Goal: Task Accomplishment & Management: Complete application form

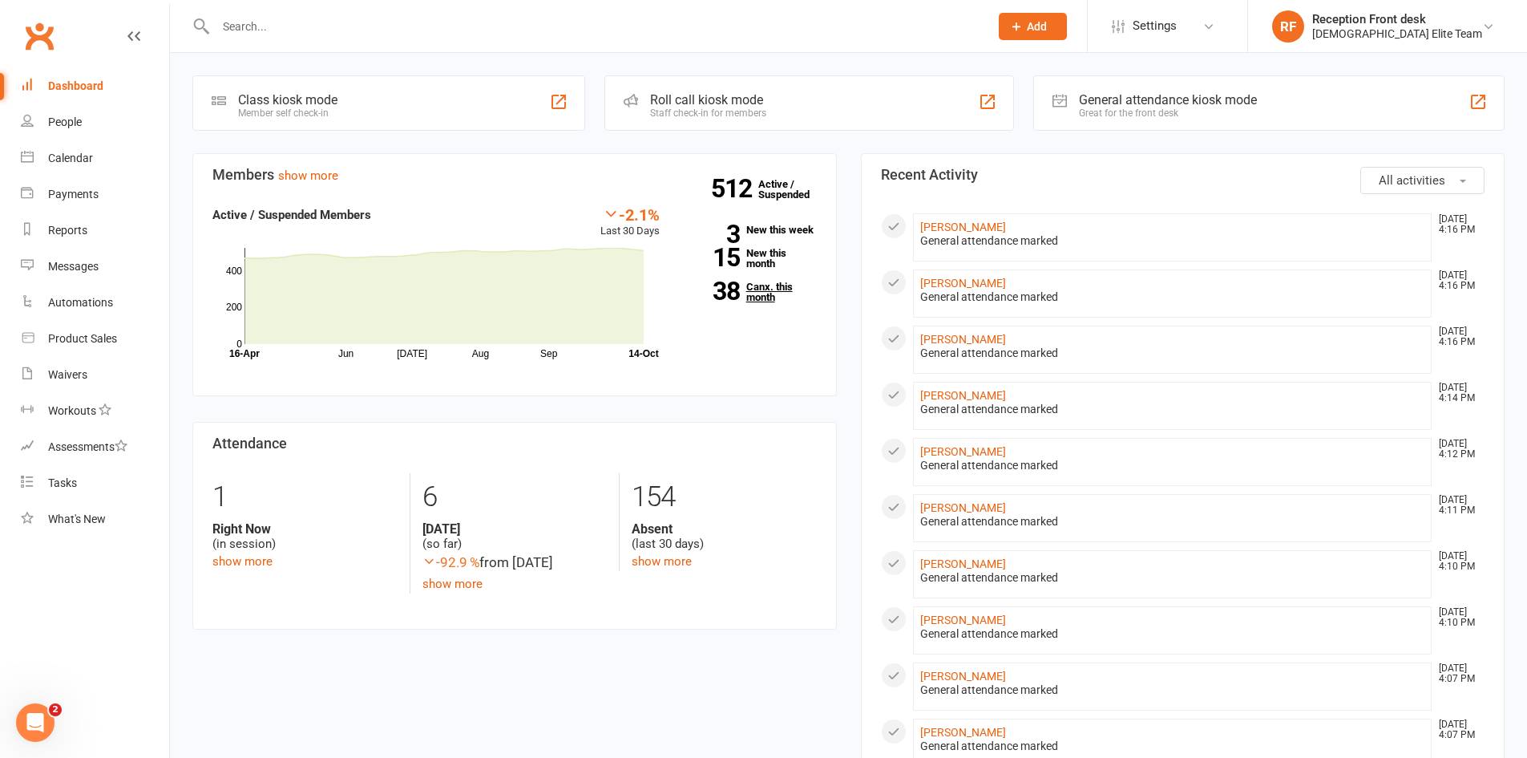
click at [754, 289] on link "38 Canx. this month" at bounding box center [750, 291] width 133 height 21
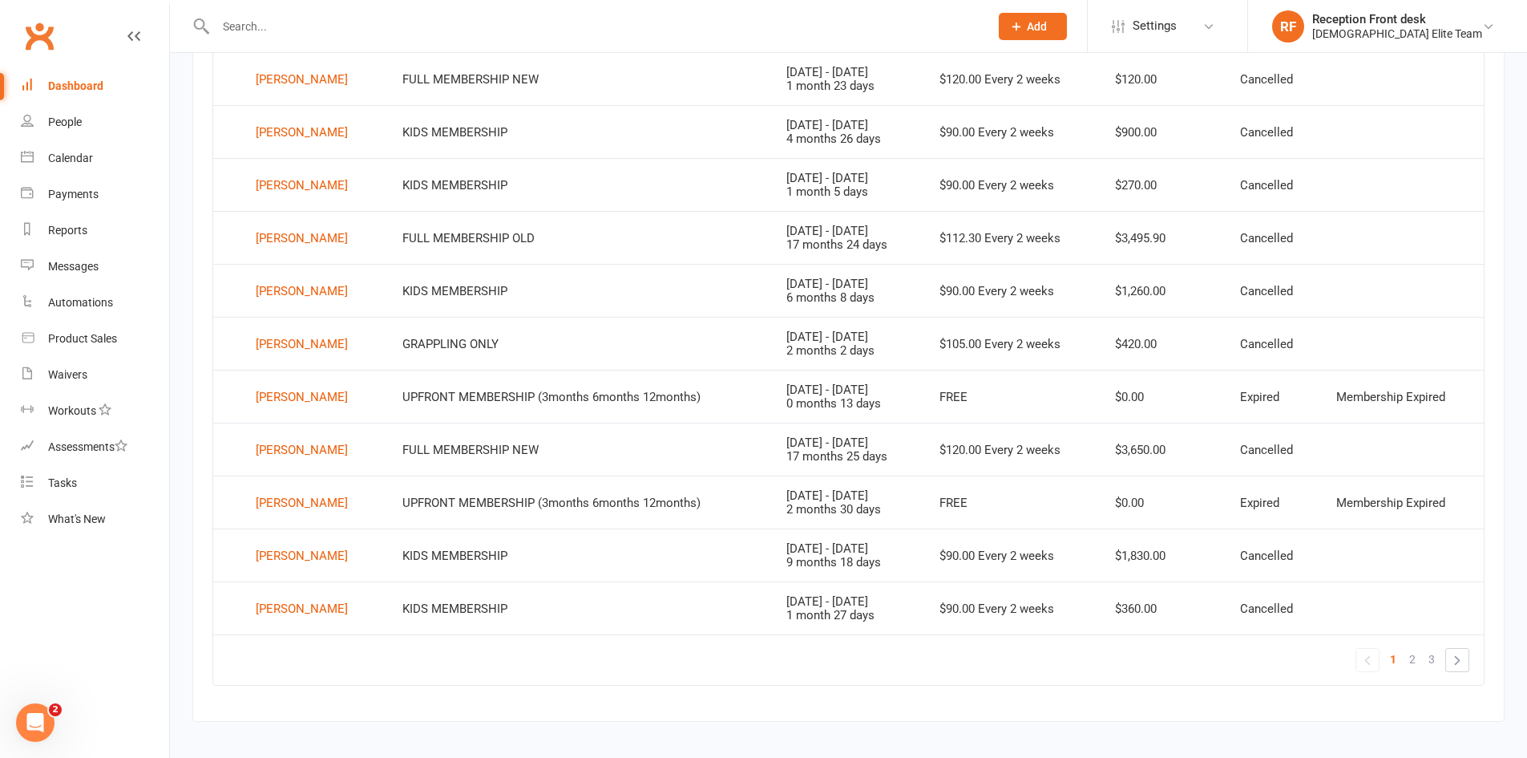
scroll to position [947, 0]
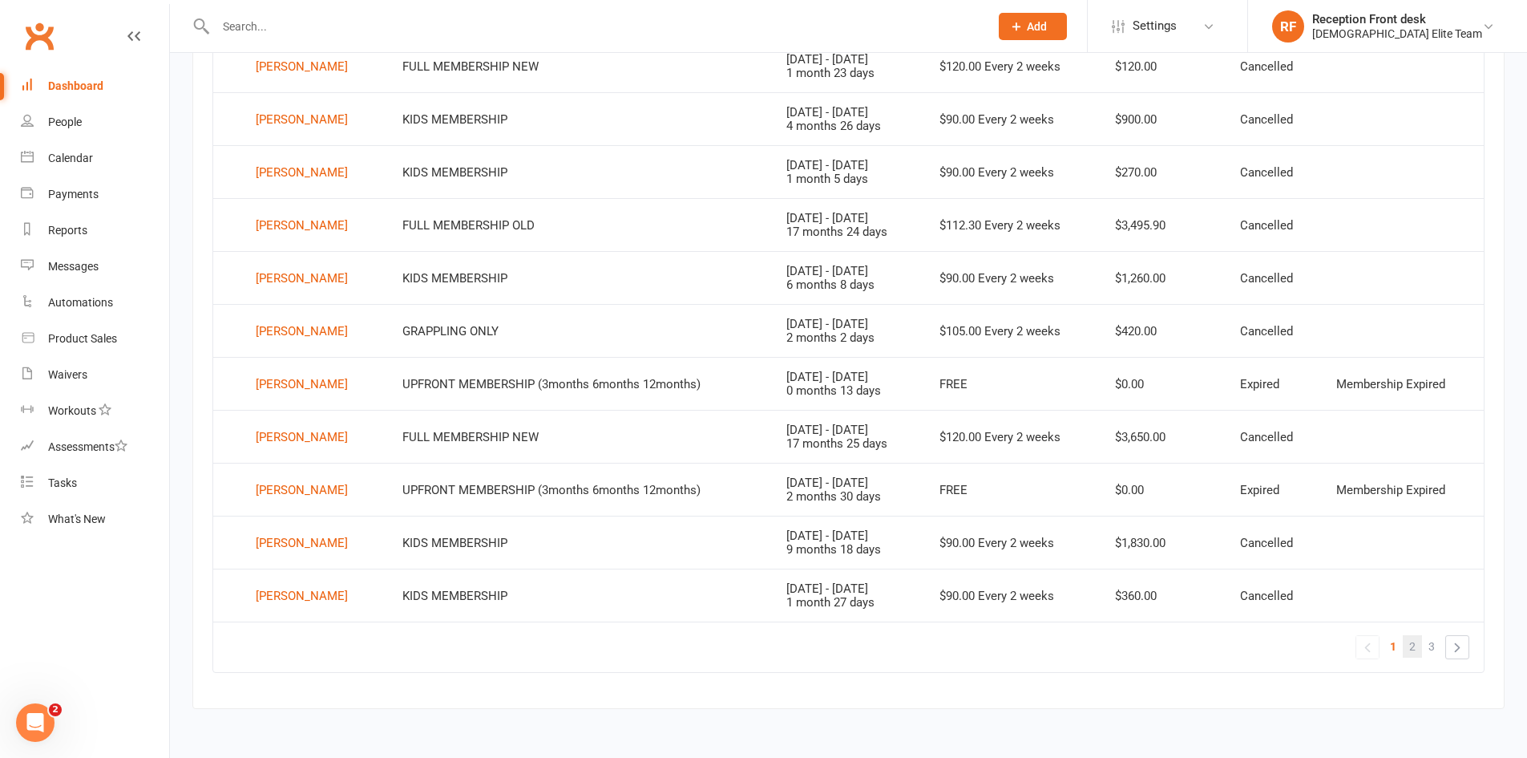
click at [1403, 639] on link "2" at bounding box center [1412, 646] width 19 height 22
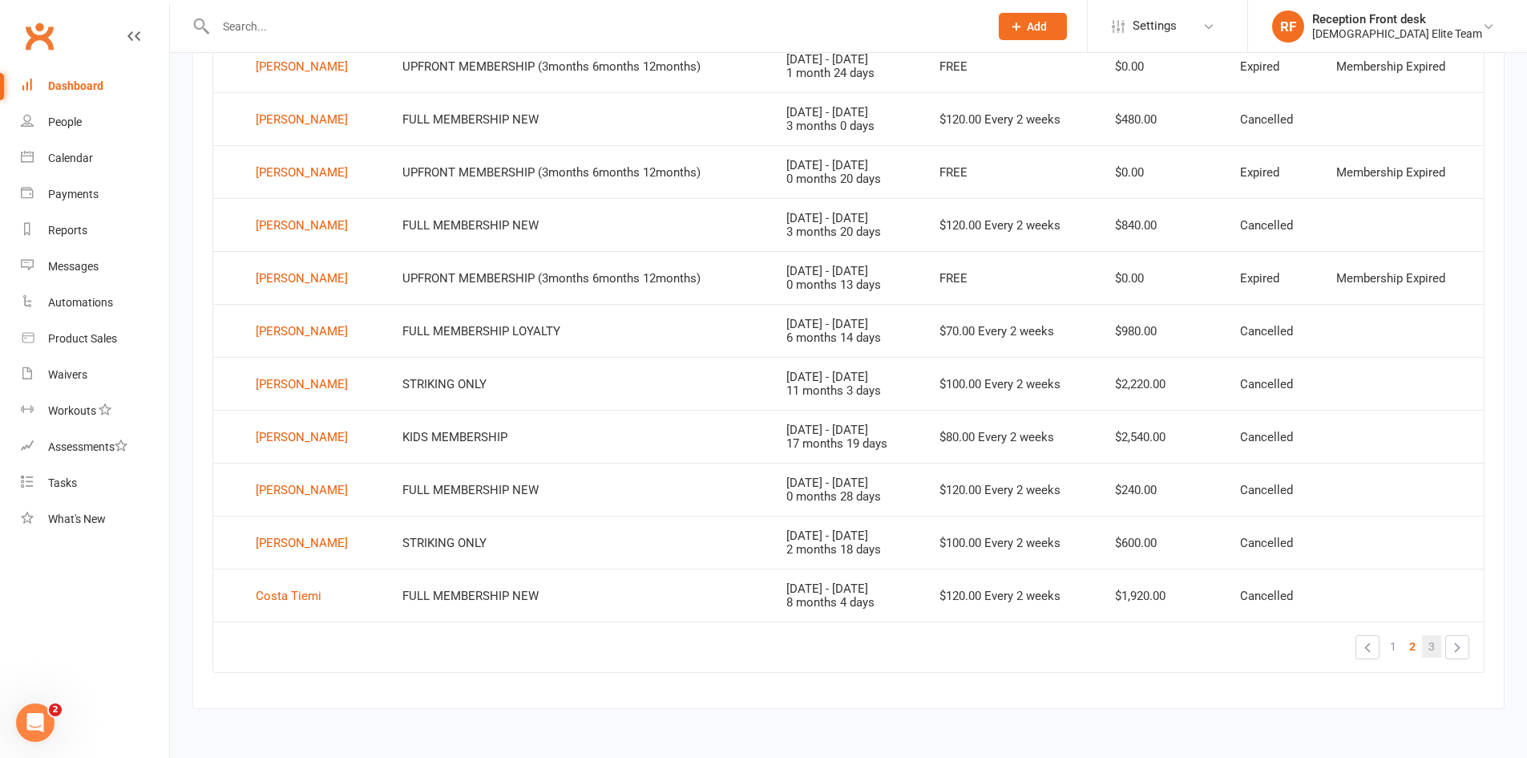
click at [1425, 638] on link "3" at bounding box center [1431, 646] width 19 height 22
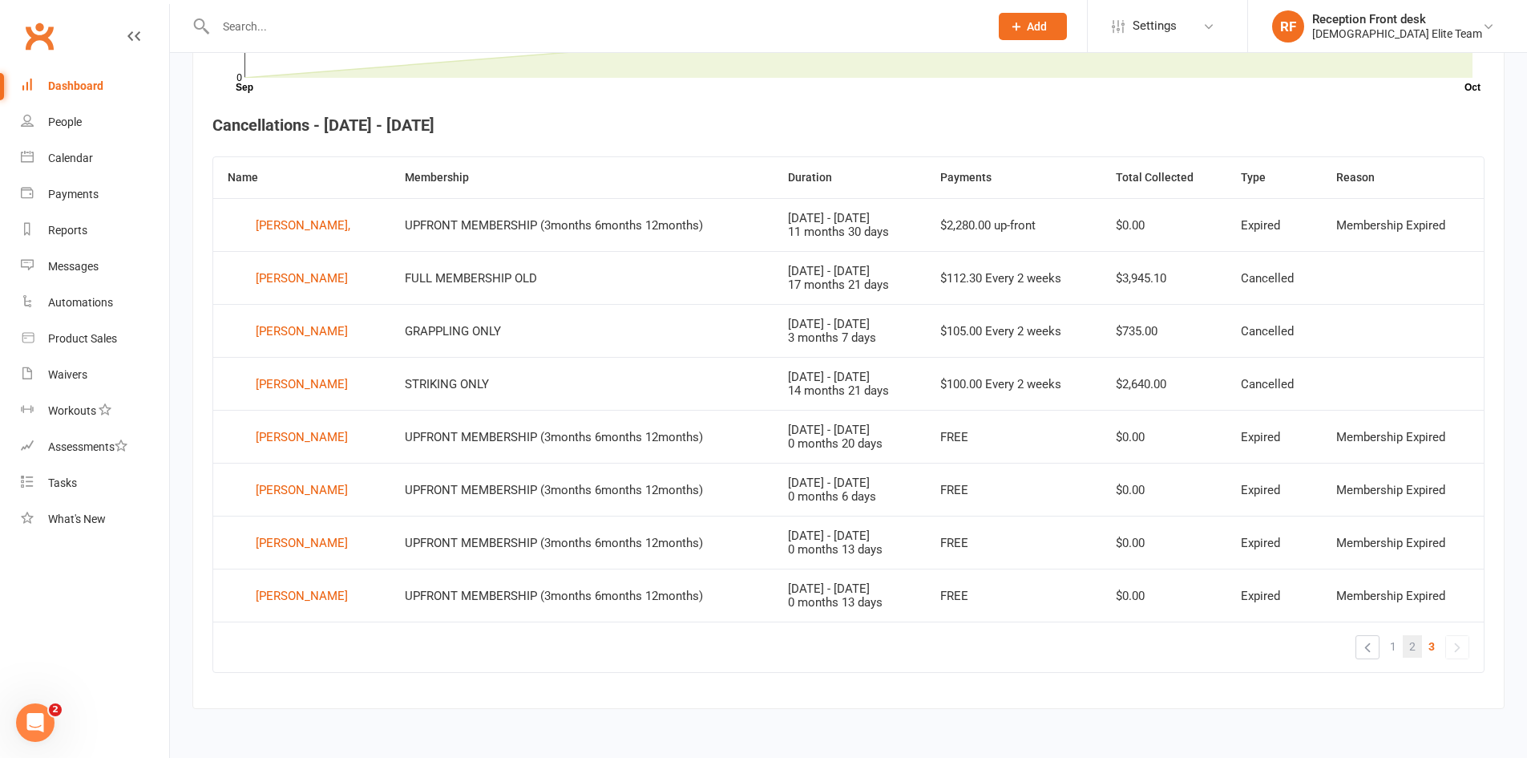
click at [1410, 645] on span "2" at bounding box center [1412, 646] width 6 height 22
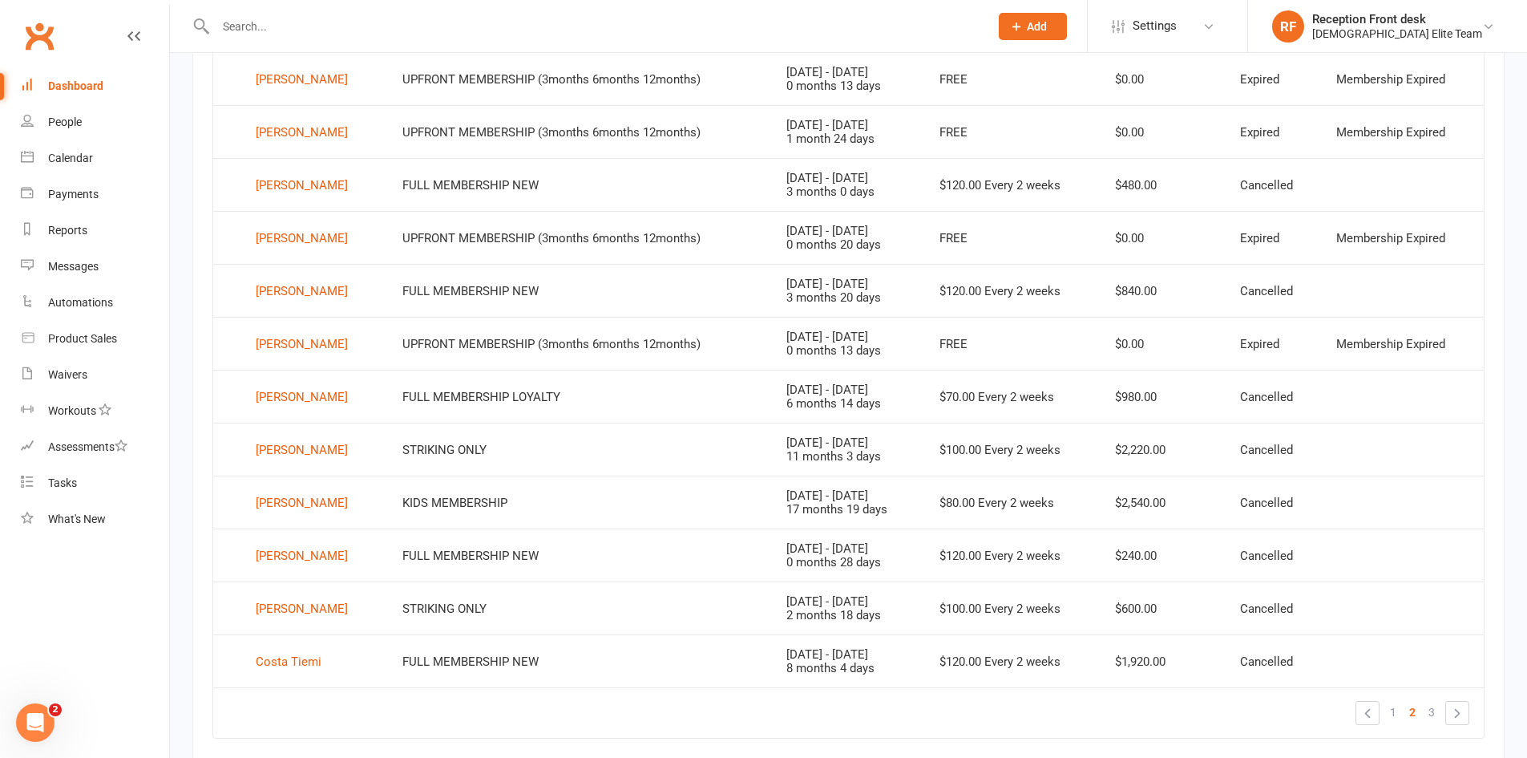
scroll to position [947, 0]
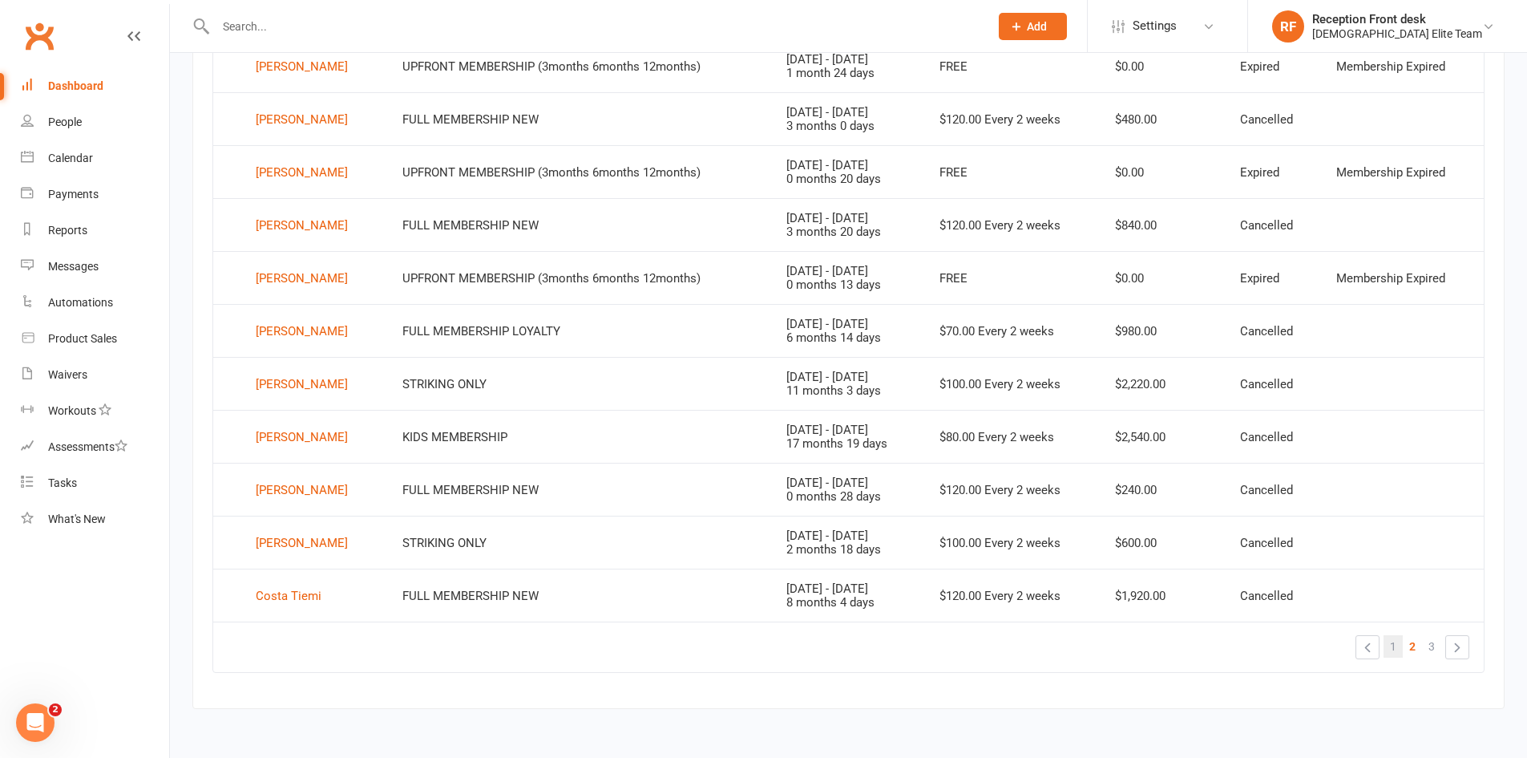
click at [1396, 646] on span "1" at bounding box center [1393, 646] width 6 height 22
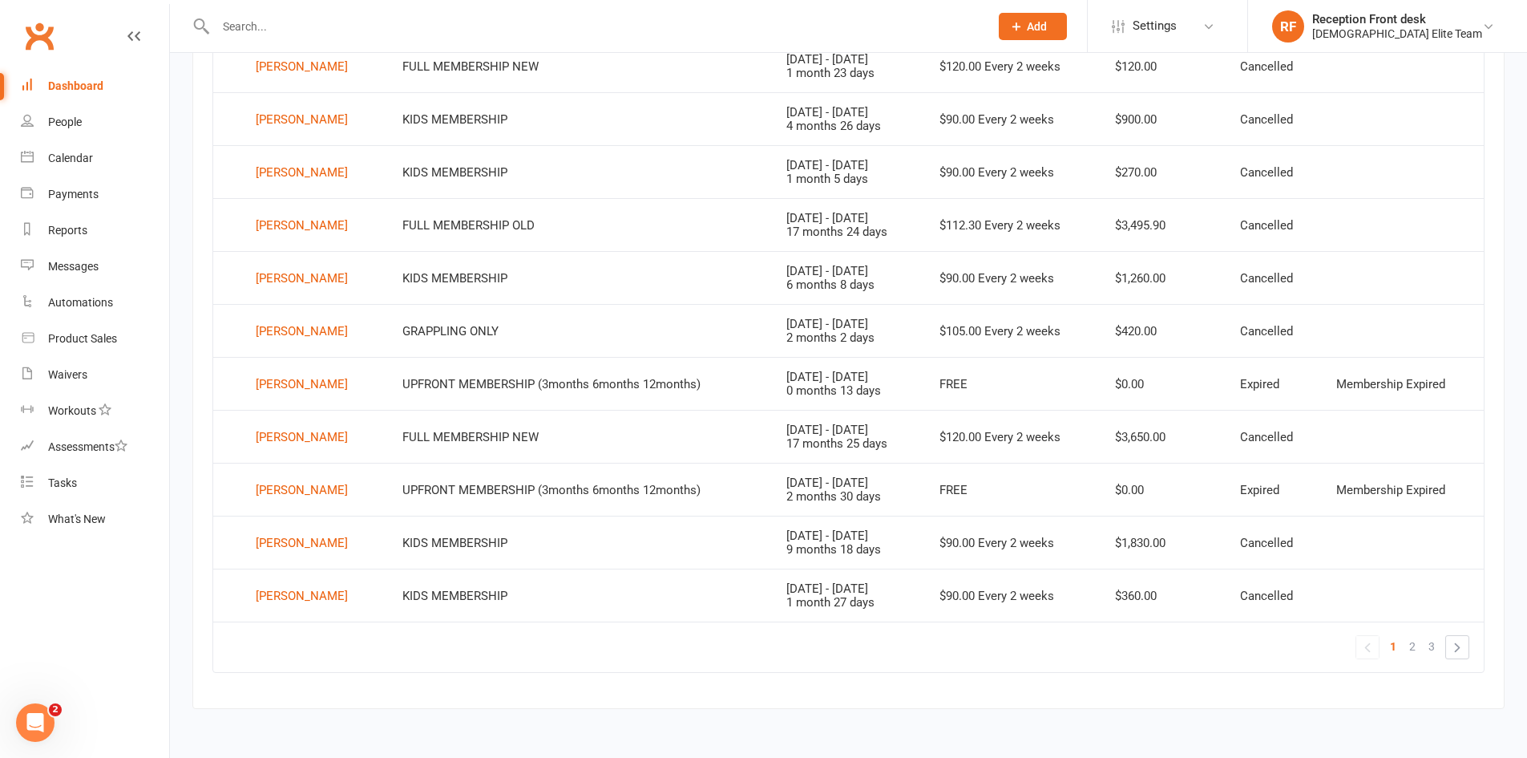
click at [72, 82] on div "Dashboard" at bounding box center [75, 85] width 55 height 13
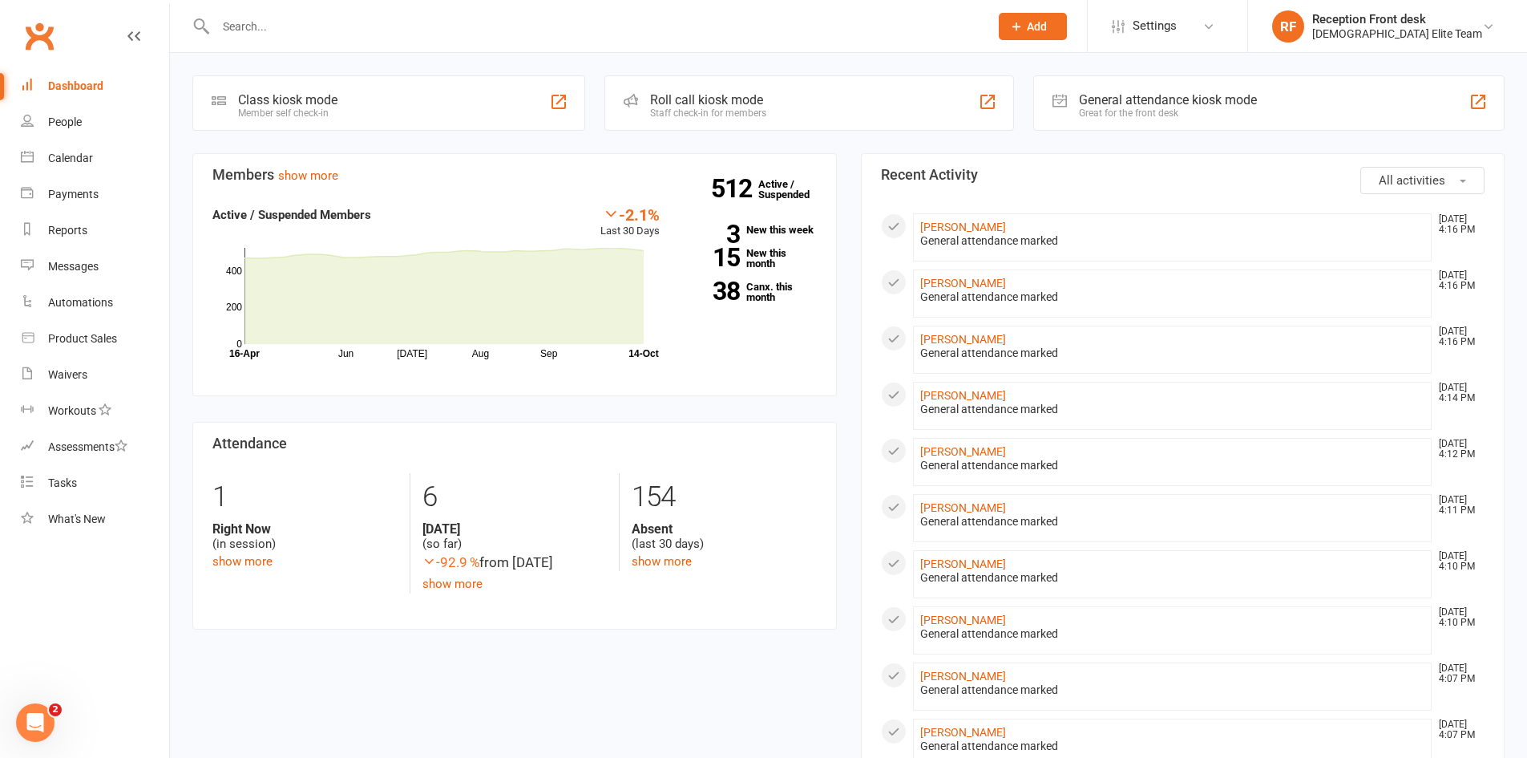
drag, startPoint x: 313, startPoint y: 16, endPoint x: 323, endPoint y: 11, distance: 11.5
click at [313, 14] on div at bounding box center [585, 26] width 786 height 52
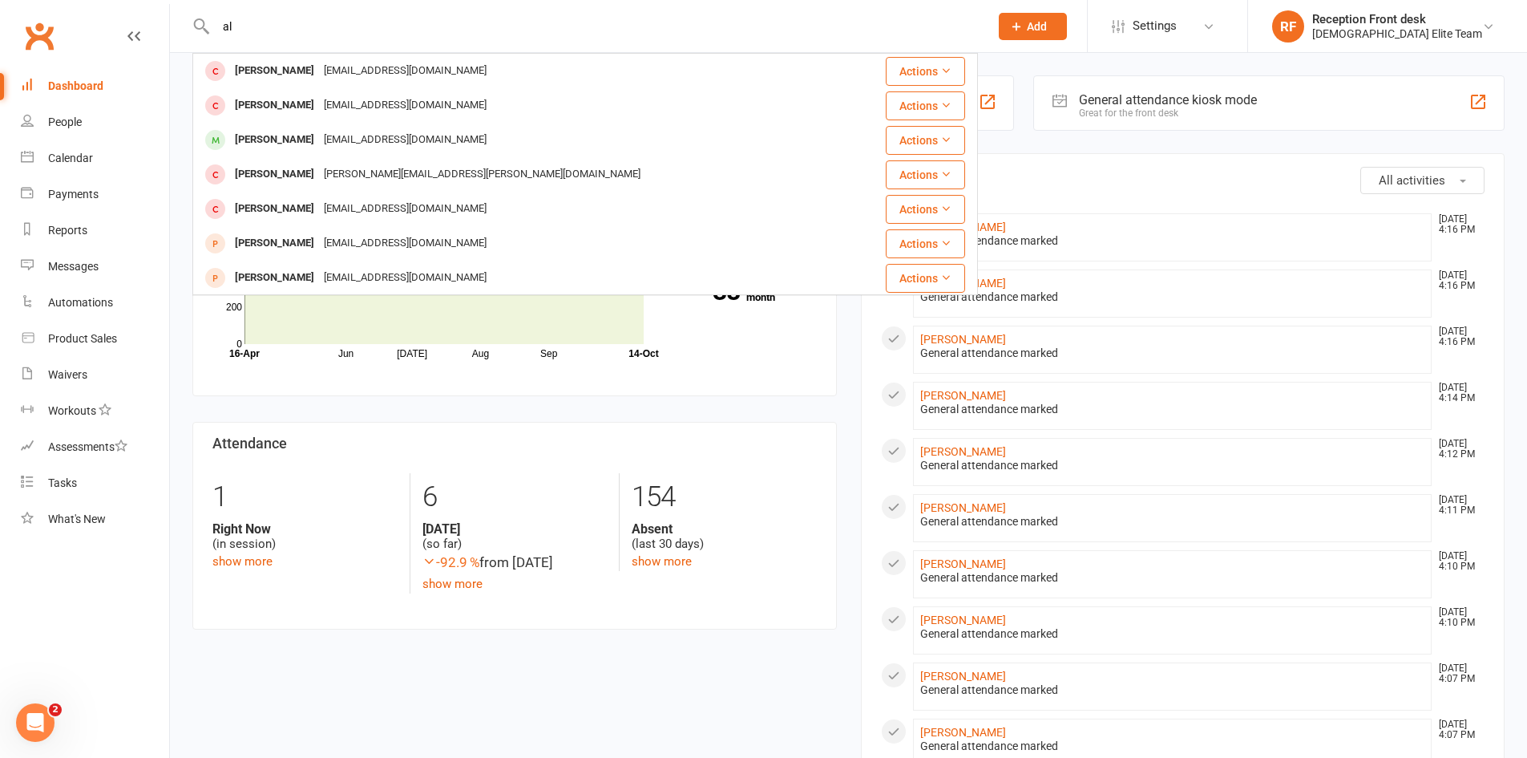
type input "a"
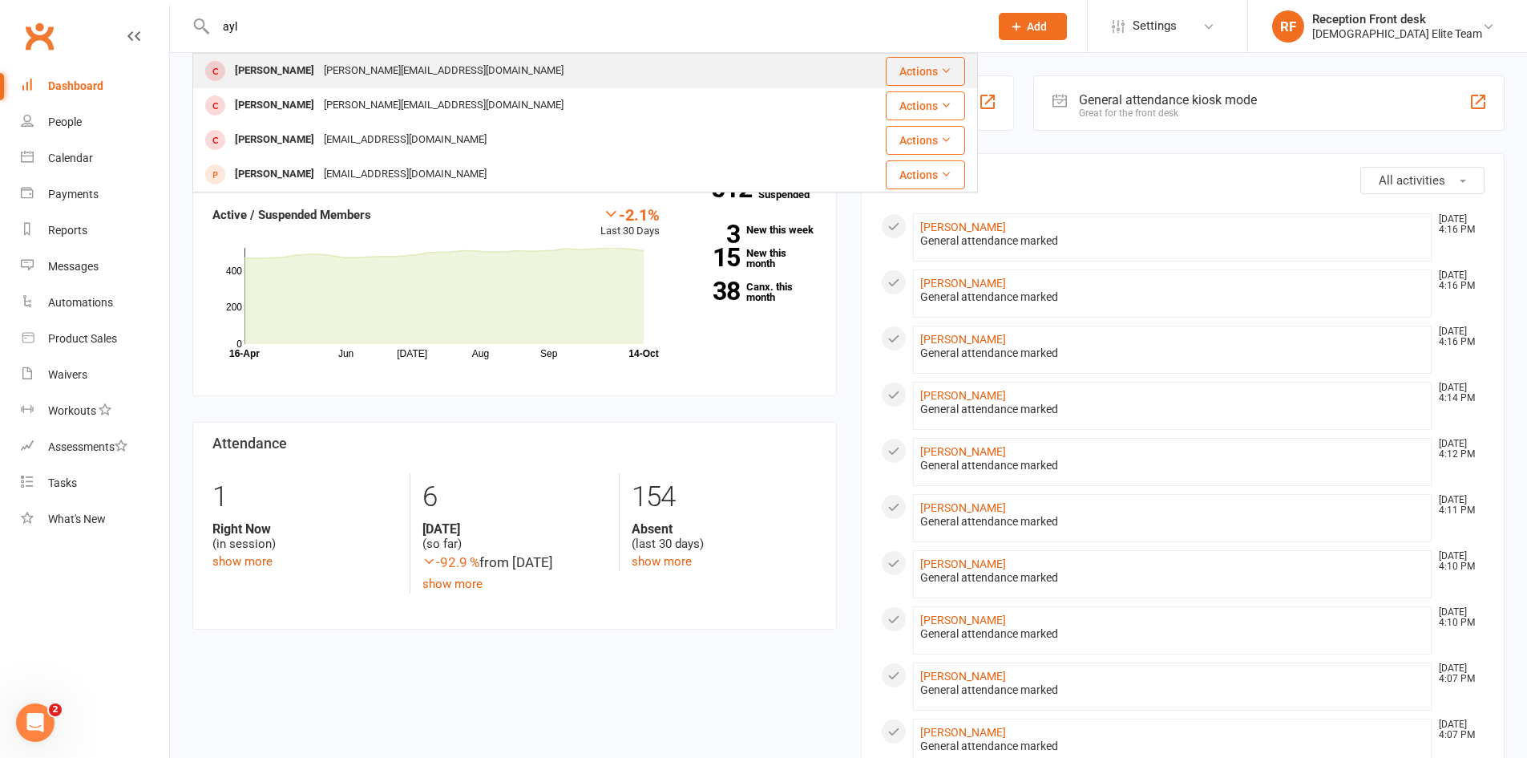
type input "ayl"
click at [283, 72] on div "Ayla Dusenjko" at bounding box center [274, 70] width 89 height 23
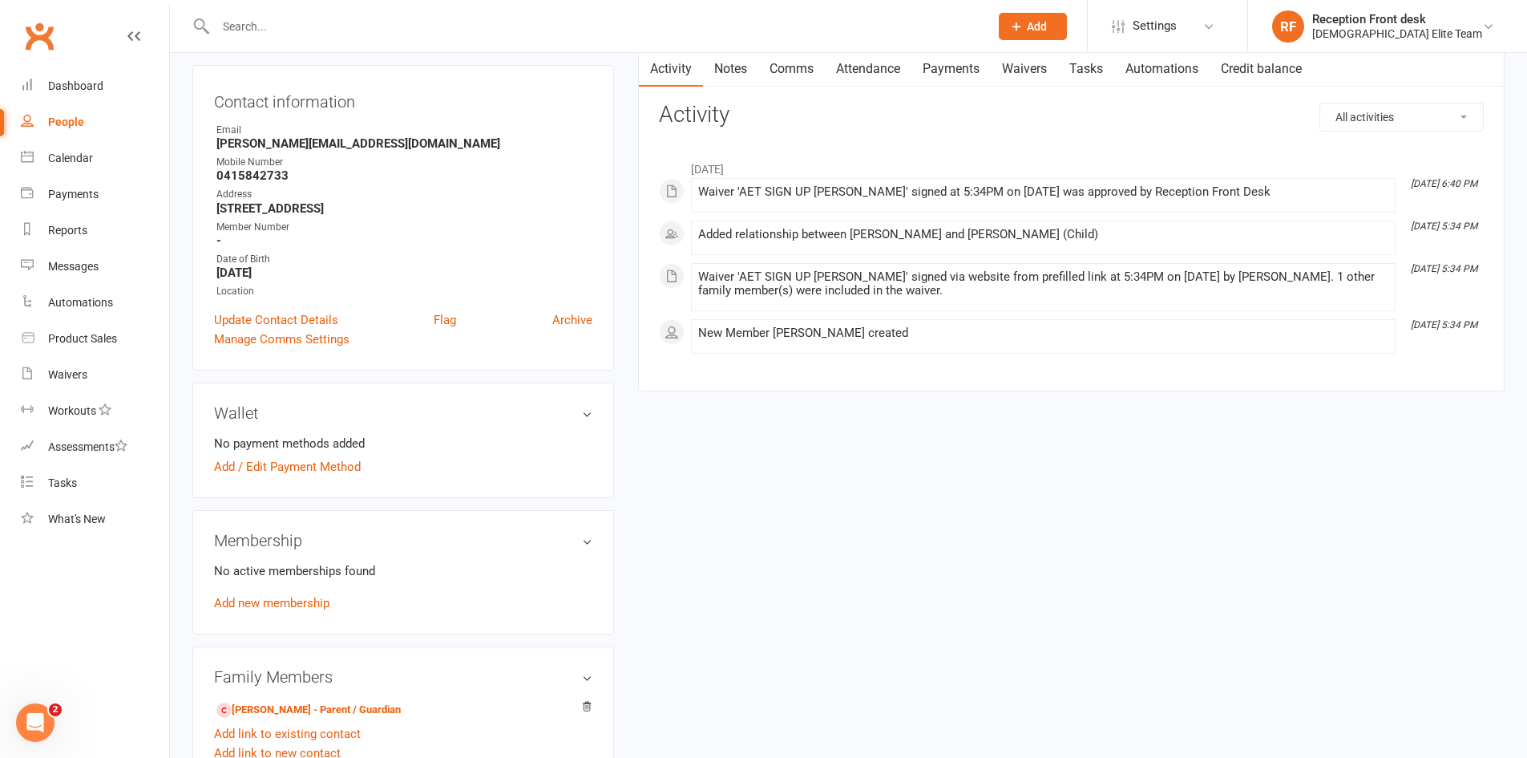
scroll to position [160, 0]
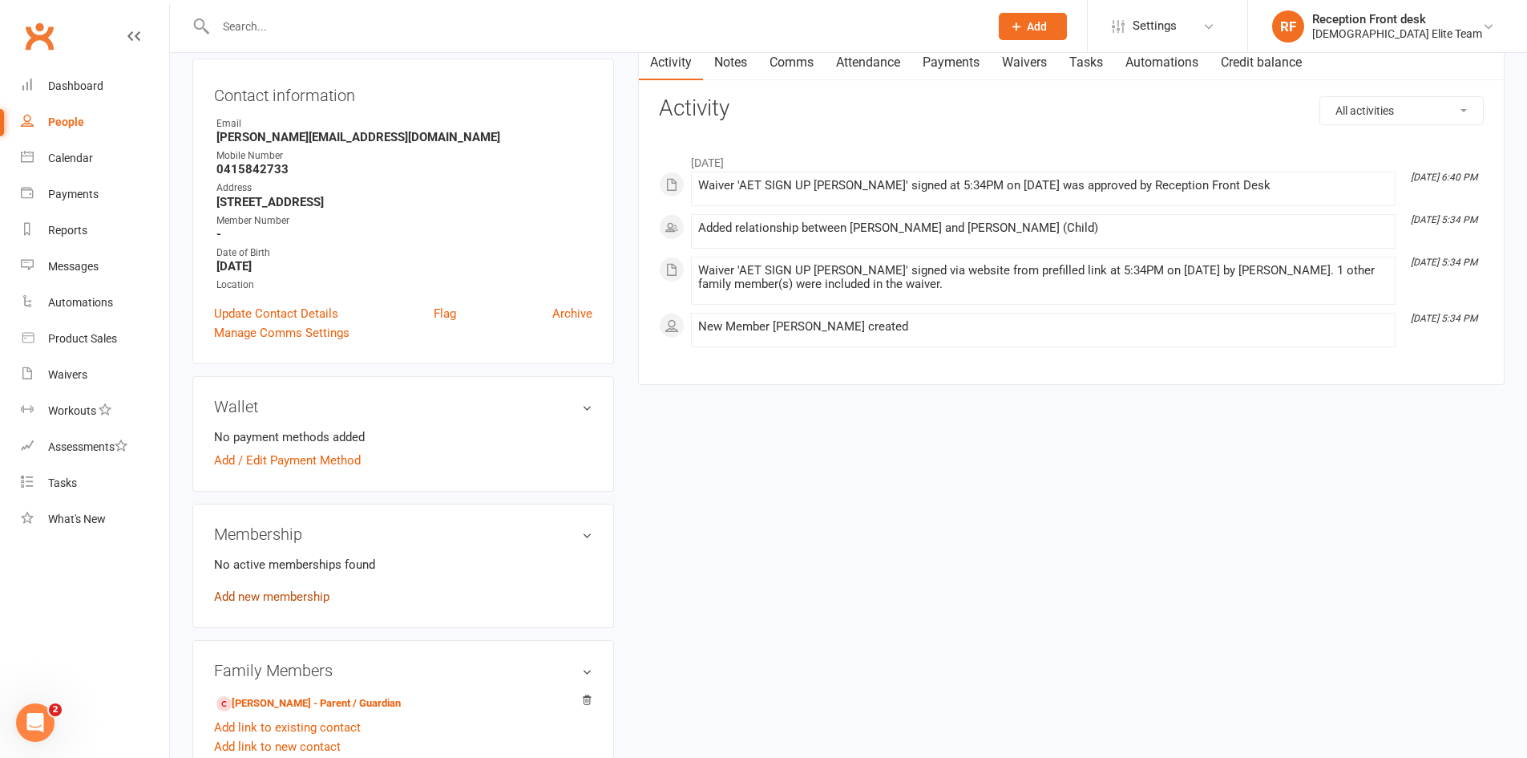
click at [305, 595] on link "Add new membership" at bounding box center [271, 596] width 115 height 14
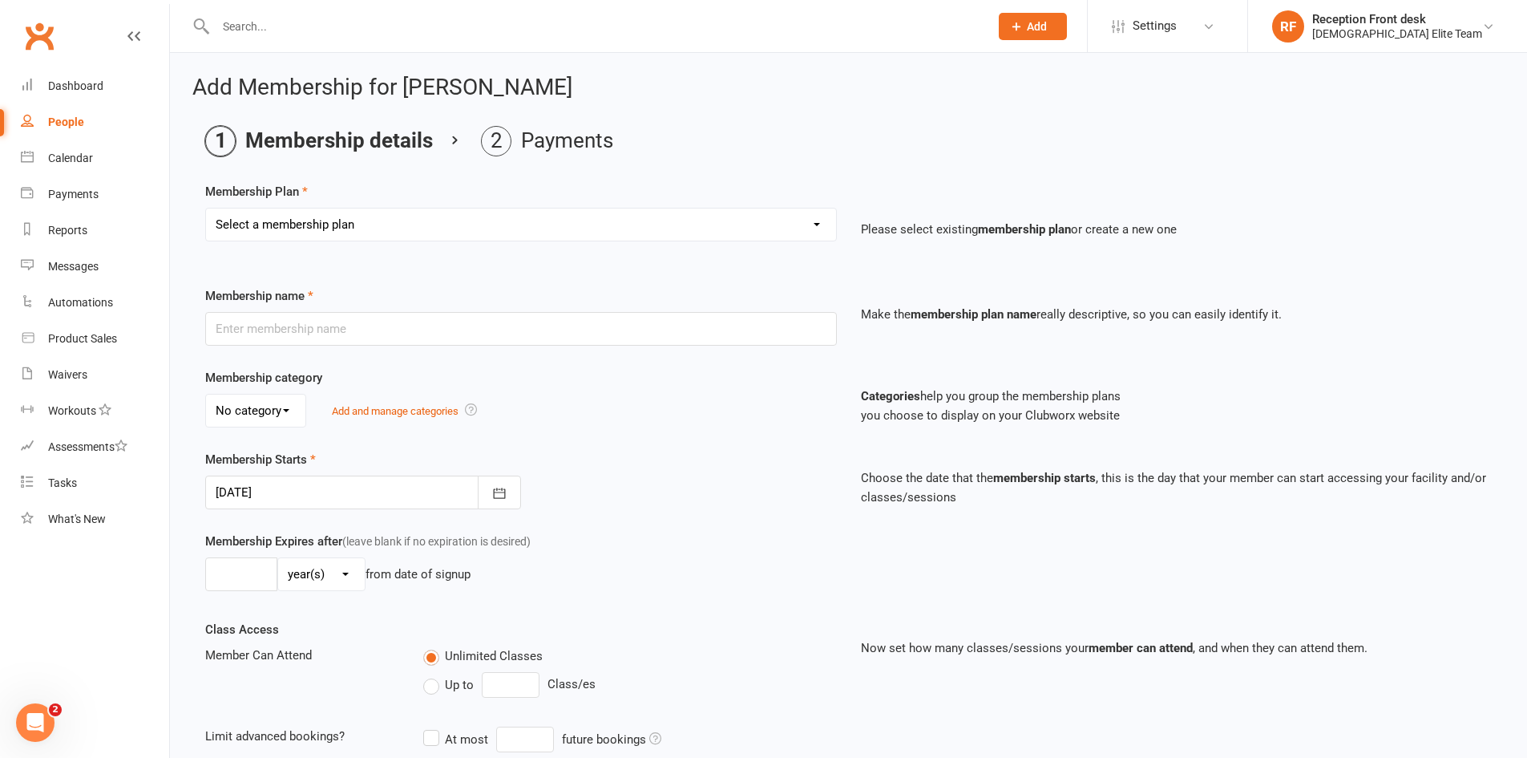
click at [705, 212] on select "Select a membership plan Create new Membership Plan FULL MEMBERSHIP LOYALTY FUL…" at bounding box center [521, 224] width 630 height 32
select select "9"
click at [206, 208] on select "Select a membership plan Create new Membership Plan FULL MEMBERSHIP LOYALTY FUL…" at bounding box center [521, 224] width 630 height 32
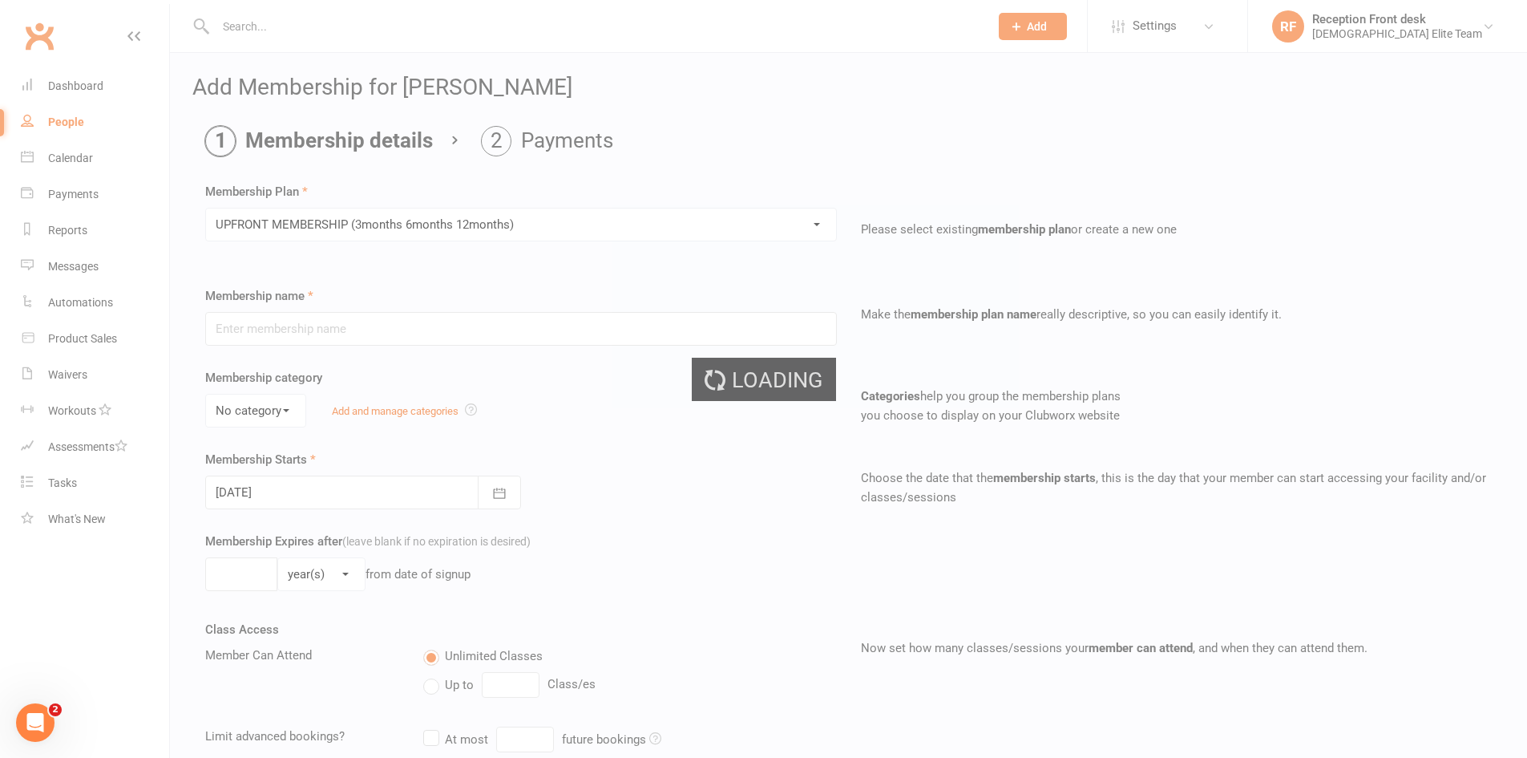
type input "UPFRONT MEMBERSHIP (3months 6months 12months)"
type input "1"
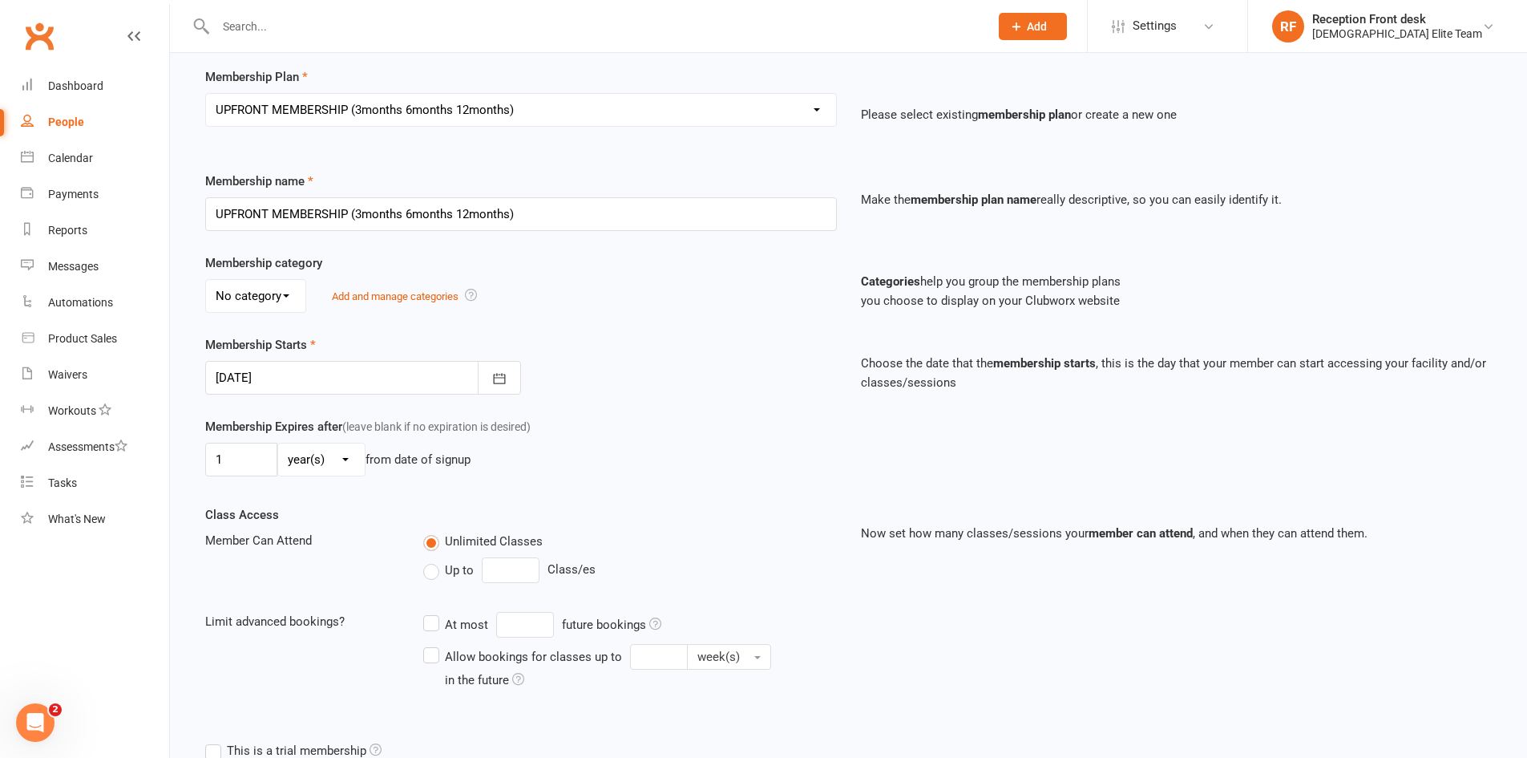
scroll to position [324, 0]
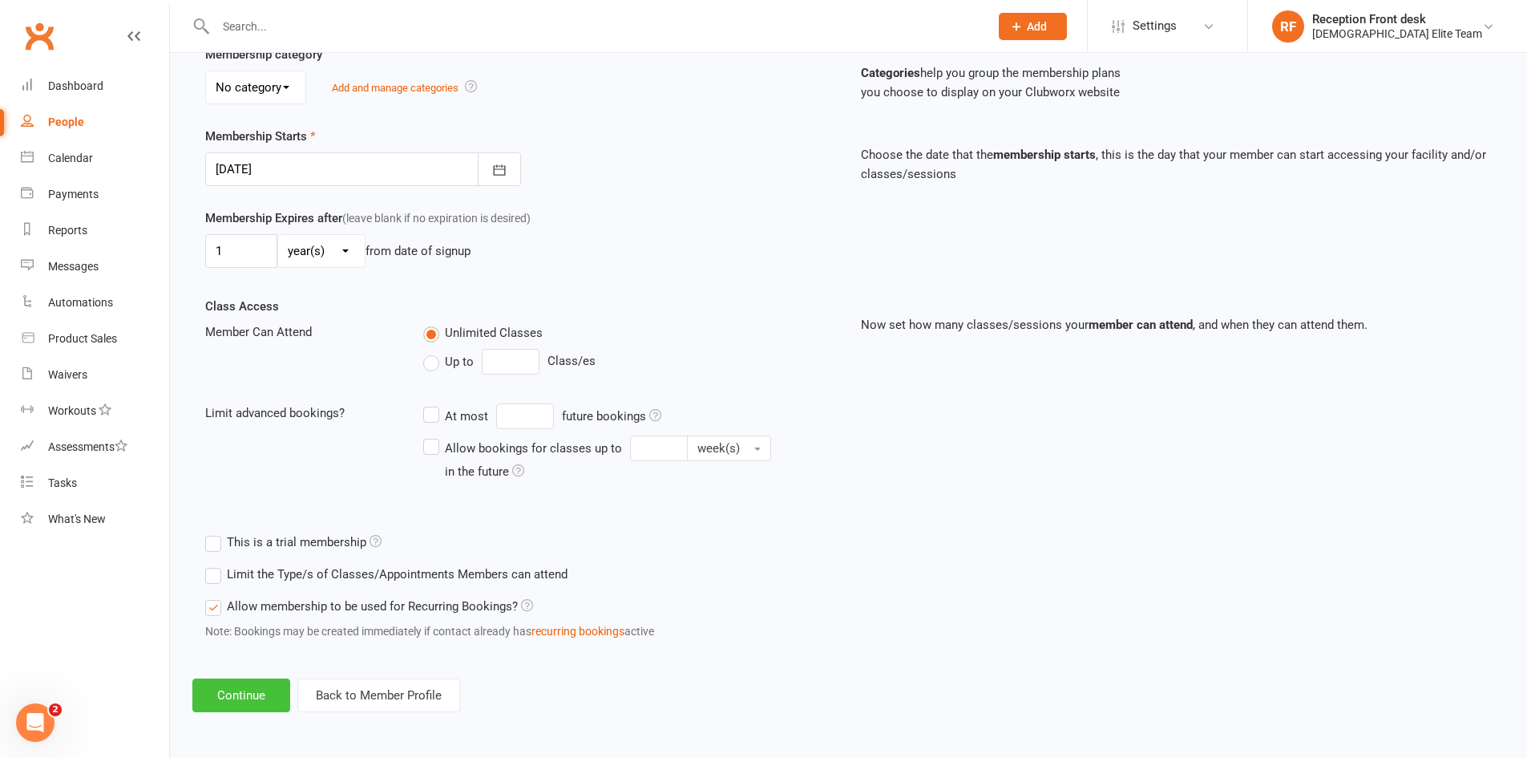
click at [238, 691] on button "Continue" at bounding box center [241, 695] width 98 height 34
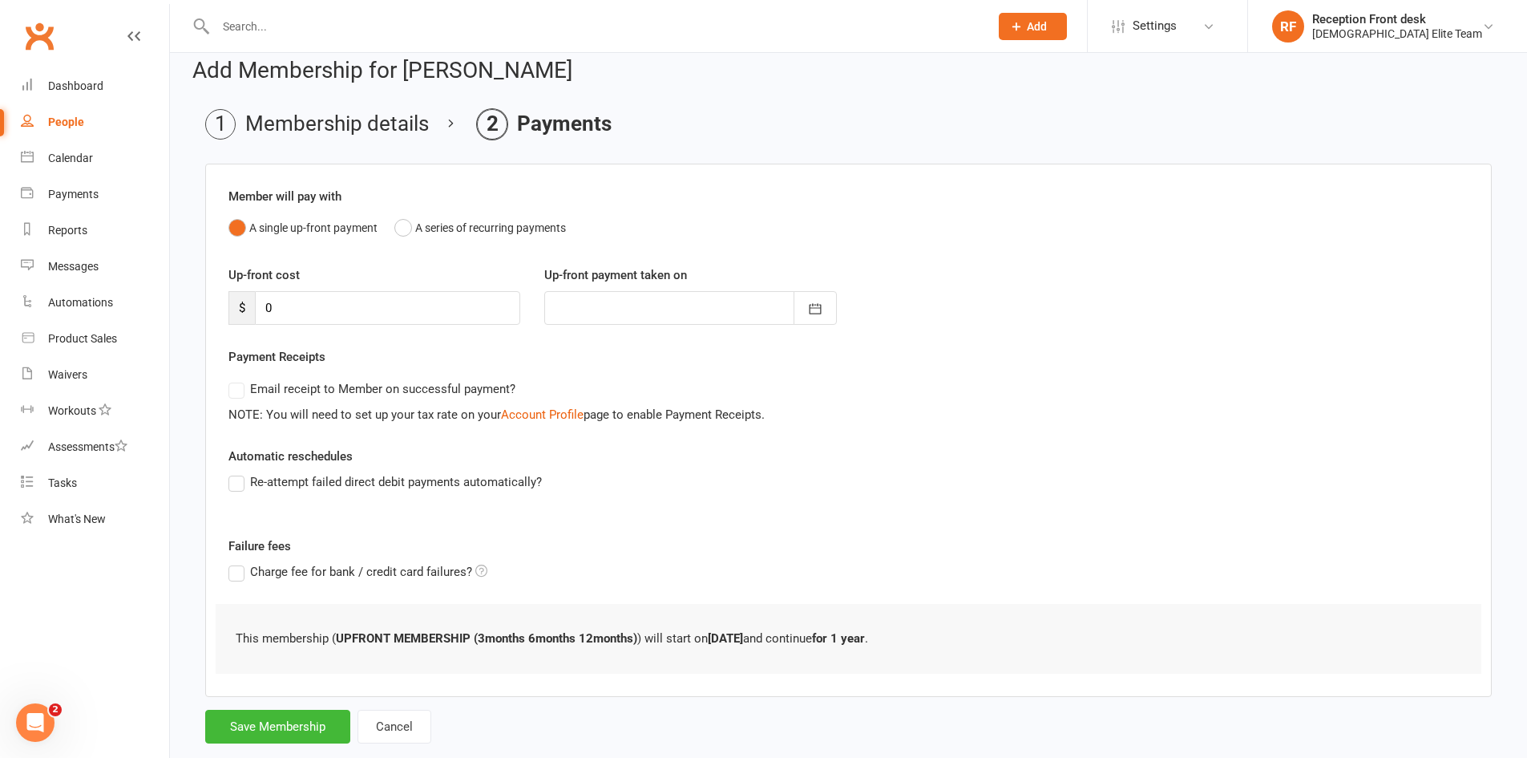
scroll to position [0, 0]
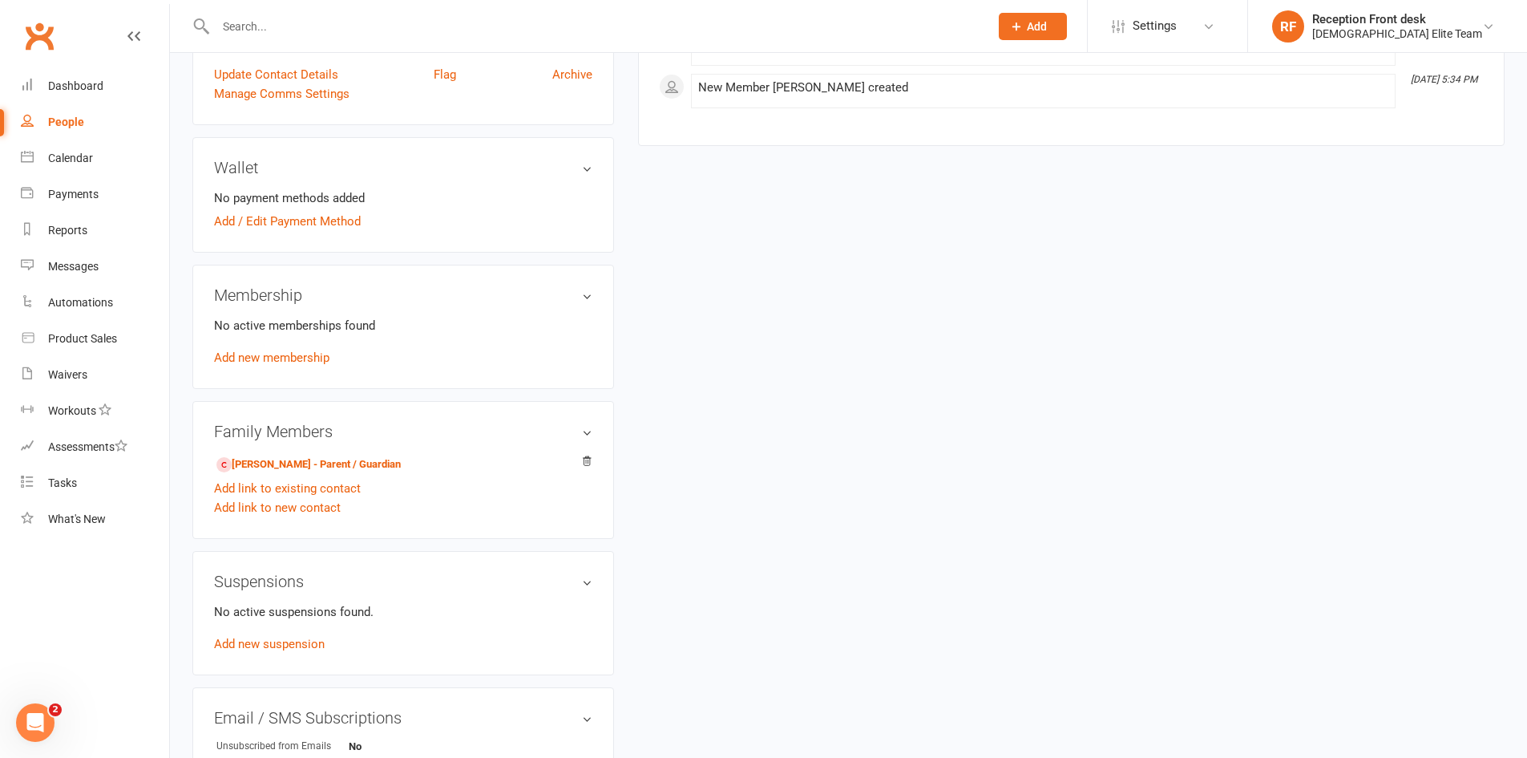
scroll to position [401, 0]
click at [303, 352] on link "Add new membership" at bounding box center [271, 356] width 115 height 14
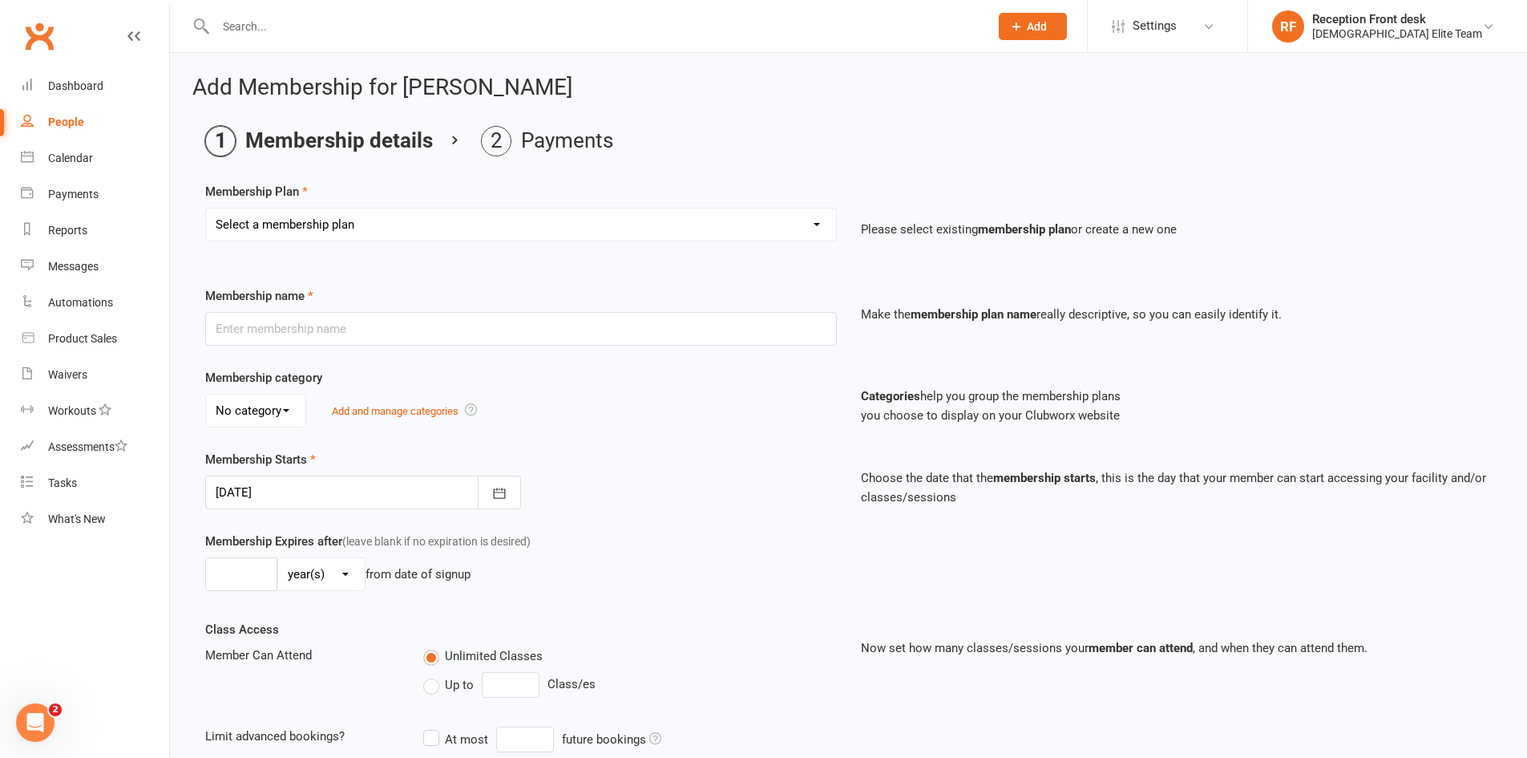
click at [535, 216] on select "Select a membership plan Create new Membership Plan FULL MEMBERSHIP LOYALTY FUL…" at bounding box center [521, 224] width 630 height 32
select select "9"
click at [206, 208] on select "Select a membership plan Create new Membership Plan FULL MEMBERSHIP LOYALTY FUL…" at bounding box center [521, 224] width 630 height 32
type input "UPFRONT MEMBERSHIP (3months 6months 12months)"
type input "1"
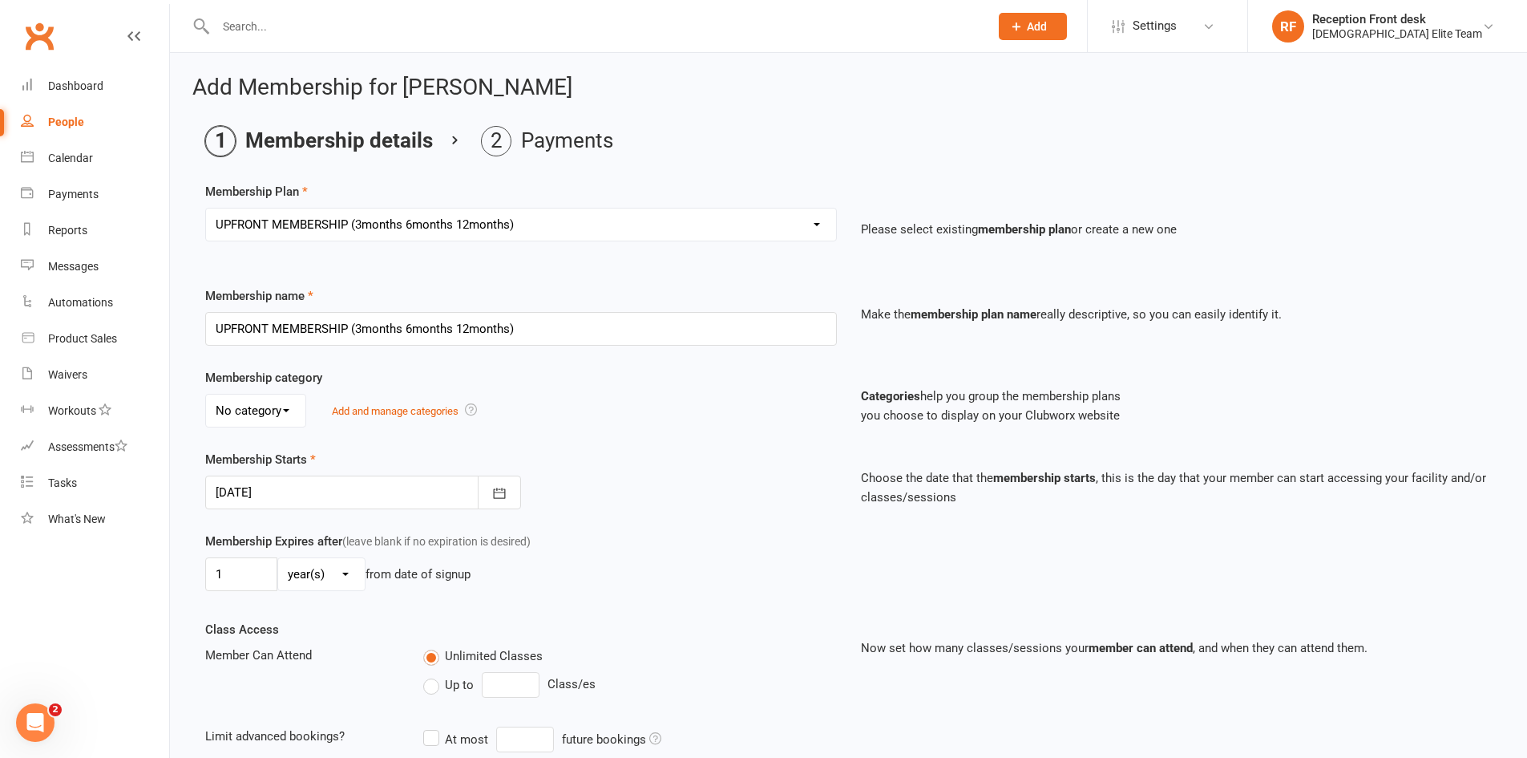
click at [344, 568] on select "day(s) week(s) month(s) year(s)" at bounding box center [321, 574] width 87 height 32
select select "2"
click at [278, 558] on select "day(s) week(s) month(s) year(s)" at bounding box center [321, 574] width 87 height 32
click at [251, 572] on input "1" at bounding box center [241, 574] width 72 height 34
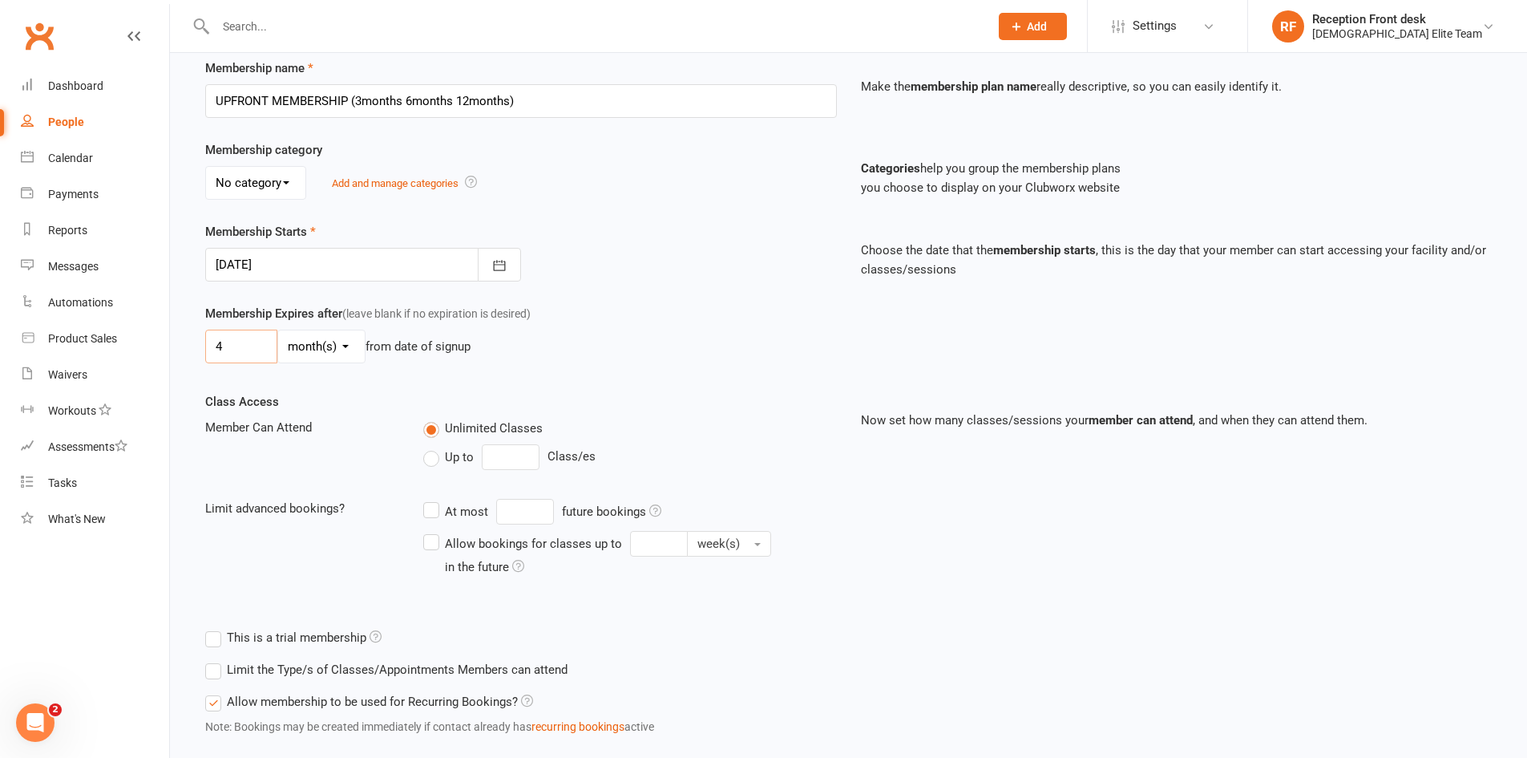
scroll to position [324, 0]
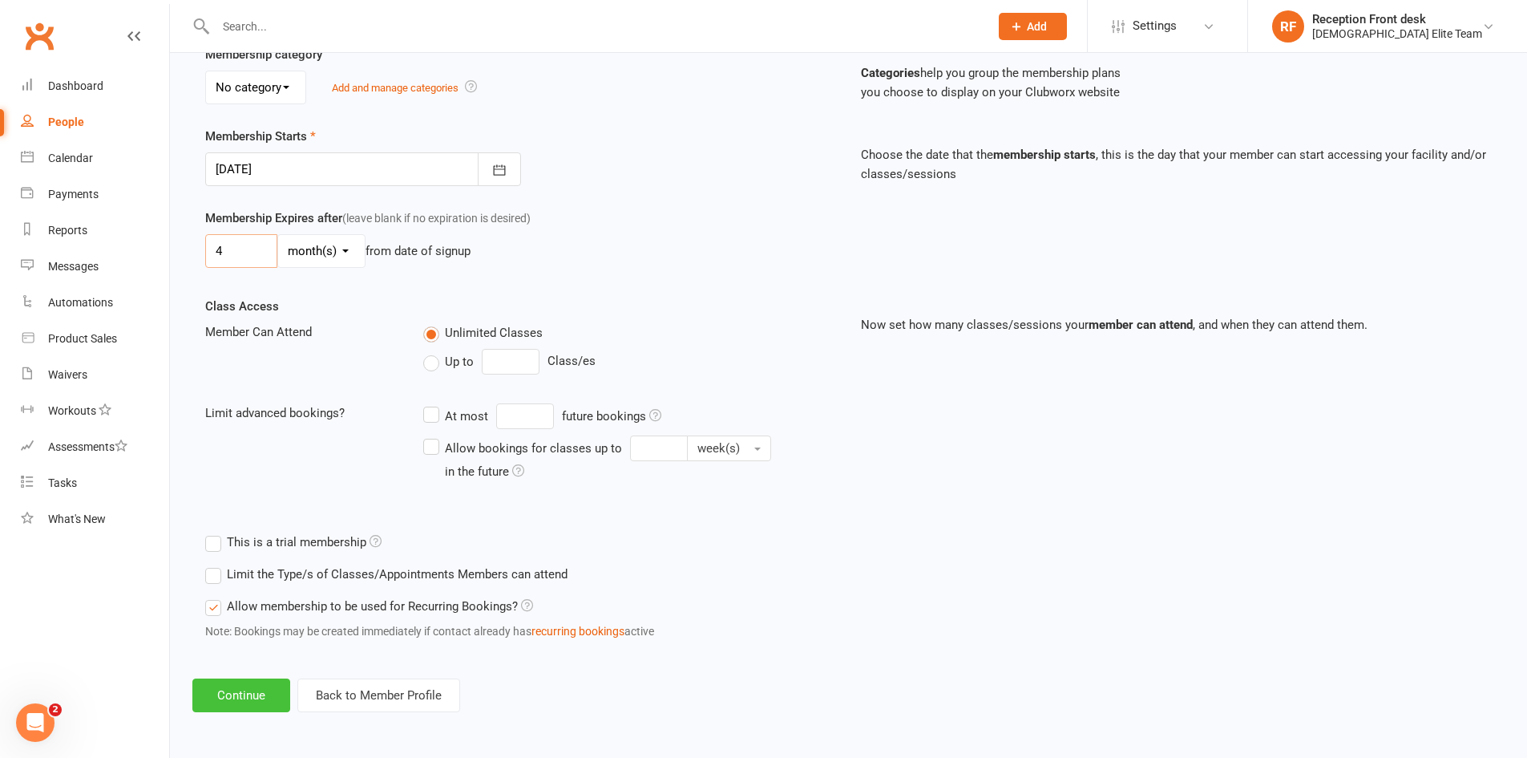
type input "4"
click at [252, 689] on button "Continue" at bounding box center [241, 695] width 98 height 34
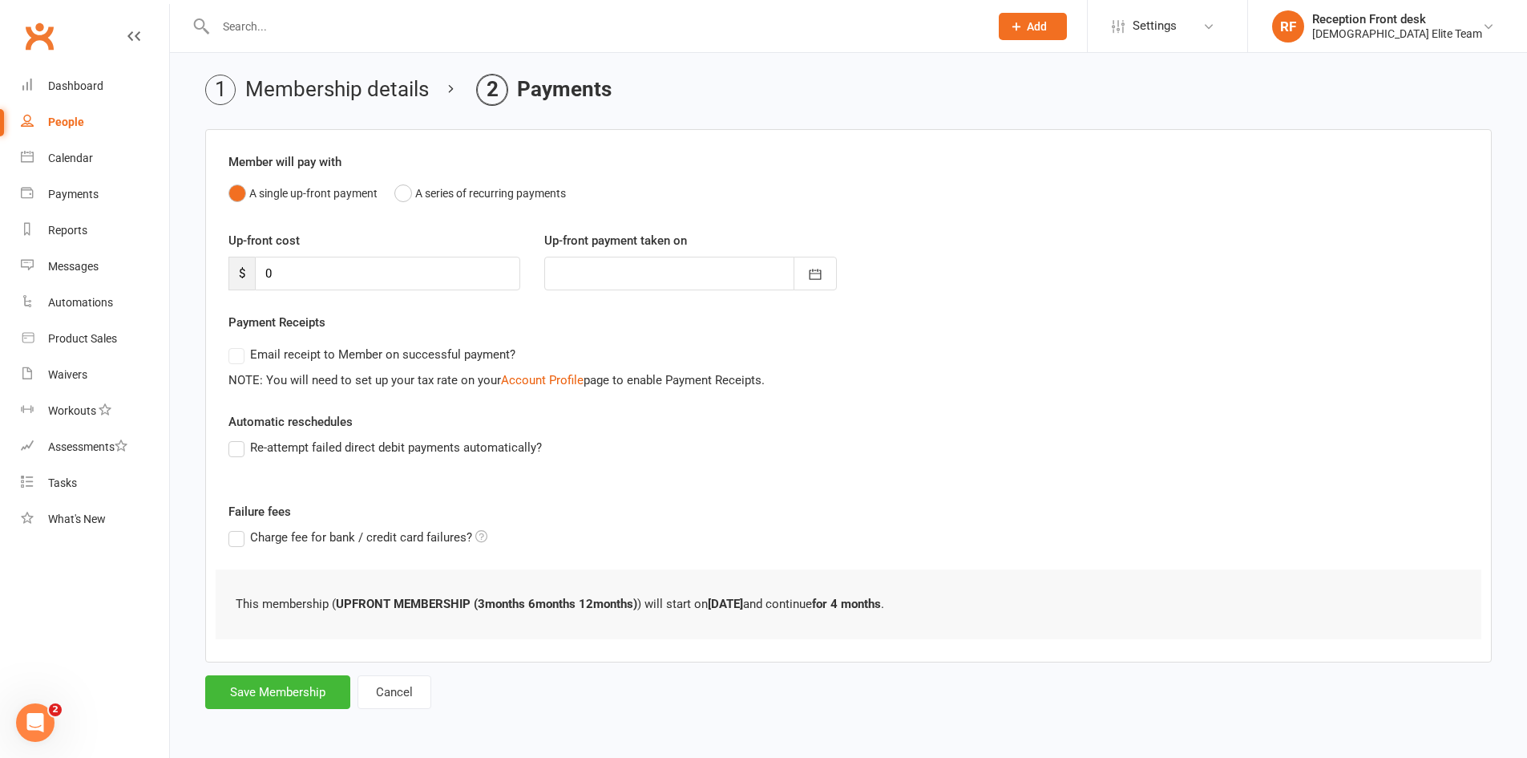
scroll to position [0, 0]
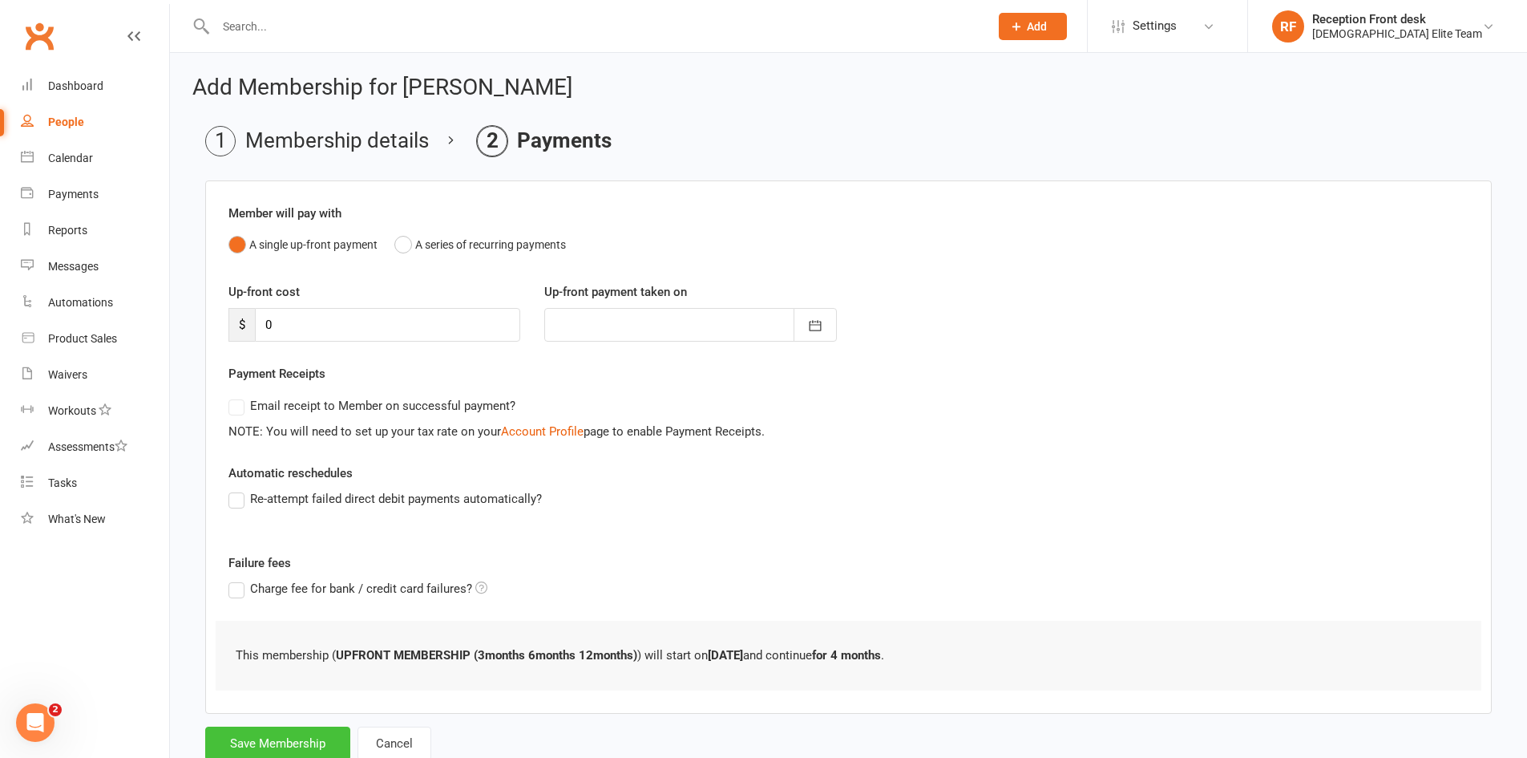
click at [318, 731] on button "Save Membership" at bounding box center [277, 743] width 145 height 34
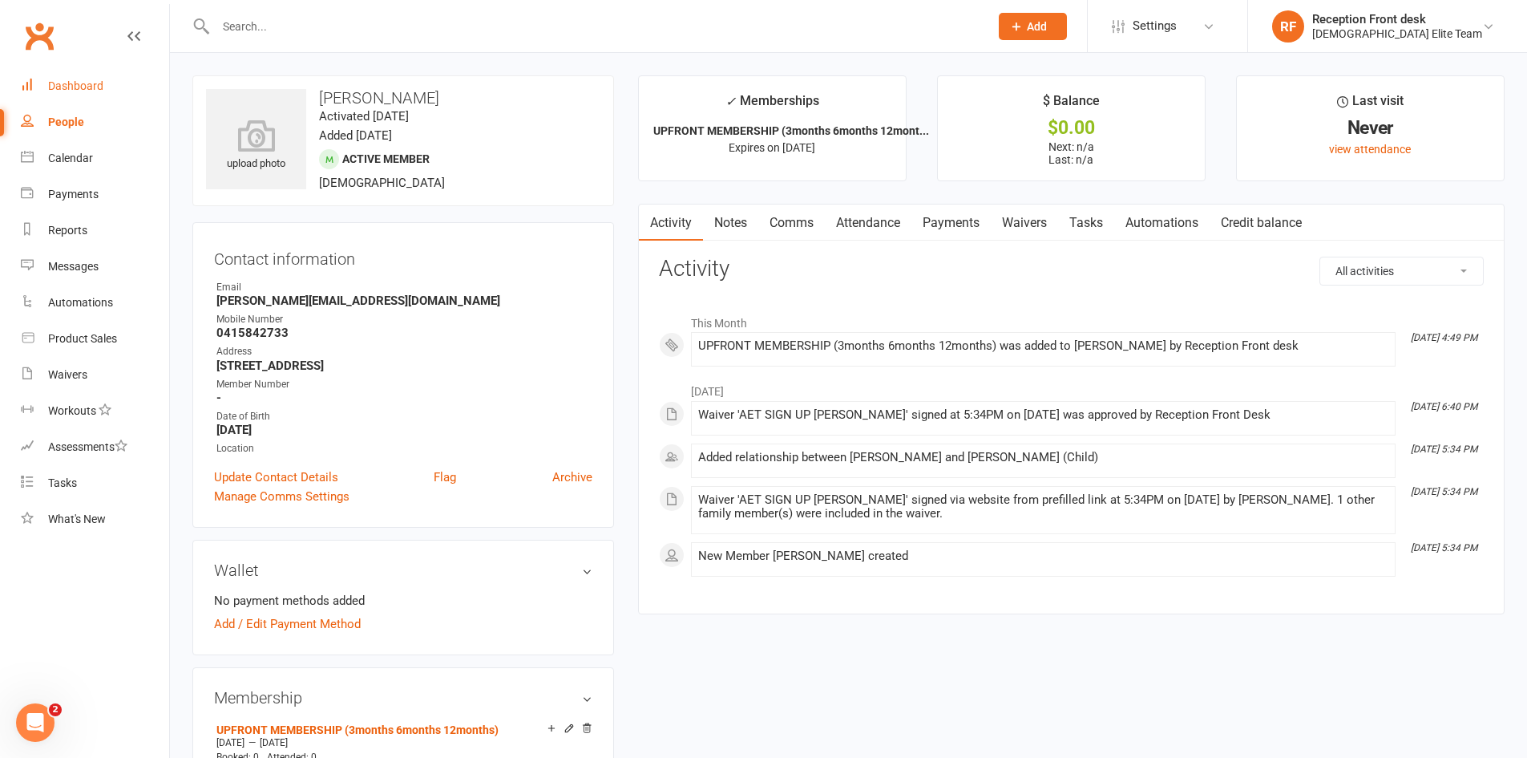
click at [65, 77] on link "Dashboard" at bounding box center [95, 86] width 148 height 36
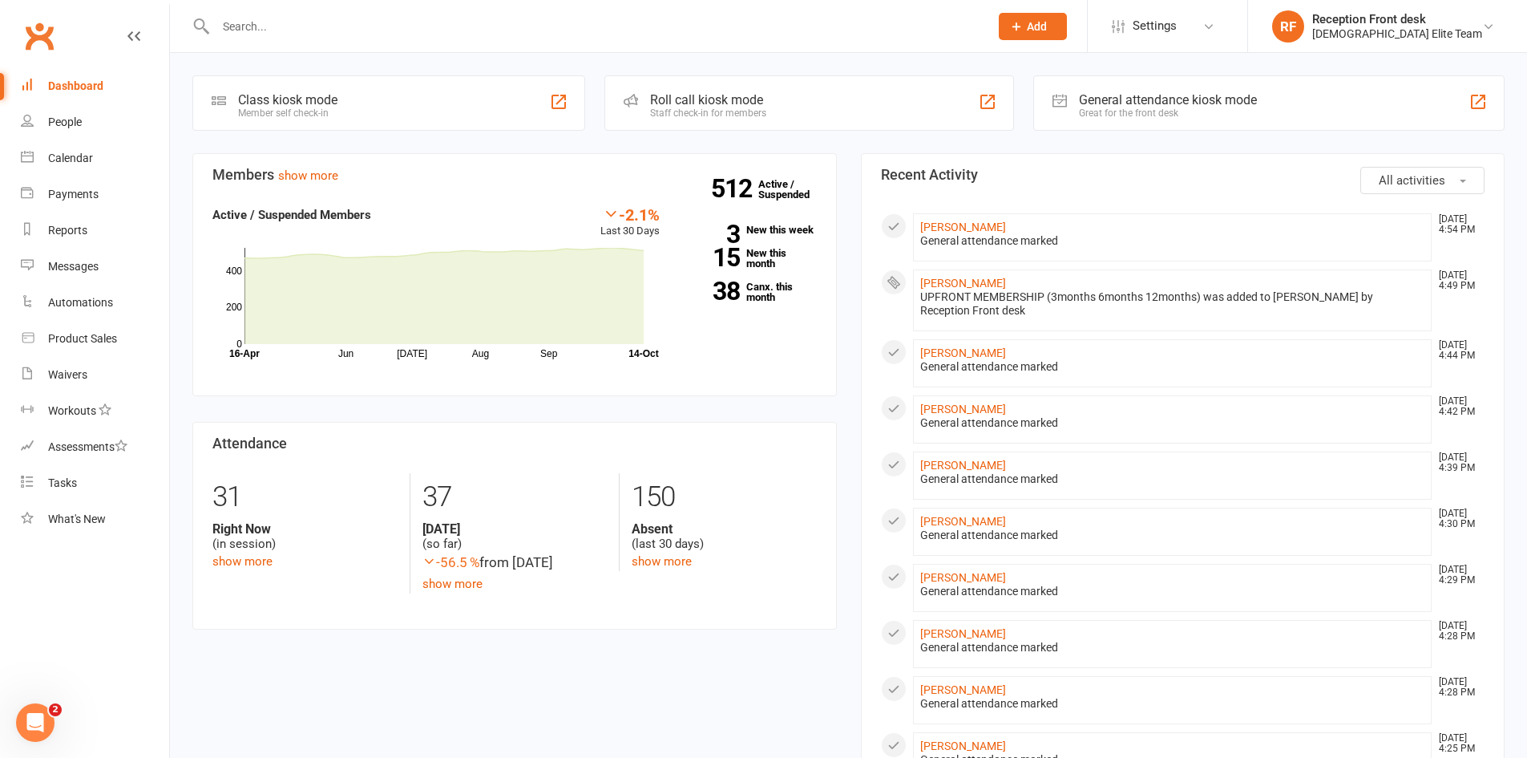
click at [1067, 18] on button "Add" at bounding box center [1033, 26] width 68 height 27
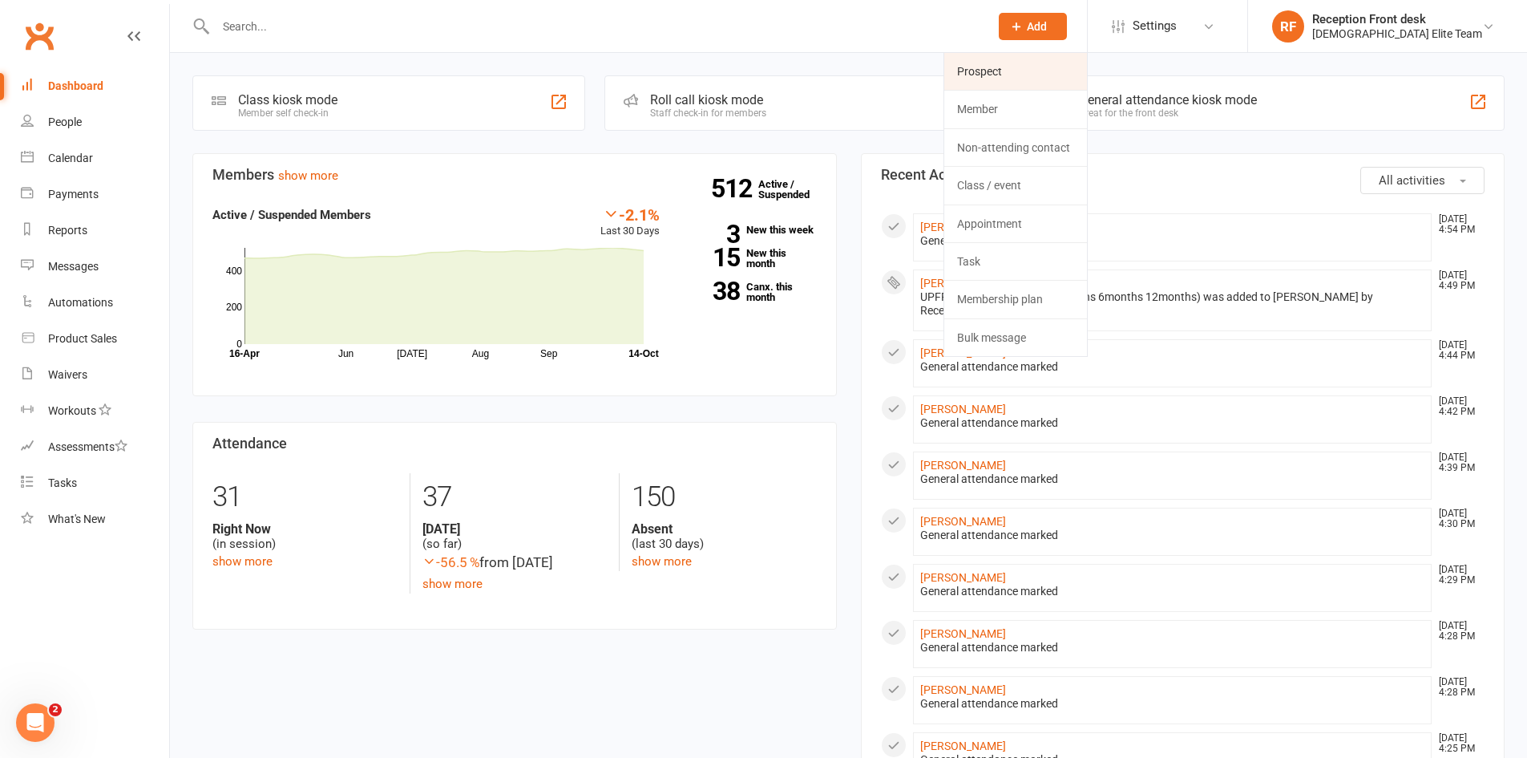
click at [1058, 75] on link "Prospect" at bounding box center [1015, 71] width 143 height 37
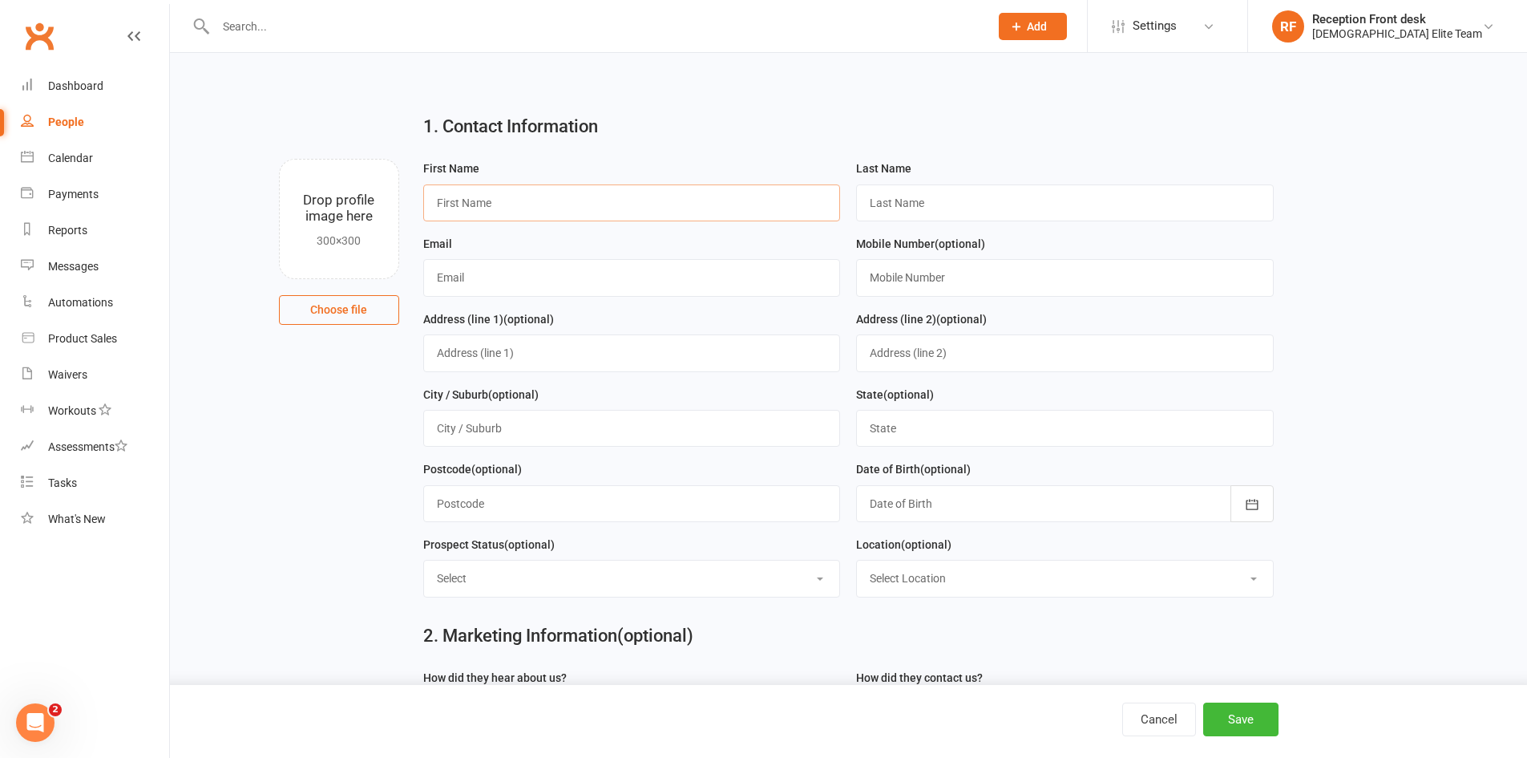
click at [447, 205] on input "text" at bounding box center [632, 202] width 418 height 37
type input "Ibby"
type input "Helou"
type input "samar.marouche@gmail.com"
type input "0450755205"
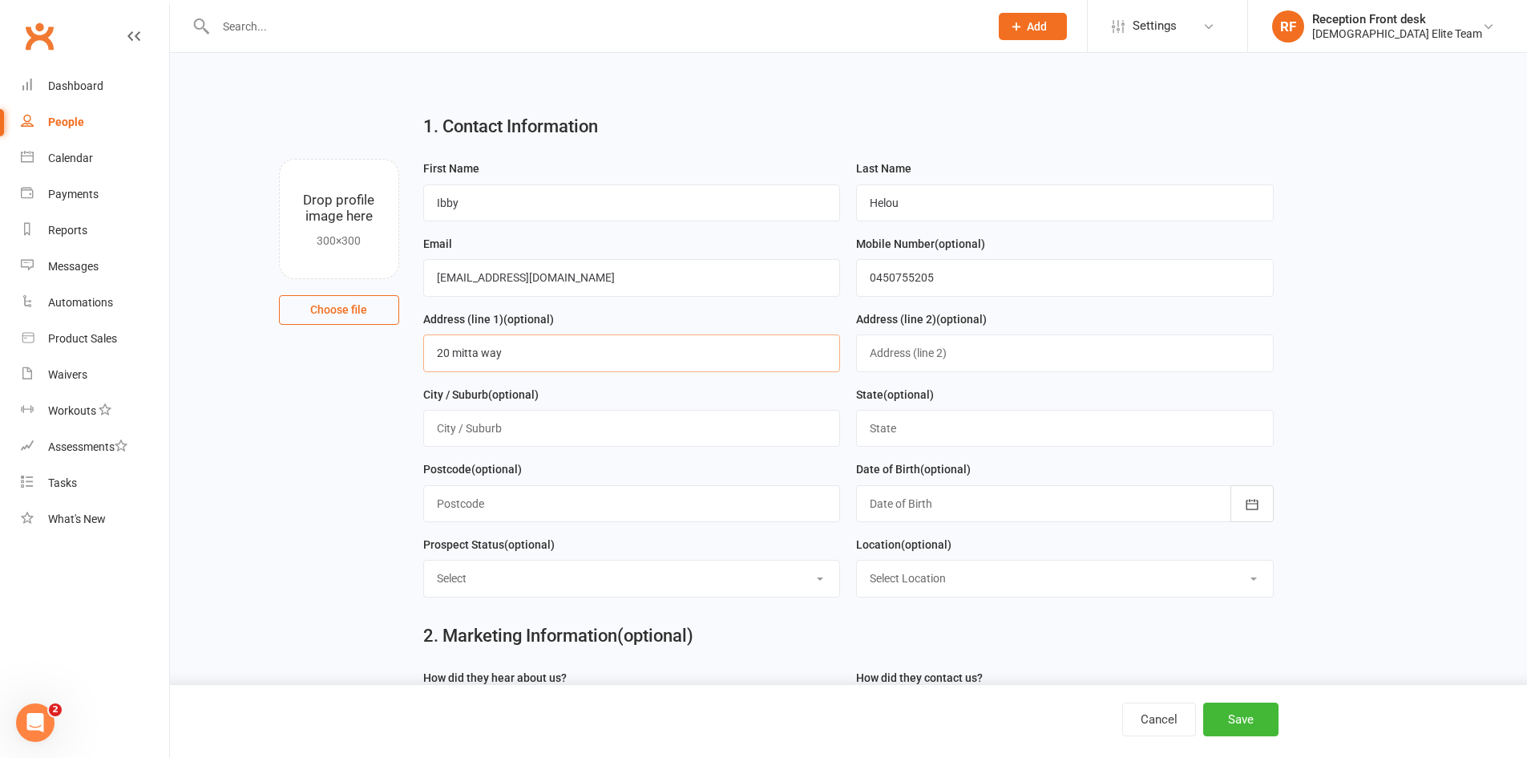
type input "20 mitta way"
type input "Meadow Heights"
click at [989, 417] on input "text" at bounding box center [1065, 428] width 418 height 37
type input "VIC"
click at [953, 499] on div at bounding box center [1065, 503] width 418 height 37
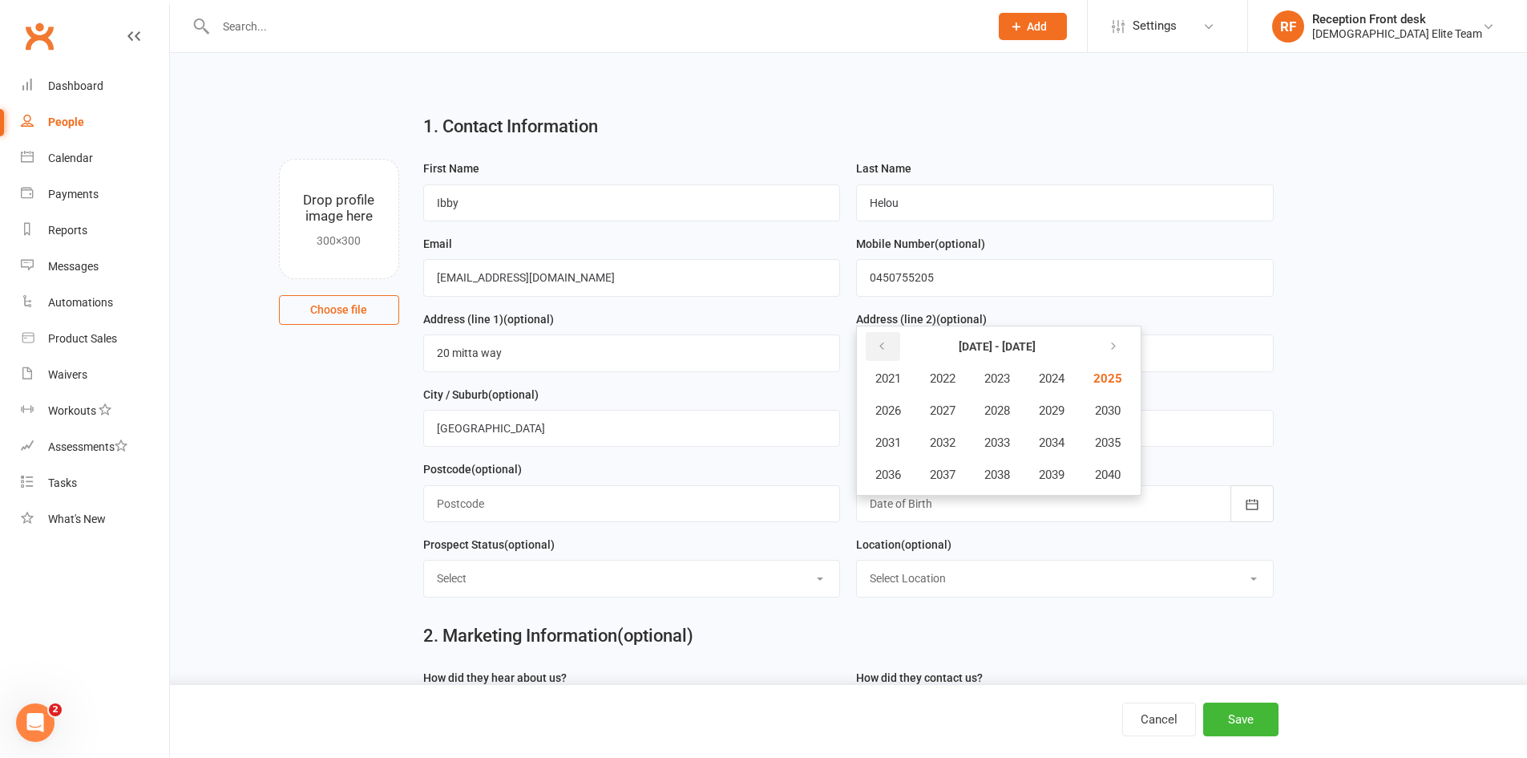
click at [877, 350] on icon "button" at bounding box center [881, 346] width 11 height 13
click at [911, 471] on button "2016" at bounding box center [888, 474] width 53 height 30
click at [952, 446] on button "August" at bounding box center [974, 442] width 83 height 30
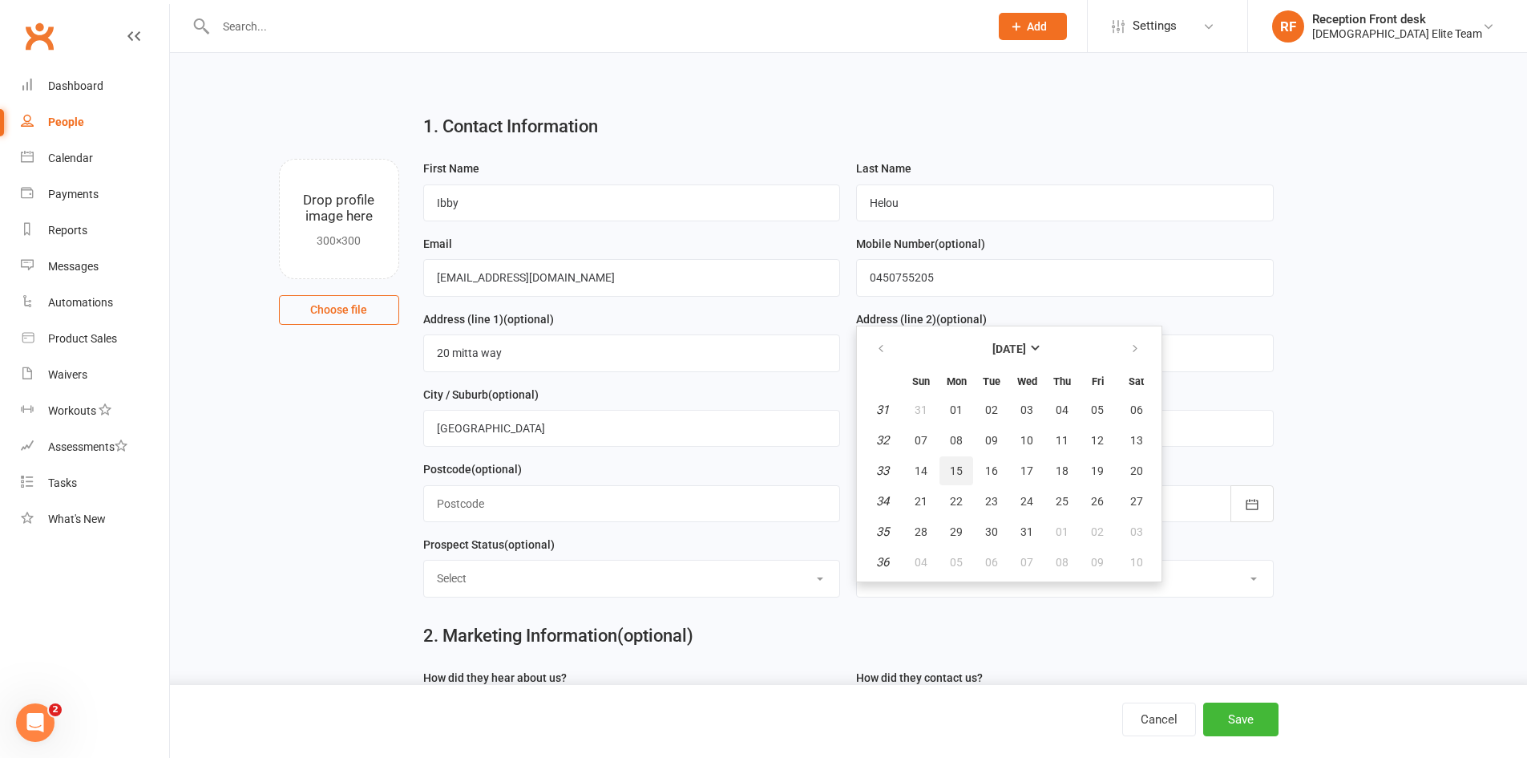
click at [949, 479] on button "15" at bounding box center [957, 470] width 34 height 29
type input "15 Aug 2016"
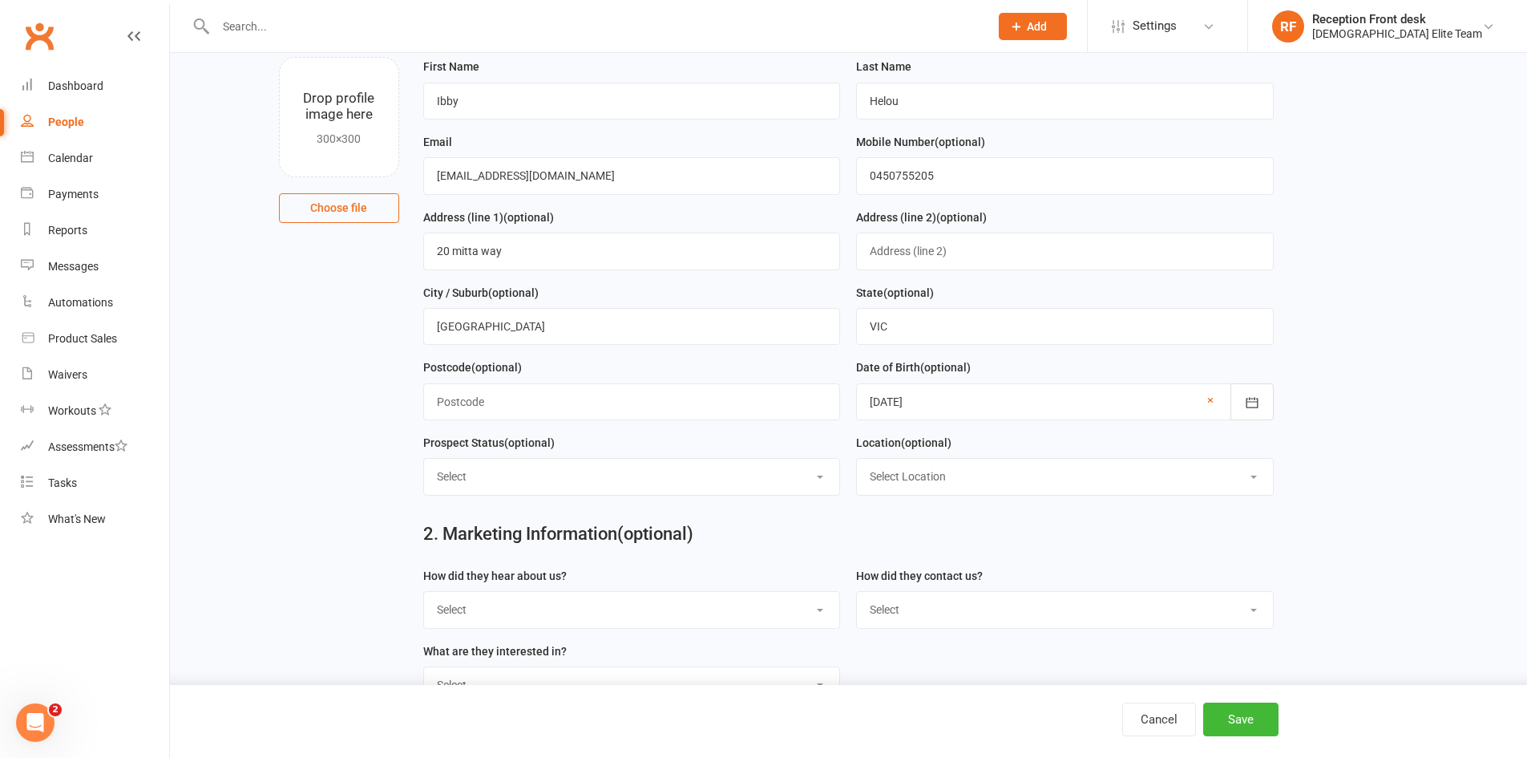
scroll to position [321, 0]
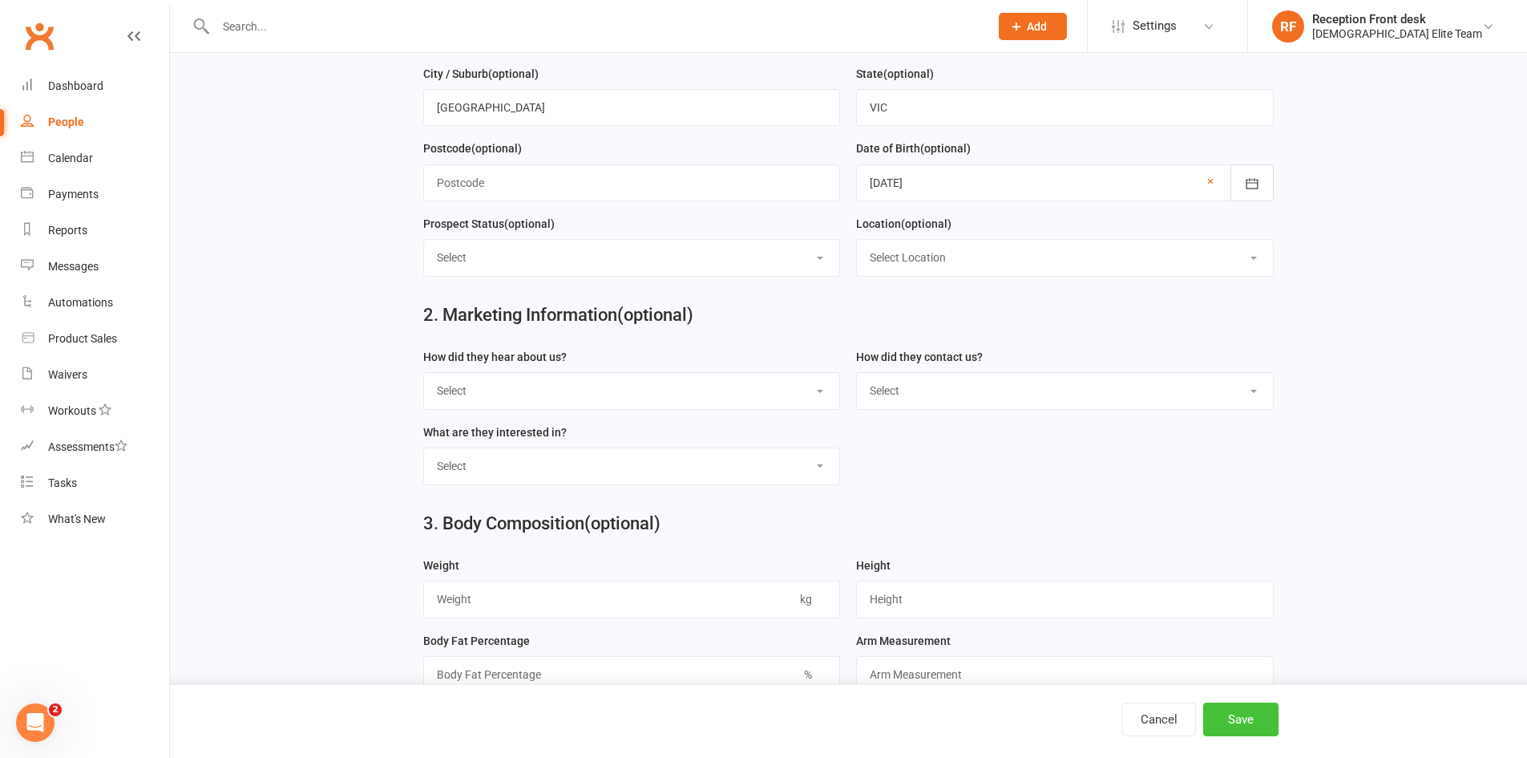
click at [1266, 719] on button "Save" at bounding box center [1240, 719] width 75 height 34
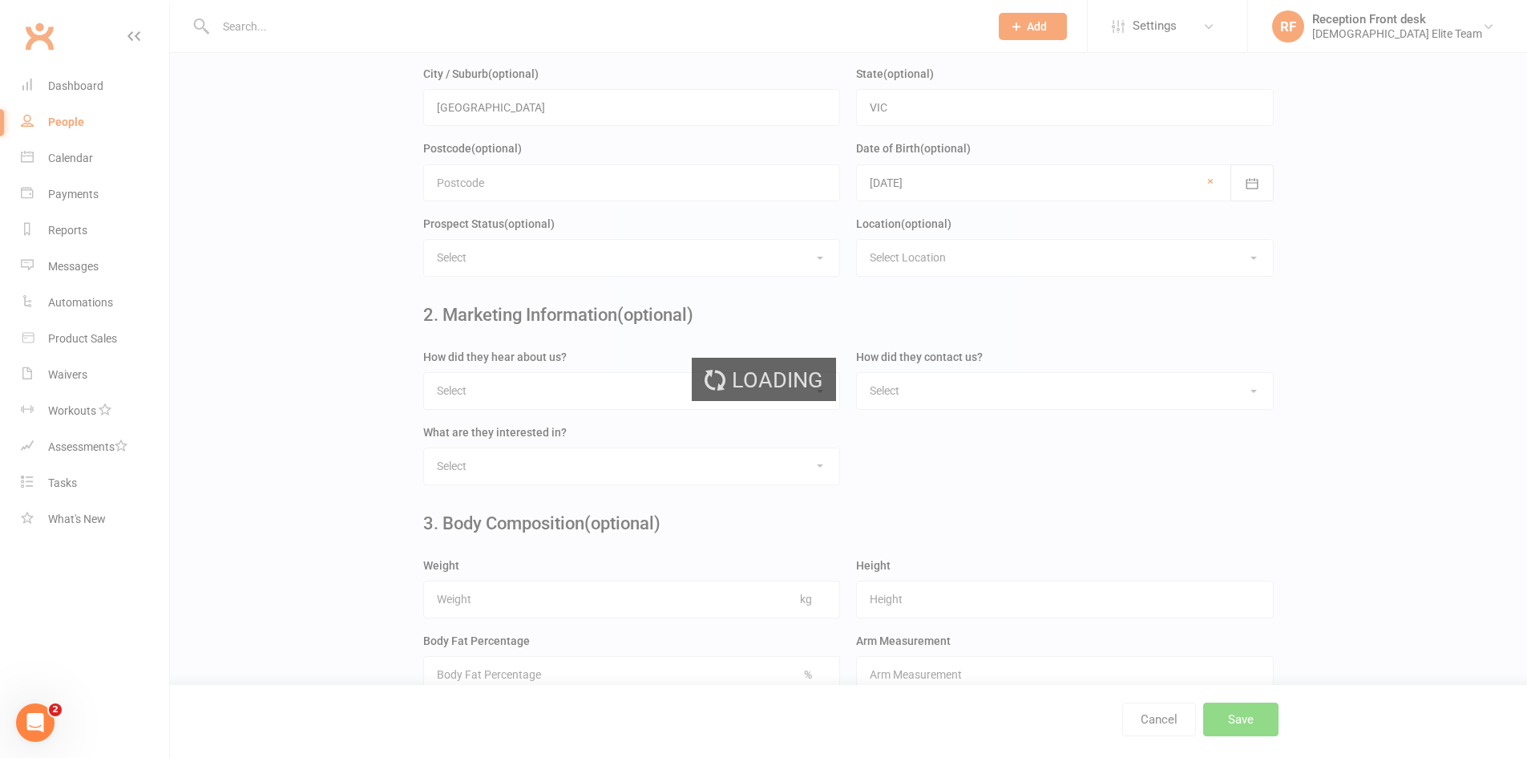
scroll to position [0, 0]
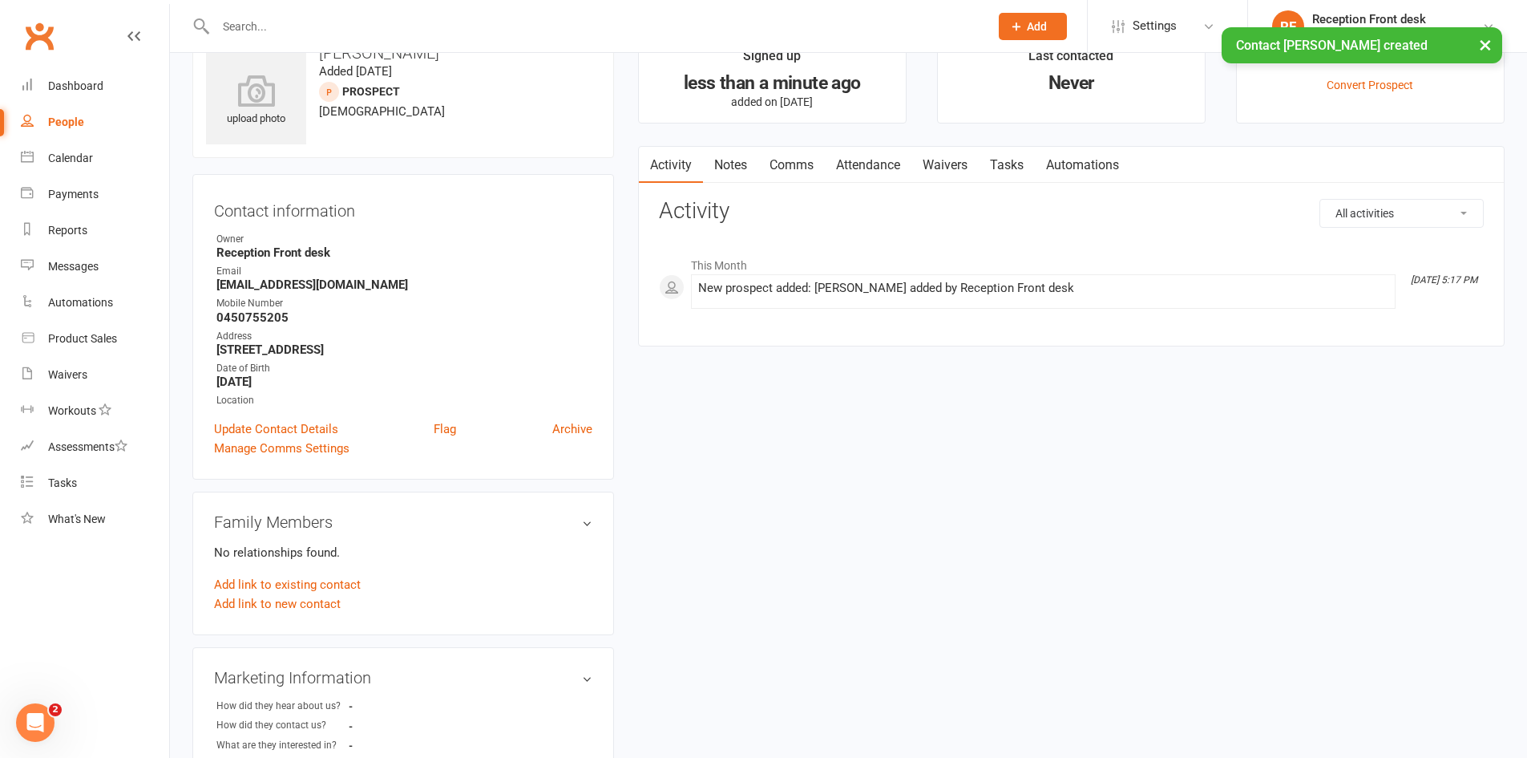
scroll to position [80, 0]
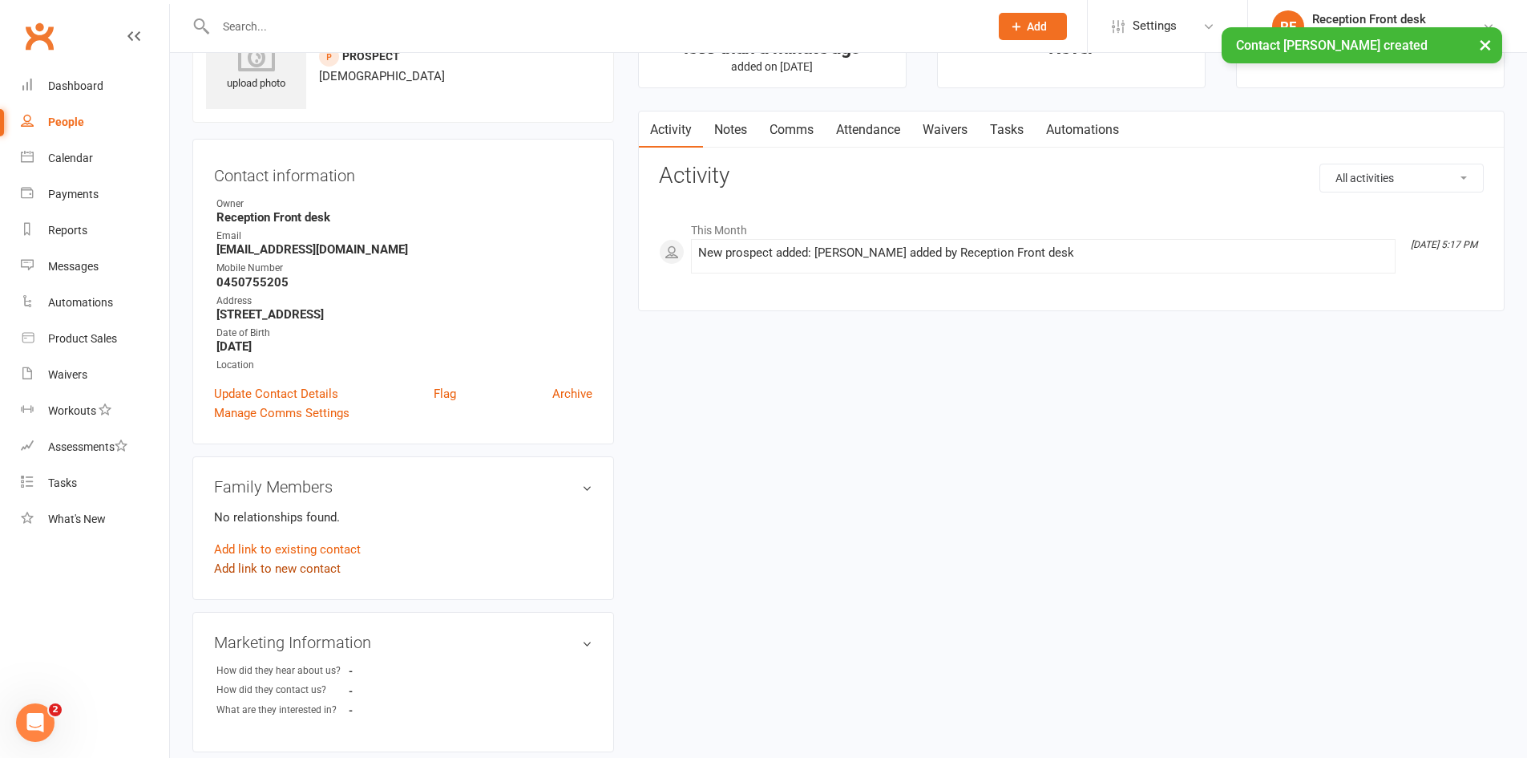
click at [277, 567] on link "Add link to new contact" at bounding box center [277, 568] width 127 height 19
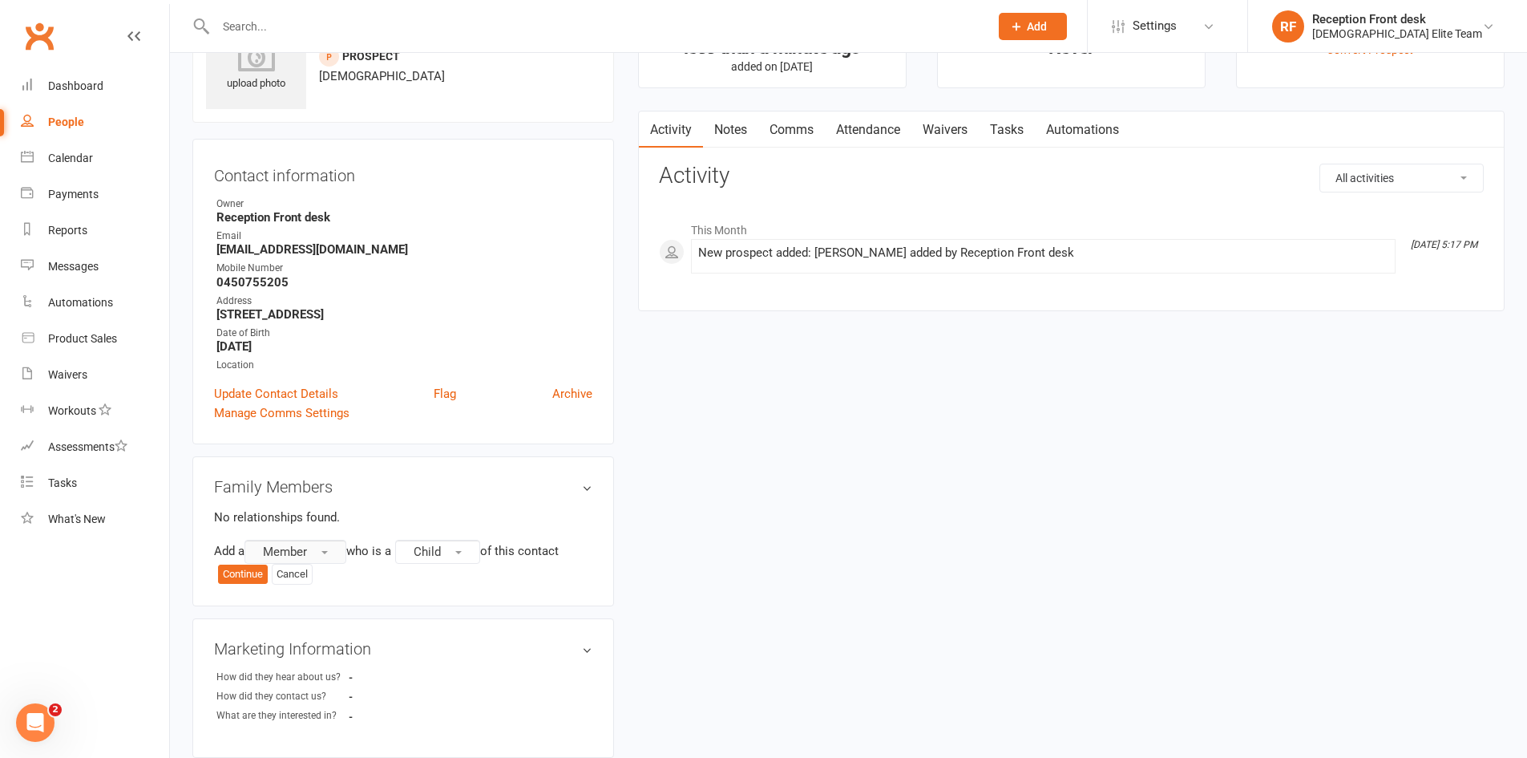
click at [304, 557] on span "Member" at bounding box center [285, 551] width 44 height 14
click at [341, 630] on link "Prospect" at bounding box center [324, 617] width 159 height 32
click at [445, 554] on span "Child" at bounding box center [431, 551] width 27 height 14
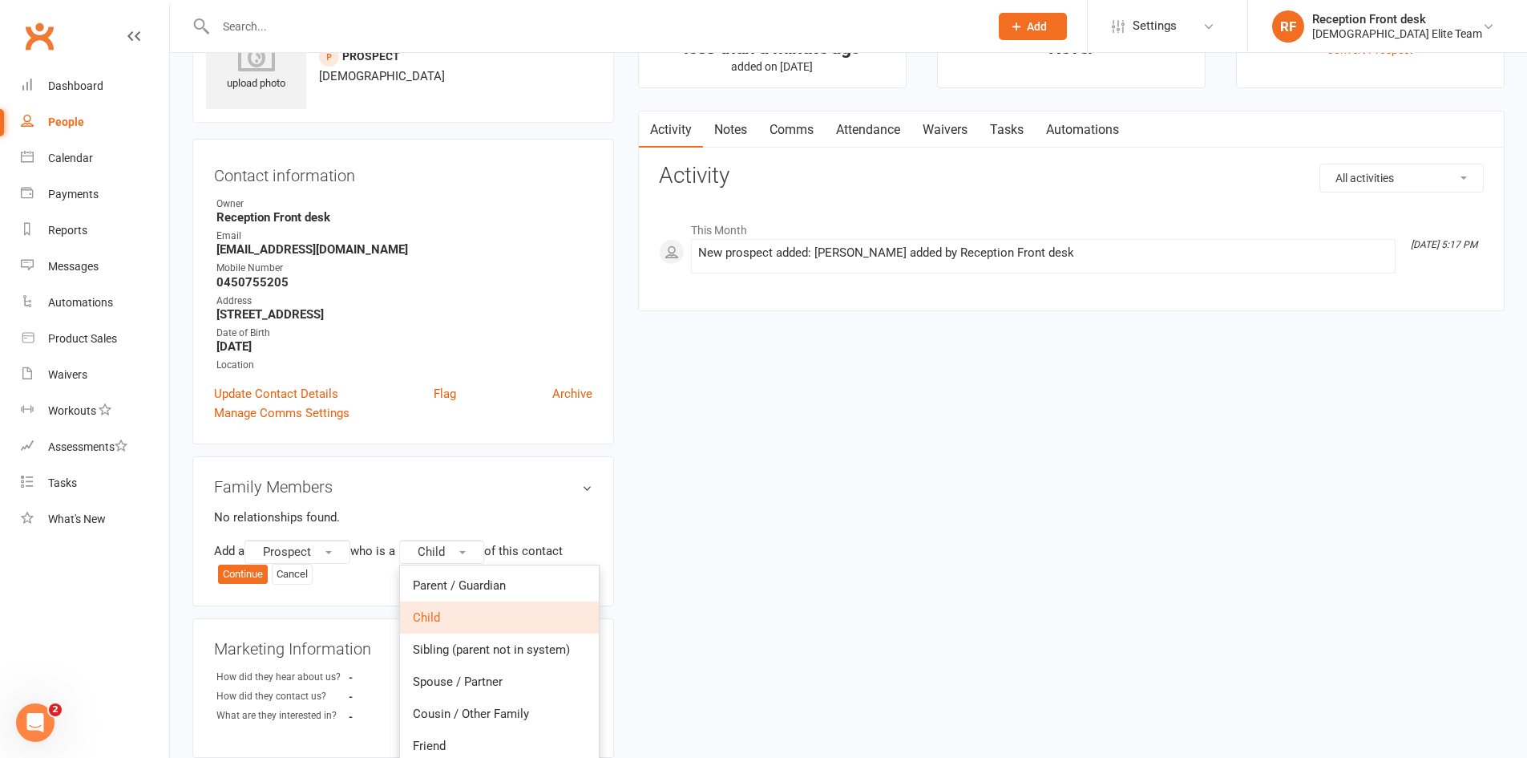
click at [477, 616] on link "Child" at bounding box center [499, 617] width 199 height 32
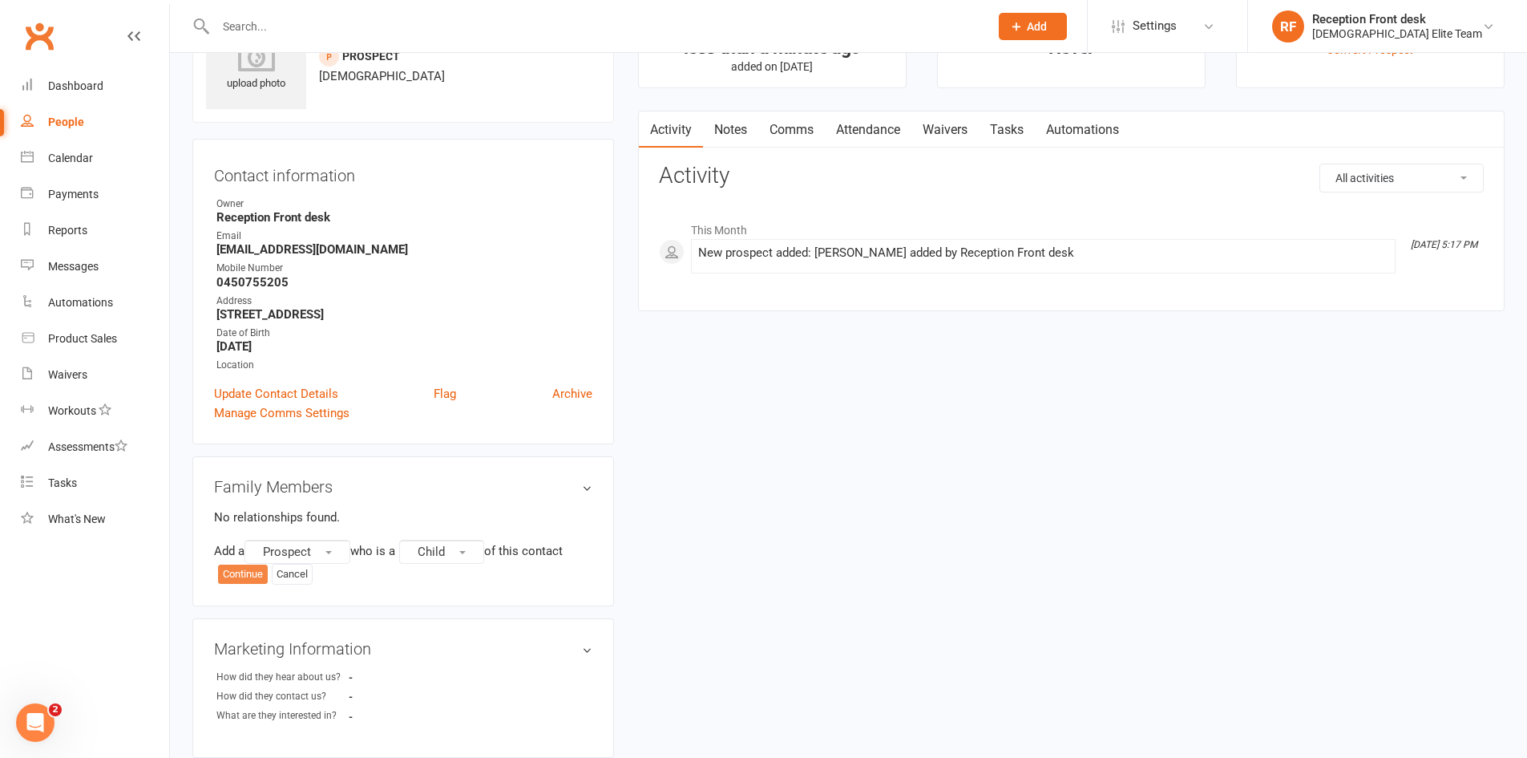
click at [240, 575] on button "Continue" at bounding box center [243, 573] width 50 height 19
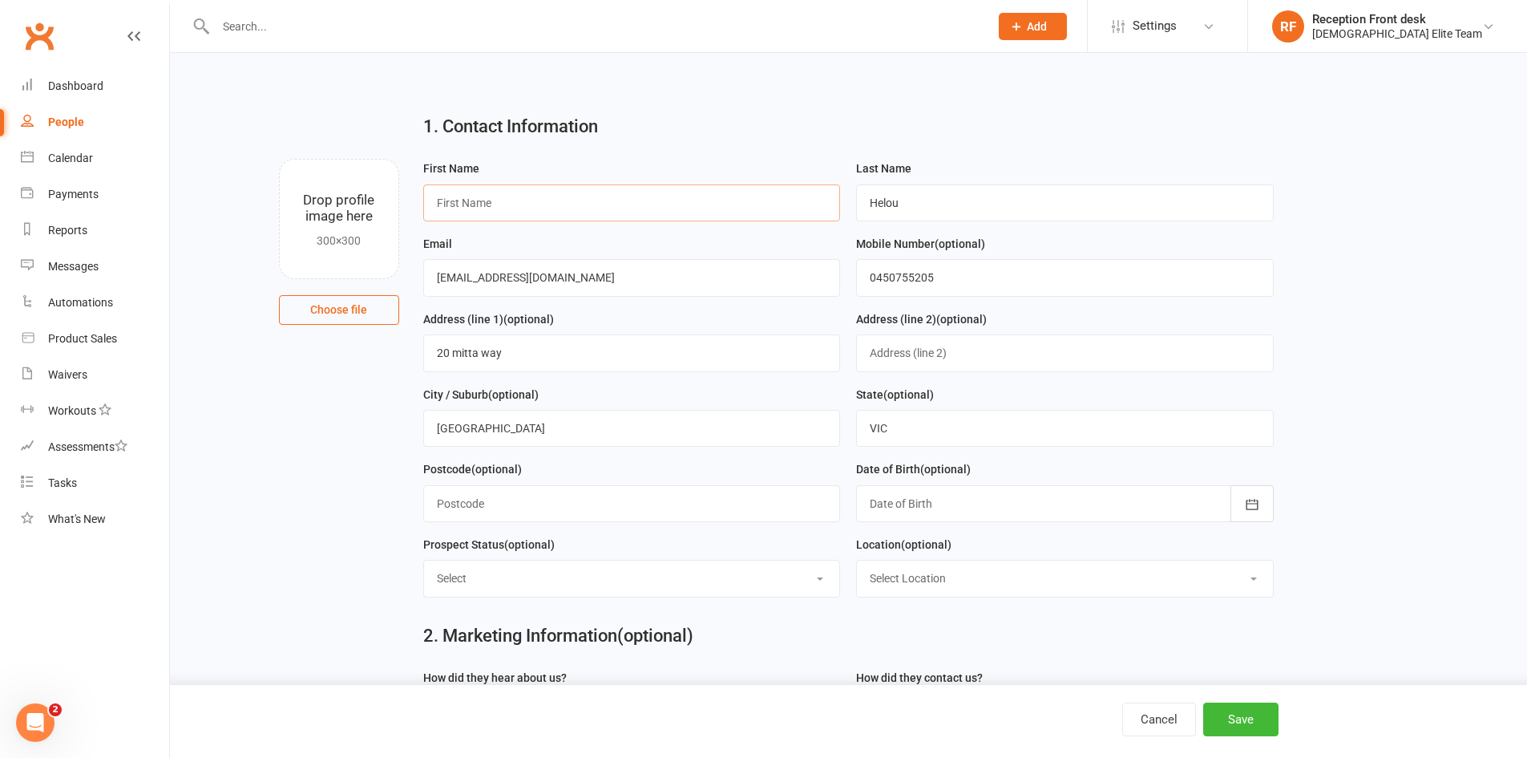
click at [584, 209] on input "text" at bounding box center [632, 202] width 418 height 37
type input "a"
type input "Ali"
type input "Helou"
click at [1241, 725] on button "Save" at bounding box center [1240, 719] width 75 height 34
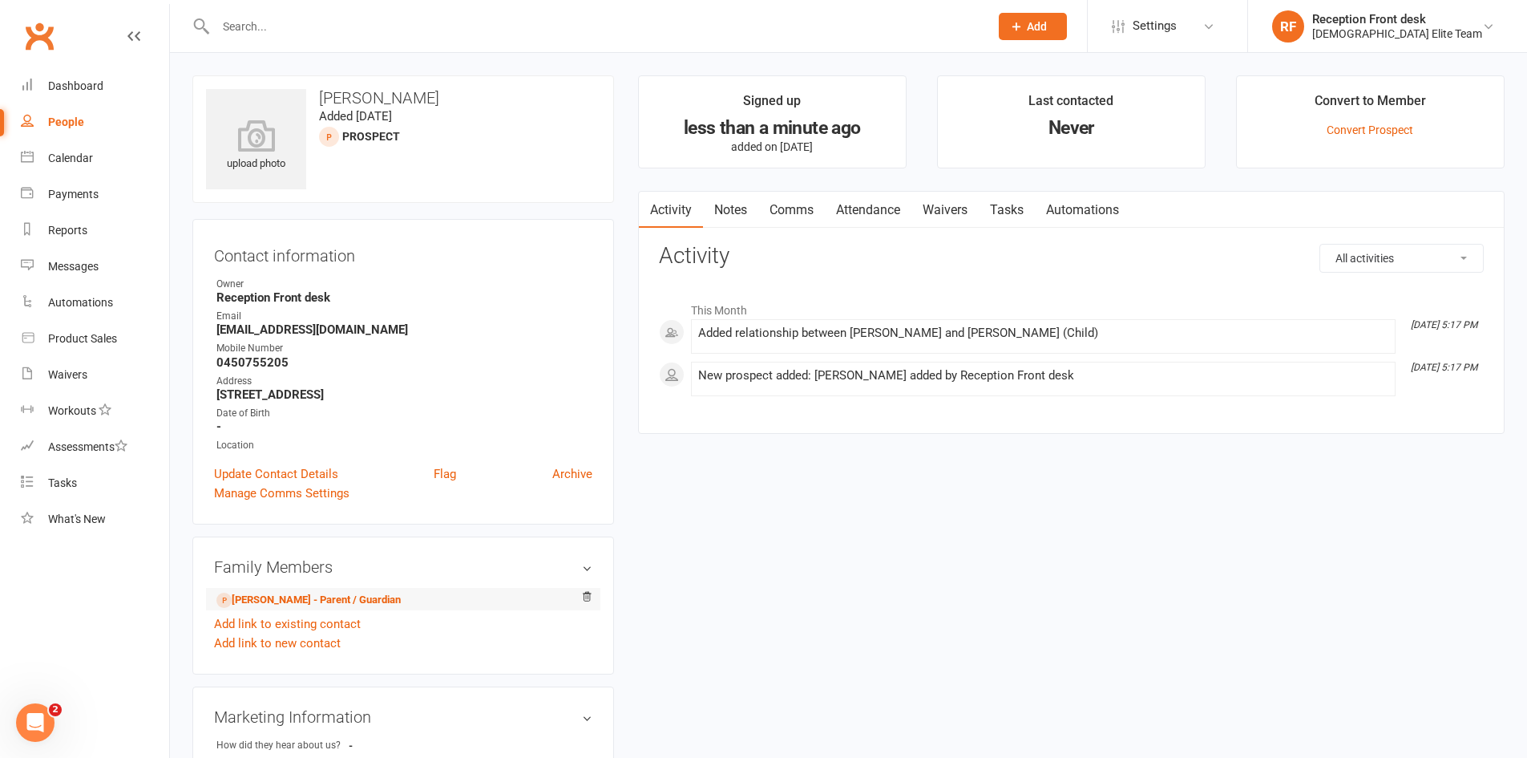
click at [359, 588] on li "Ibby Helou - Parent / Guardian" at bounding box center [403, 599] width 378 height 22
click at [362, 596] on link "Ibby Helou - Parent / Guardian" at bounding box center [308, 600] width 184 height 17
click at [97, 94] on link "Dashboard" at bounding box center [95, 86] width 148 height 36
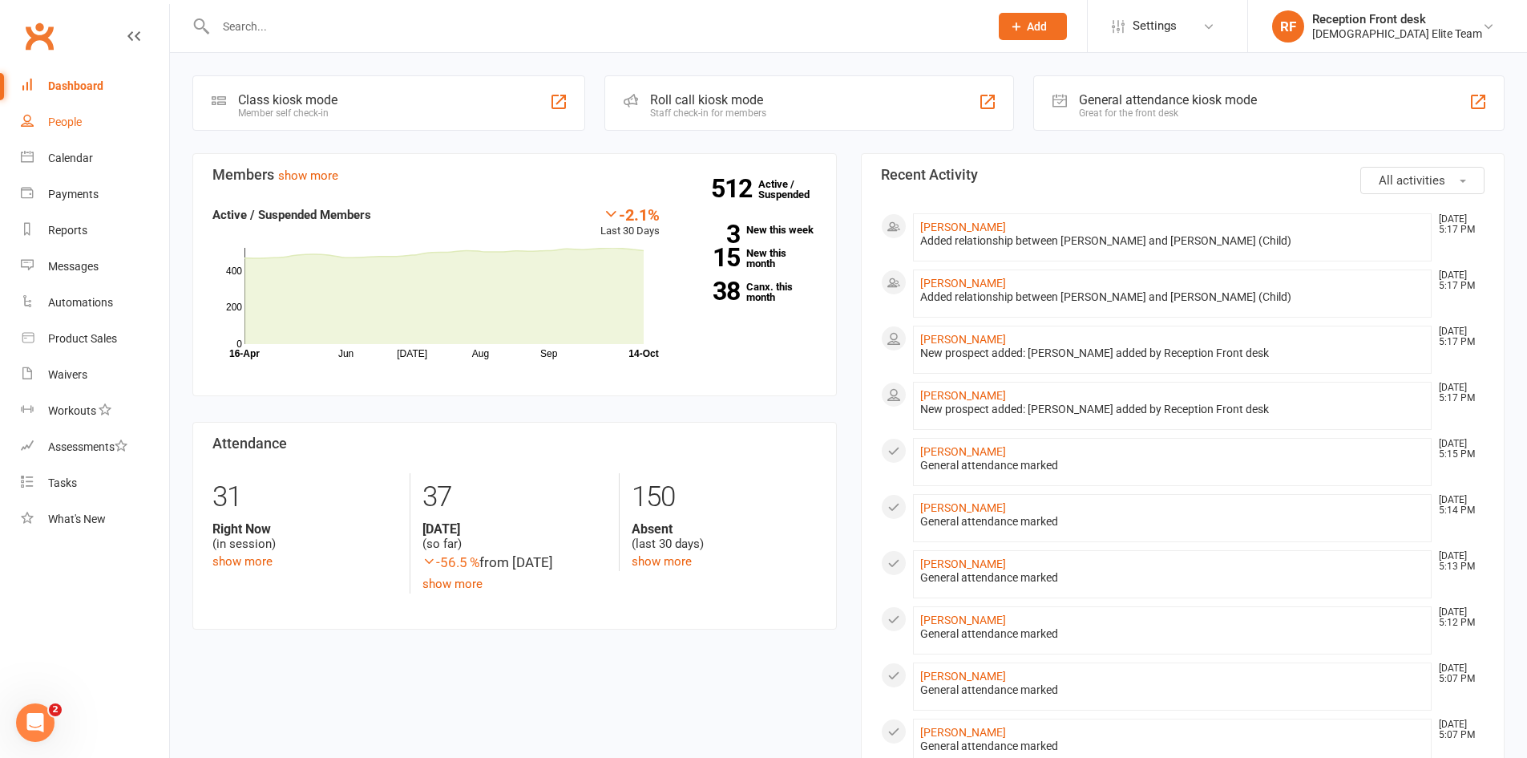
click at [77, 123] on div "People" at bounding box center [65, 121] width 34 height 13
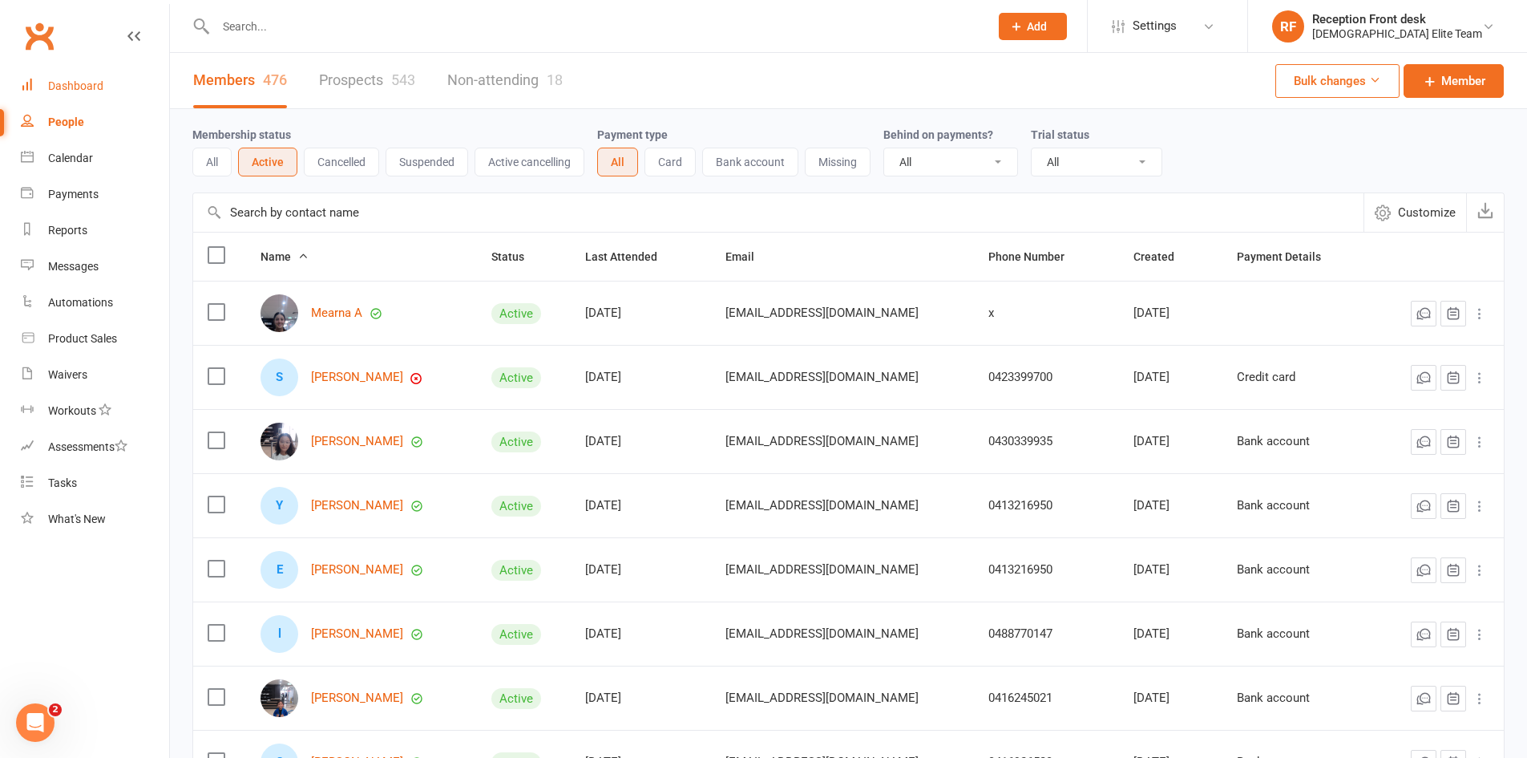
click at [123, 90] on link "Dashboard" at bounding box center [95, 86] width 148 height 36
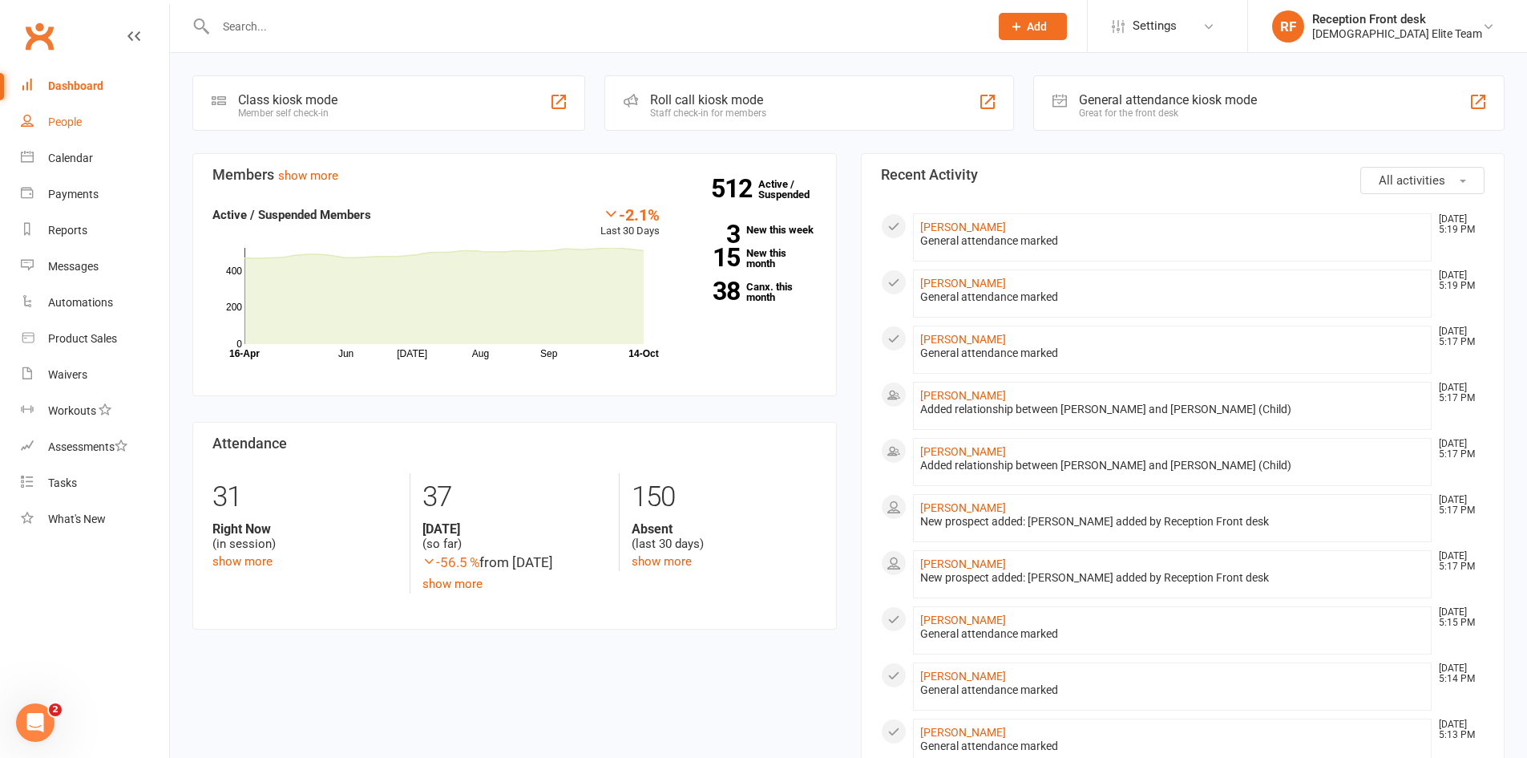
click at [75, 119] on div "People" at bounding box center [65, 121] width 34 height 13
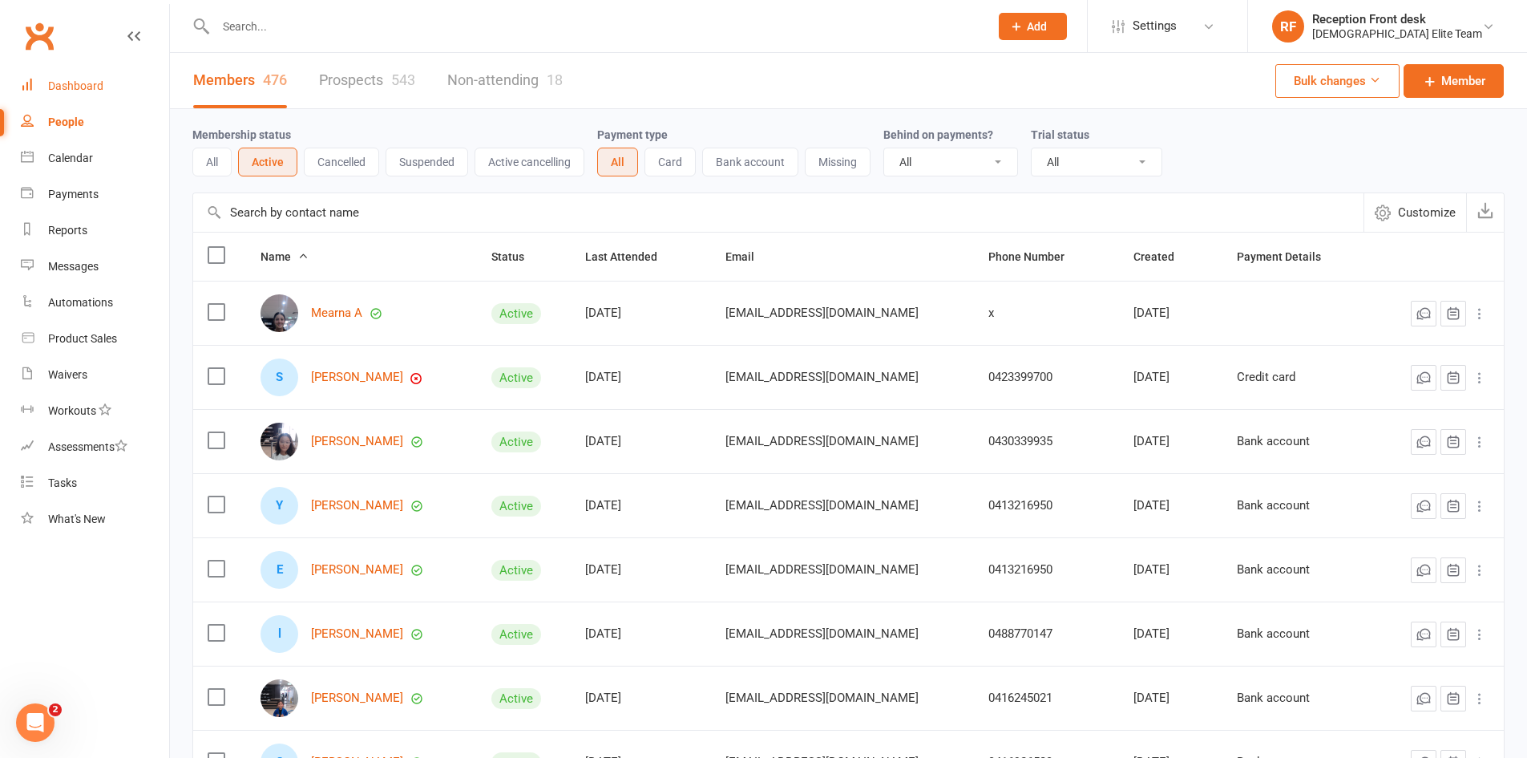
click at [78, 79] on link "Dashboard" at bounding box center [95, 86] width 148 height 36
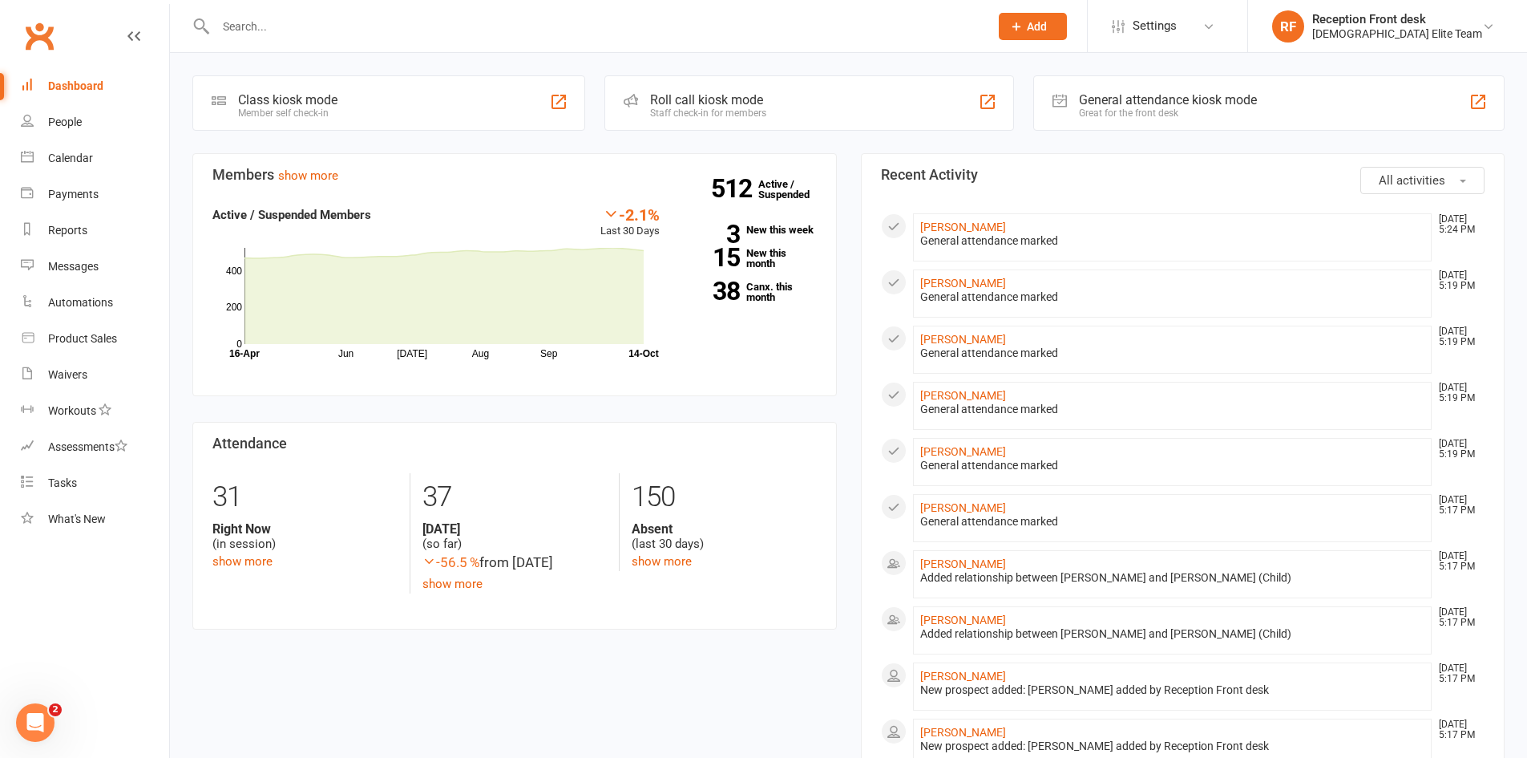
drag, startPoint x: 351, startPoint y: 25, endPoint x: 1012, endPoint y: 55, distance: 661.2
click at [352, 25] on input "text" at bounding box center [594, 26] width 767 height 22
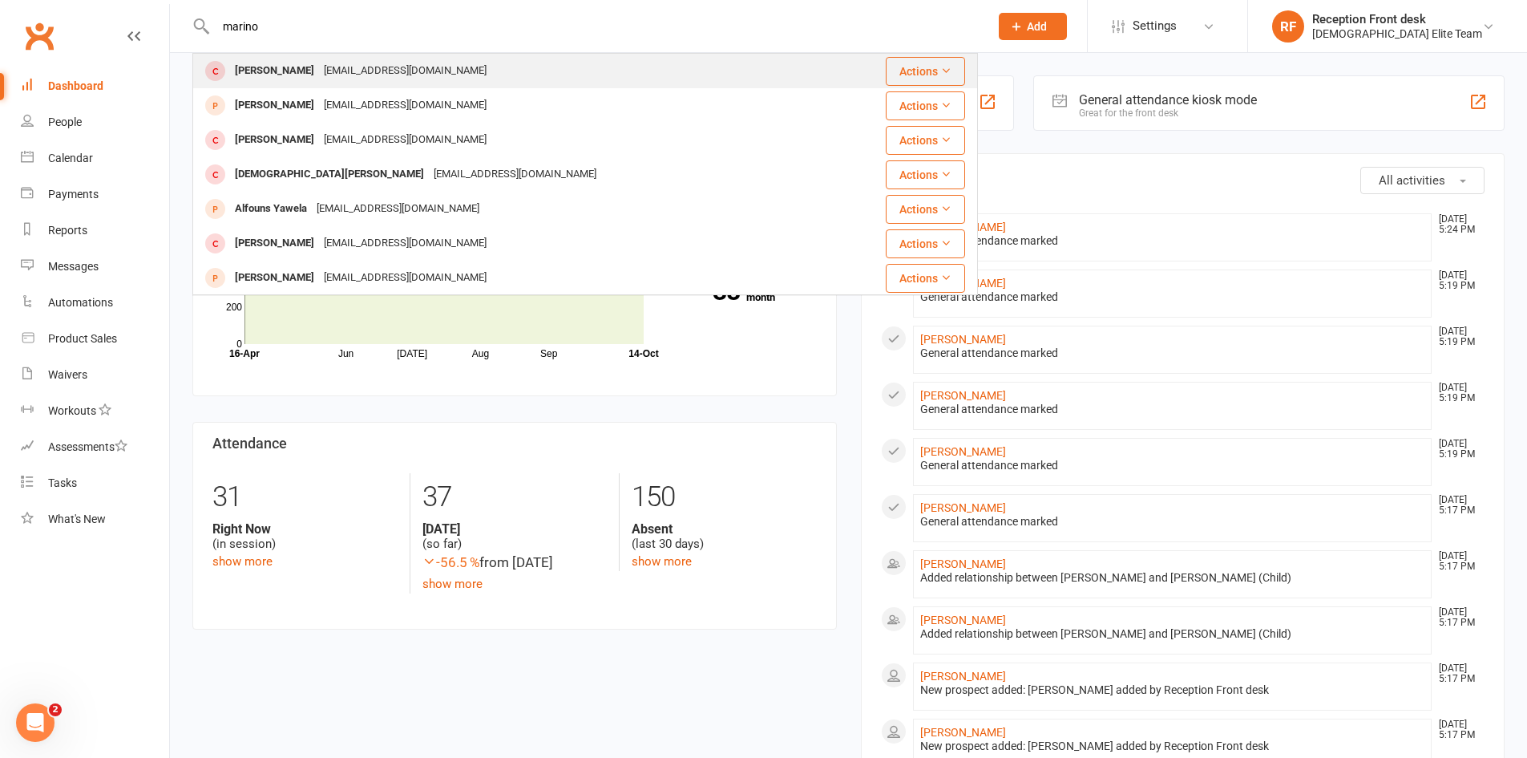
type input "marino"
click at [587, 77] on div "Marino Dawd saro.marino@gamil.com" at bounding box center [520, 71] width 652 height 33
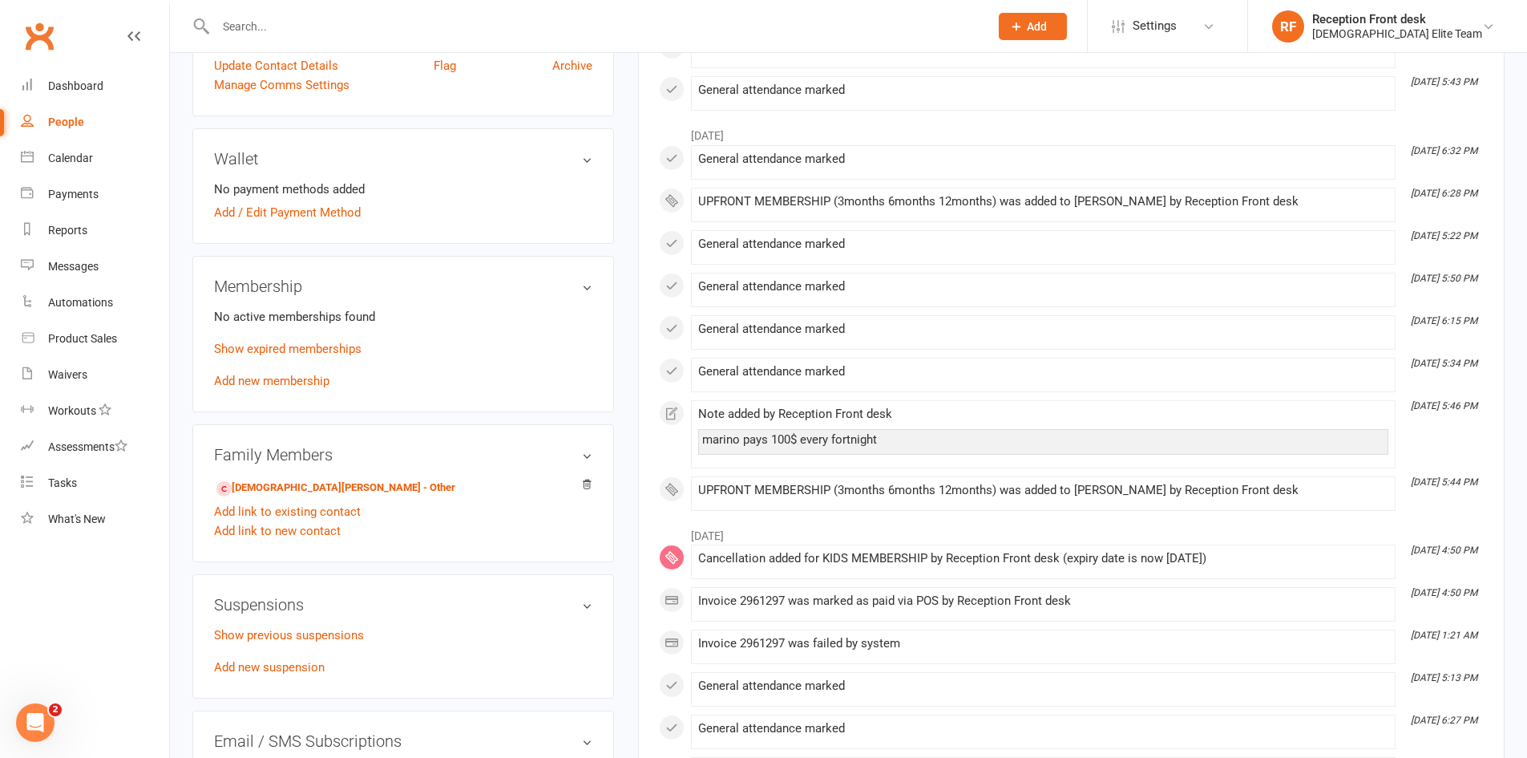
scroll to position [401, 0]
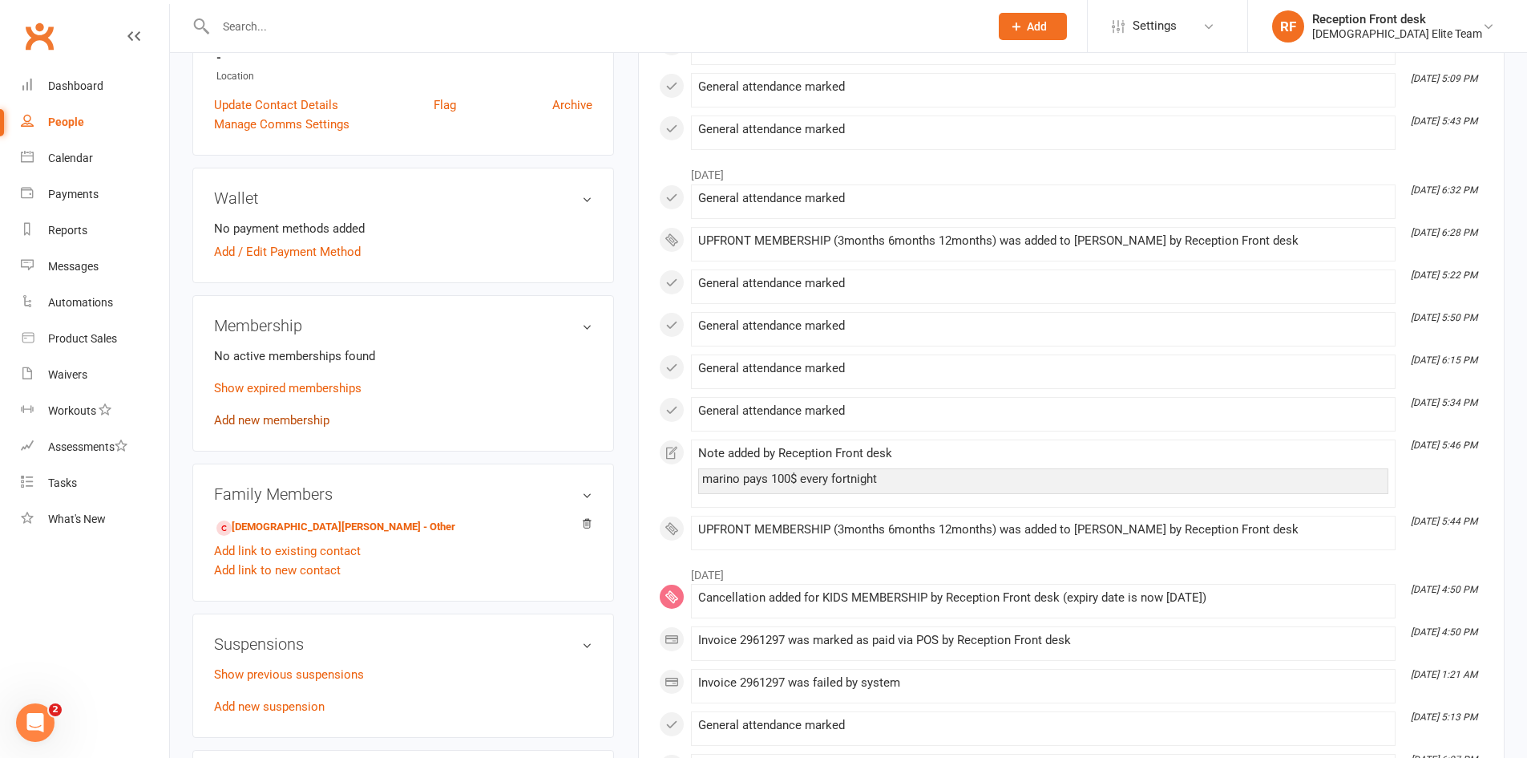
click at [289, 414] on link "Add new membership" at bounding box center [271, 420] width 115 height 14
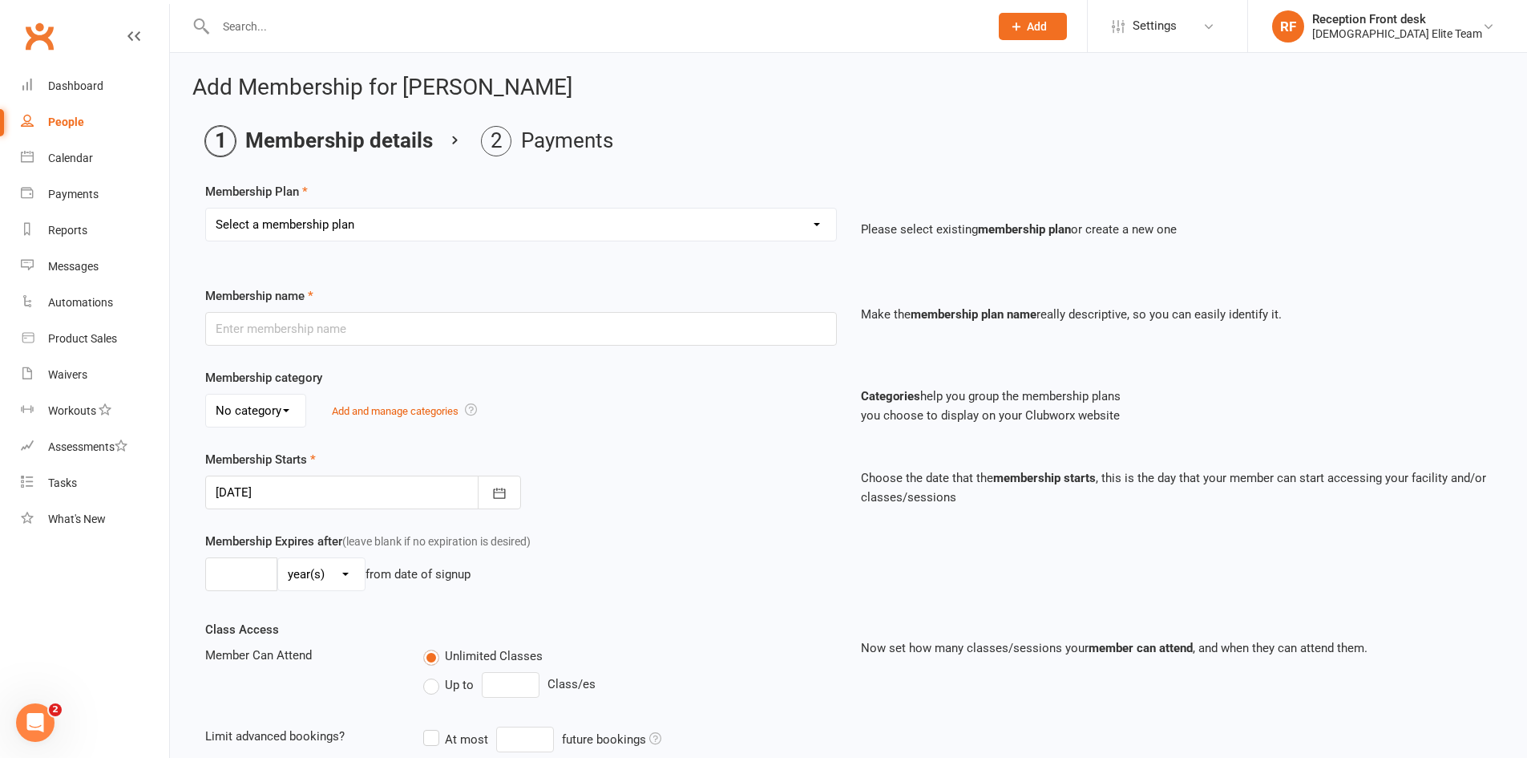
click at [595, 204] on div "Membership Plan Select a membership plan Create new Membership Plan FULL MEMBER…" at bounding box center [848, 223] width 1287 height 82
click at [576, 230] on select "Select a membership plan Create new Membership Plan FULL MEMBERSHIP LOYALTY FUL…" at bounding box center [521, 224] width 630 height 32
select select "9"
click at [206, 208] on select "Select a membership plan Create new Membership Plan FULL MEMBERSHIP LOYALTY FUL…" at bounding box center [521, 224] width 630 height 32
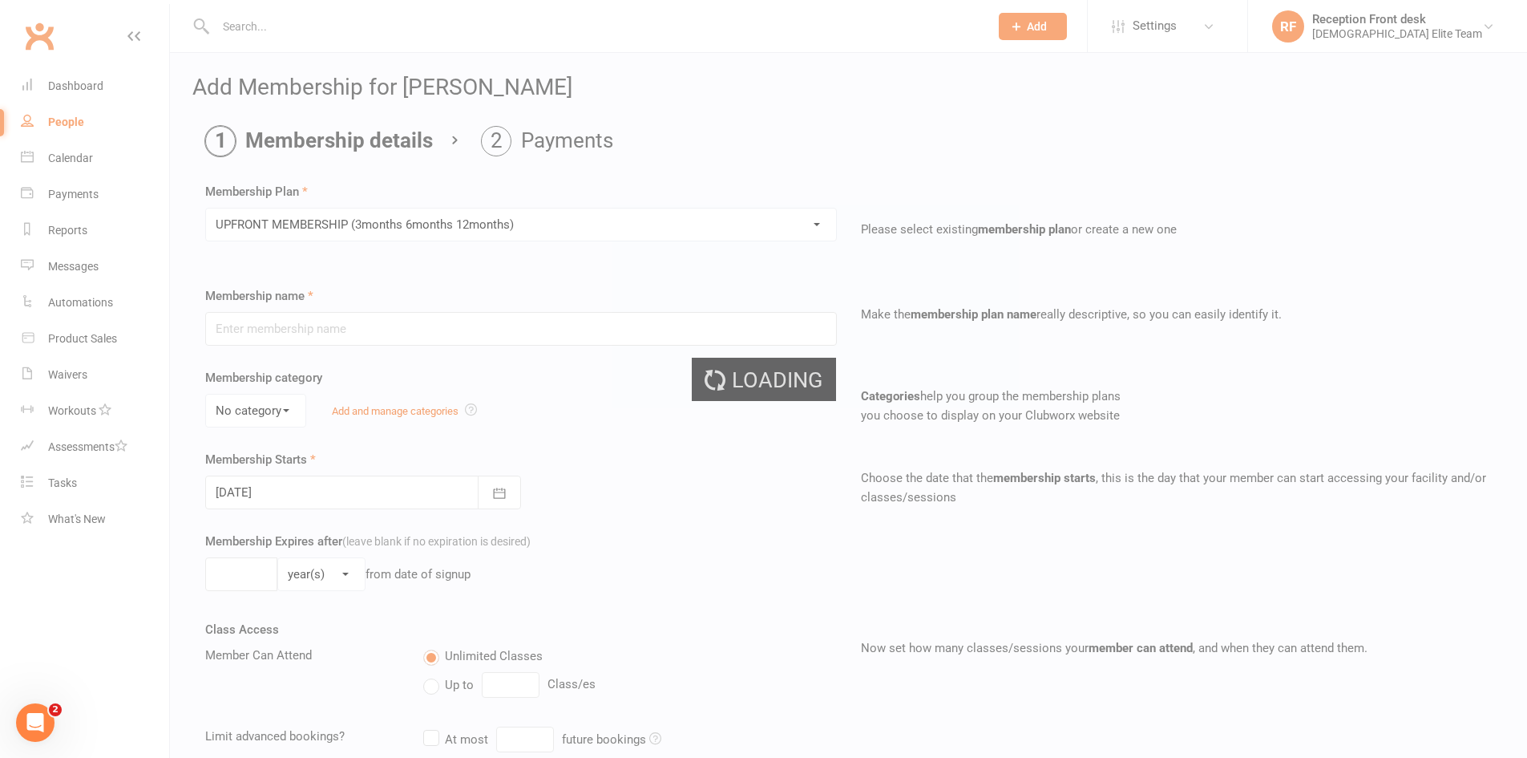
type input "UPFRONT MEMBERSHIP (3months 6months 12months)"
type input "1"
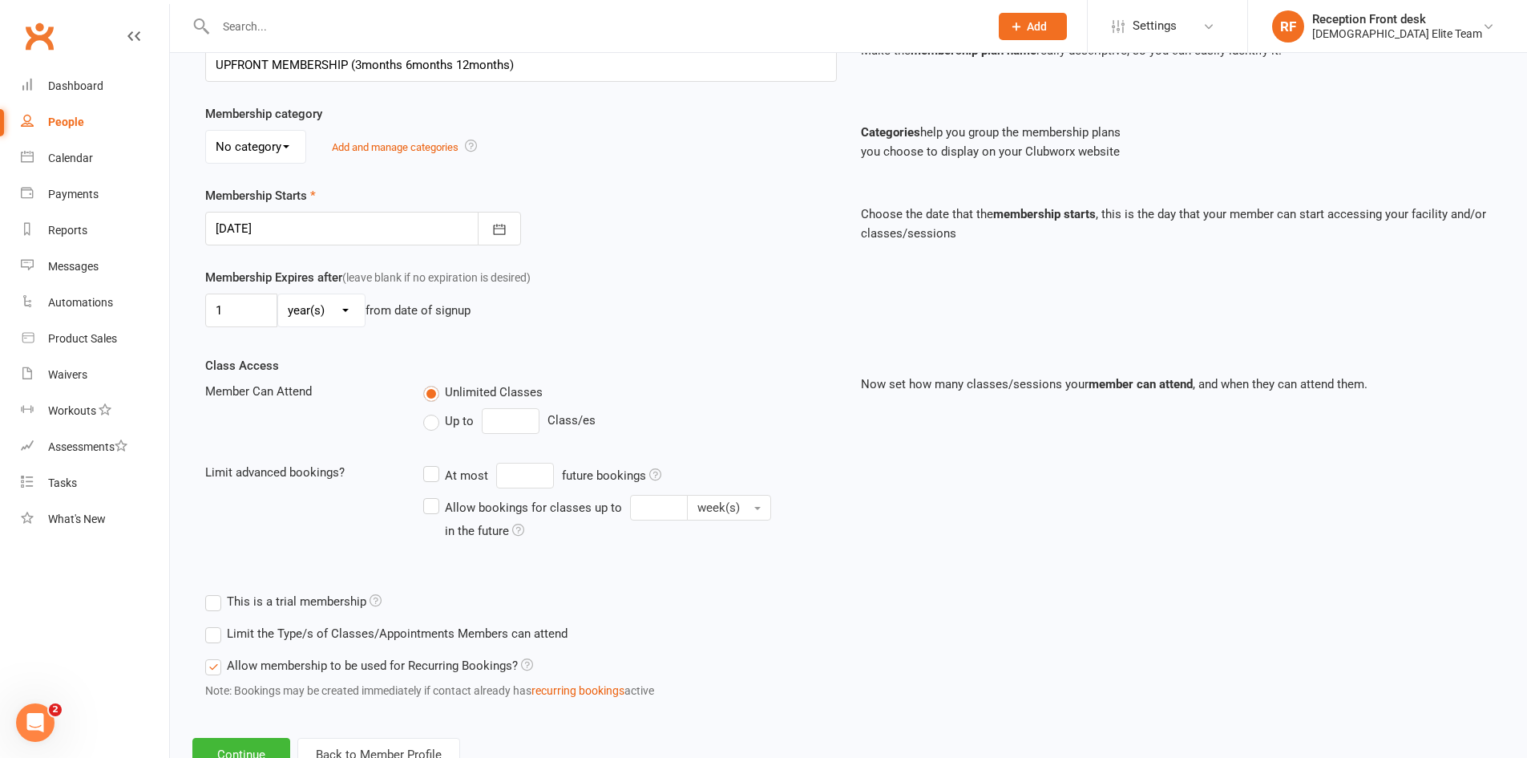
scroll to position [321, 0]
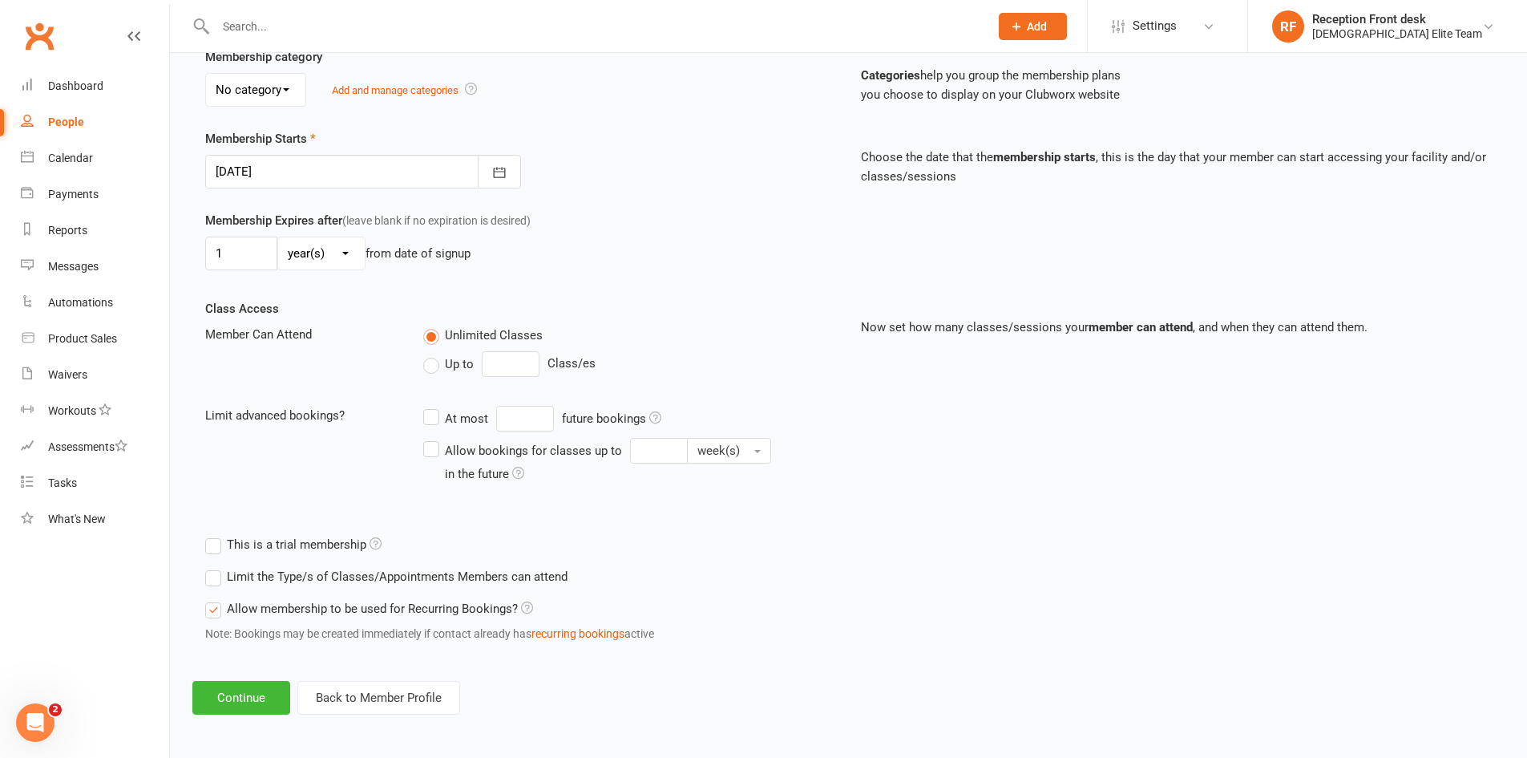
click at [342, 263] on select "day(s) week(s) month(s) year(s)" at bounding box center [321, 253] width 87 height 32
select select "1"
click at [278, 237] on select "day(s) week(s) month(s) year(s)" at bounding box center [321, 253] width 87 height 32
click at [257, 257] on input "1" at bounding box center [241, 253] width 72 height 34
type input "2"
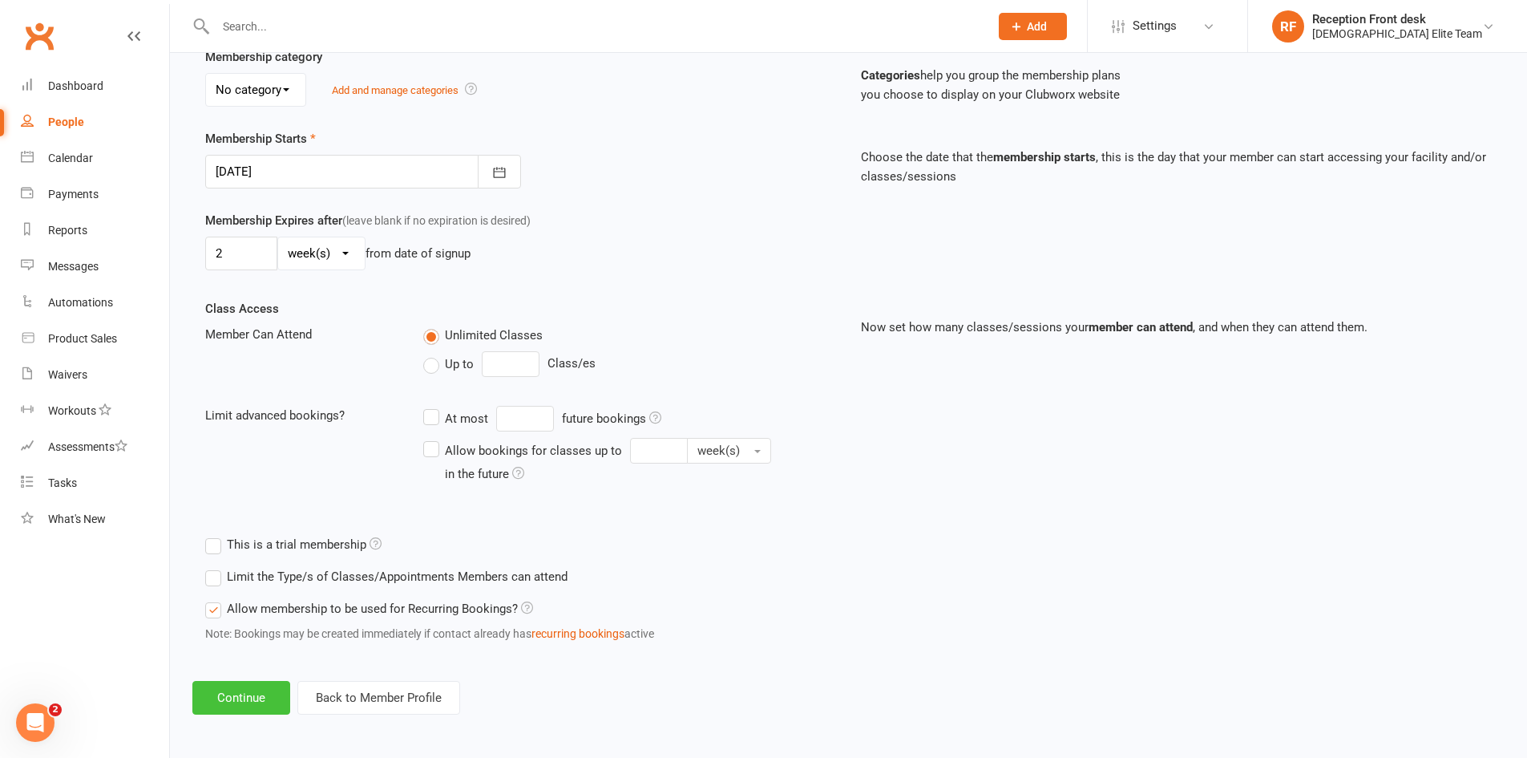
click at [250, 699] on button "Continue" at bounding box center [241, 698] width 98 height 34
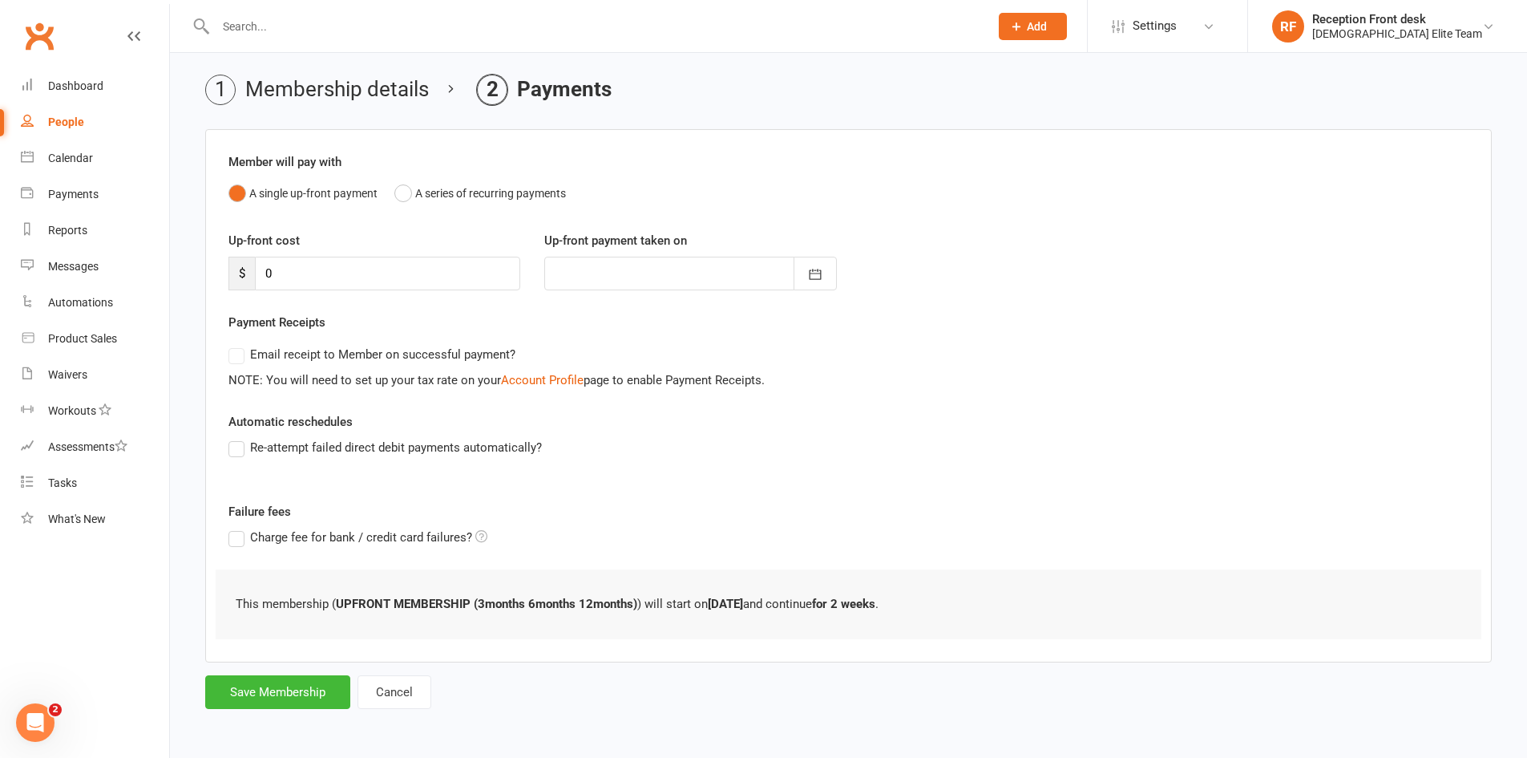
scroll to position [0, 0]
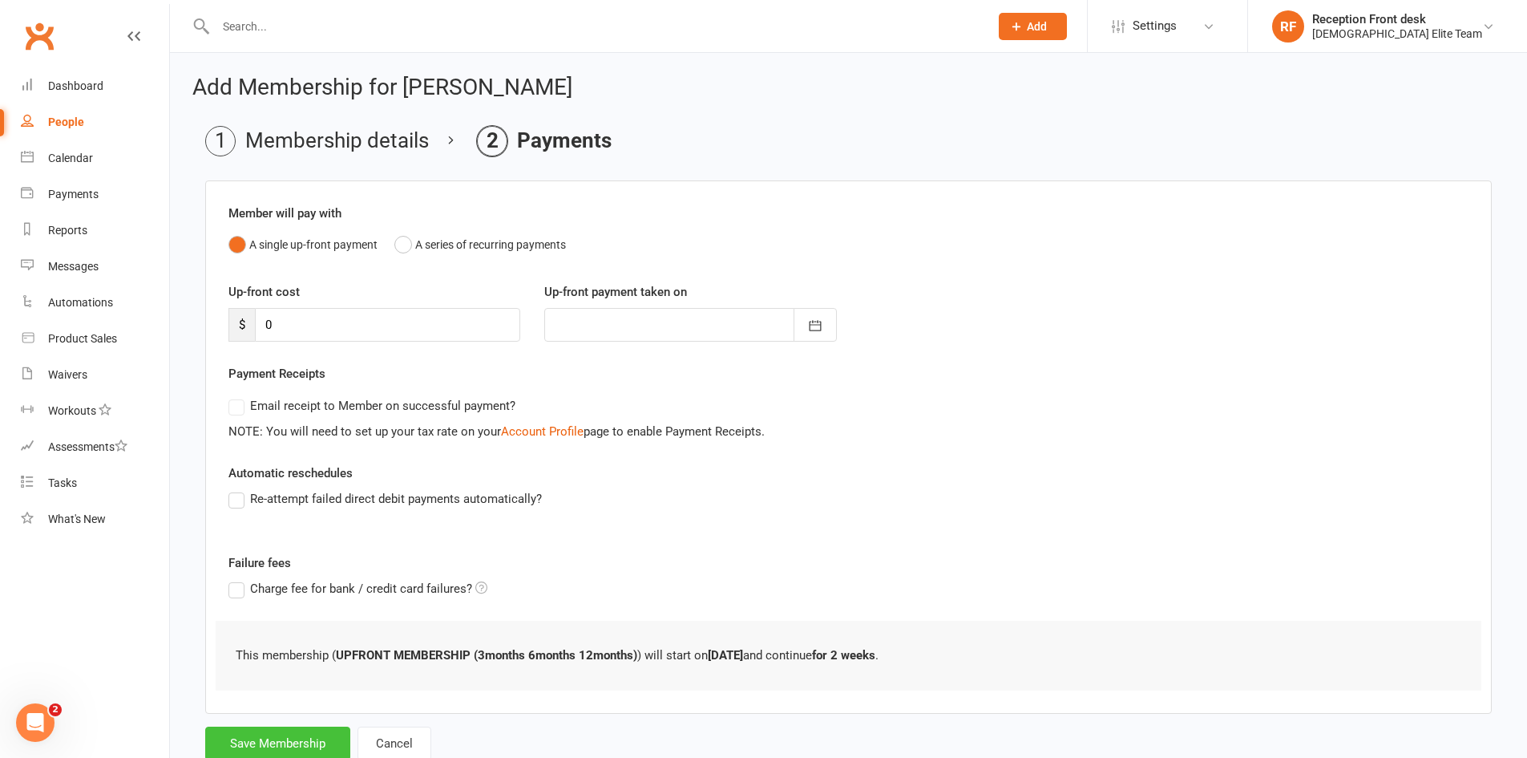
click at [293, 736] on button "Save Membership" at bounding box center [277, 743] width 145 height 34
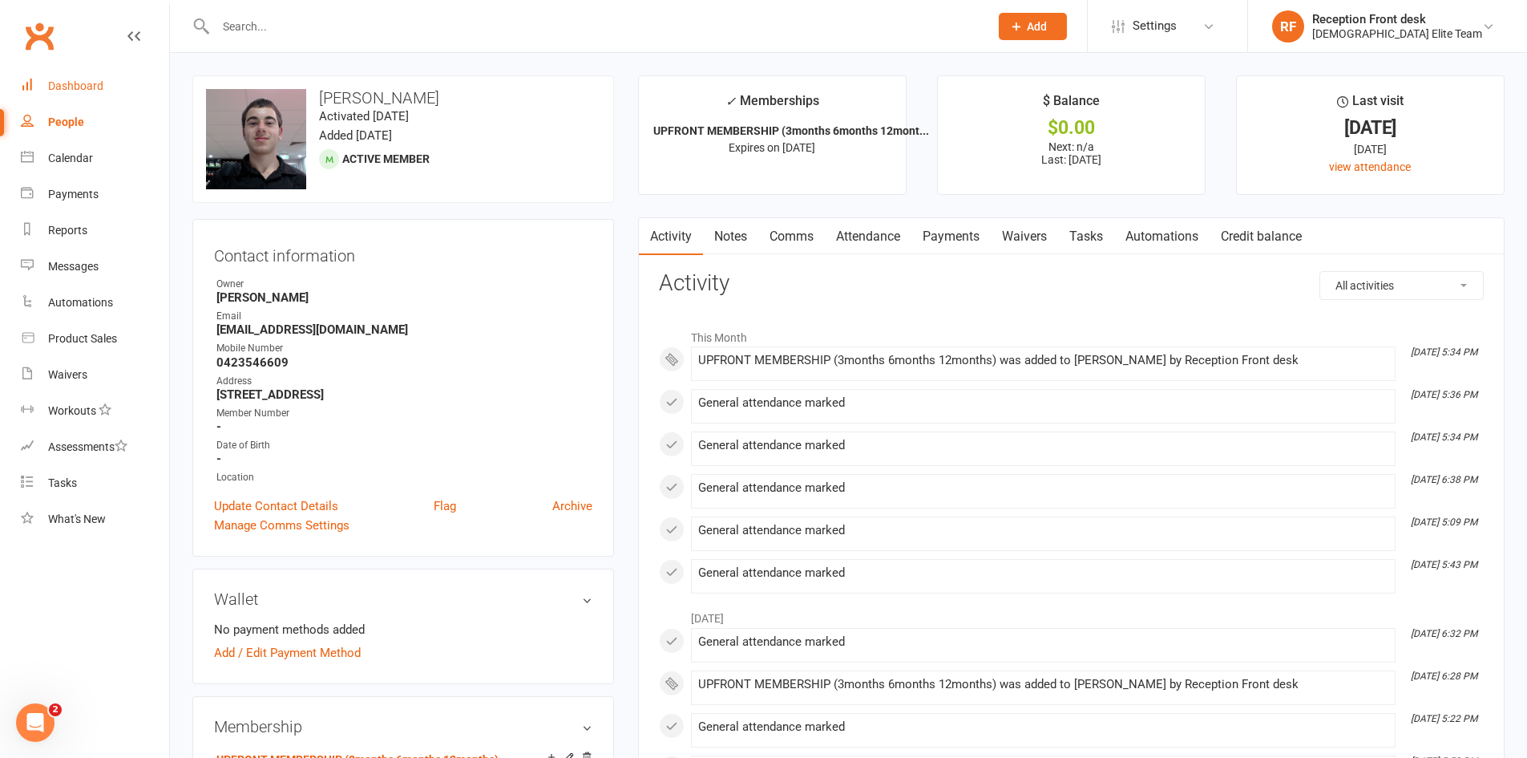
drag, startPoint x: 86, startPoint y: 91, endPoint x: 93, endPoint y: 87, distance: 8.7
click at [86, 91] on div "Dashboard" at bounding box center [75, 85] width 55 height 13
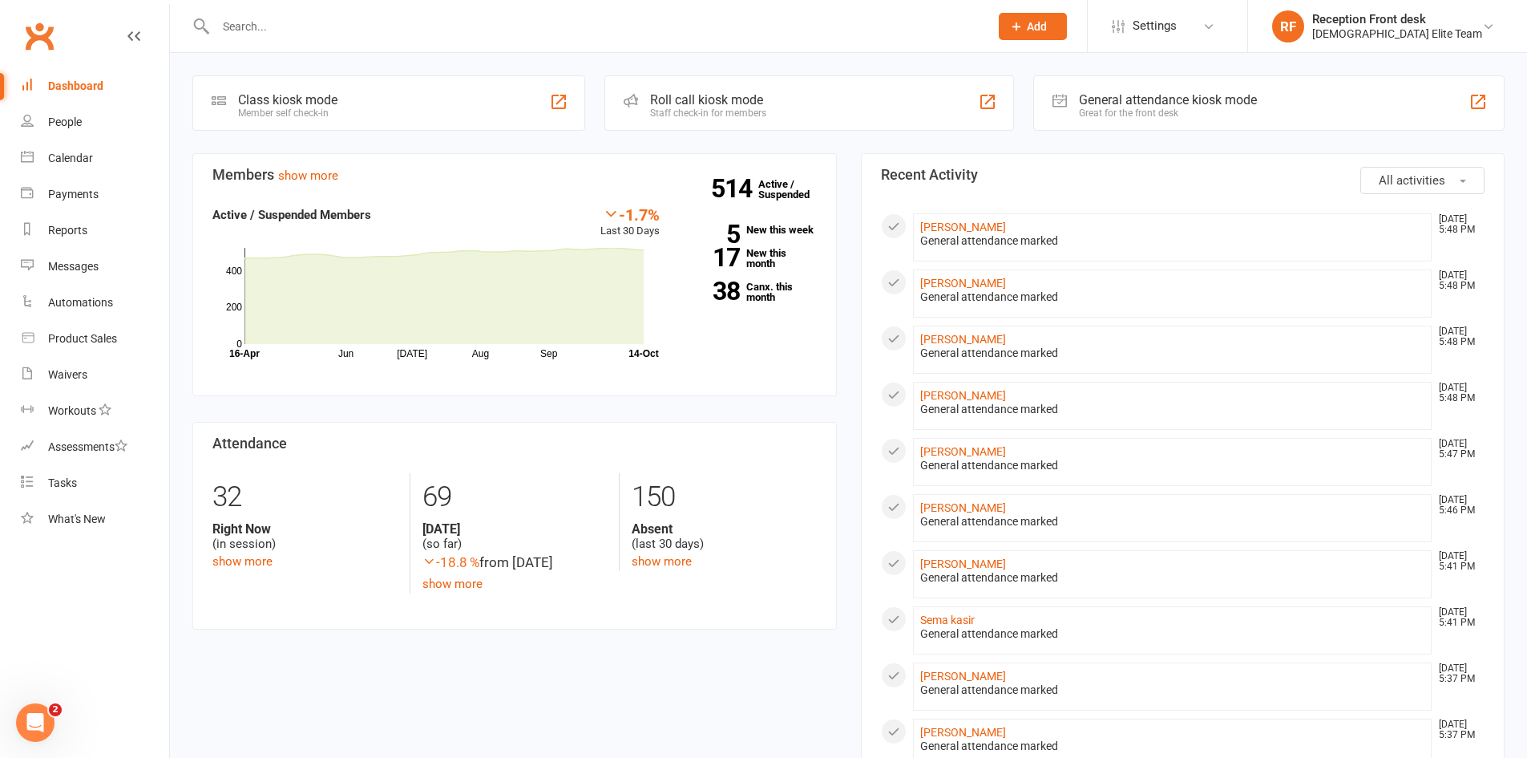
click at [329, 30] on input "text" at bounding box center [594, 26] width 767 height 22
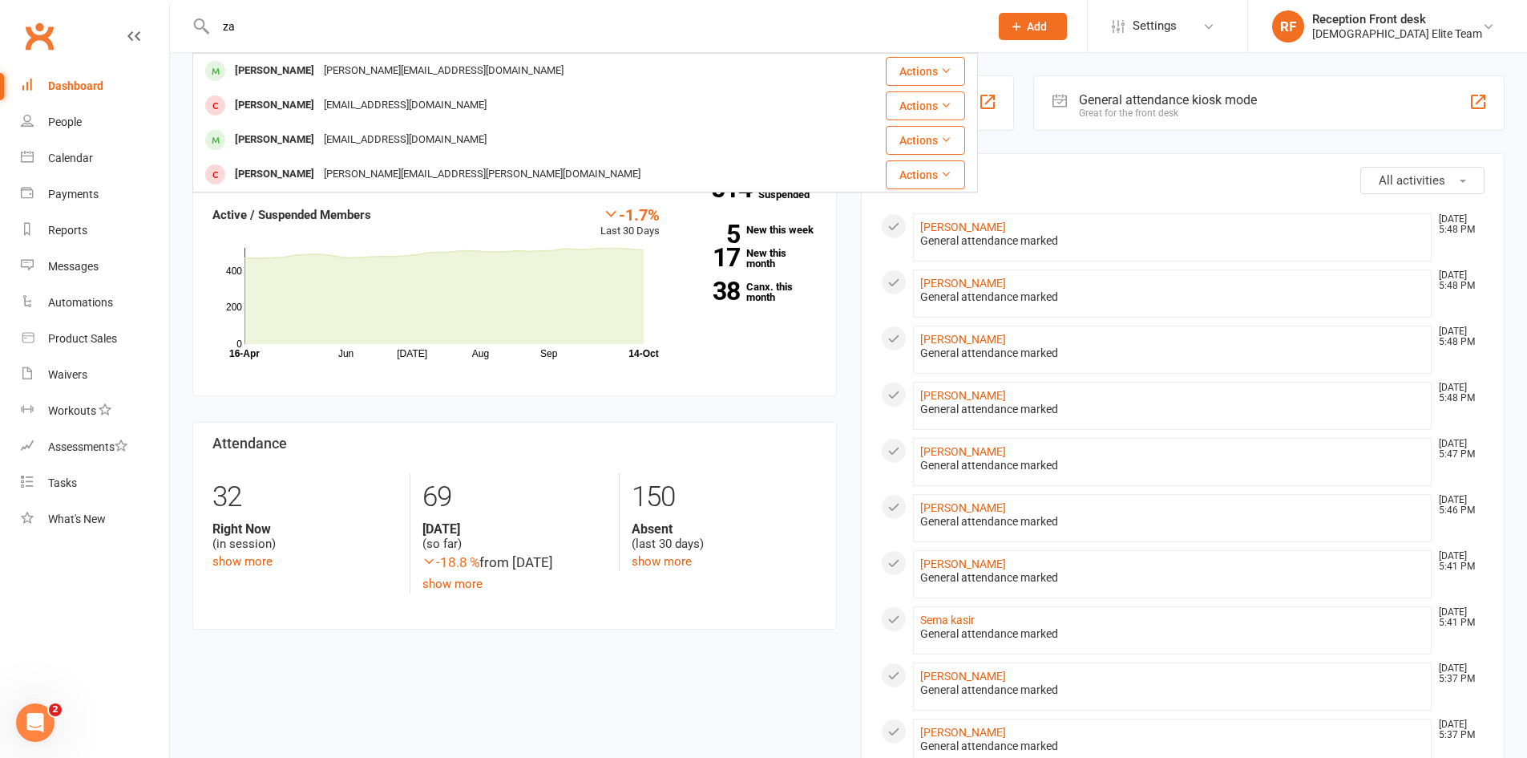
type input "z"
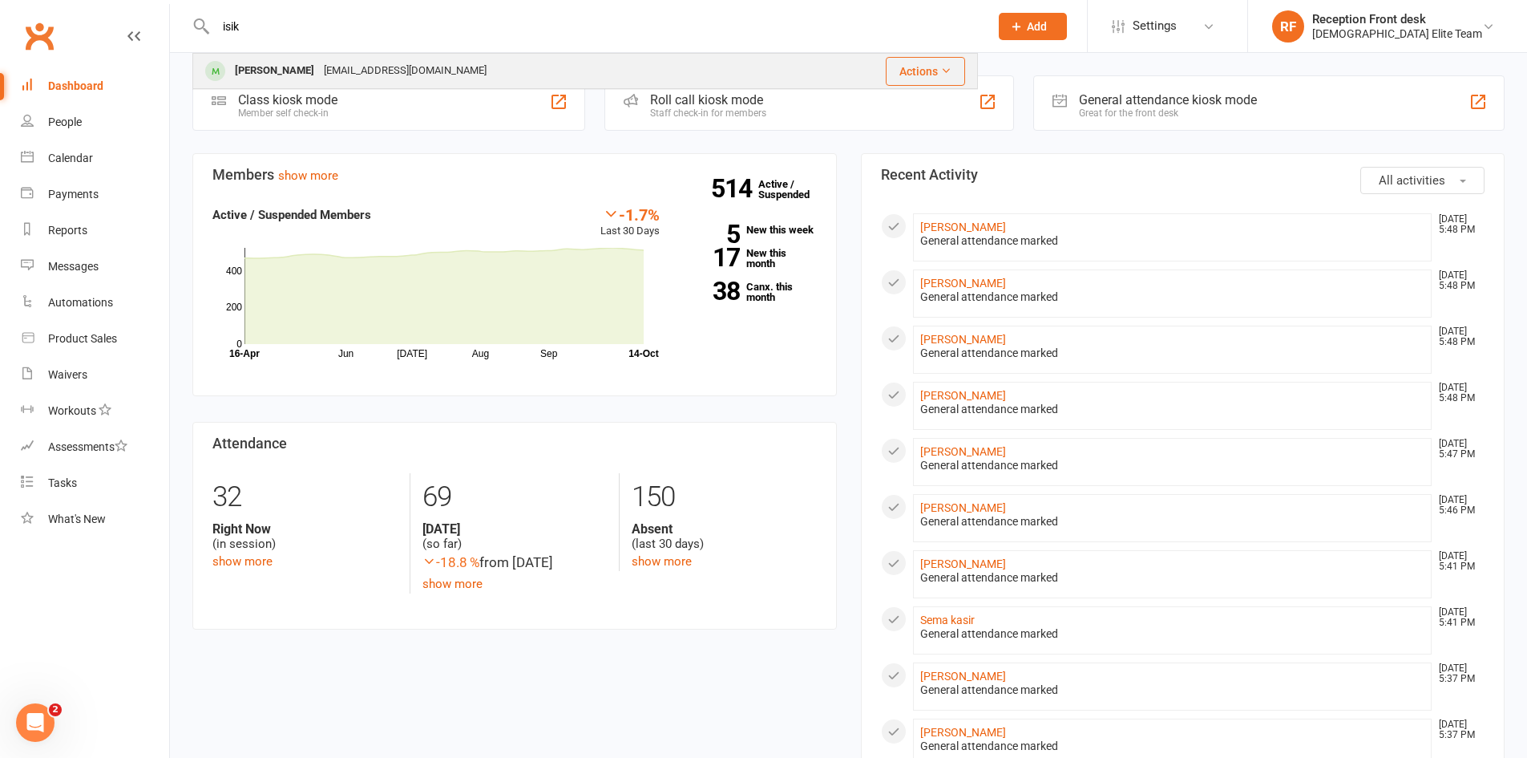
type input "isik"
click at [388, 73] on div "jazzjaz1971@gmail.com" at bounding box center [405, 70] width 172 height 23
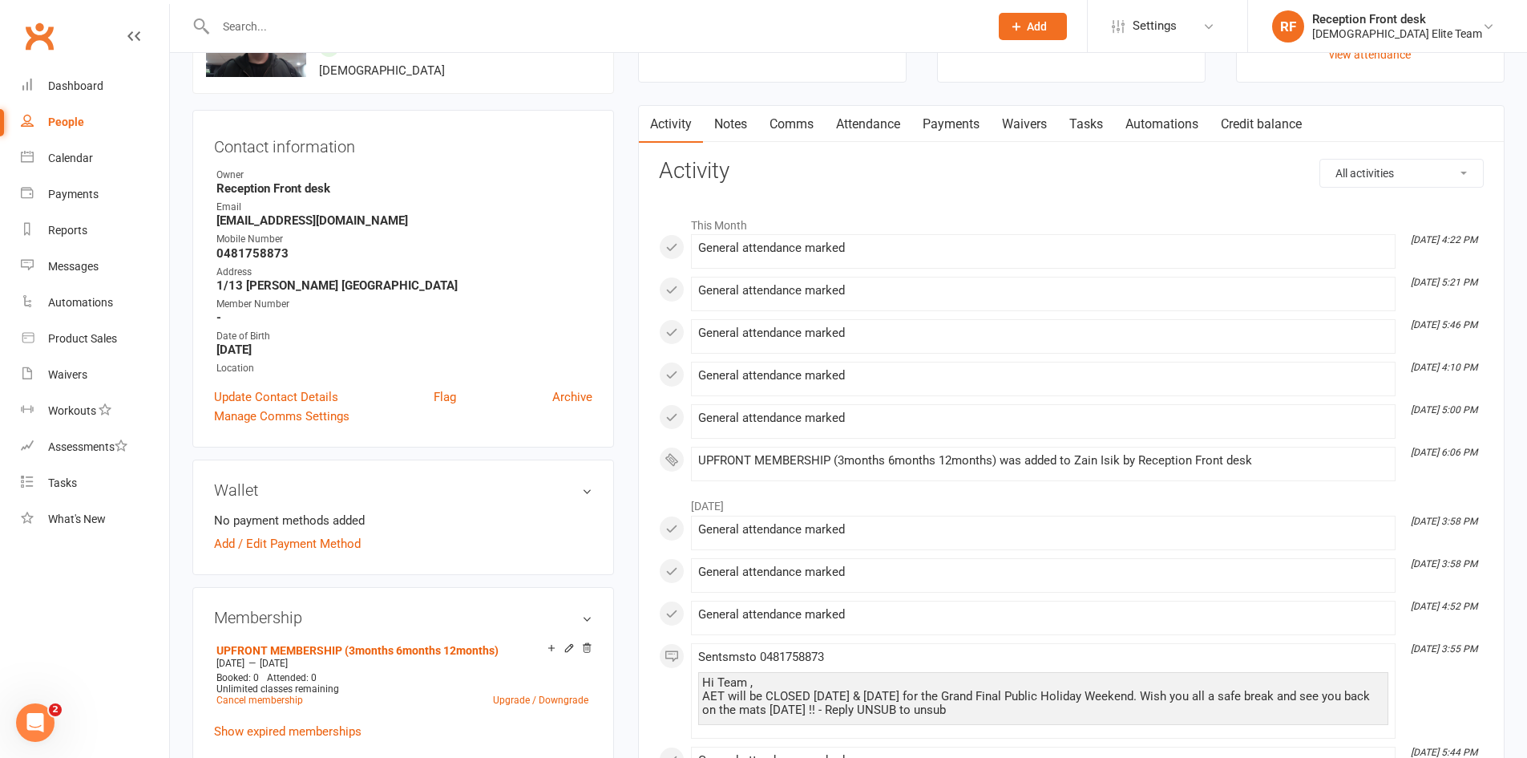
scroll to position [321, 0]
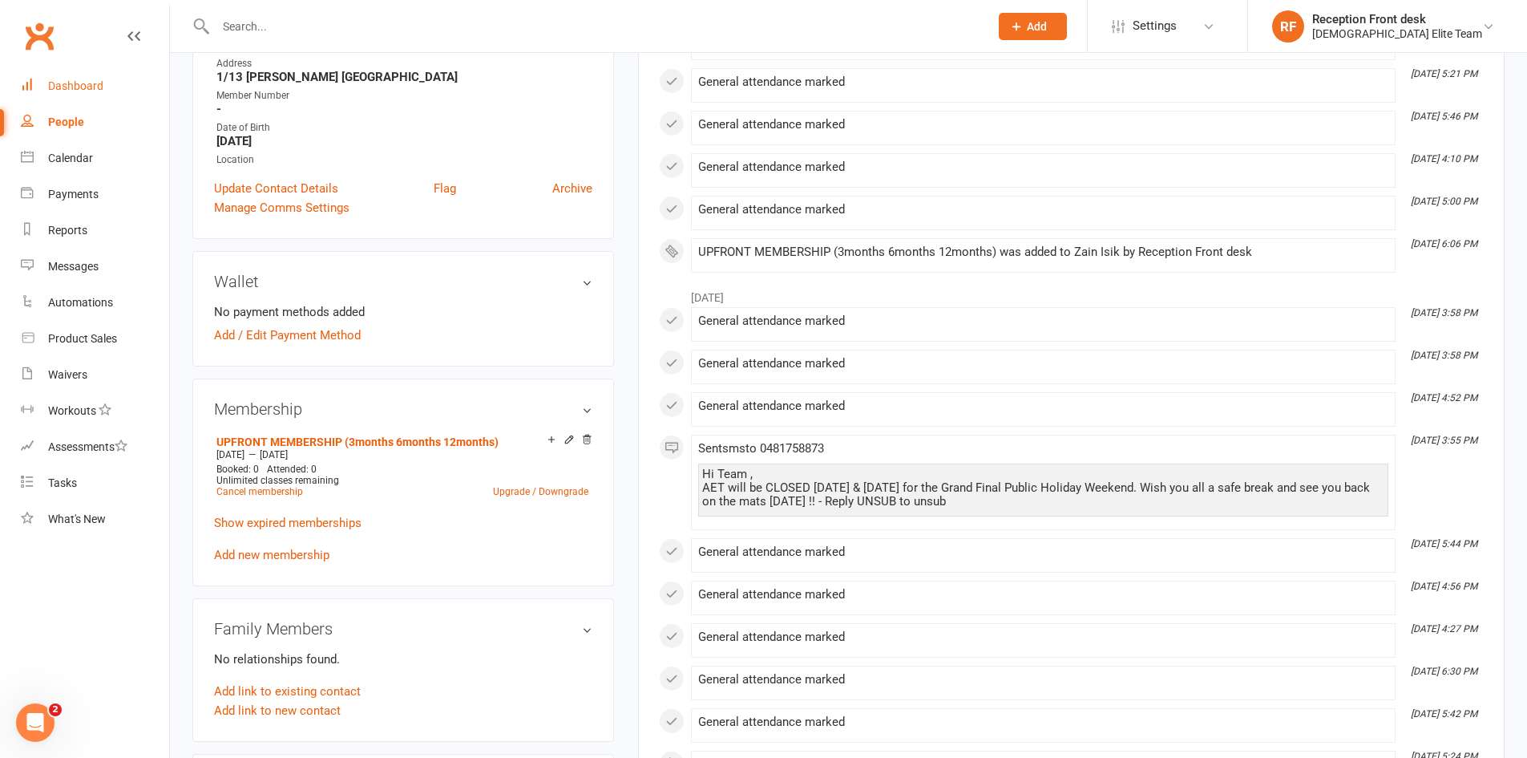
drag, startPoint x: 94, startPoint y: 77, endPoint x: 103, endPoint y: 77, distance: 9.6
click at [94, 77] on link "Dashboard" at bounding box center [95, 86] width 148 height 36
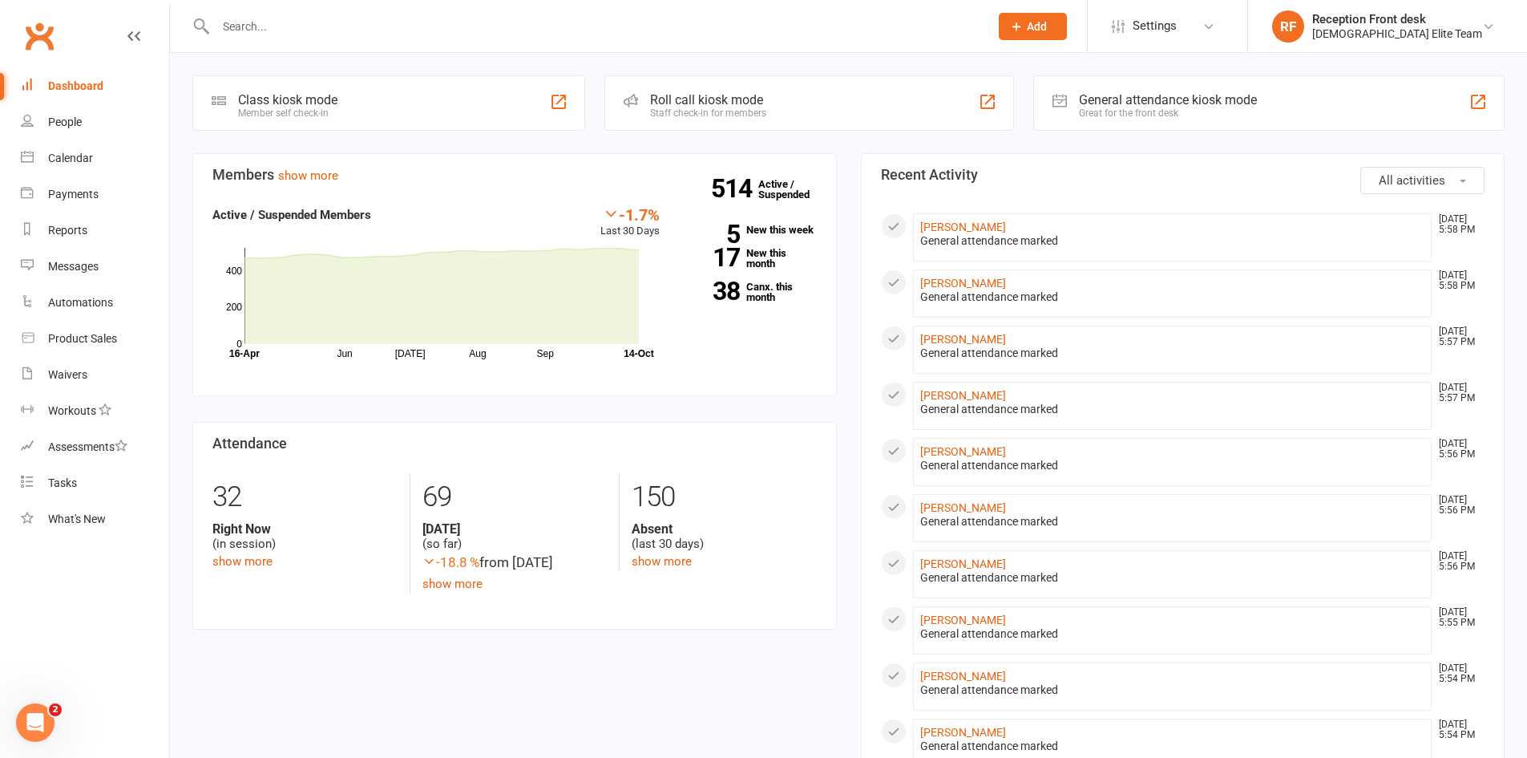
click at [1087, 10] on div "Prospect Member Non-attending contact Class / event Appointment Task Membership…" at bounding box center [1032, 26] width 109 height 52
click at [1067, 20] on button "Add" at bounding box center [1033, 26] width 68 height 27
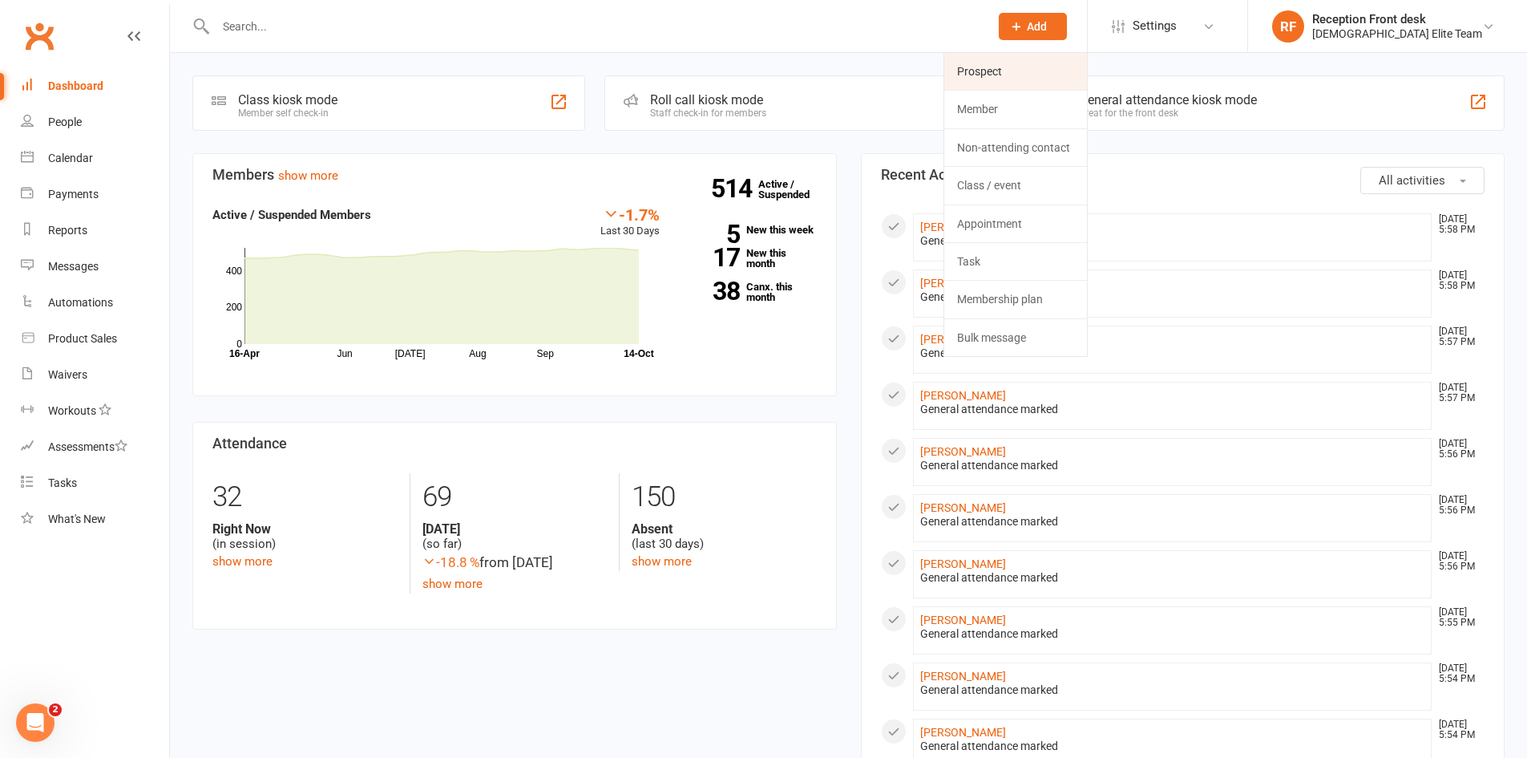
click at [1048, 67] on link "Prospect" at bounding box center [1015, 71] width 143 height 37
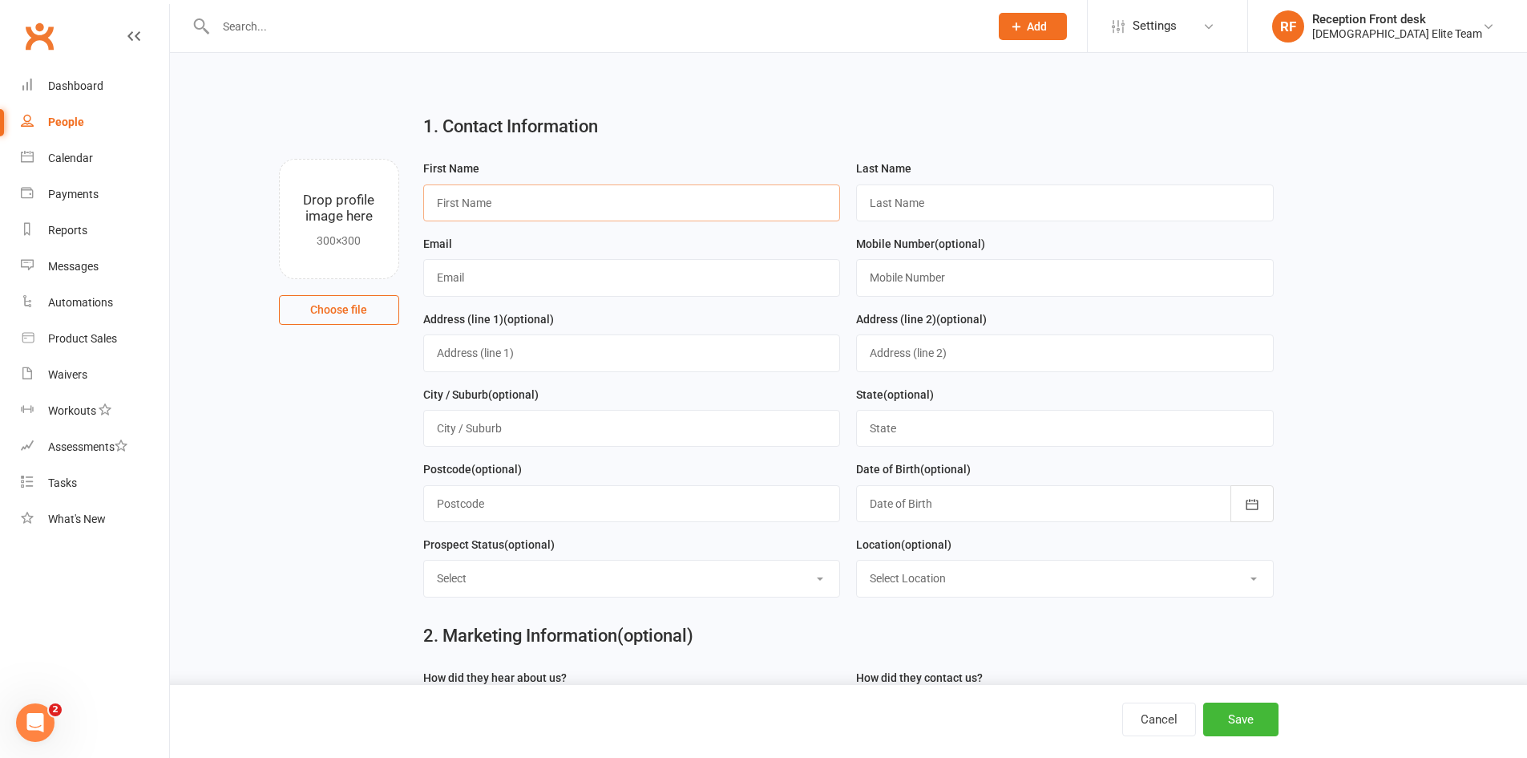
click at [679, 214] on input "text" at bounding box center [632, 202] width 418 height 37
type input "Kristin"
type input "Hwair"
type input "marvinhwair@gmail.com"
type input "4"
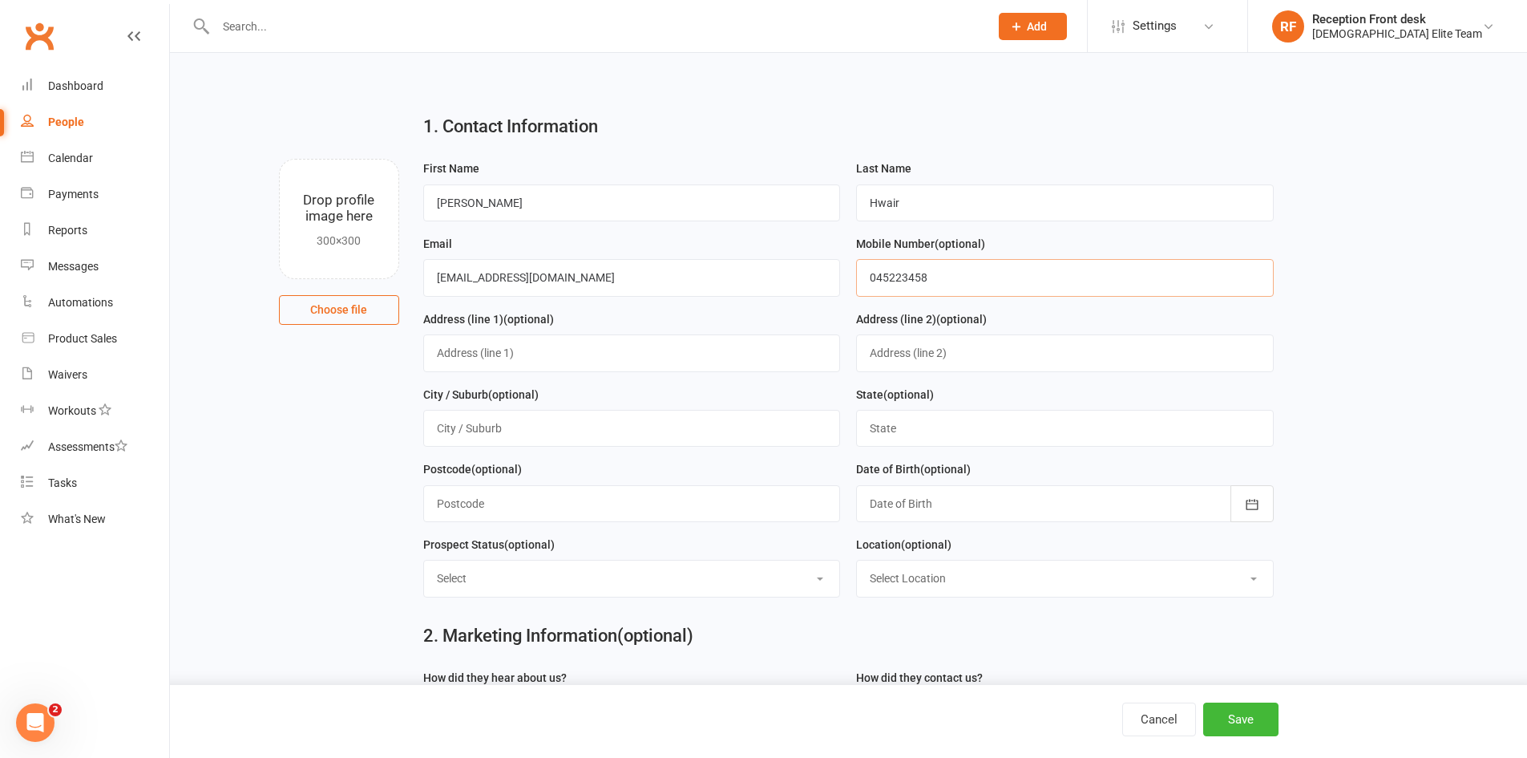
type input "045223458"
click at [527, 357] on input "text" at bounding box center [632, 352] width 418 height 37
type input "25 recreation st"
type input "Roxburgh Park"
click at [984, 437] on input "text" at bounding box center [1065, 428] width 418 height 37
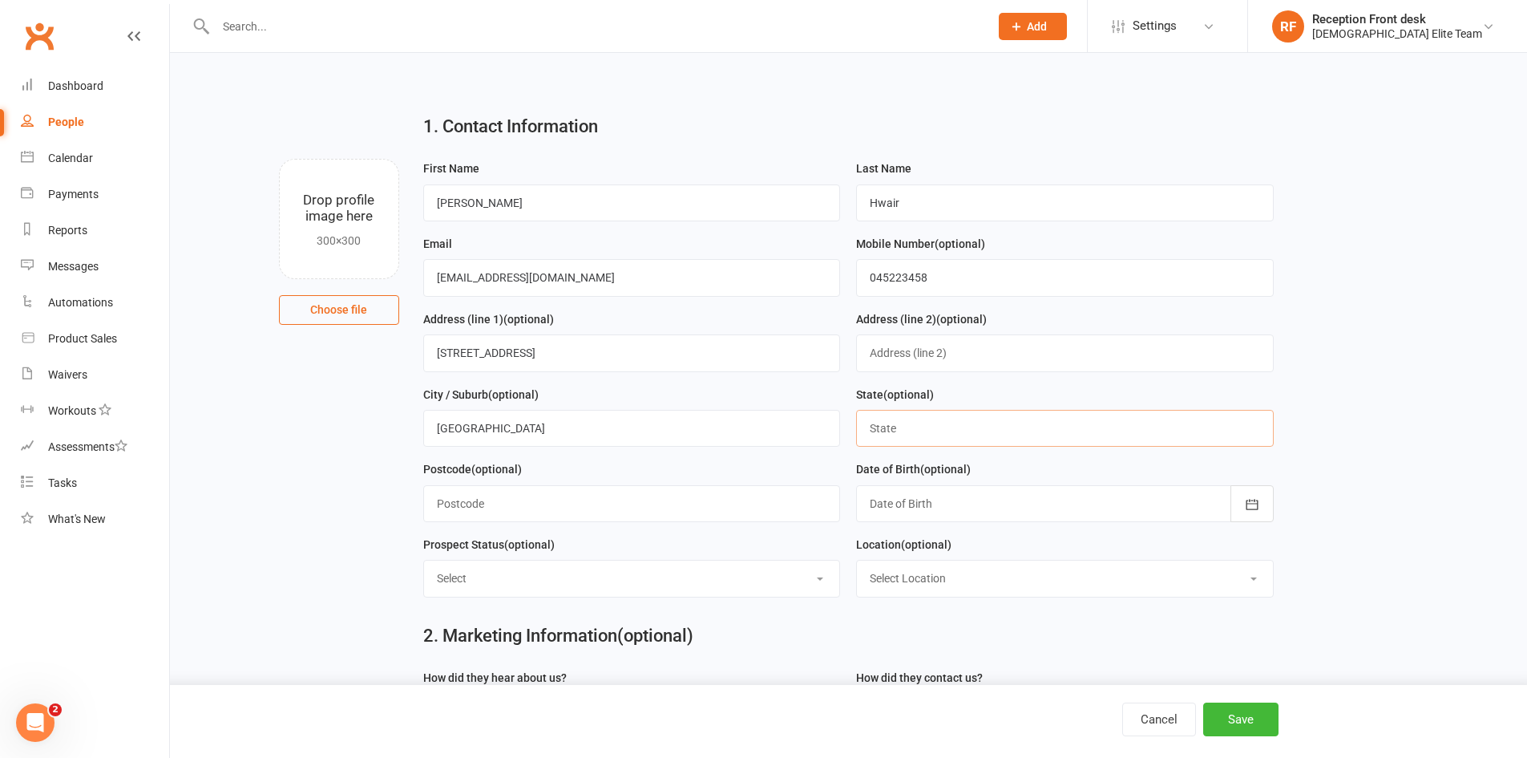
type input "VIC"
click at [960, 487] on div "Date of Birth (optional) 2021 - 2040 2021 2022 2023 2024 2025 2026 2027 2028 20…" at bounding box center [1065, 490] width 418 height 63
click at [968, 499] on div at bounding box center [1065, 503] width 418 height 37
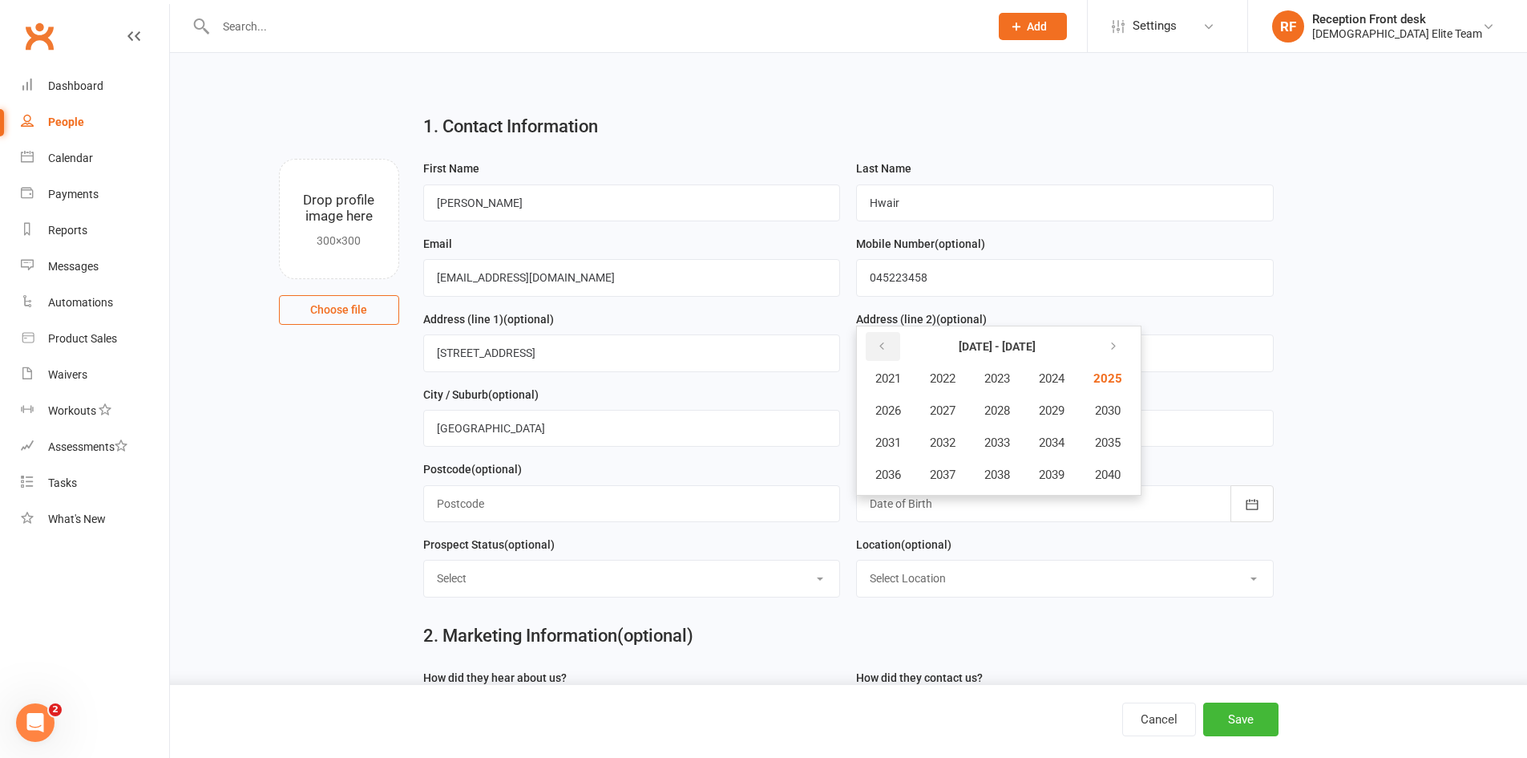
click at [879, 361] on button "button" at bounding box center [883, 346] width 34 height 29
click at [897, 444] on span "2011" at bounding box center [888, 442] width 26 height 14
click at [978, 416] on span "May" at bounding box center [975, 410] width 22 height 14
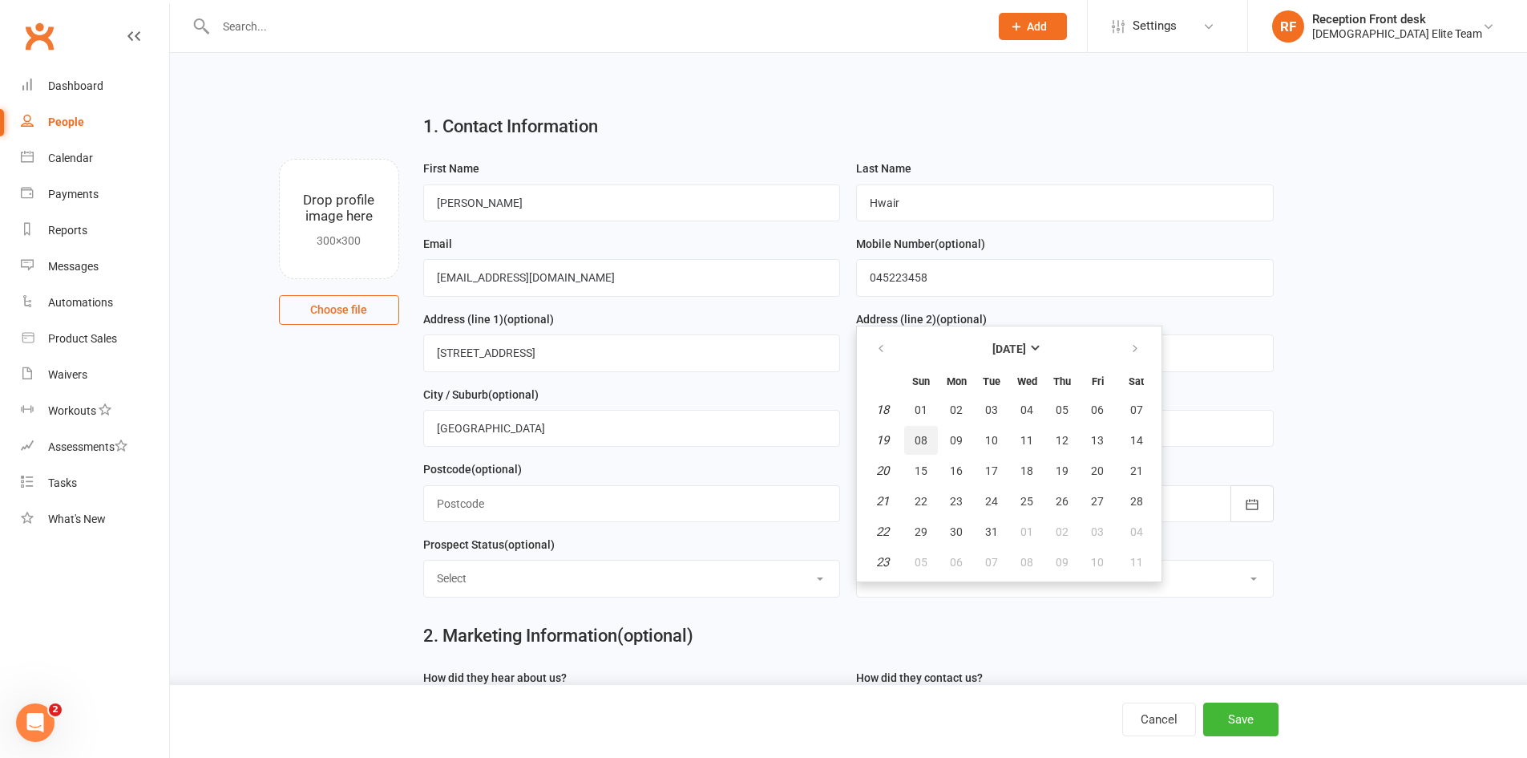
click at [923, 440] on span "08" at bounding box center [921, 440] width 13 height 13
type input "08 May 2011"
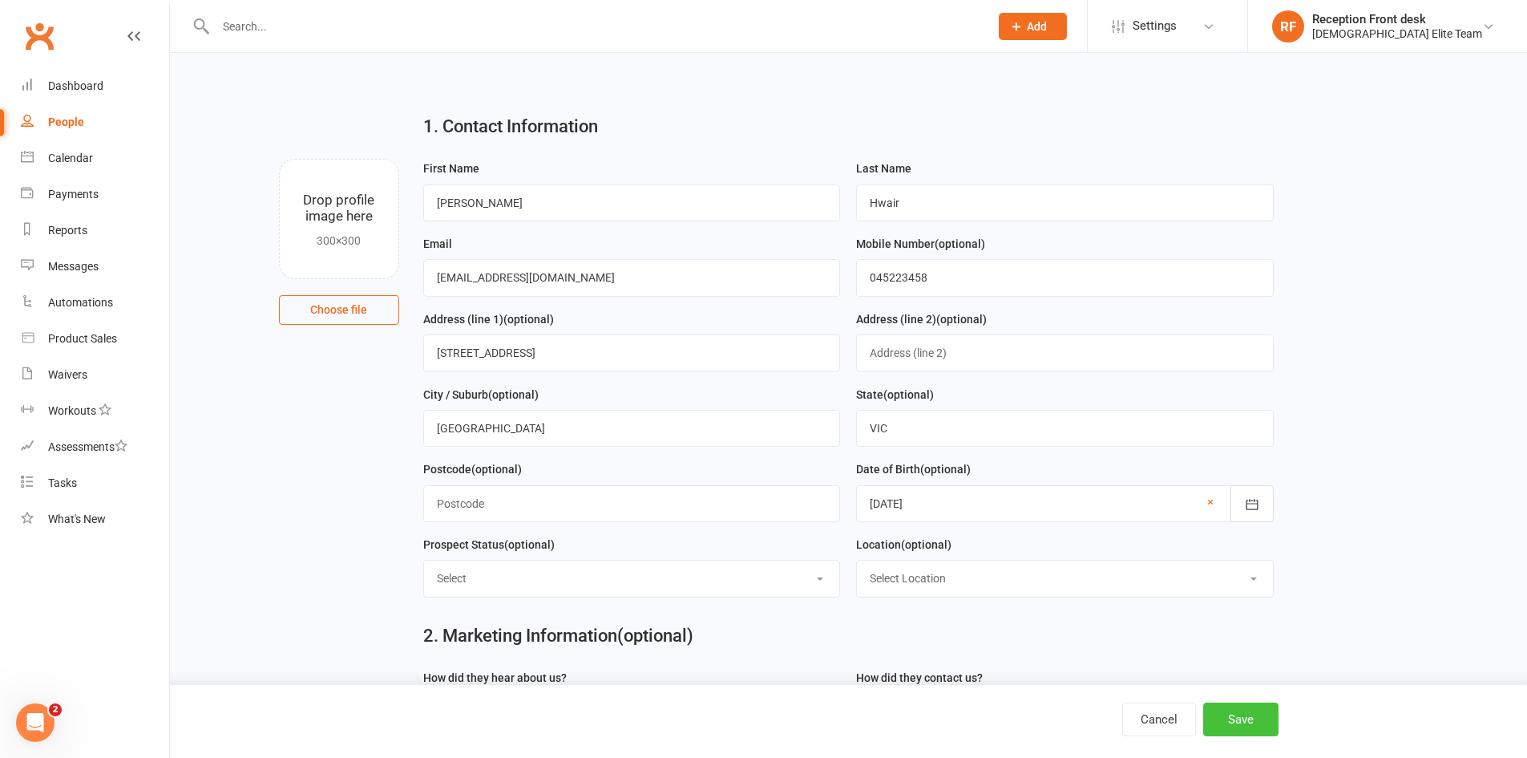
click at [1246, 720] on button "Save" at bounding box center [1240, 719] width 75 height 34
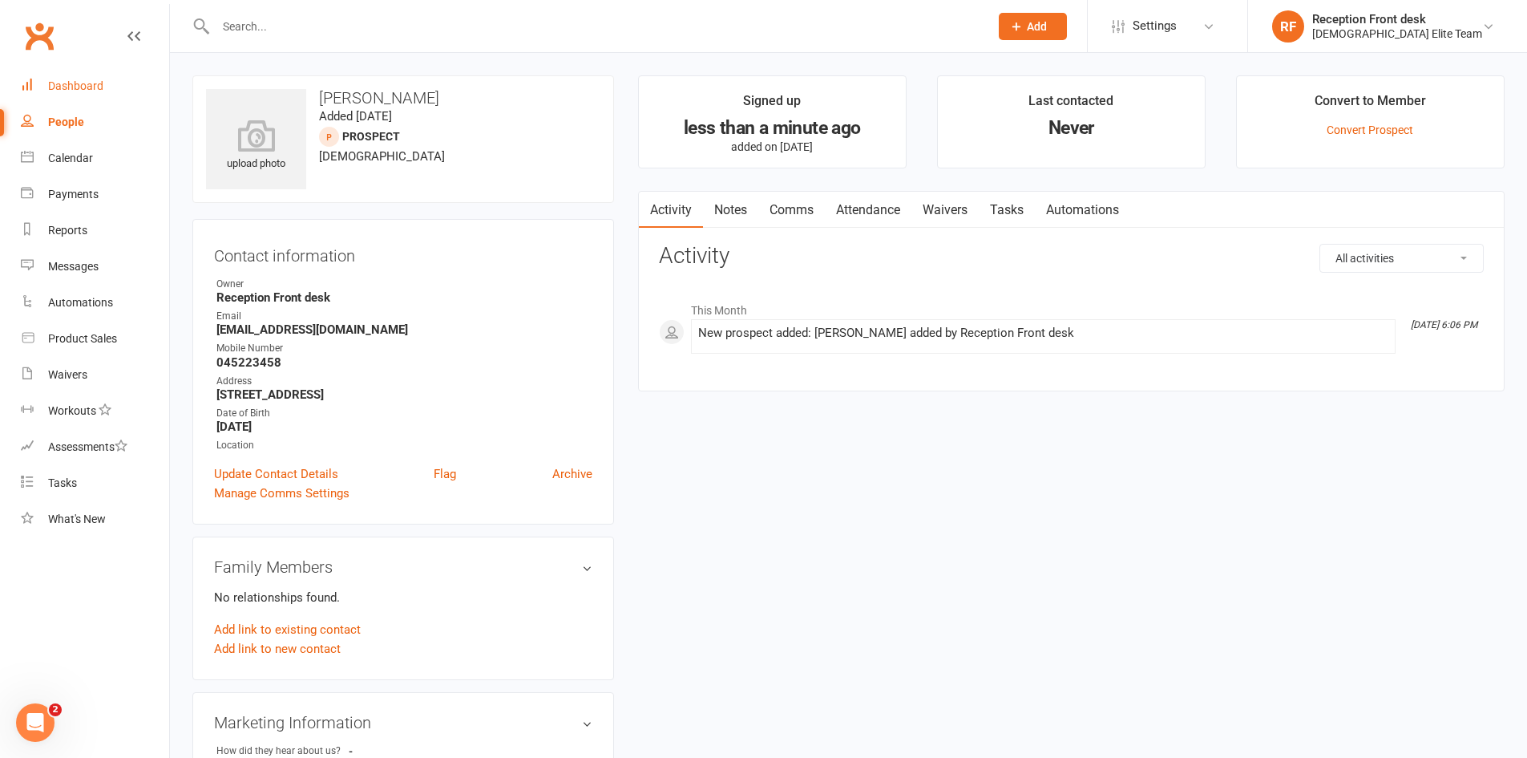
drag, startPoint x: 72, startPoint y: 82, endPoint x: 80, endPoint y: 81, distance: 8.1
click at [72, 82] on div "Dashboard" at bounding box center [75, 85] width 55 height 13
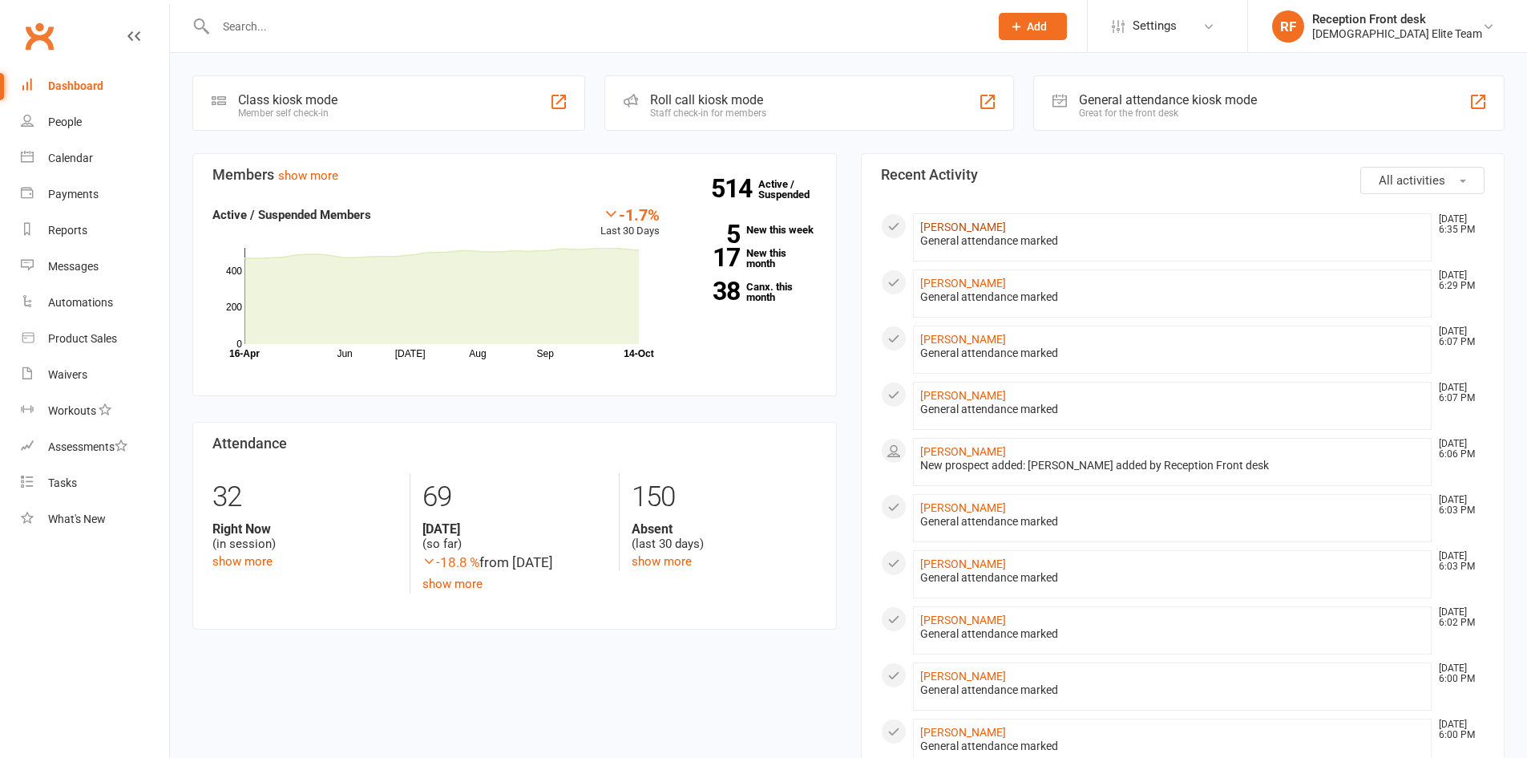
click at [958, 227] on link "[PERSON_NAME]" at bounding box center [963, 226] width 86 height 13
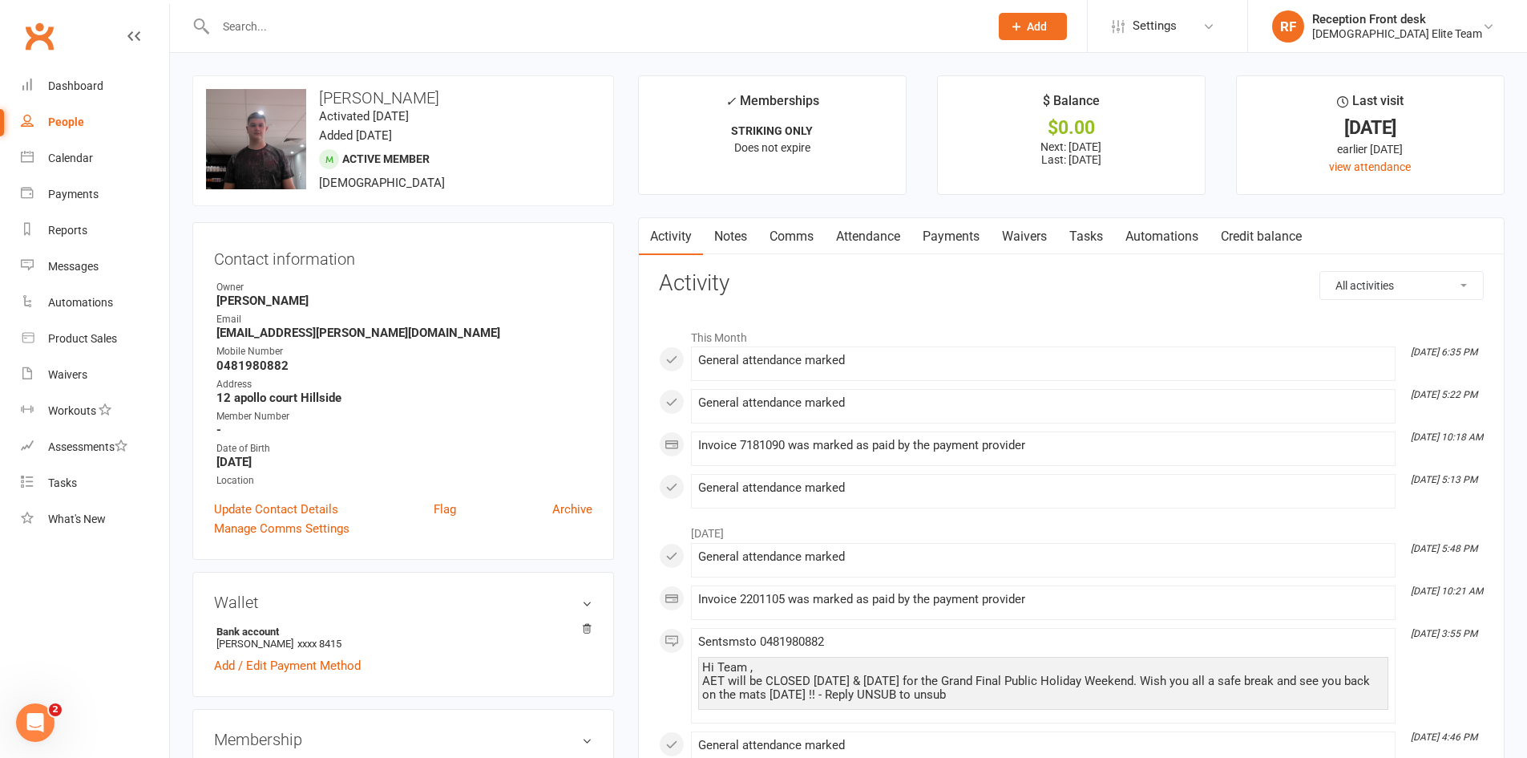
click at [951, 232] on link "Payments" at bounding box center [950, 236] width 79 height 37
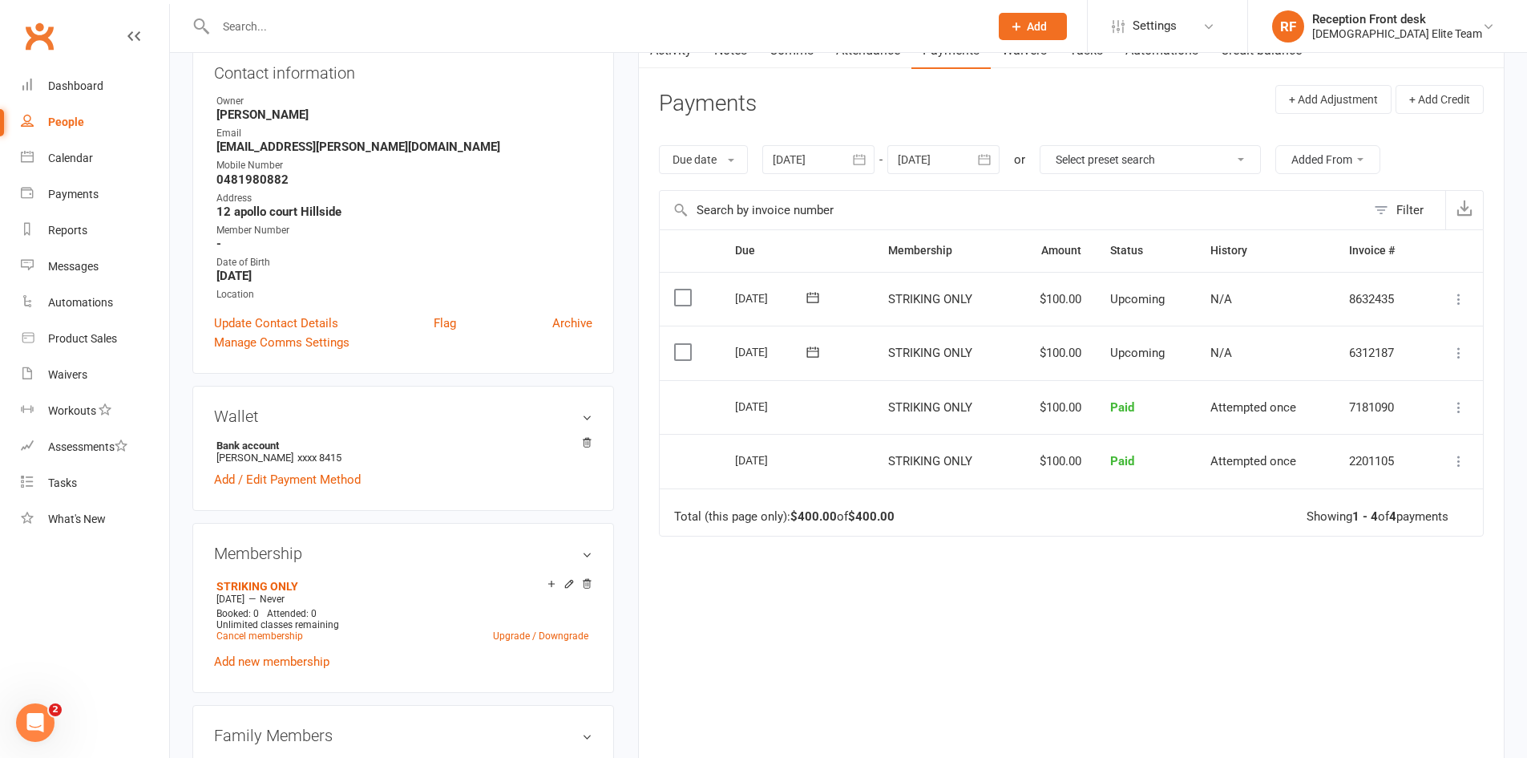
scroll to position [240, 0]
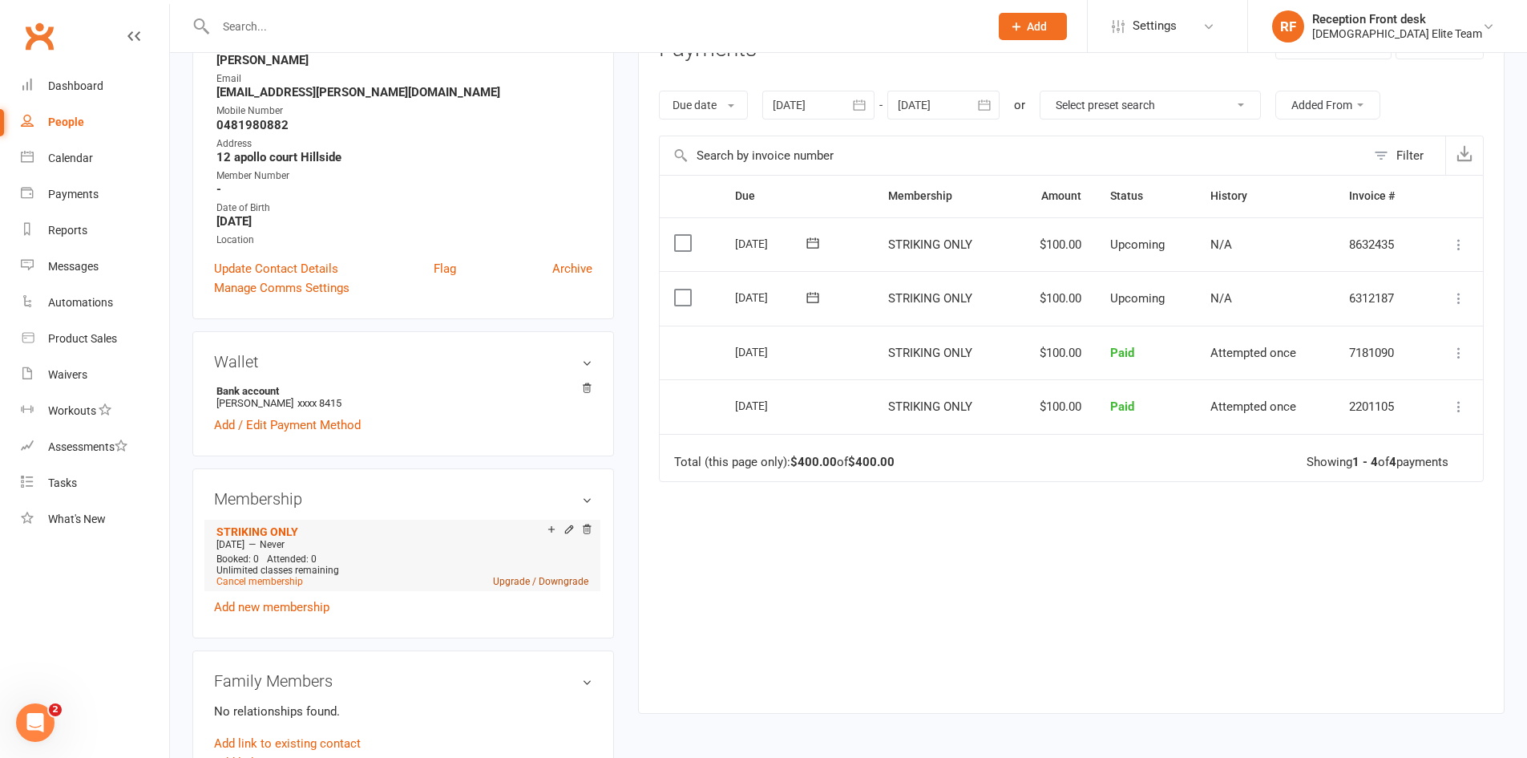
click at [526, 580] on link "Upgrade / Downgrade" at bounding box center [540, 581] width 95 height 11
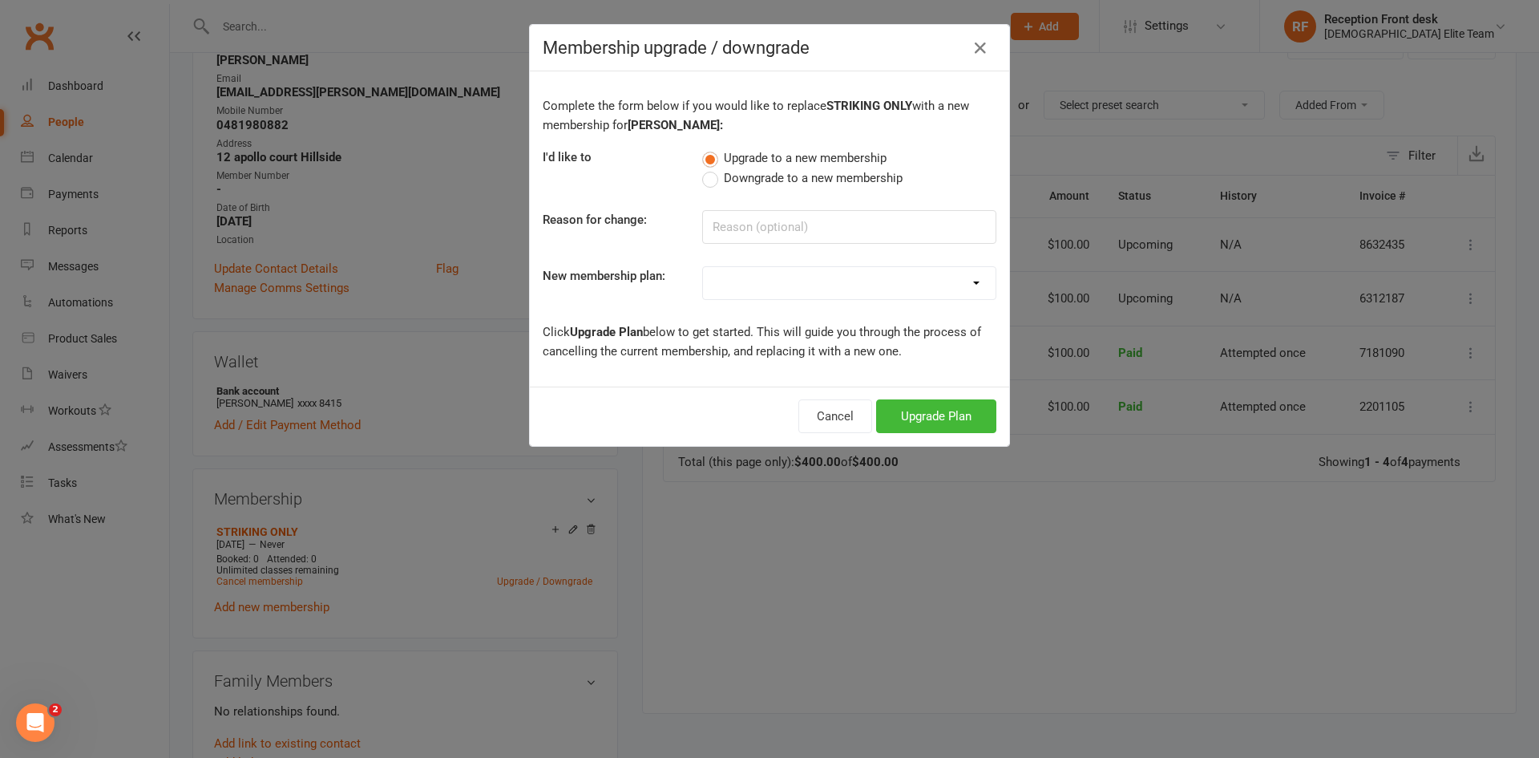
click at [972, 277] on select "FULL MEMBERSHIP LOYALTY FULL MEMBERSHIP NEW FULL MEMBERSHIP OLD GRAPPLING ONLY …" at bounding box center [849, 283] width 293 height 32
select select "1"
click at [703, 267] on select "FULL MEMBERSHIP LOYALTY FULL MEMBERSHIP NEW FULL MEMBERSHIP OLD GRAPPLING ONLY …" at bounding box center [849, 283] width 293 height 32
click at [934, 413] on button "Upgrade Plan" at bounding box center [936, 416] width 120 height 34
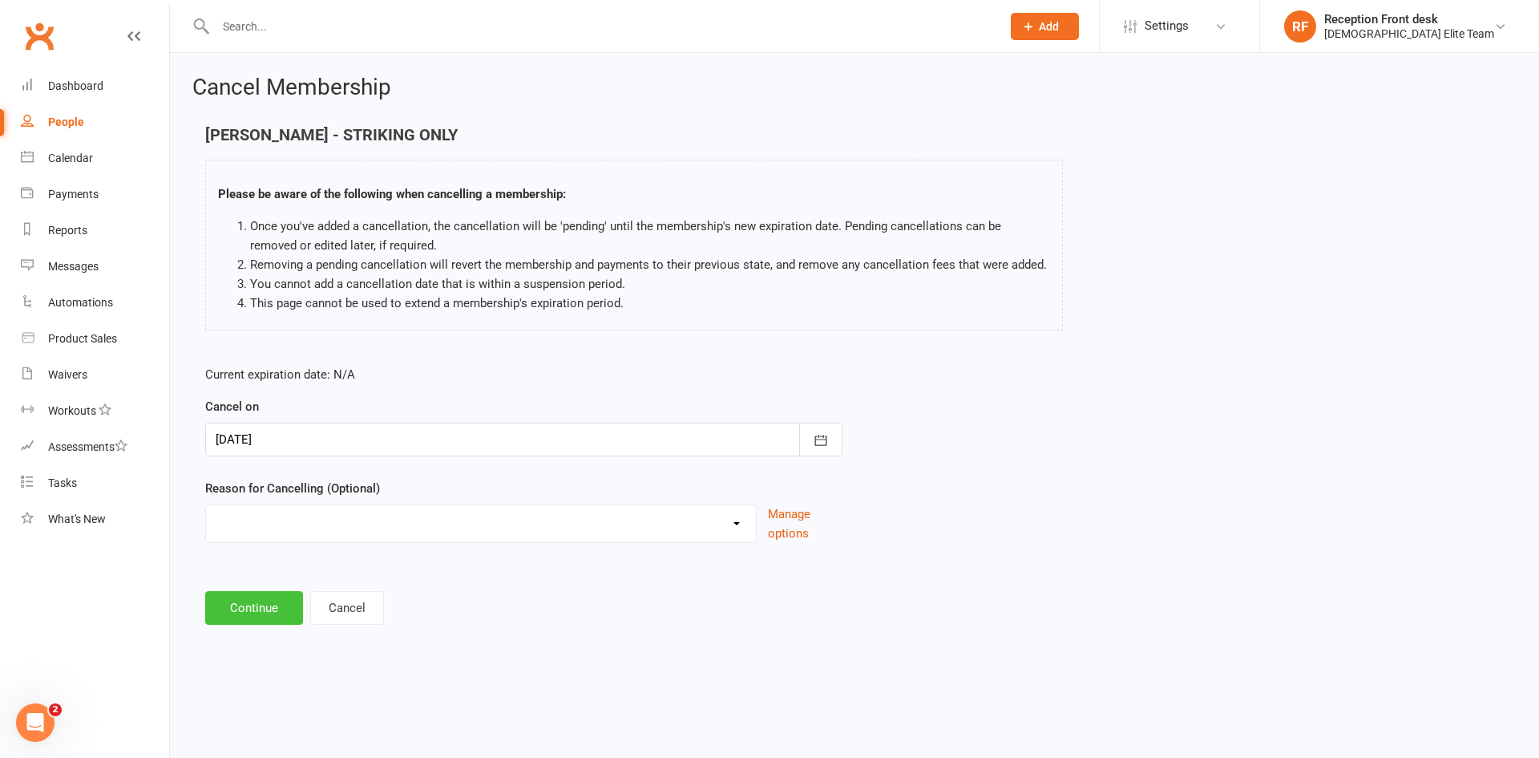
click at [259, 608] on button "Continue" at bounding box center [254, 608] width 98 height 34
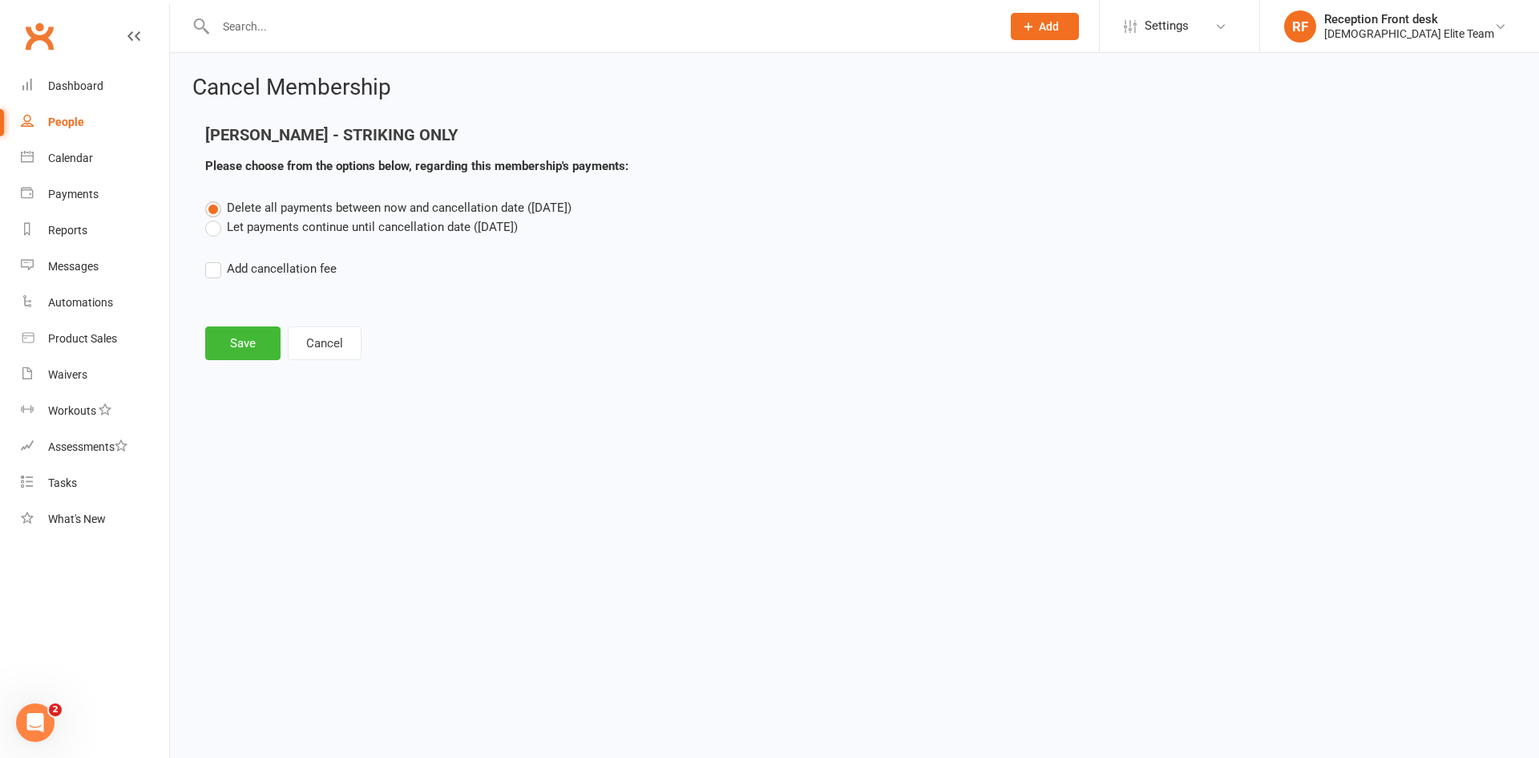
click at [279, 231] on label "Let payments continue until cancellation date ([DATE])" at bounding box center [361, 226] width 313 height 19
click at [216, 217] on input "Let payments continue until cancellation date ([DATE])" at bounding box center [210, 217] width 10 height 0
click at [254, 348] on button "Save" at bounding box center [242, 343] width 75 height 34
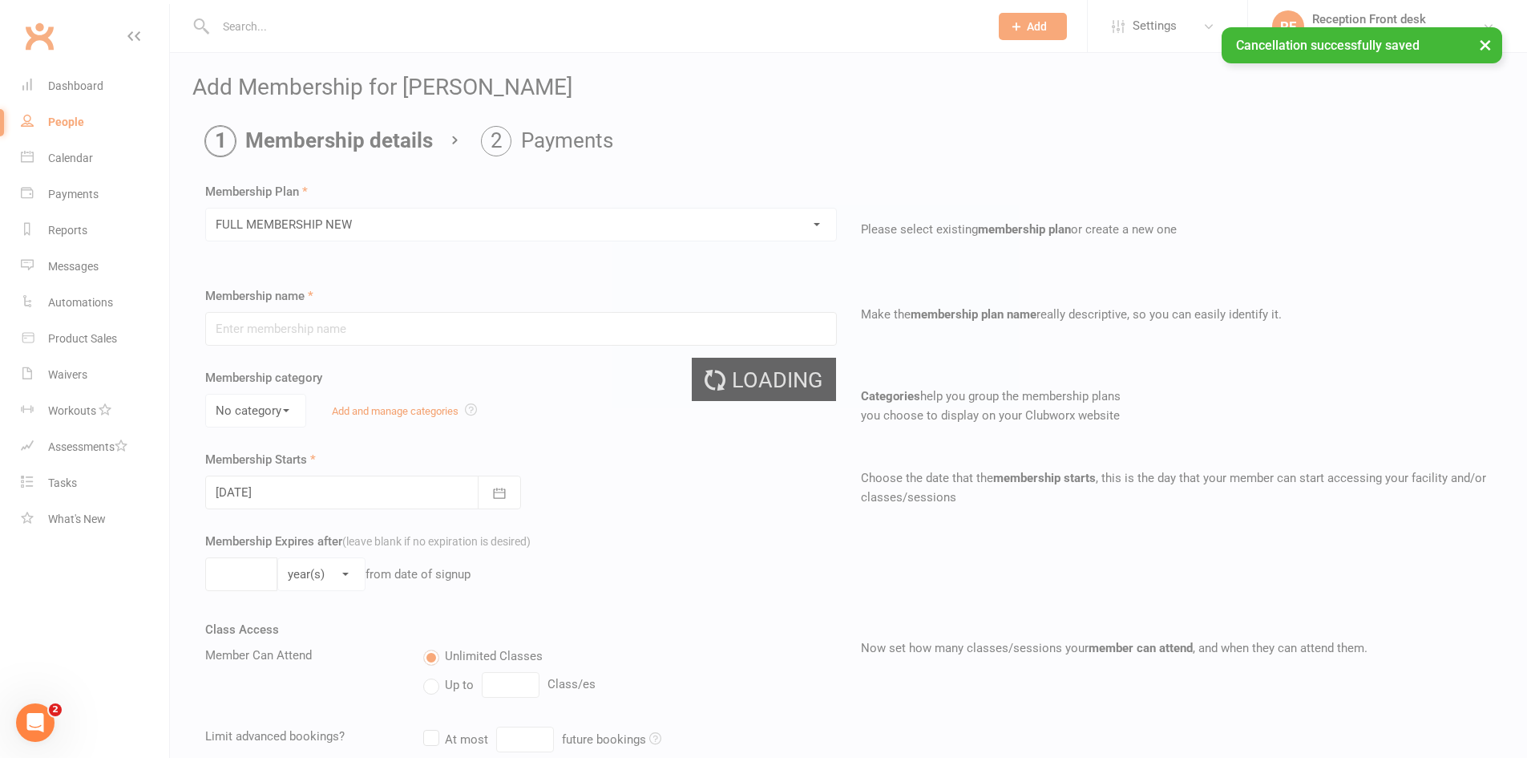
type input "FULL MEMBERSHIP NEW"
type input "0"
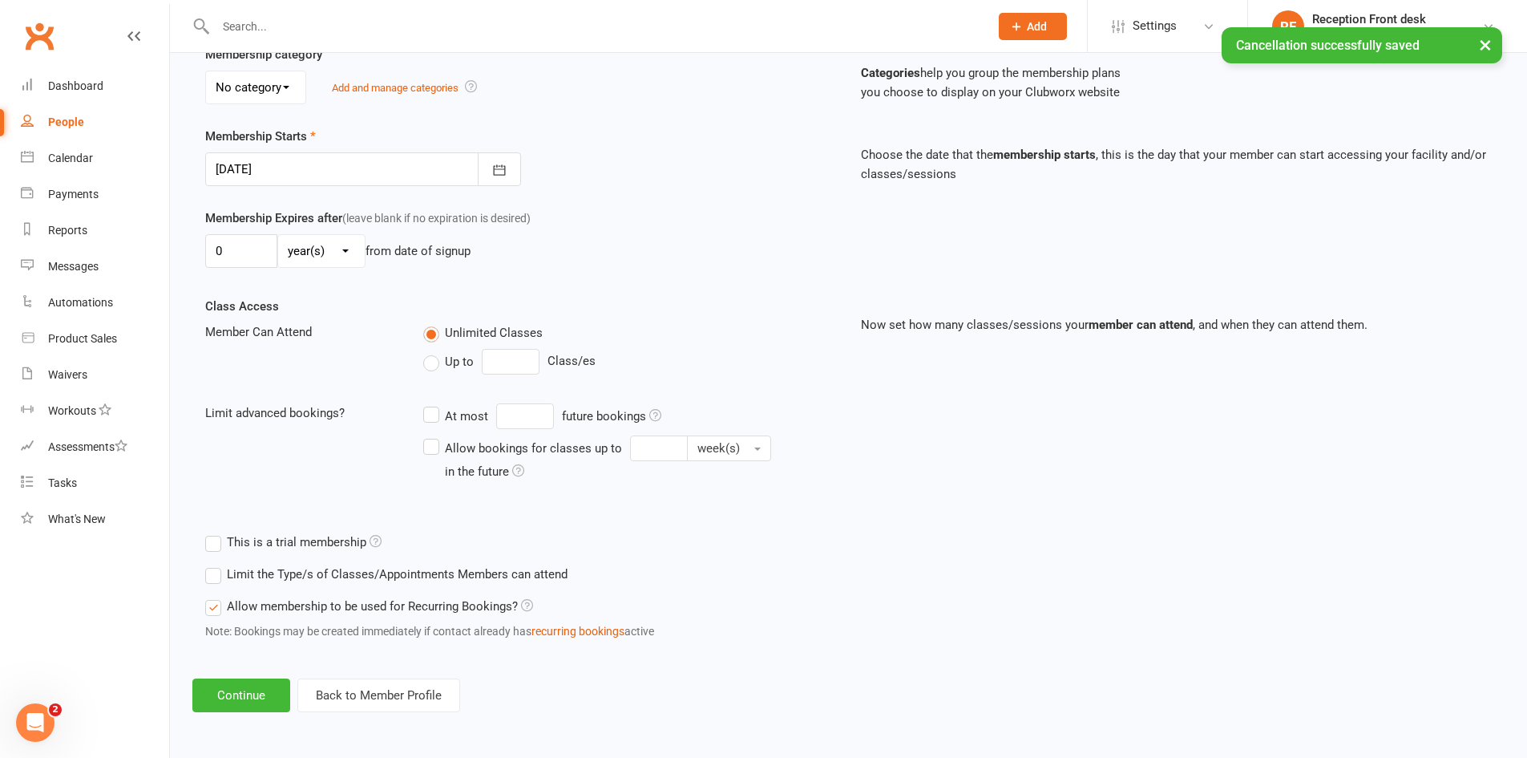
scroll to position [324, 0]
click at [269, 698] on button "Continue" at bounding box center [241, 695] width 98 height 34
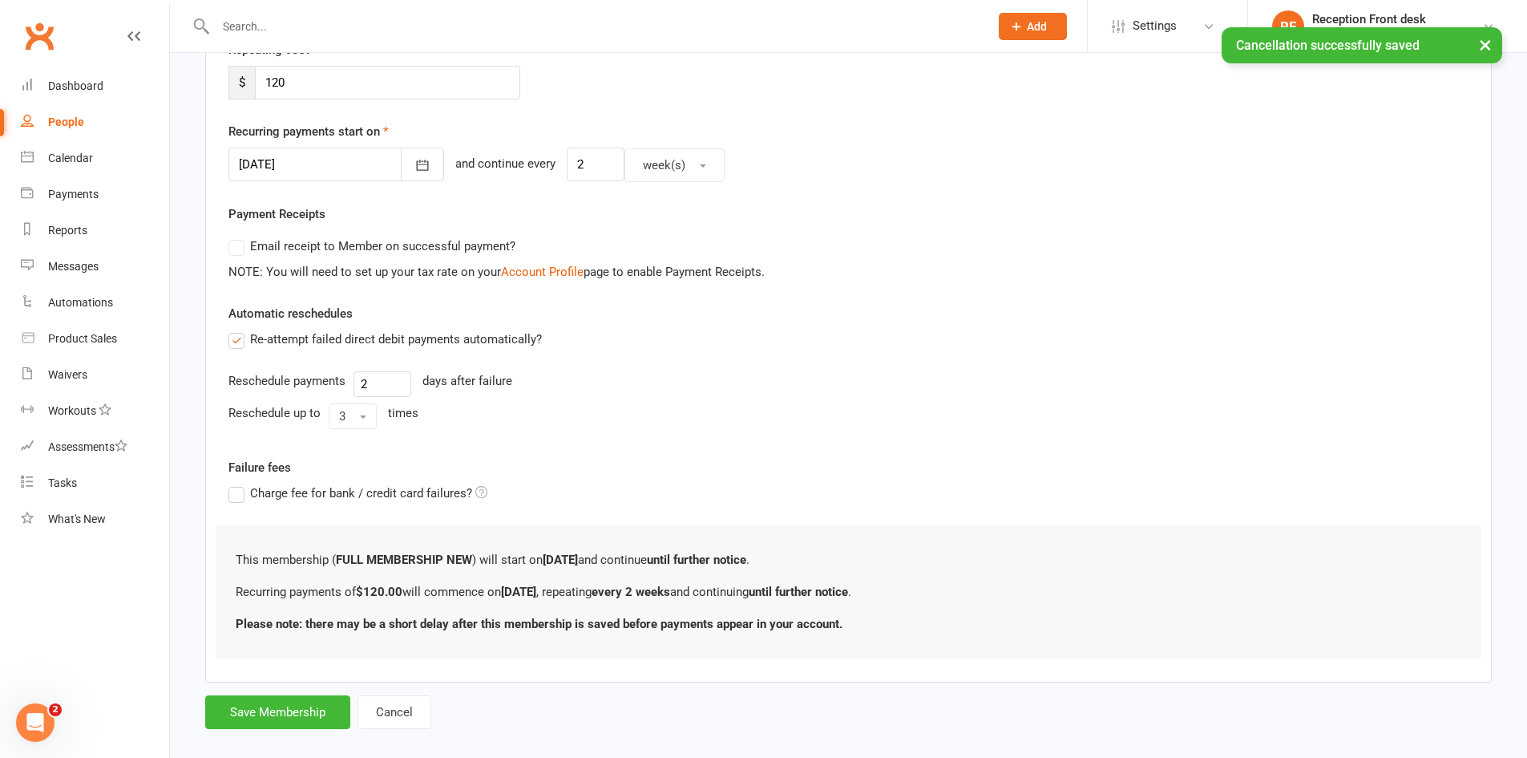
scroll to position [0, 0]
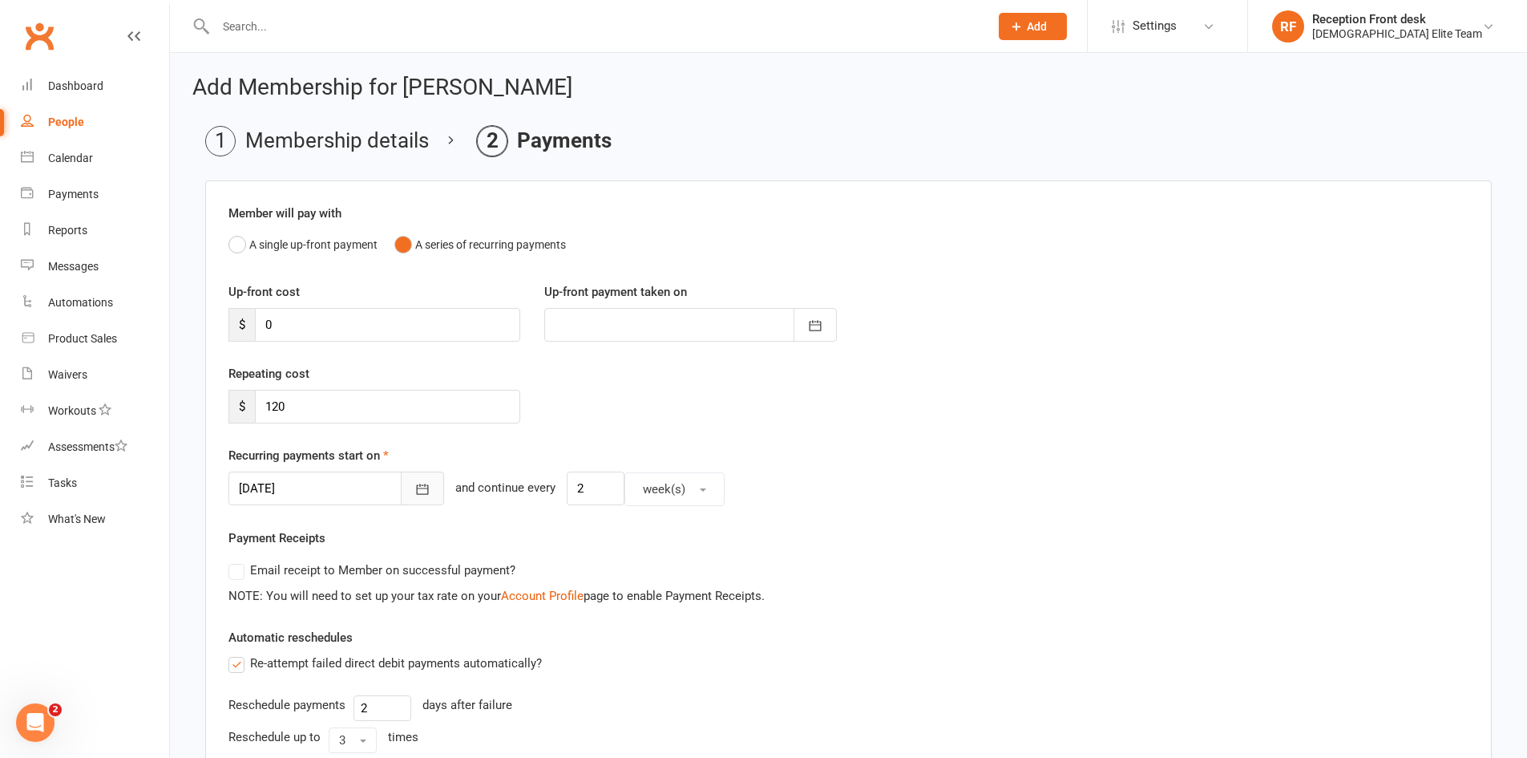
click at [414, 485] on icon "button" at bounding box center [422, 489] width 16 height 16
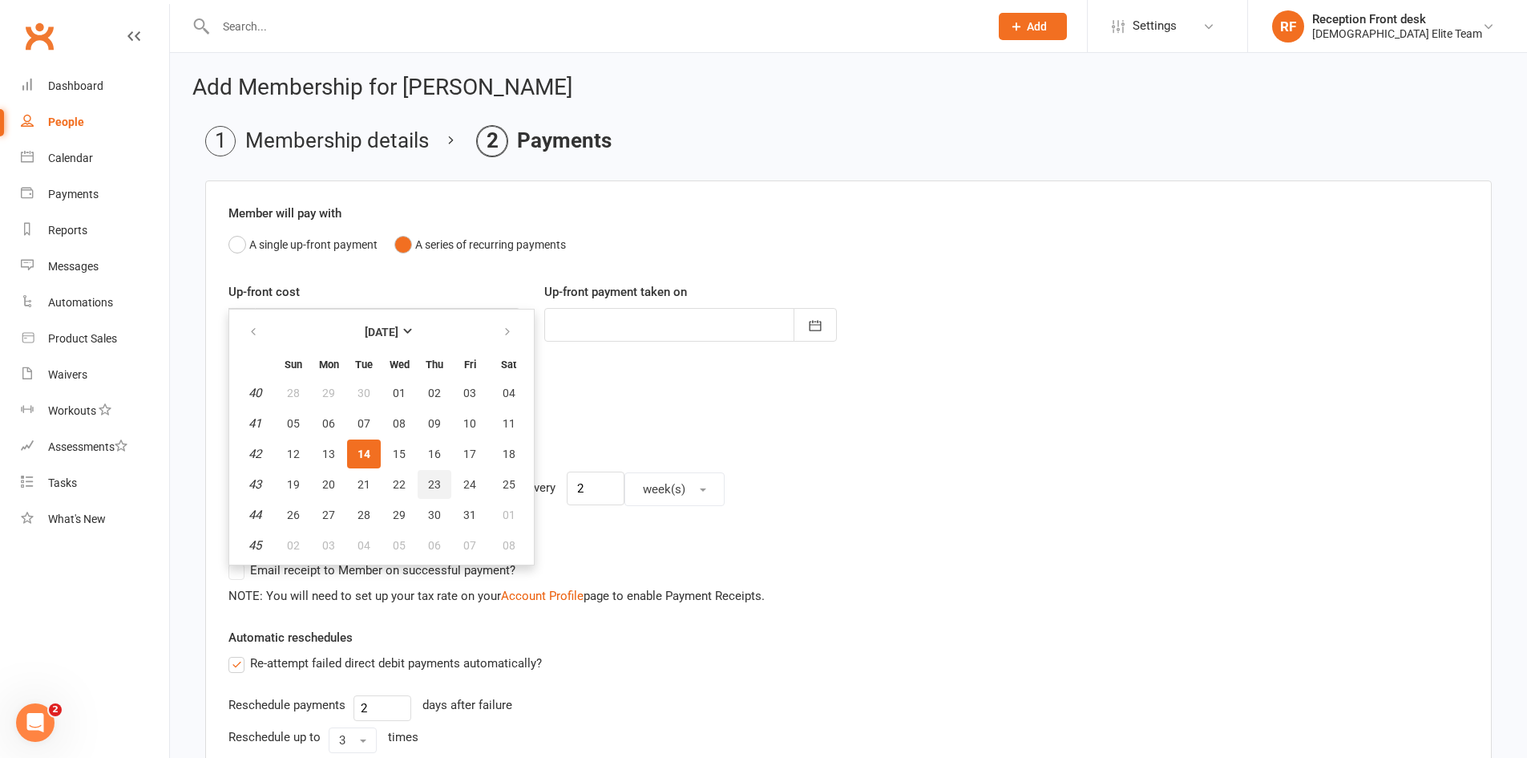
click at [440, 483] on span "23" at bounding box center [434, 484] width 13 height 13
type input "[DATE]"
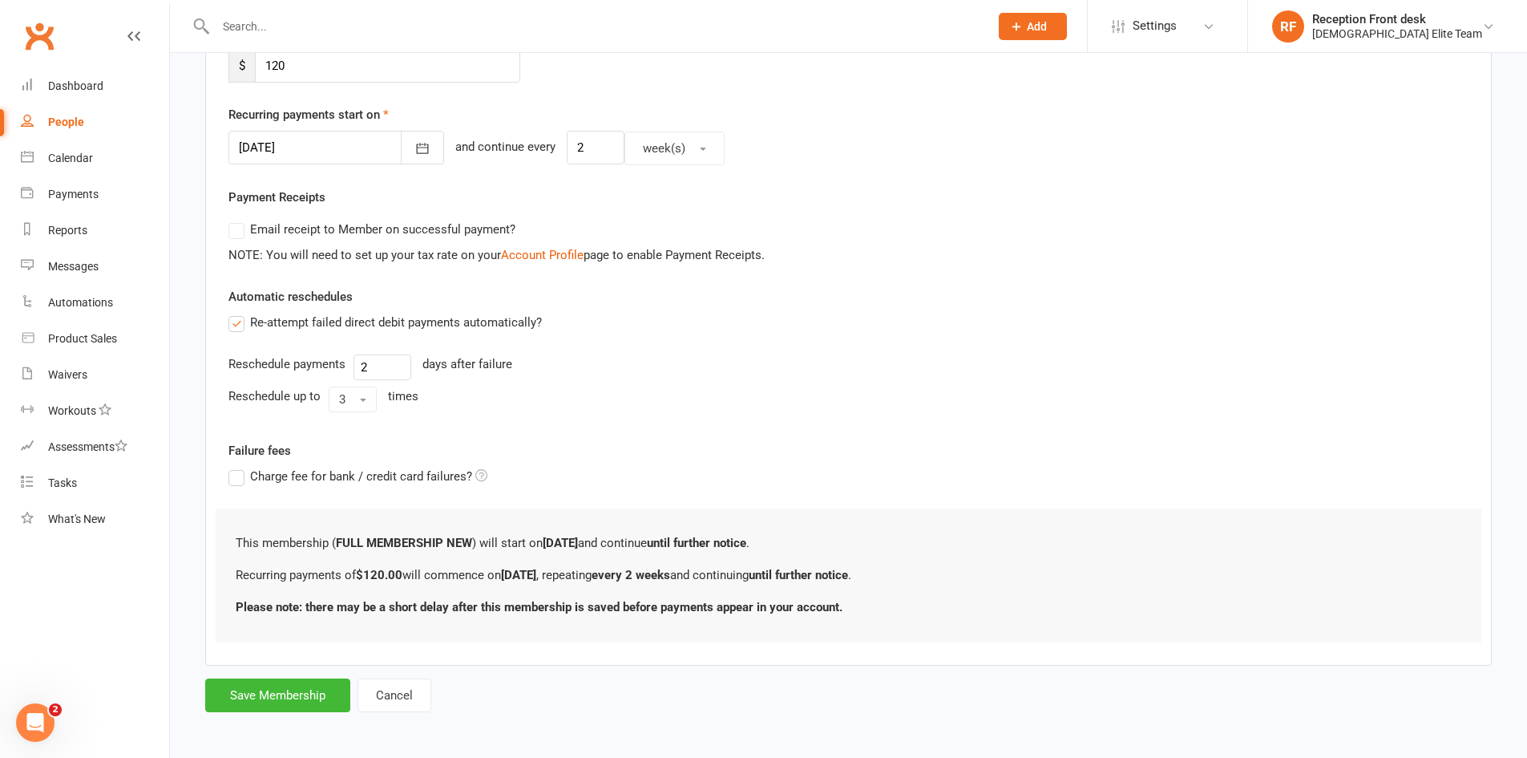
scroll to position [344, 0]
click at [283, 687] on button "Save Membership" at bounding box center [277, 692] width 145 height 34
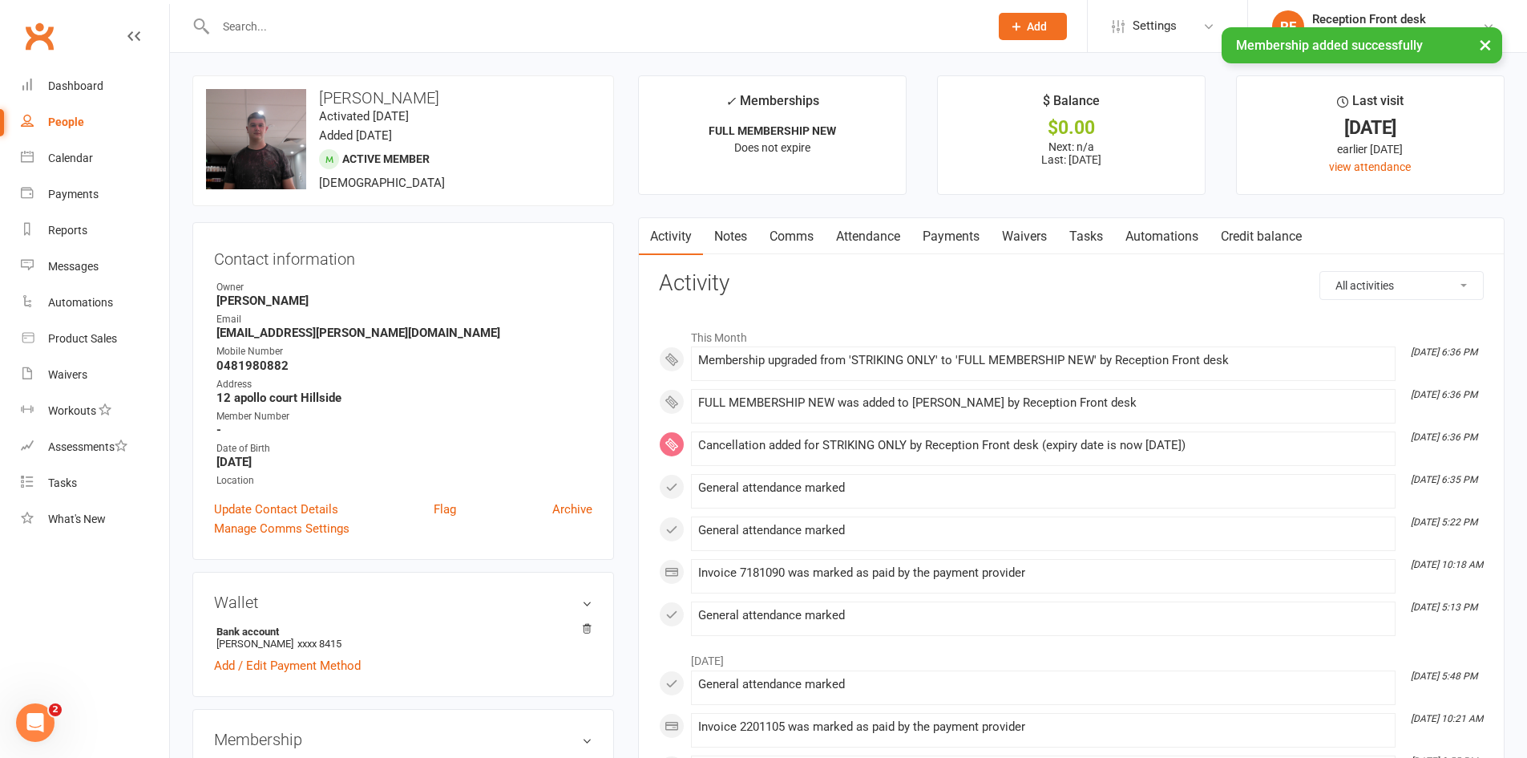
click at [976, 229] on link "Payments" at bounding box center [950, 236] width 79 height 37
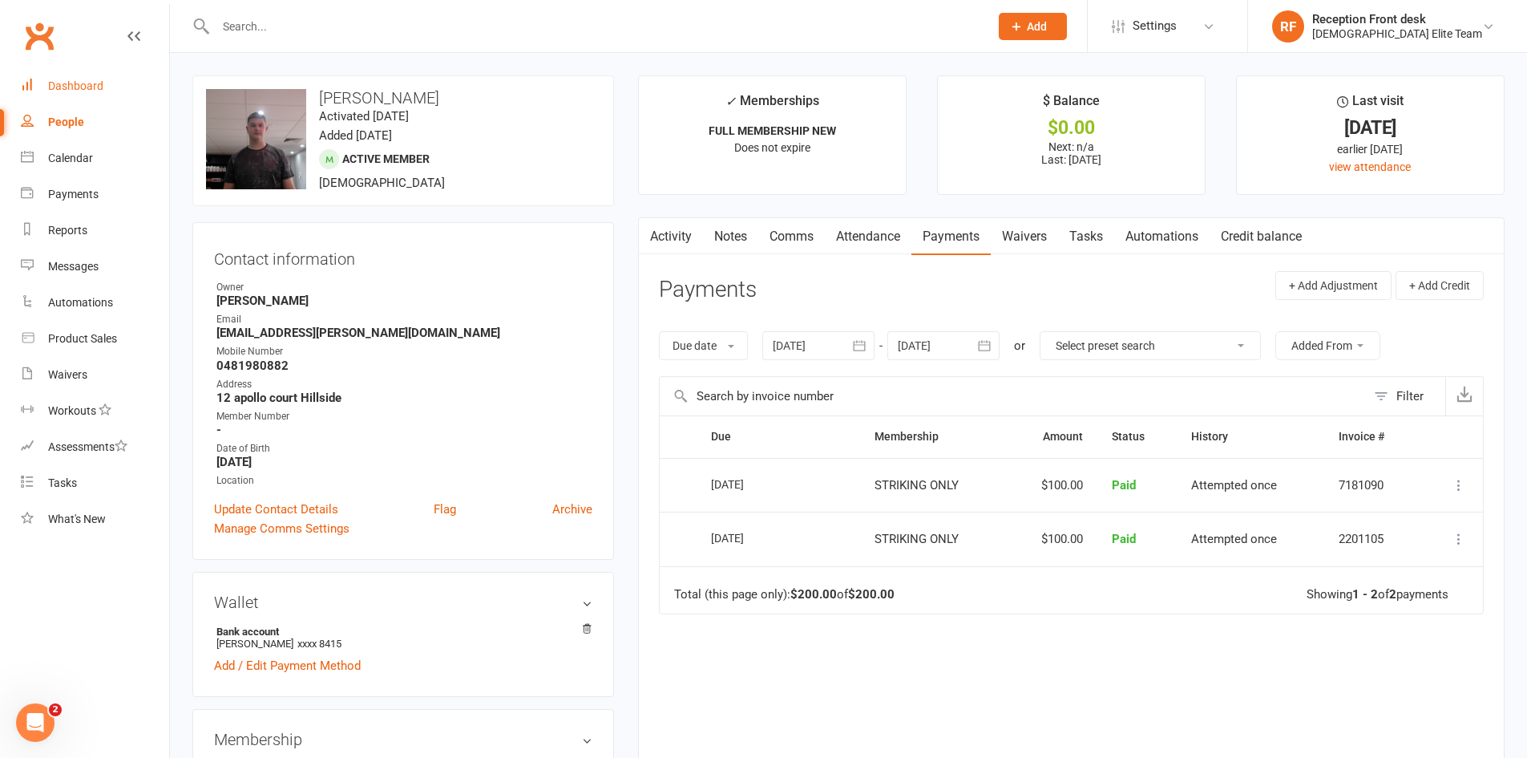
click at [99, 79] on link "Dashboard" at bounding box center [95, 86] width 148 height 36
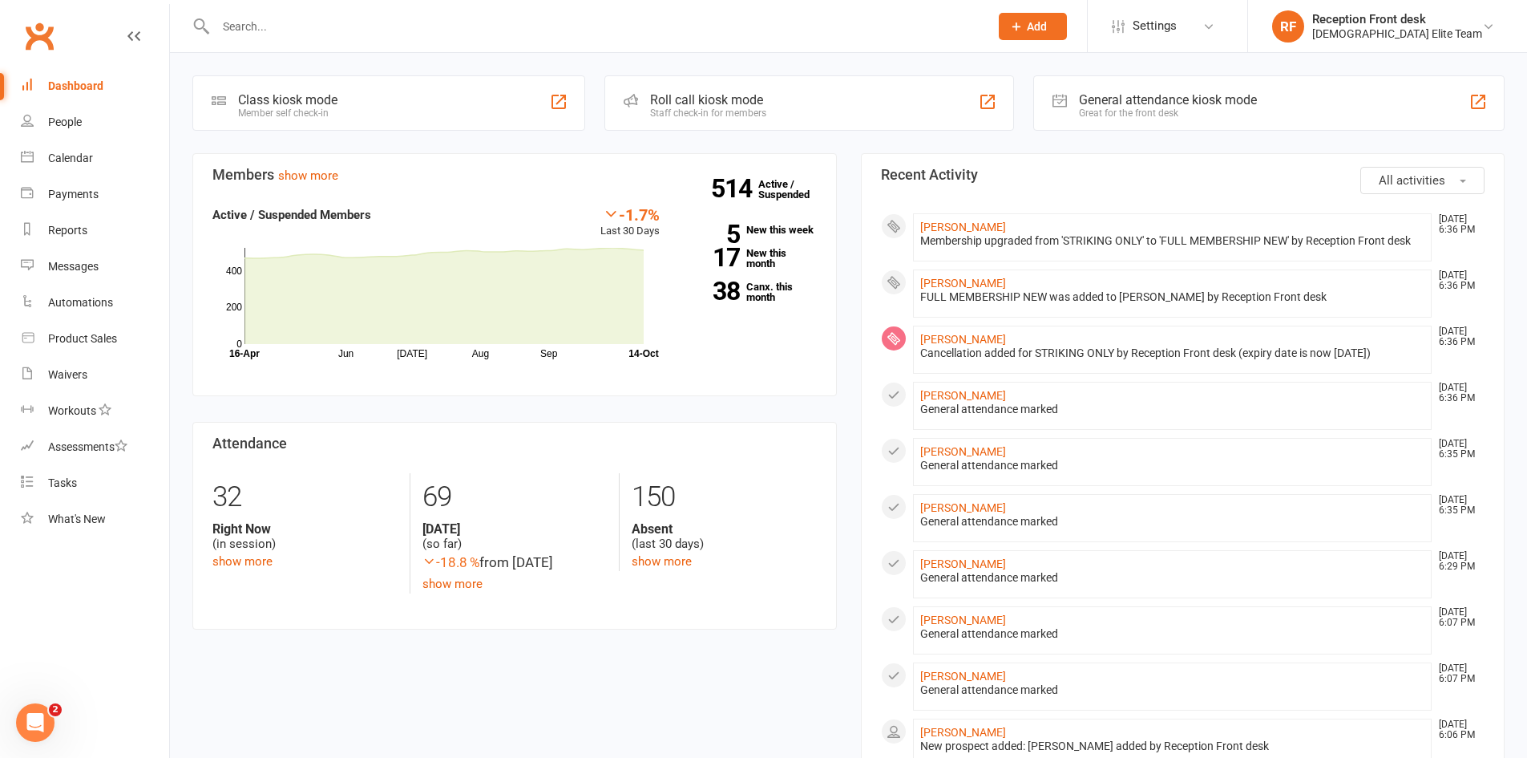
click at [307, 18] on input "text" at bounding box center [594, 26] width 767 height 22
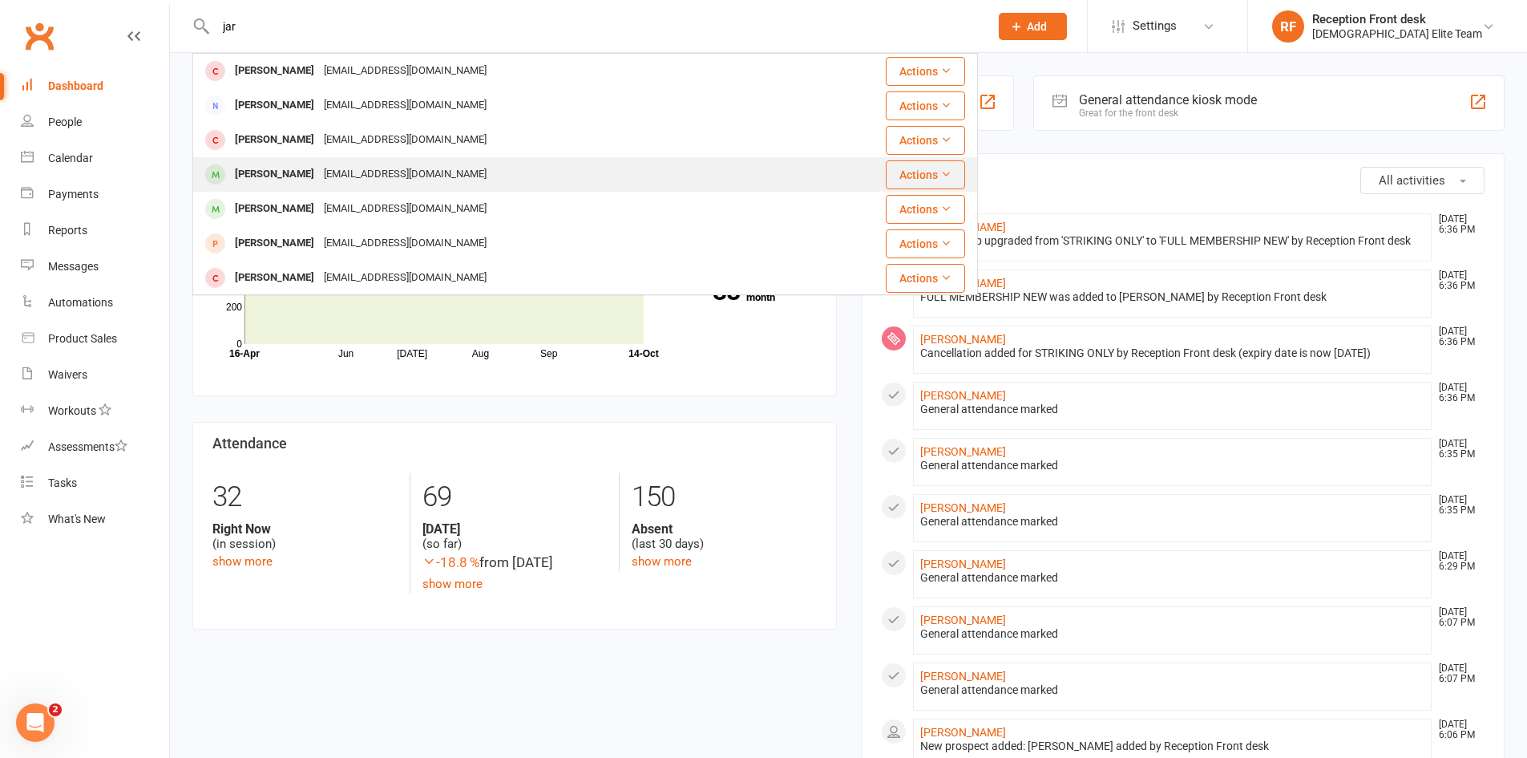
type input "jar"
click at [387, 165] on div "[EMAIL_ADDRESS][DOMAIN_NAME]" at bounding box center [405, 174] width 172 height 23
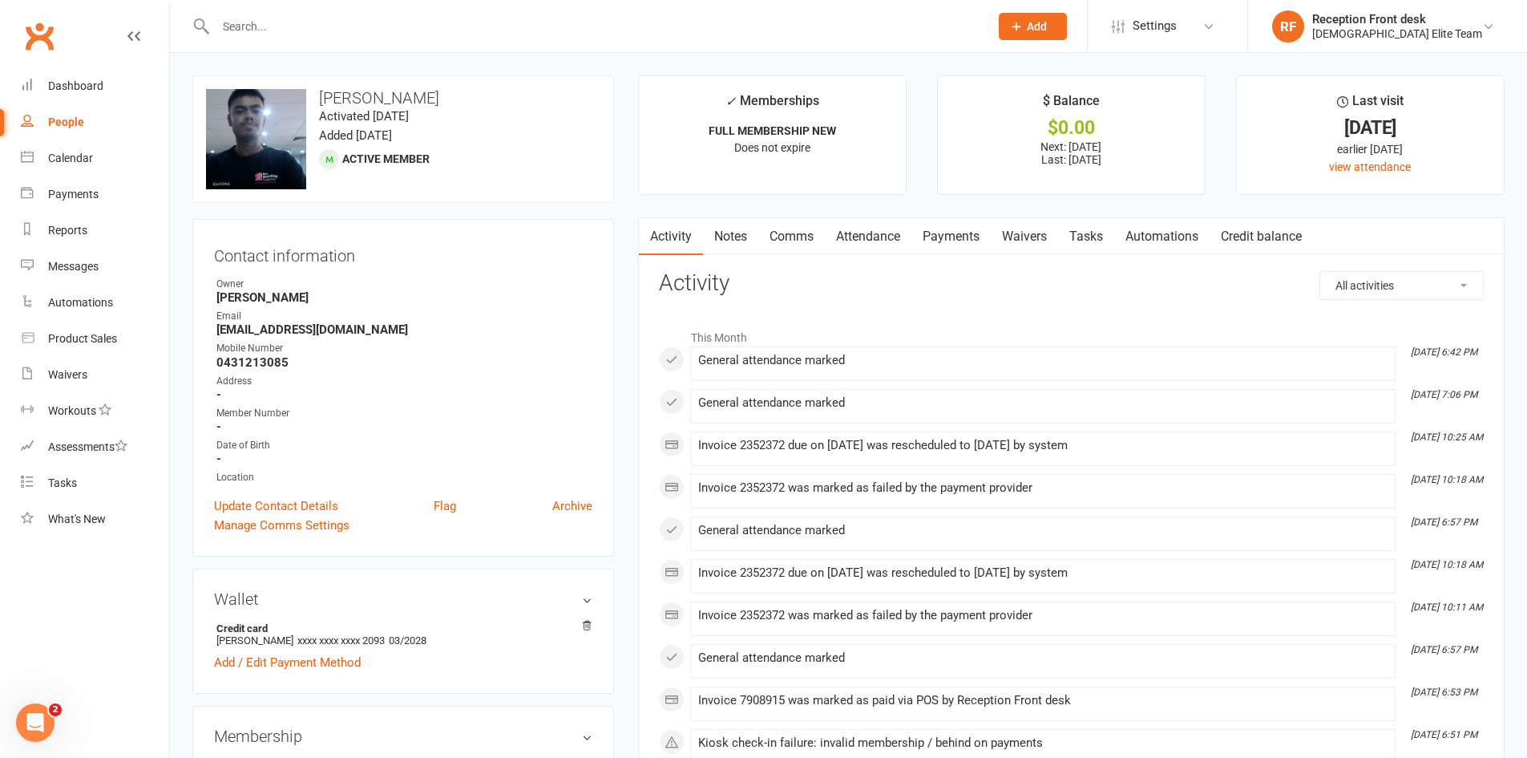
click at [964, 232] on link "Payments" at bounding box center [950, 236] width 79 height 37
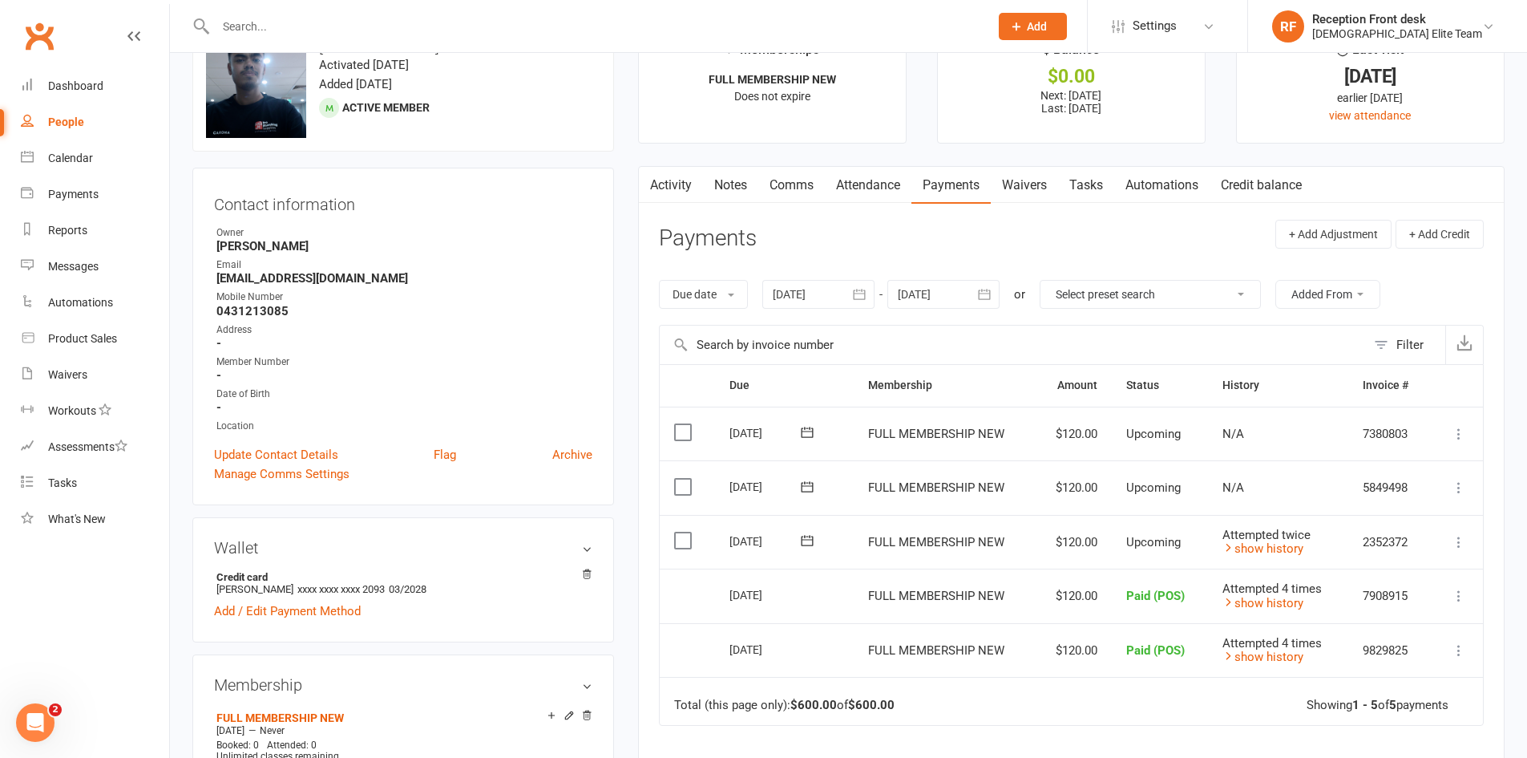
scroll to position [80, 0]
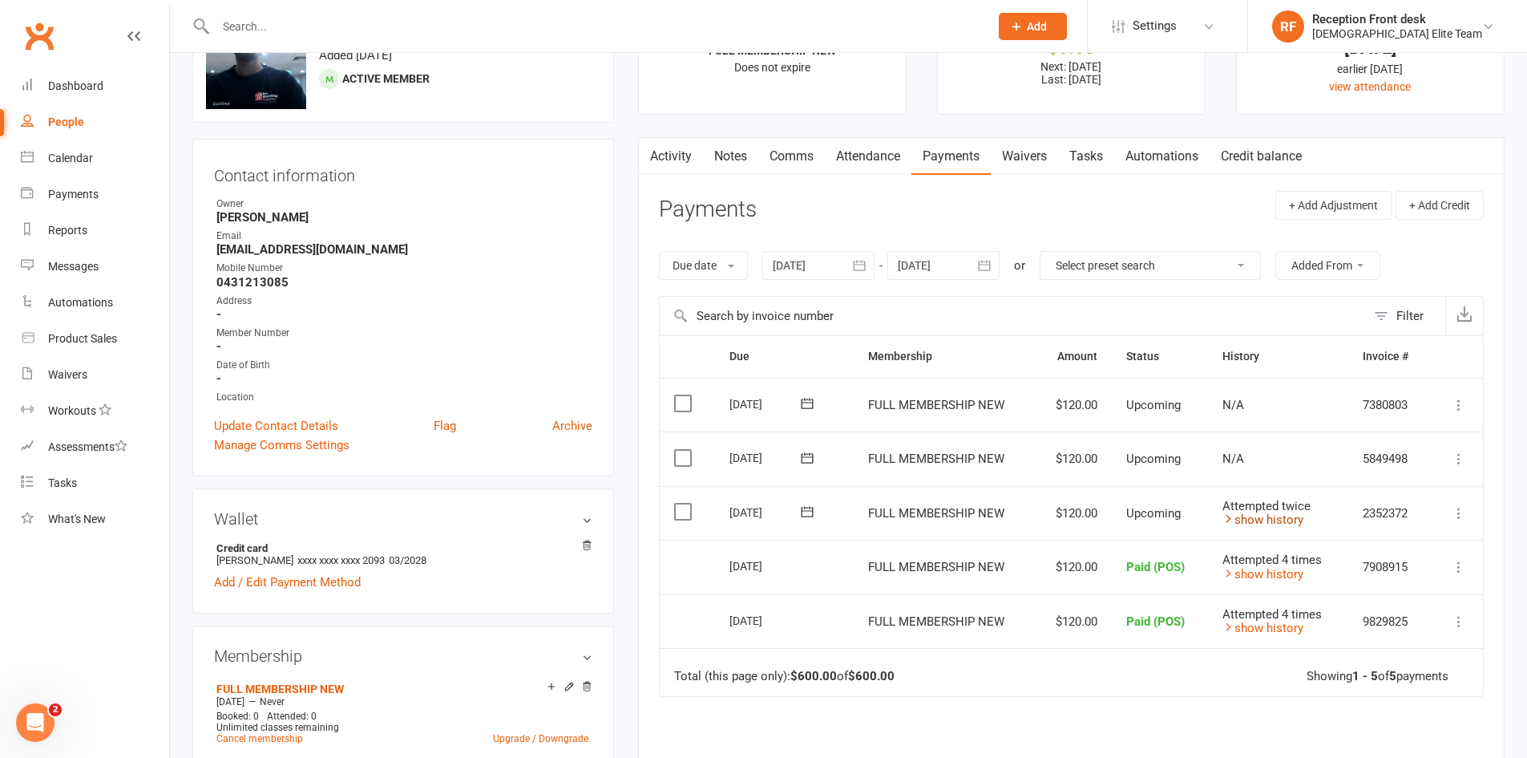
click at [1265, 516] on link "show history" at bounding box center [1262, 519] width 81 height 14
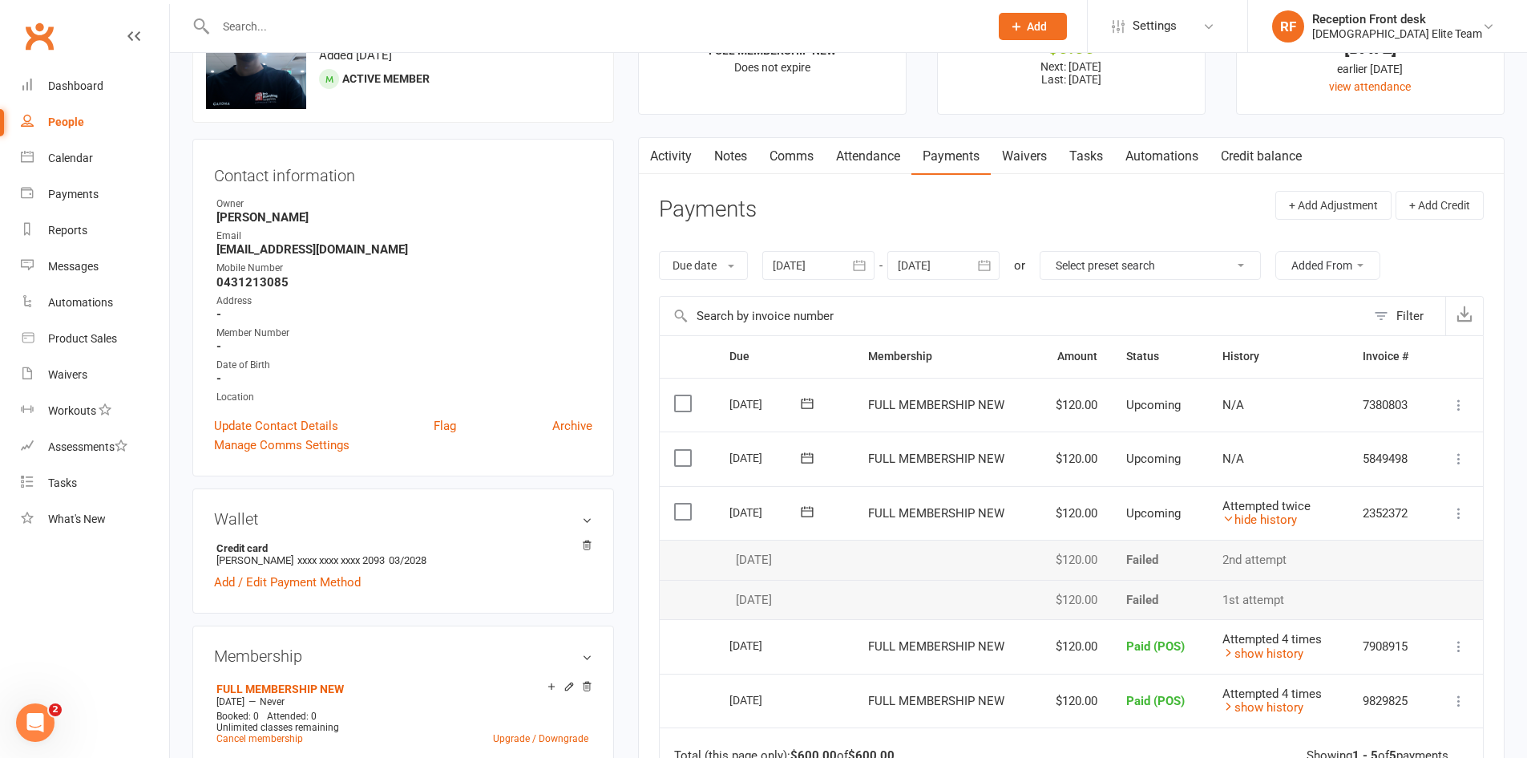
click at [247, 31] on input "text" at bounding box center [594, 26] width 767 height 22
click at [83, 86] on div "Dashboard" at bounding box center [75, 85] width 55 height 13
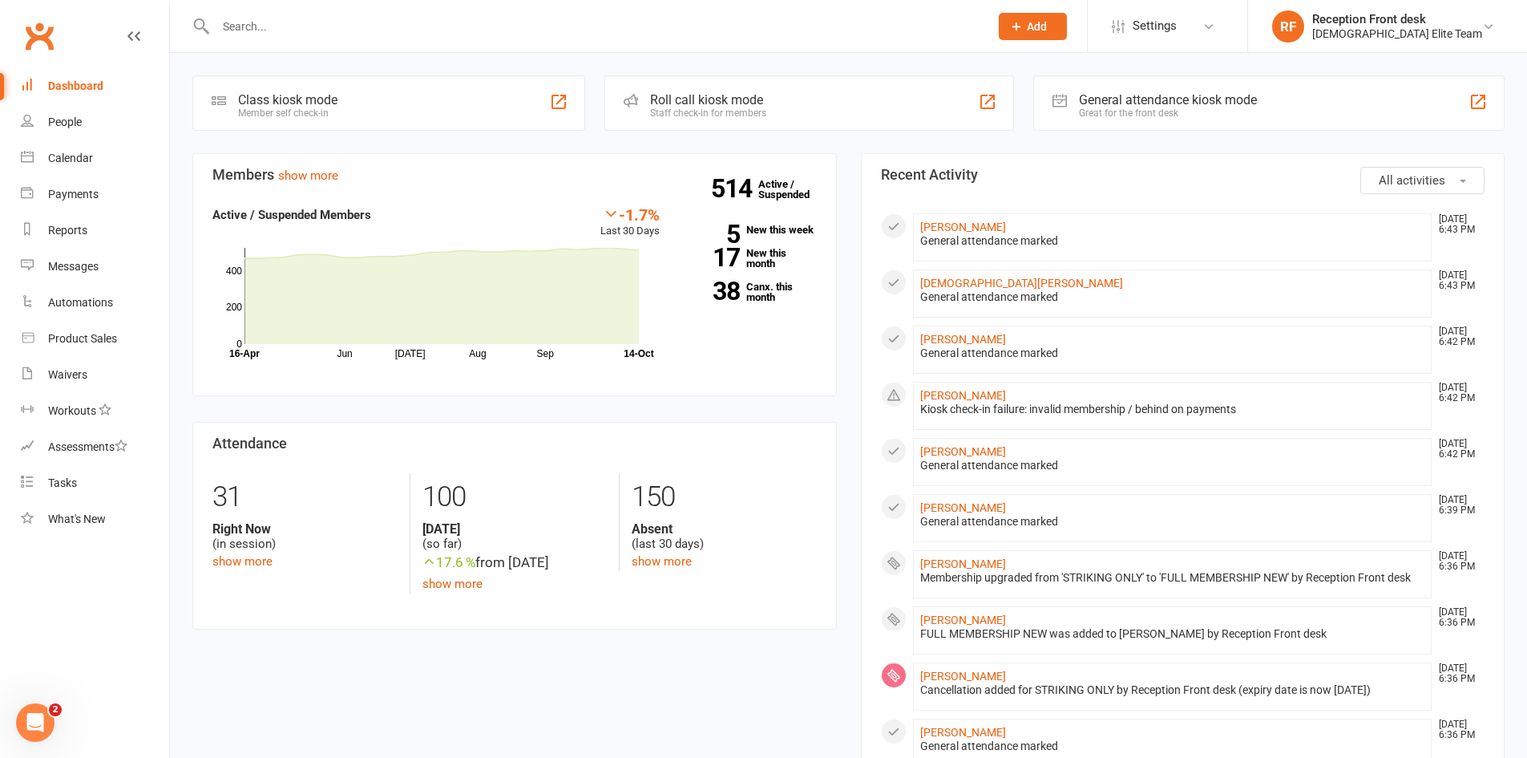
click at [988, 386] on li "[PERSON_NAME] [DATE] 6:42 PM Kiosk check-in failure: invalid membership / behin…" at bounding box center [1172, 406] width 519 height 48
click at [987, 389] on link "[PERSON_NAME]" at bounding box center [963, 395] width 86 height 13
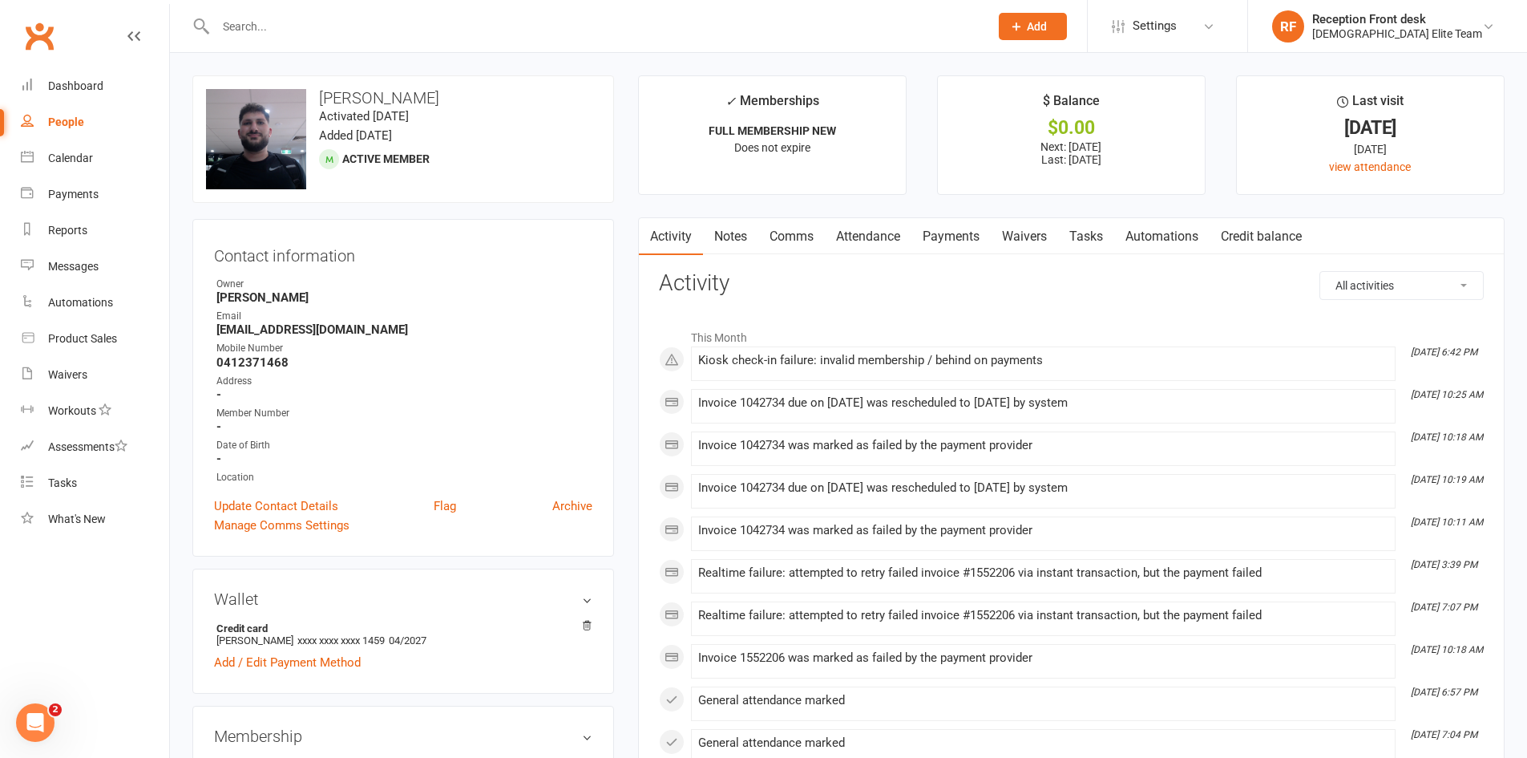
click at [952, 233] on link "Payments" at bounding box center [950, 236] width 79 height 37
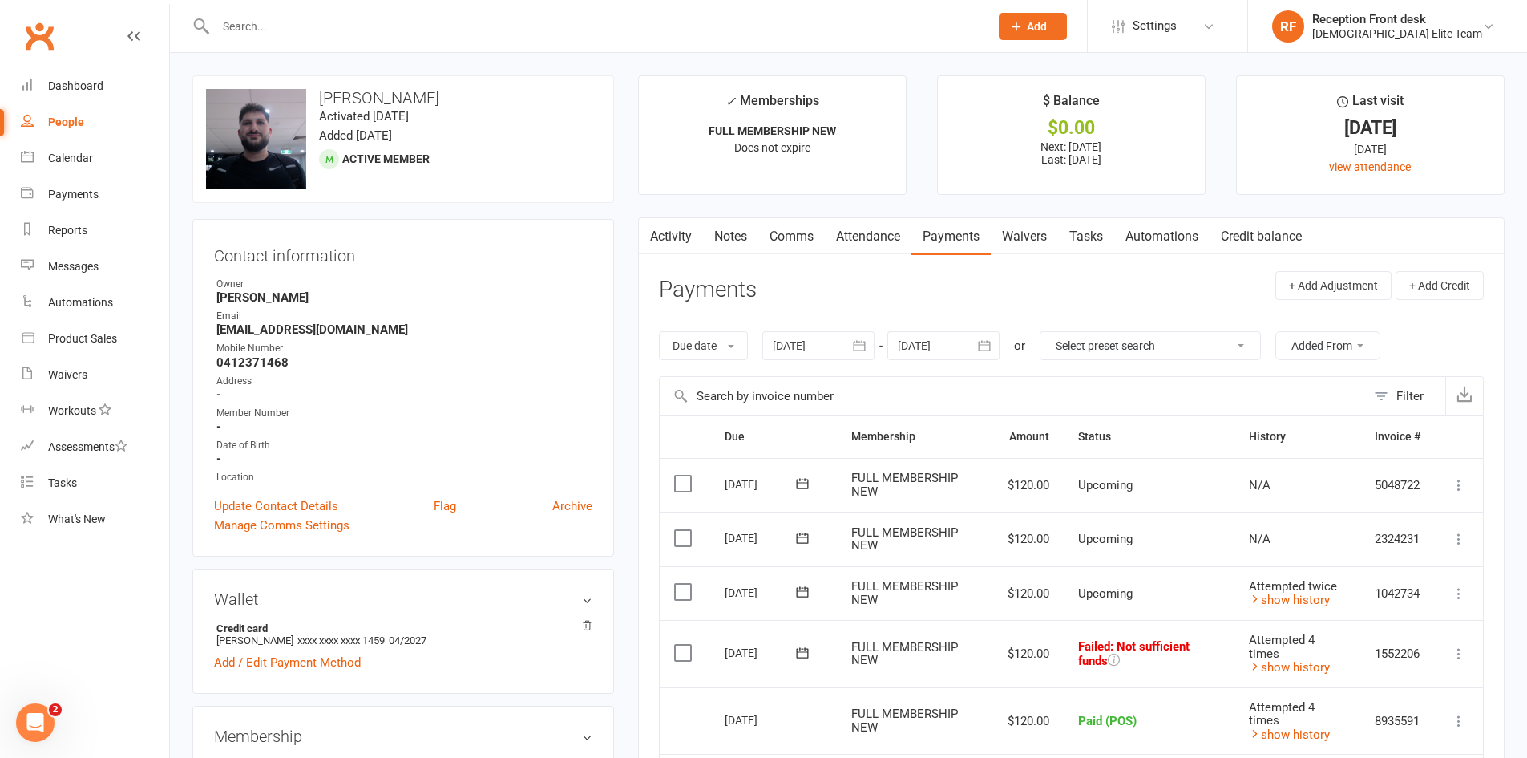
drag, startPoint x: 1461, startPoint y: 652, endPoint x: 1202, endPoint y: 555, distance: 277.2
click at [1202, 555] on td "Upcoming" at bounding box center [1149, 538] width 171 height 55
click at [1460, 646] on icon at bounding box center [1459, 653] width 16 height 16
click at [1412, 716] on link "Mark as Paid (POS)" at bounding box center [1388, 717] width 159 height 32
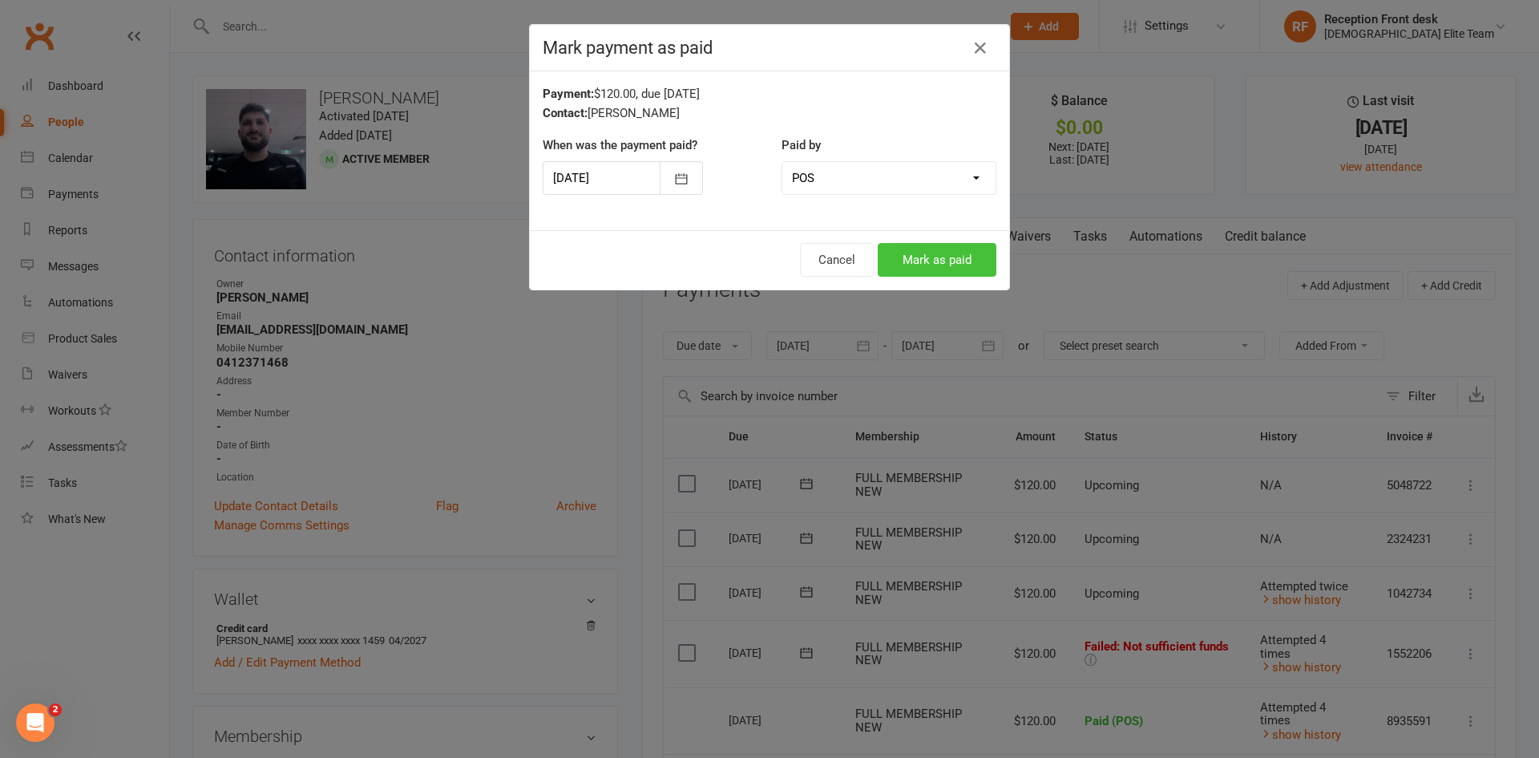
click at [934, 254] on button "Mark as paid" at bounding box center [937, 260] width 119 height 34
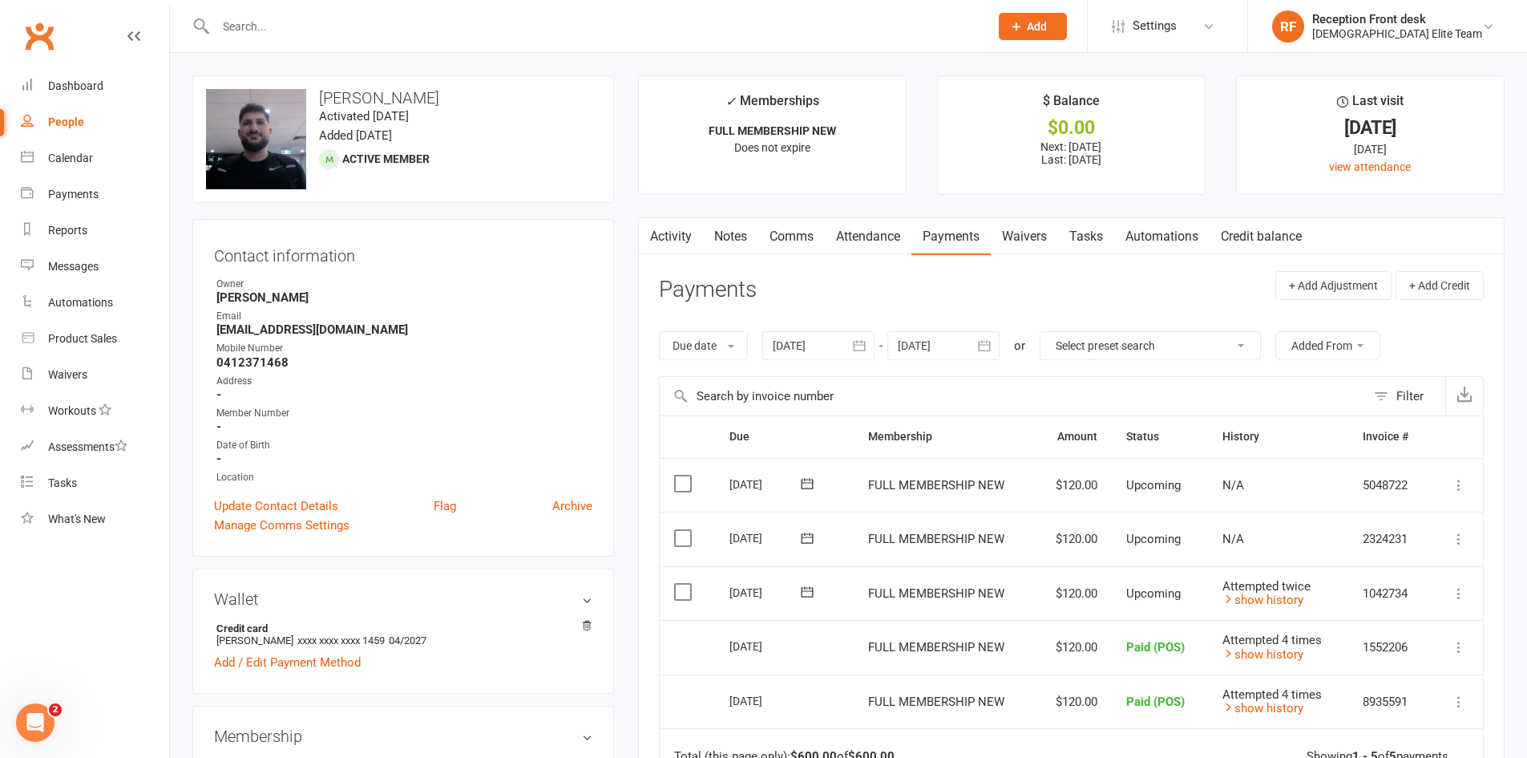
click at [231, 30] on input "text" at bounding box center [594, 26] width 767 height 22
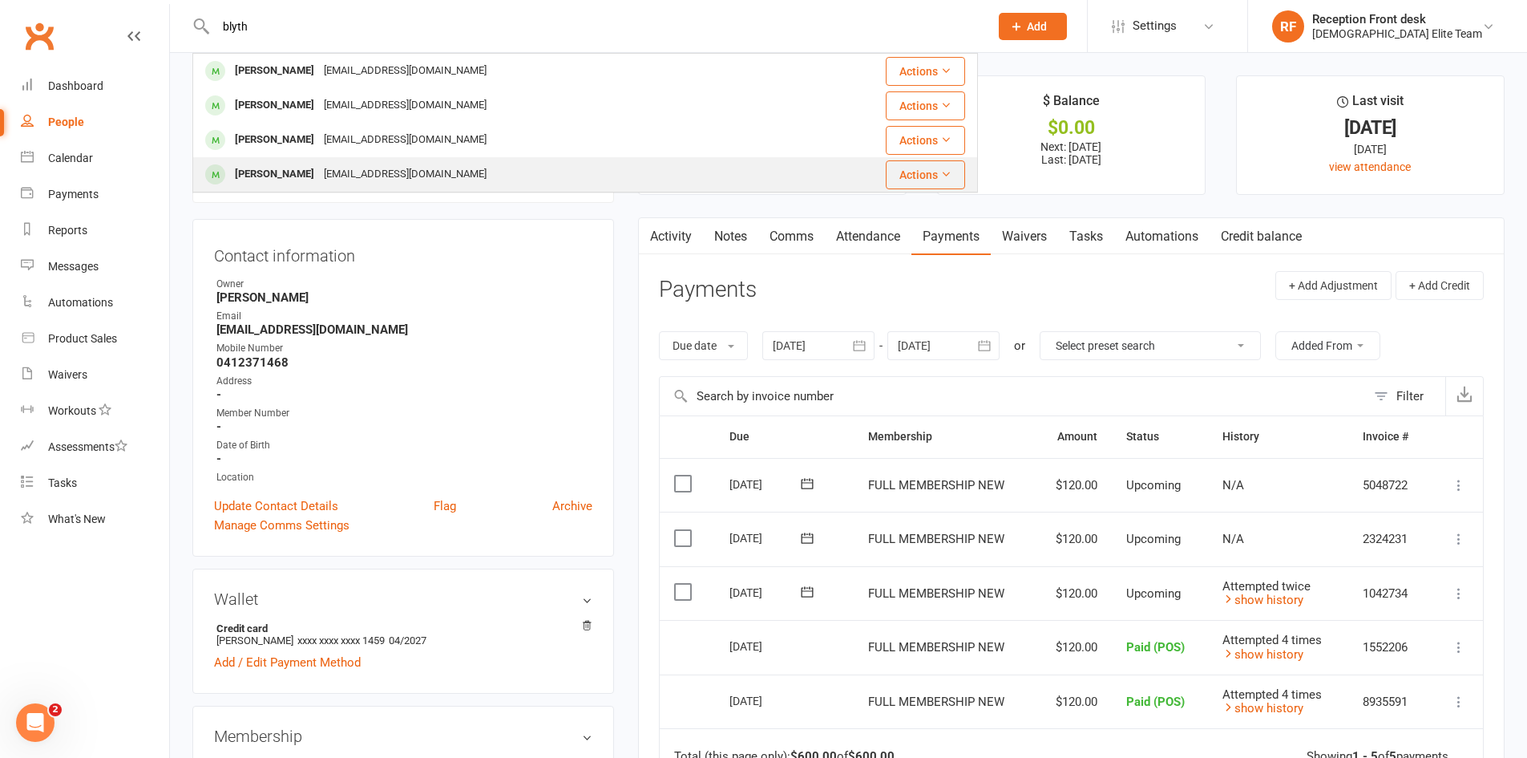
type input "blyth"
click at [425, 168] on div "[EMAIL_ADDRESS][DOMAIN_NAME]" at bounding box center [405, 174] width 172 height 23
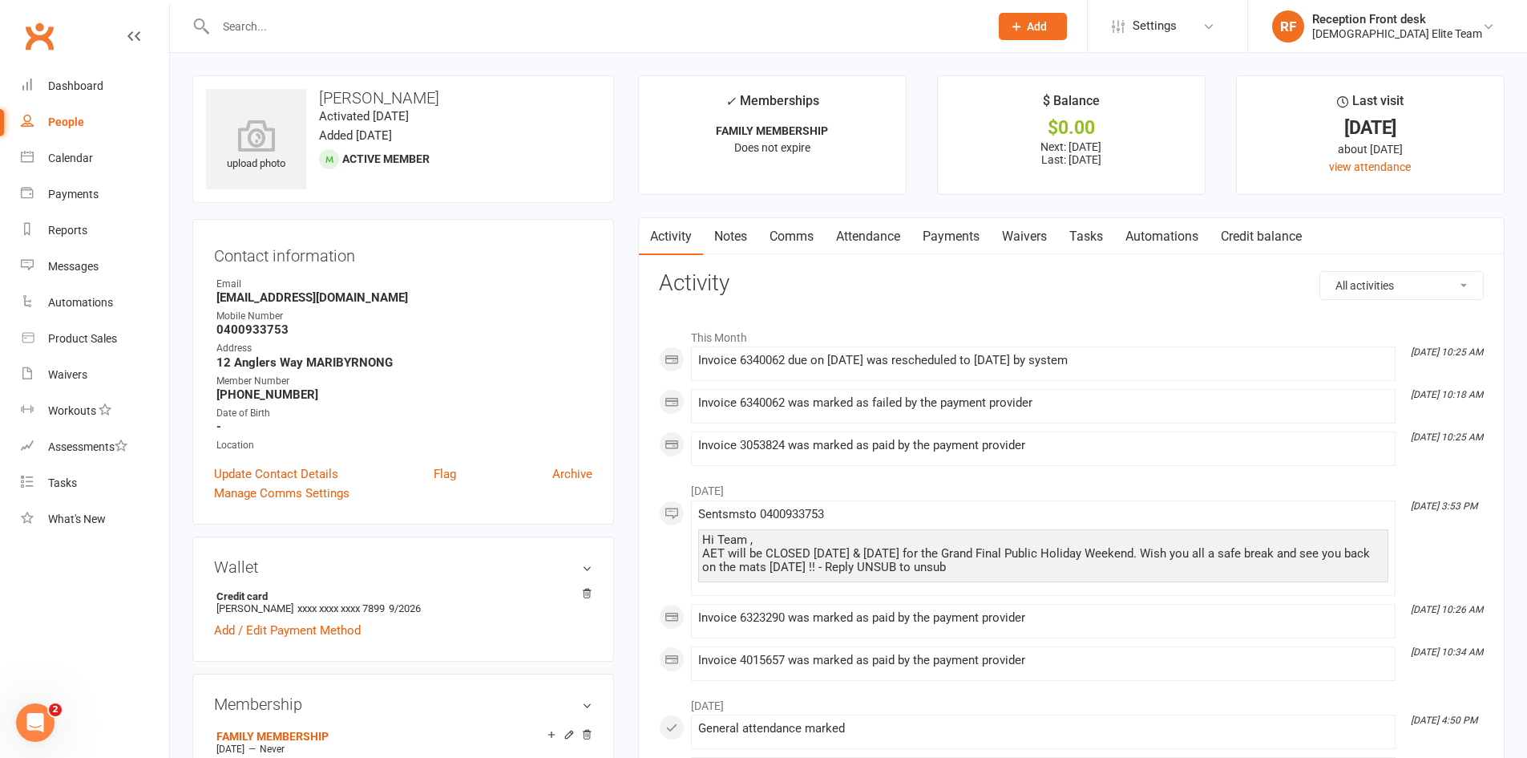
click at [964, 236] on link "Payments" at bounding box center [950, 236] width 79 height 37
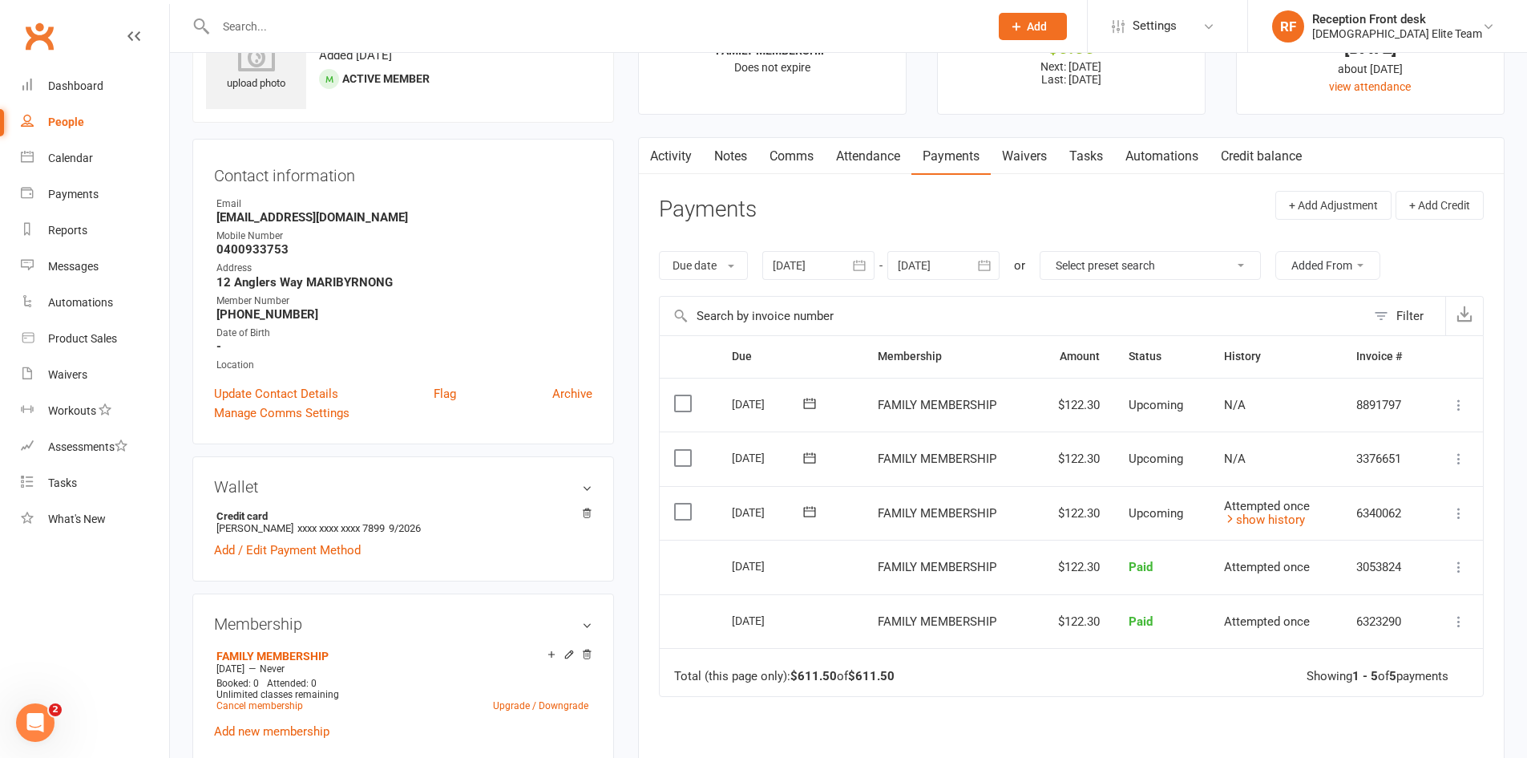
scroll to position [240, 0]
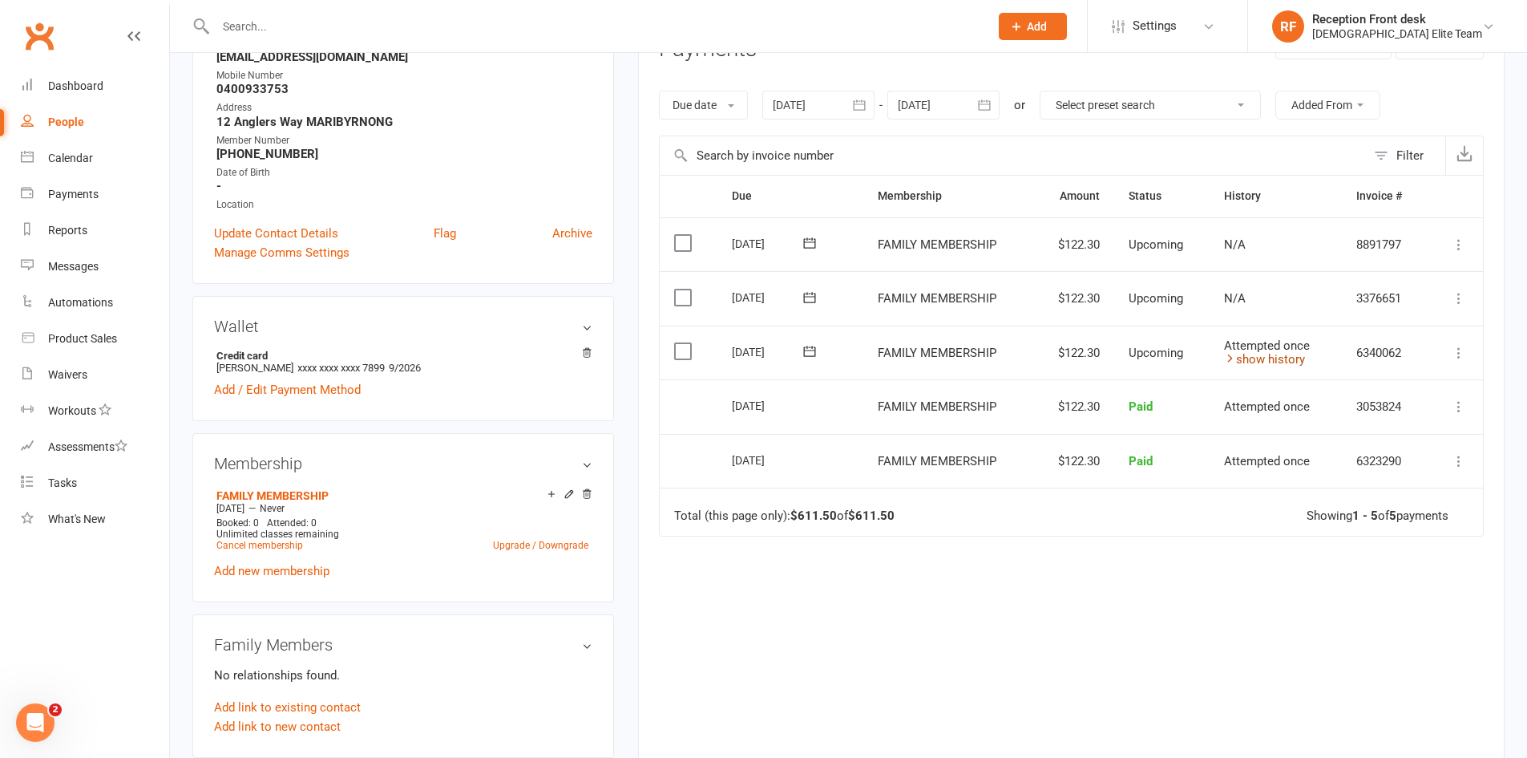
click at [1291, 358] on link "show history" at bounding box center [1264, 359] width 81 height 14
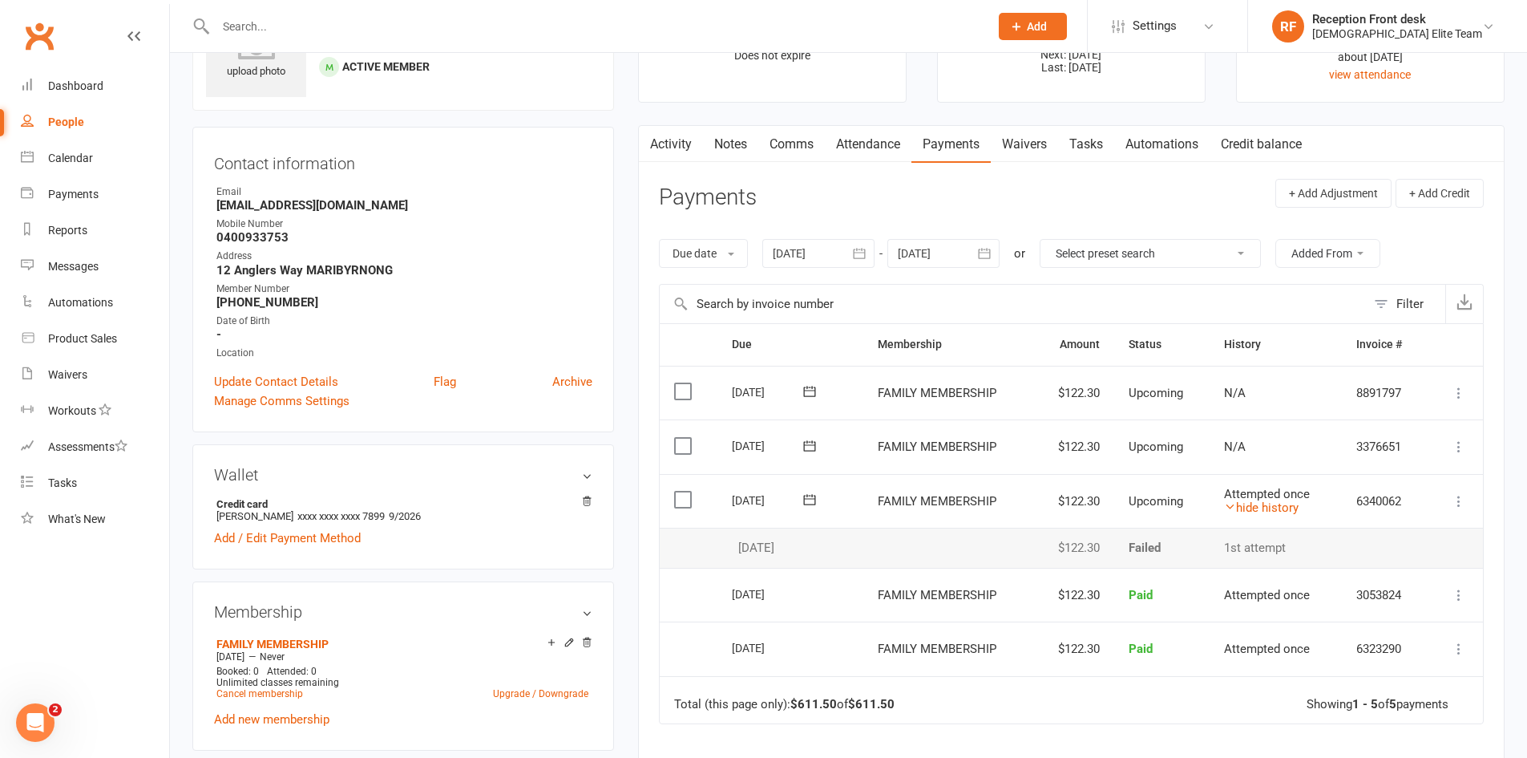
scroll to position [80, 0]
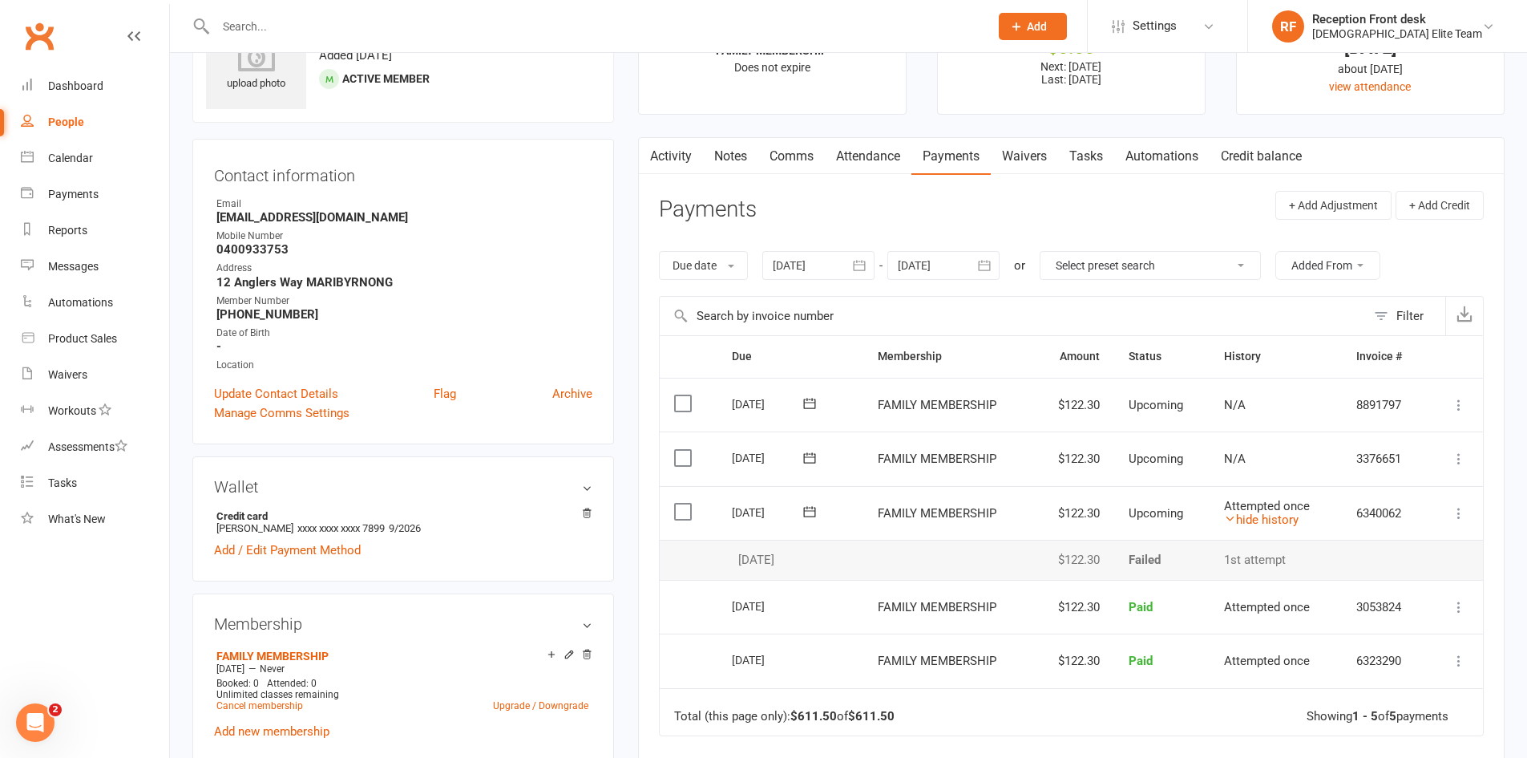
click at [1458, 507] on icon at bounding box center [1459, 513] width 16 height 16
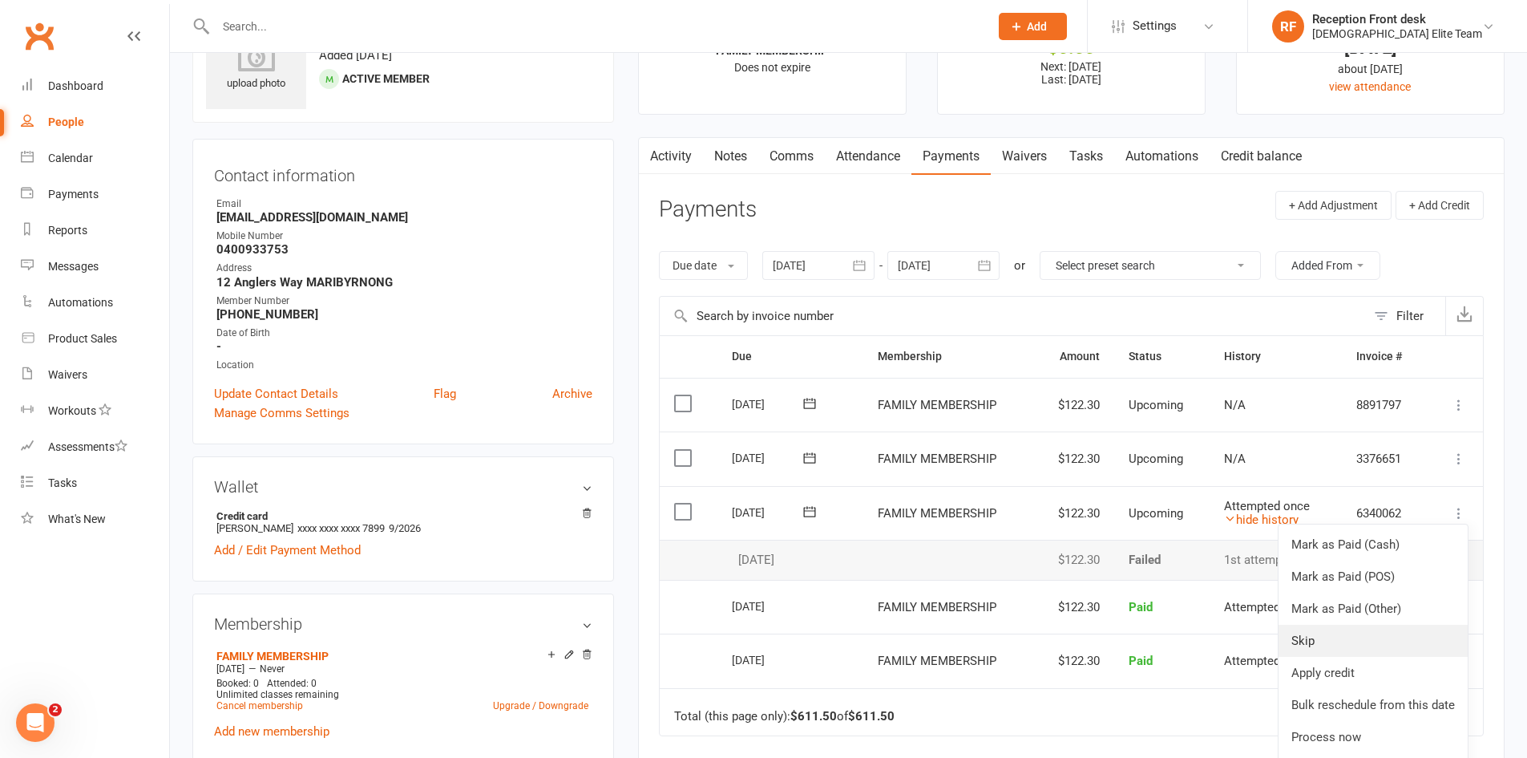
click at [1373, 638] on link "Skip" at bounding box center [1373, 640] width 189 height 32
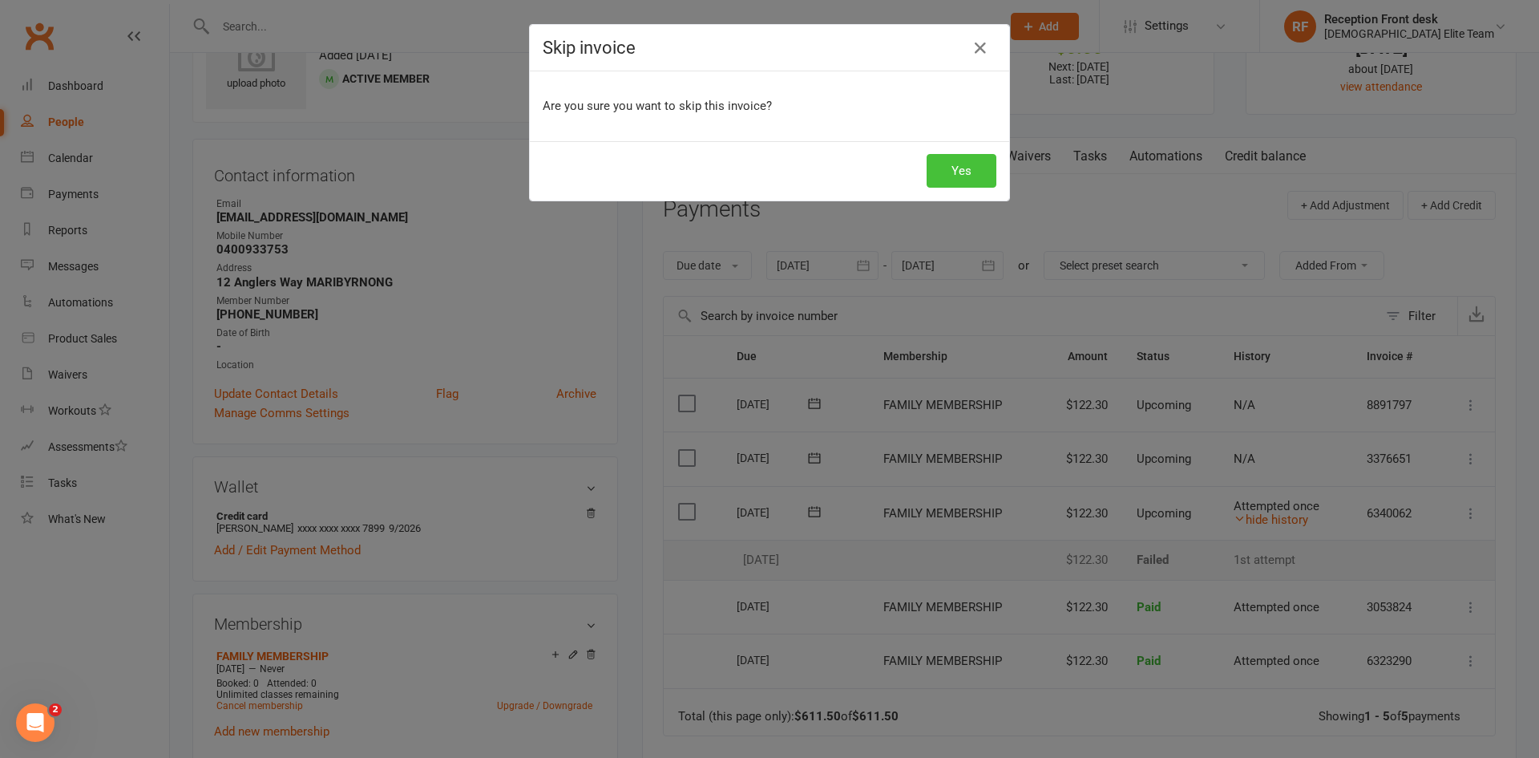
click at [957, 168] on button "Yes" at bounding box center [962, 171] width 70 height 34
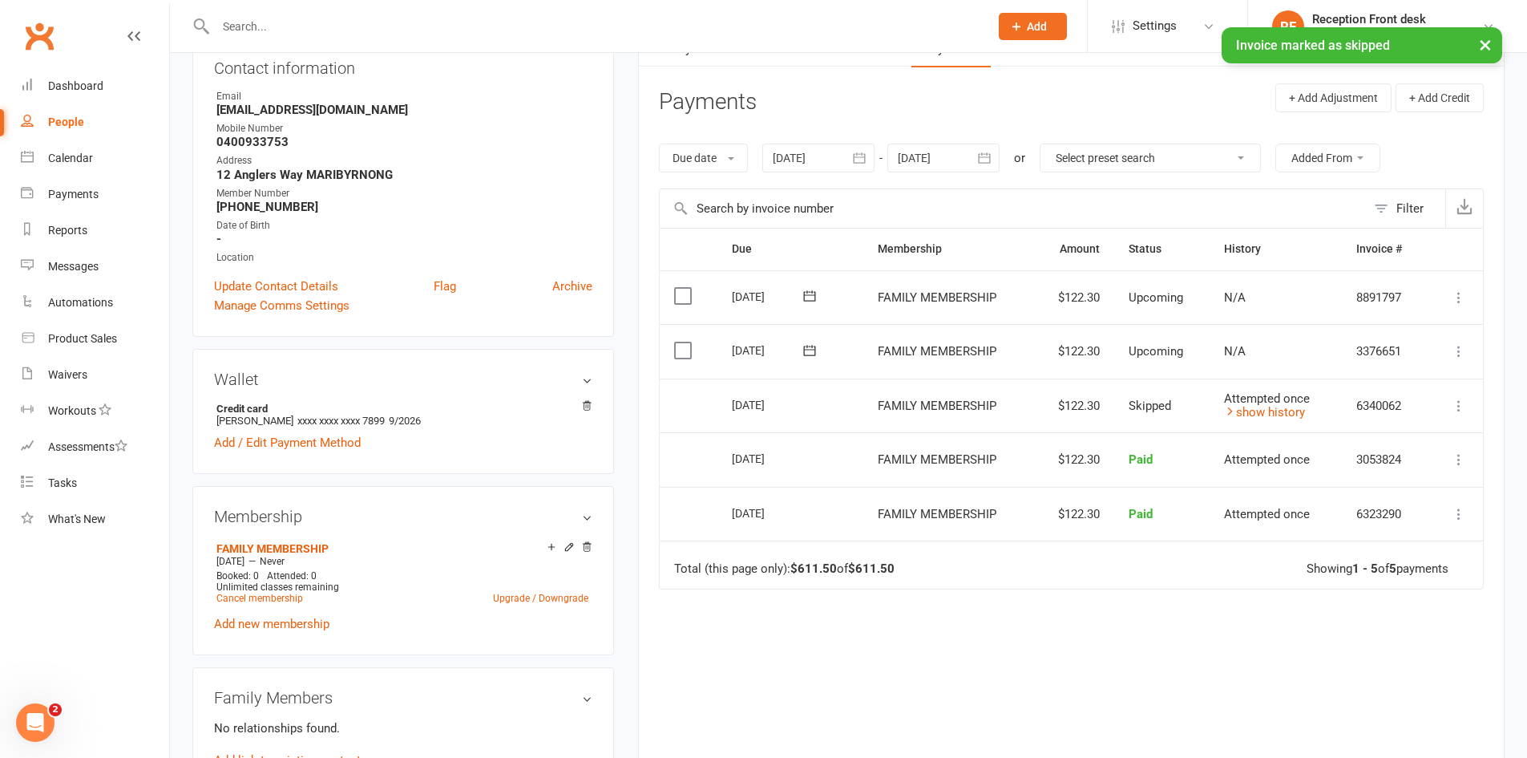
scroll to position [321, 0]
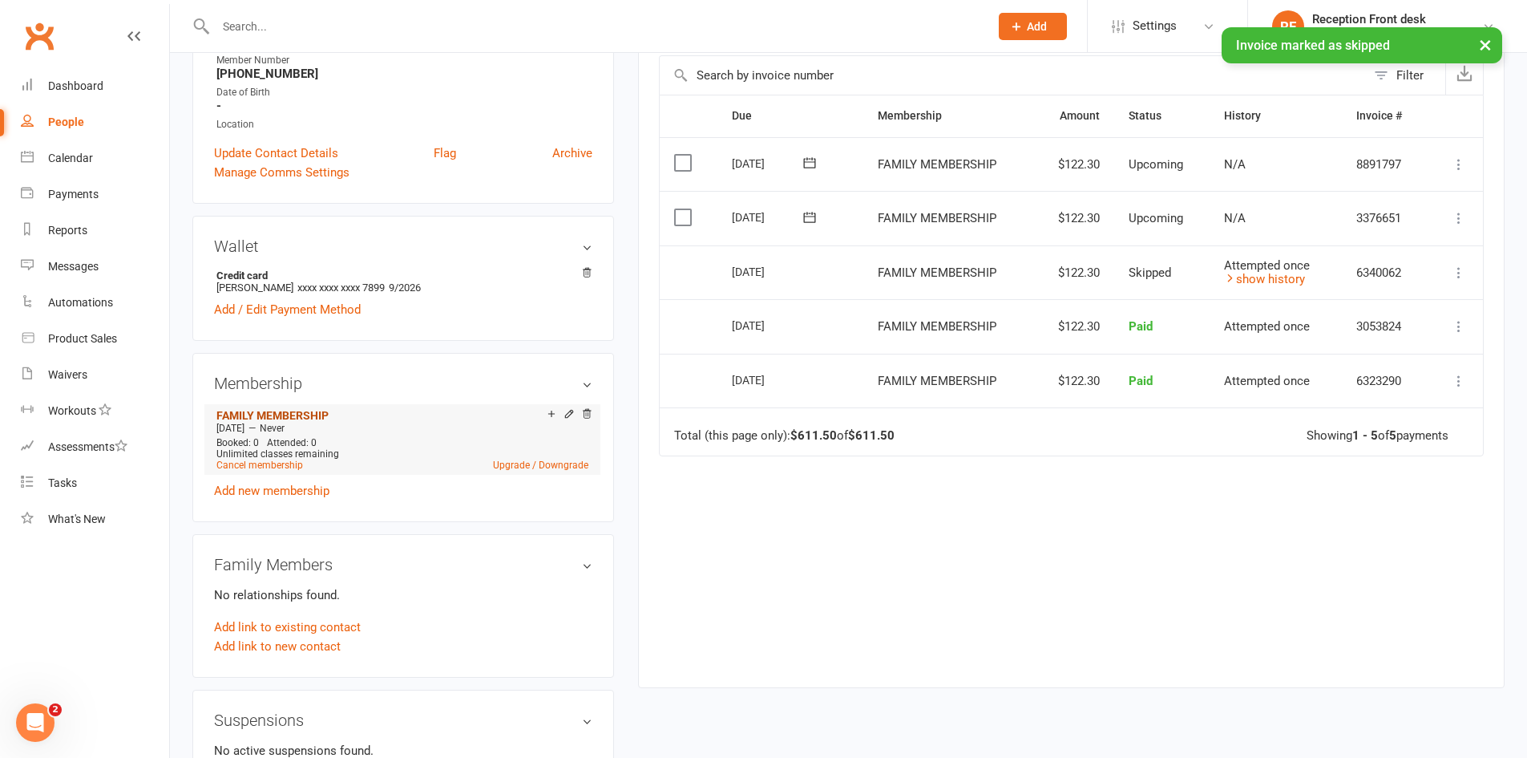
click at [302, 412] on link "FAMILY MEMBERSHIP" at bounding box center [272, 415] width 112 height 13
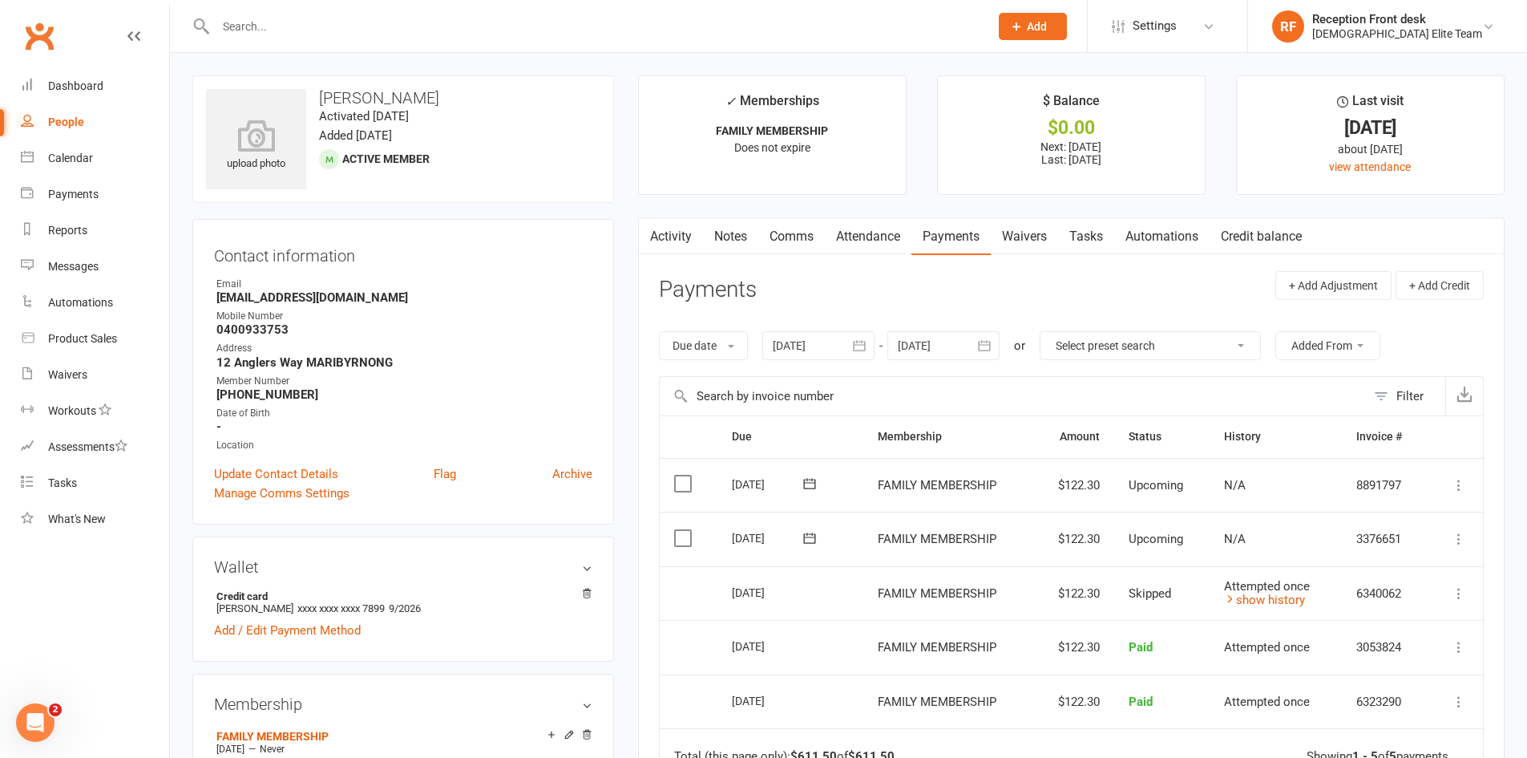
click at [305, 18] on input "text" at bounding box center [594, 26] width 767 height 22
type input "k"
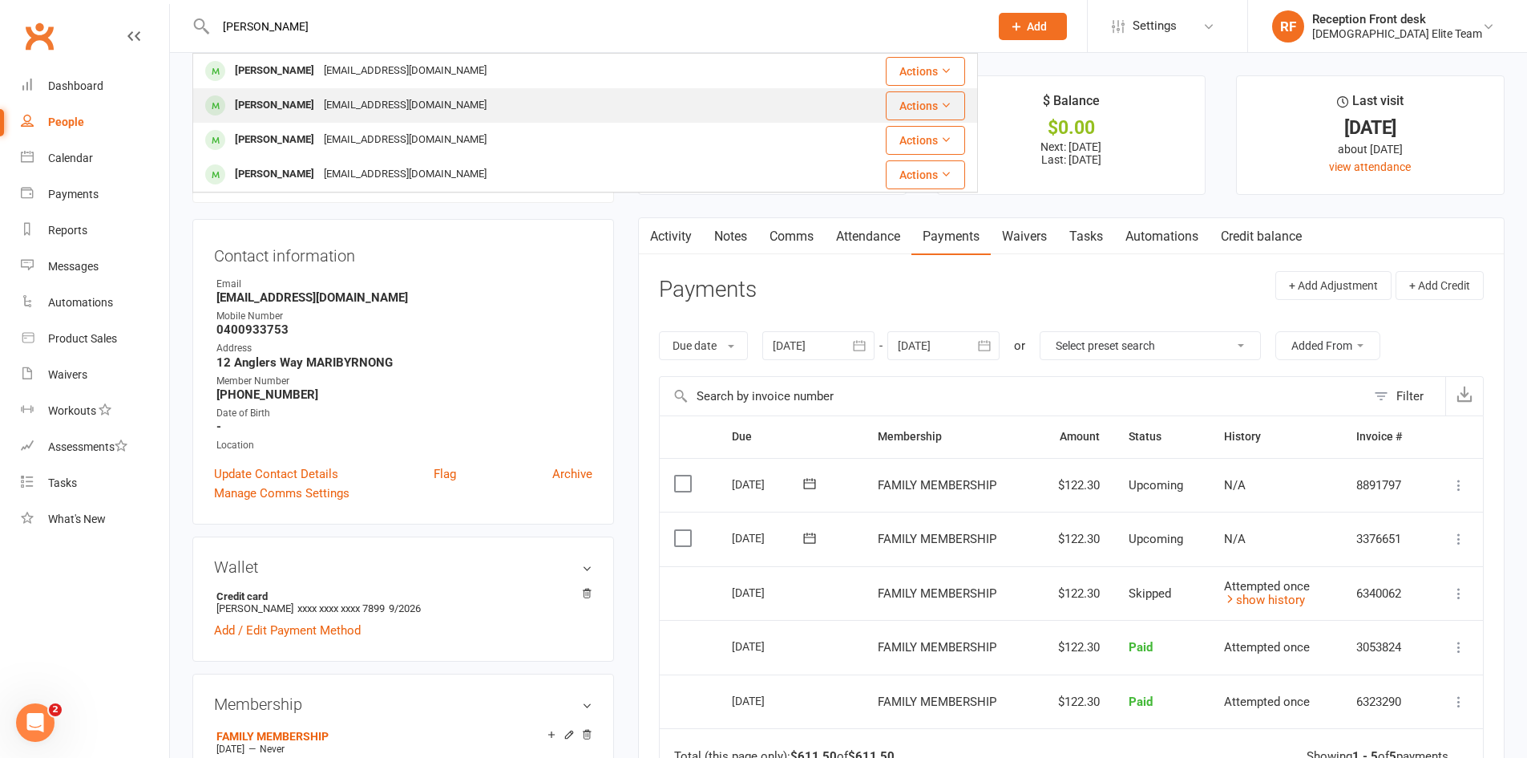
type input "[PERSON_NAME]"
click at [270, 107] on div "[PERSON_NAME]" at bounding box center [274, 105] width 89 height 23
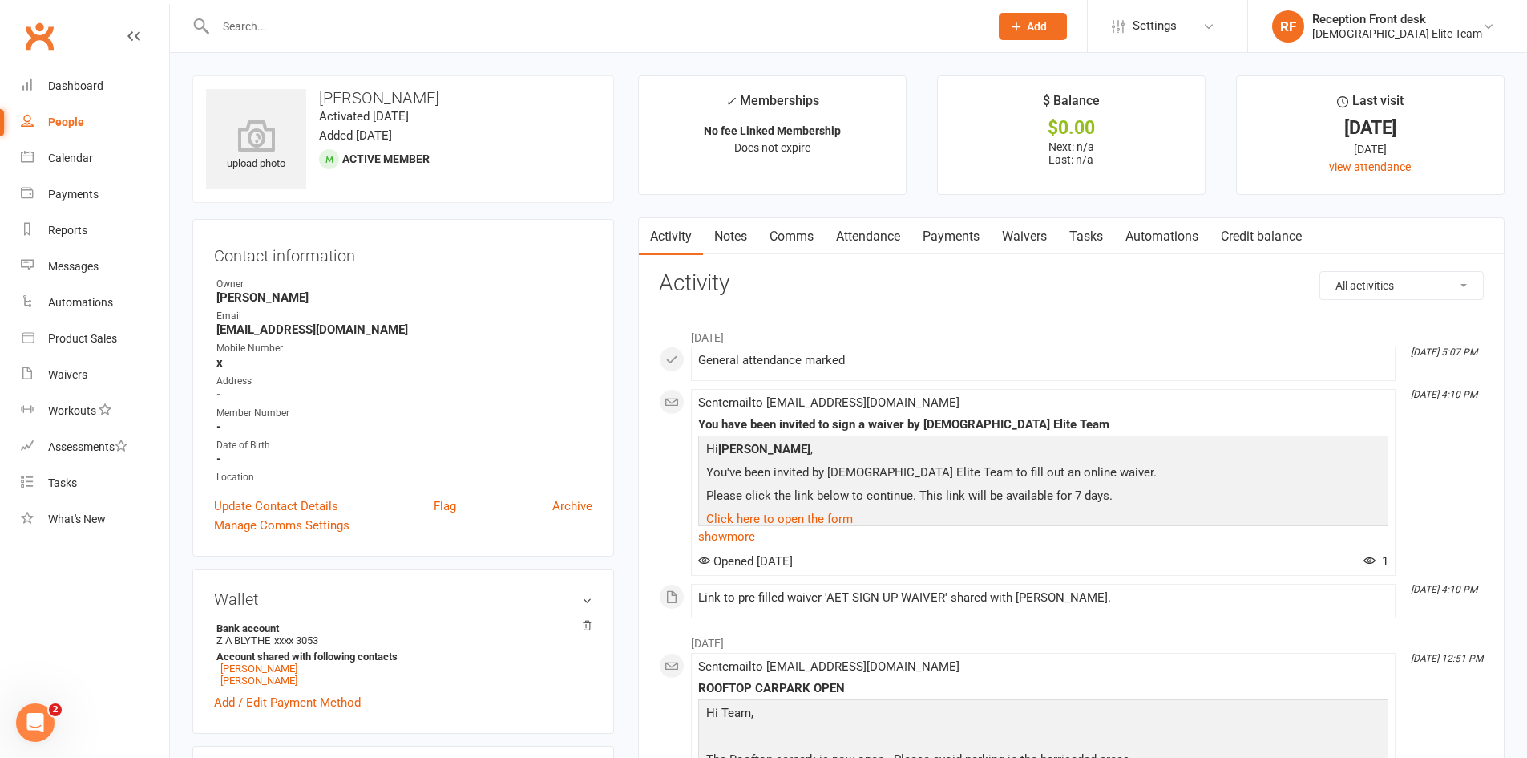
click at [960, 227] on link "Payments" at bounding box center [950, 236] width 79 height 37
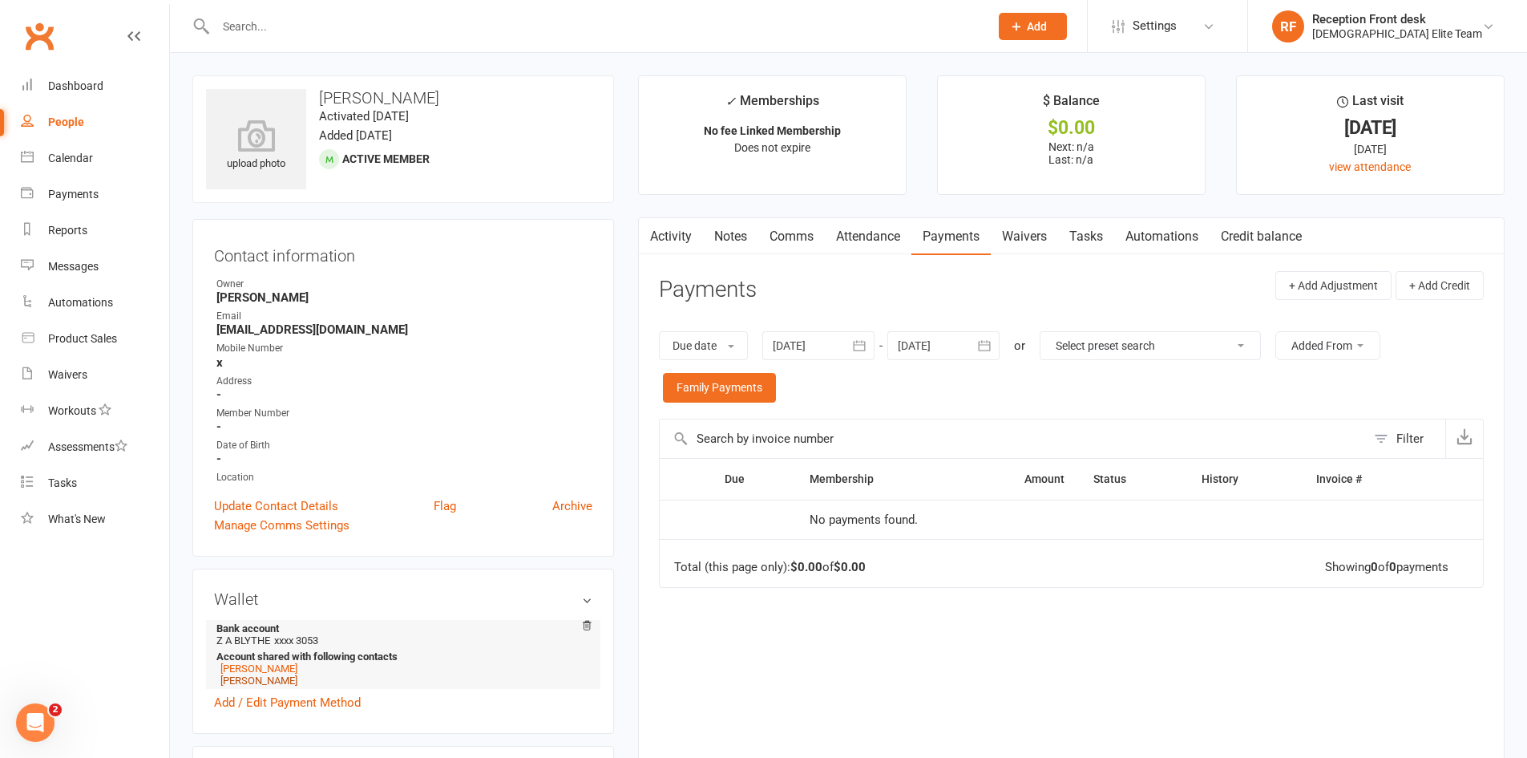
click at [258, 683] on link "[PERSON_NAME]" at bounding box center [258, 680] width 77 height 12
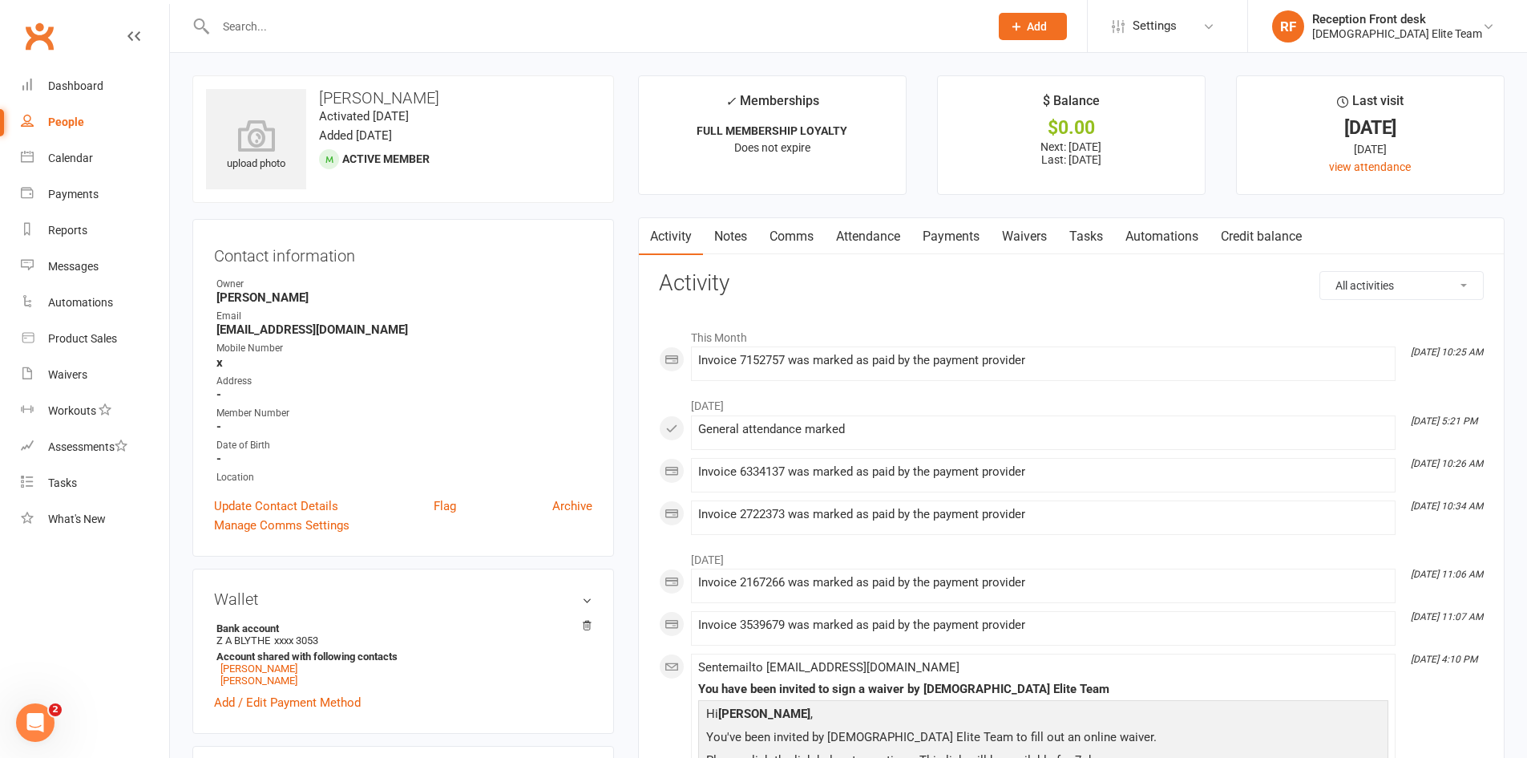
click at [956, 230] on link "Payments" at bounding box center [950, 236] width 79 height 37
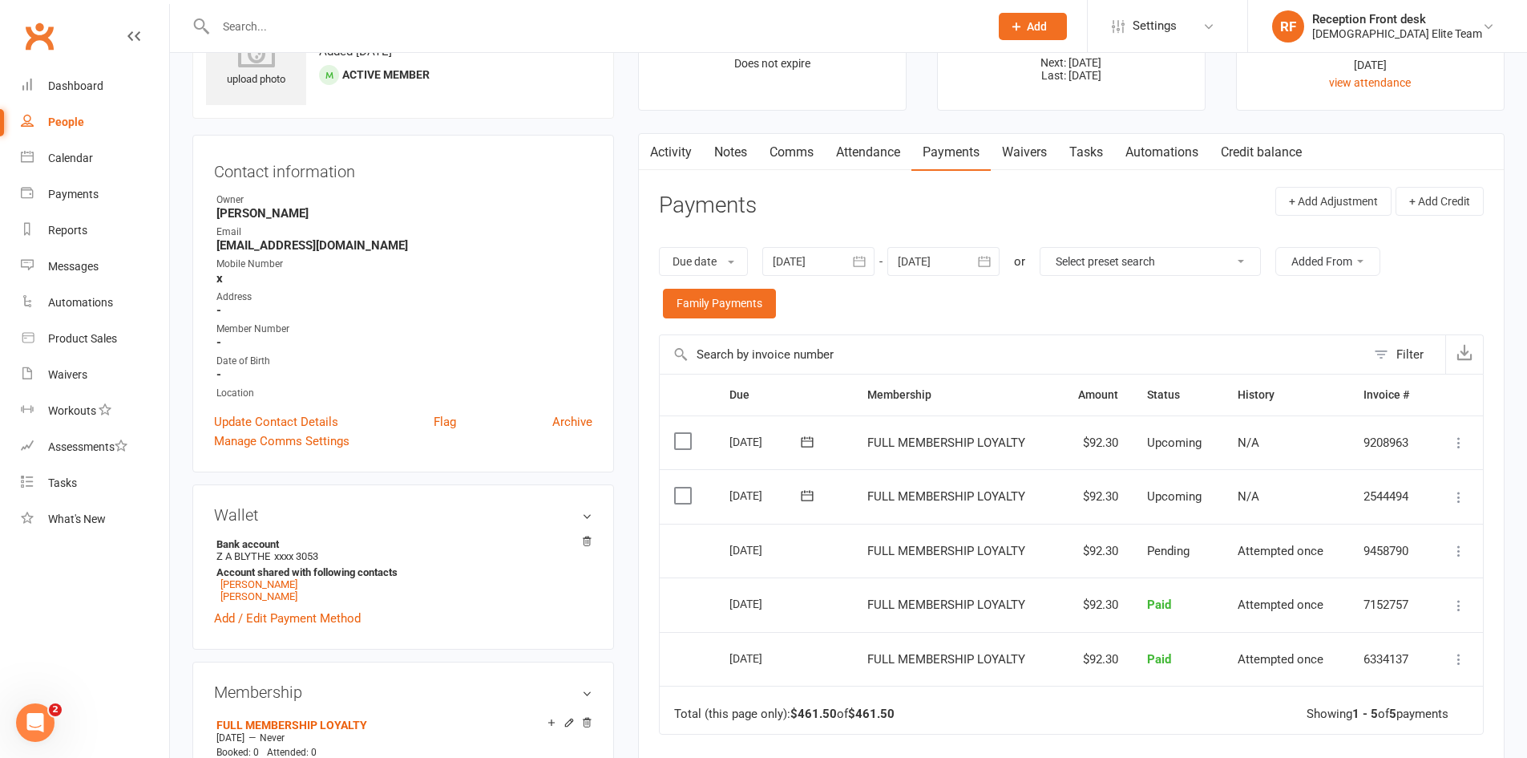
scroll to position [240, 0]
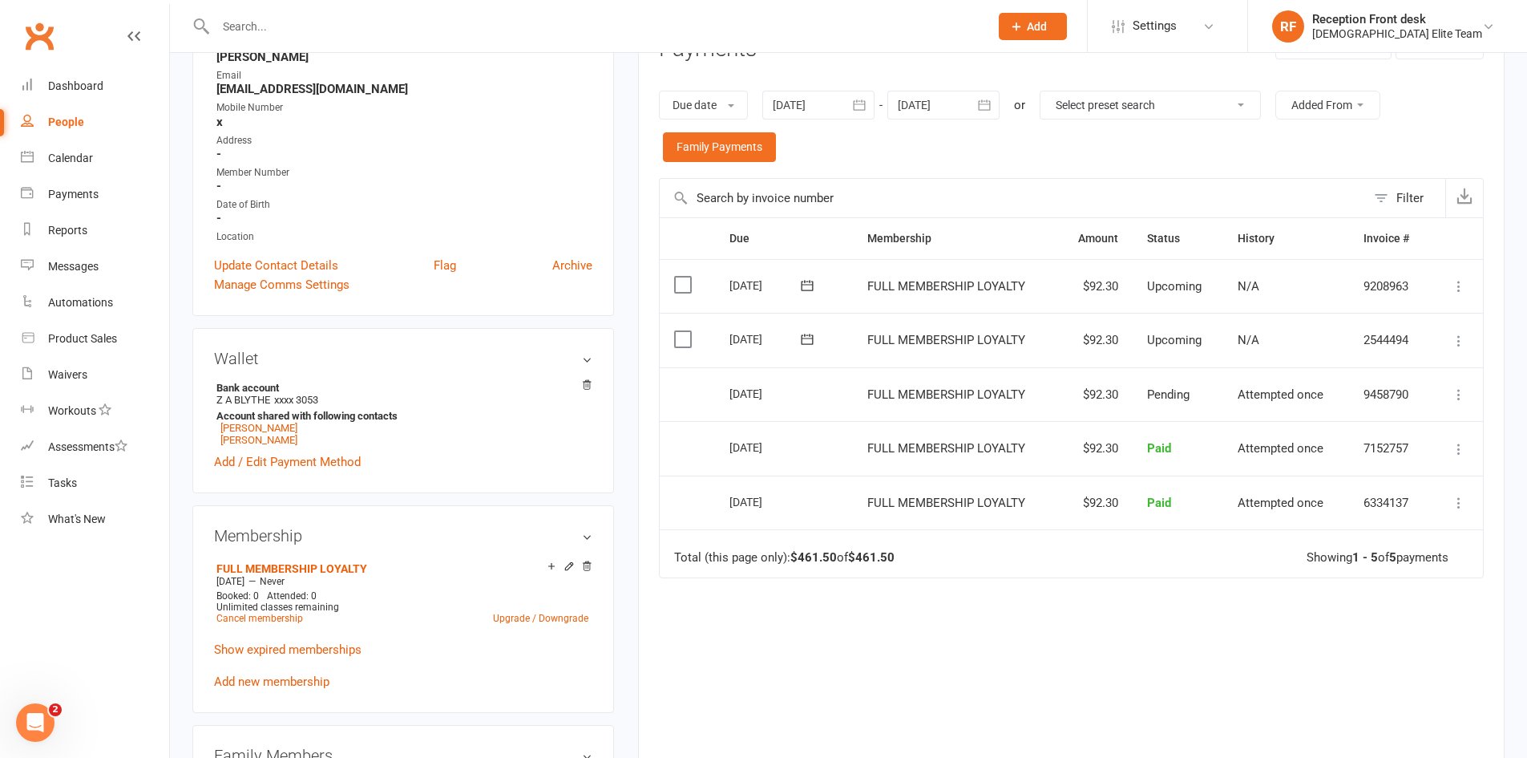
click at [1463, 390] on icon at bounding box center [1459, 394] width 16 height 16
click at [1211, 433] on td "Paid" at bounding box center [1178, 448] width 91 height 55
click at [240, 427] on link "[PERSON_NAME]" at bounding box center [258, 428] width 77 height 12
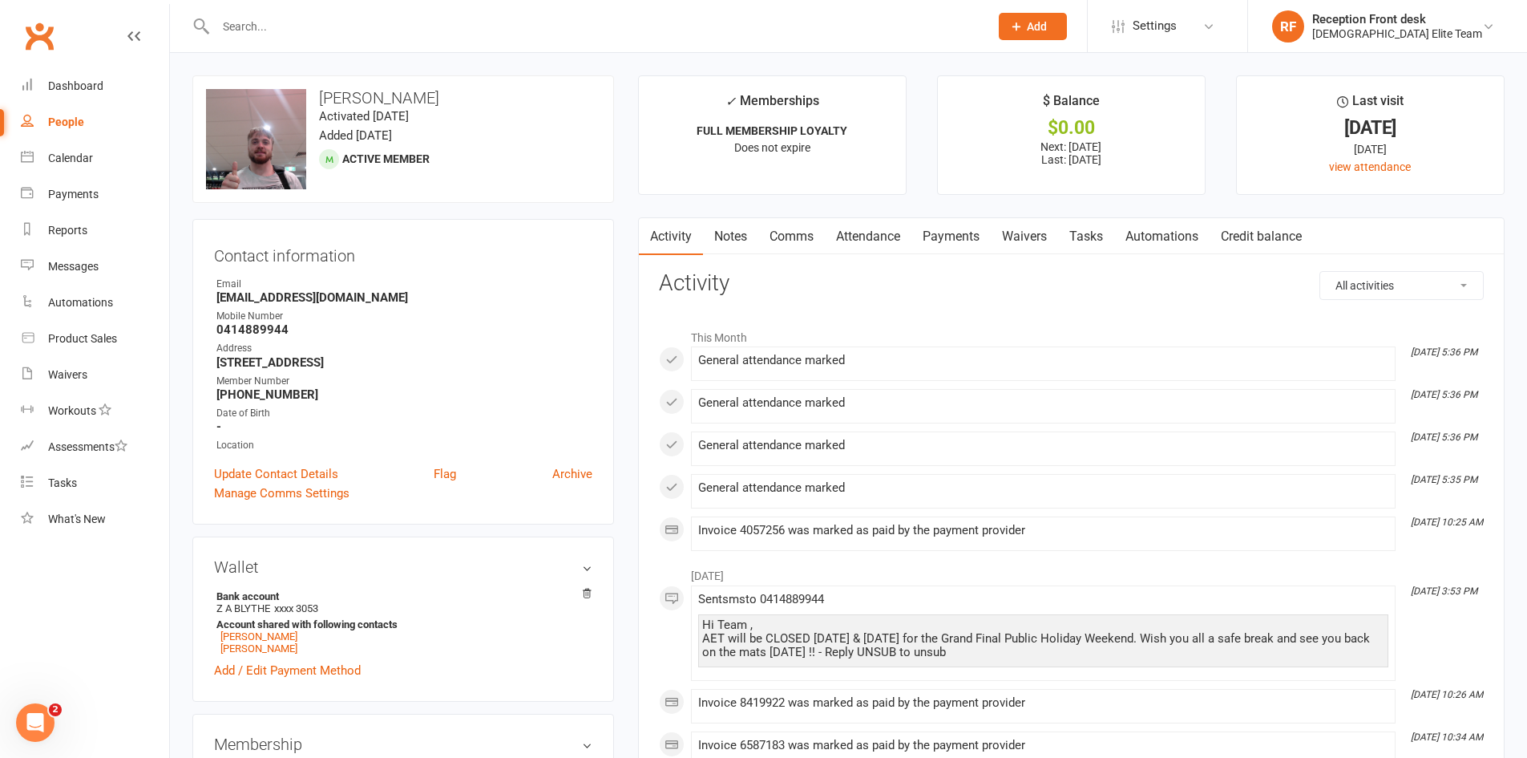
click at [953, 237] on link "Payments" at bounding box center [950, 236] width 79 height 37
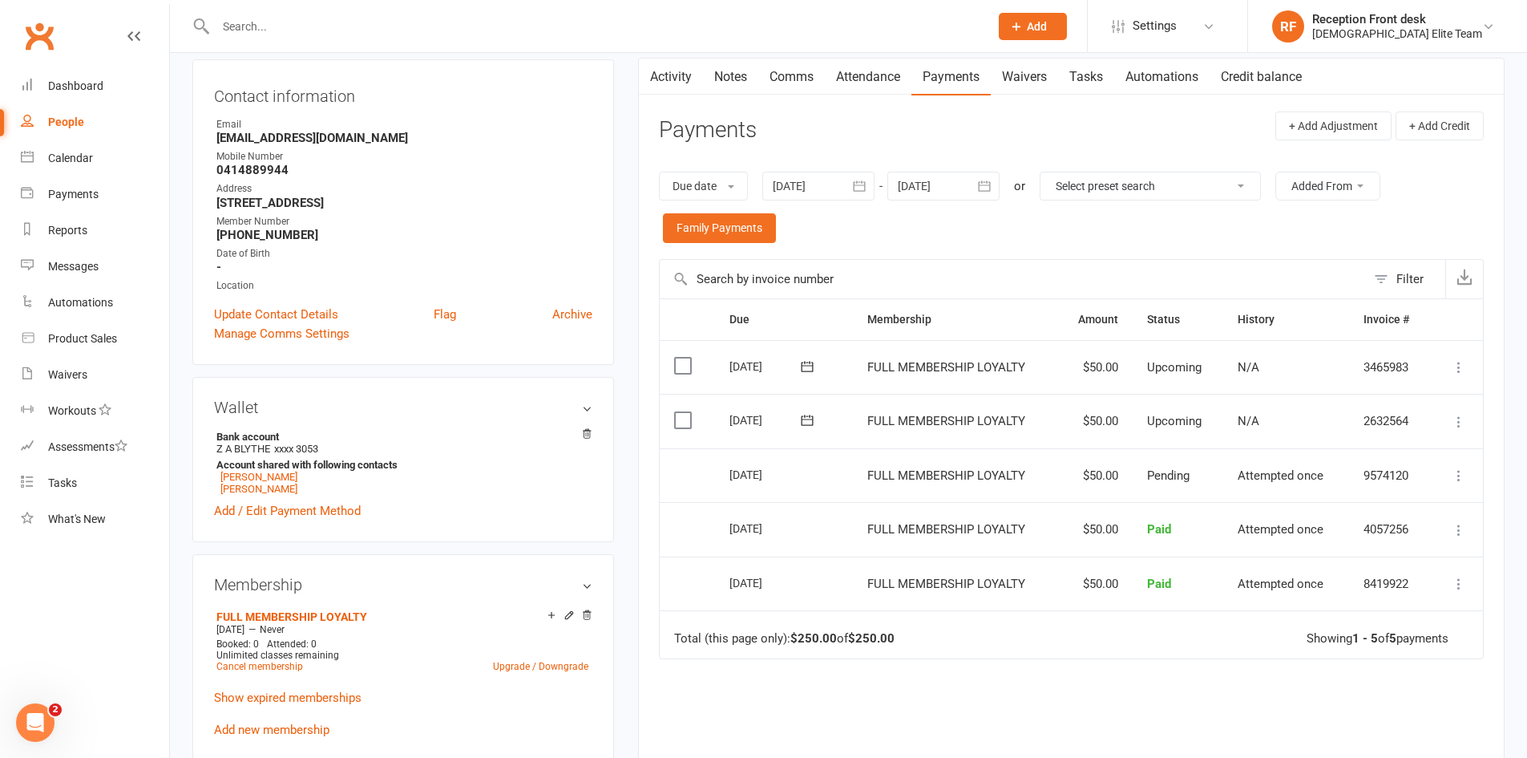
scroll to position [160, 0]
click at [245, 485] on link "[PERSON_NAME]" at bounding box center [258, 488] width 77 height 12
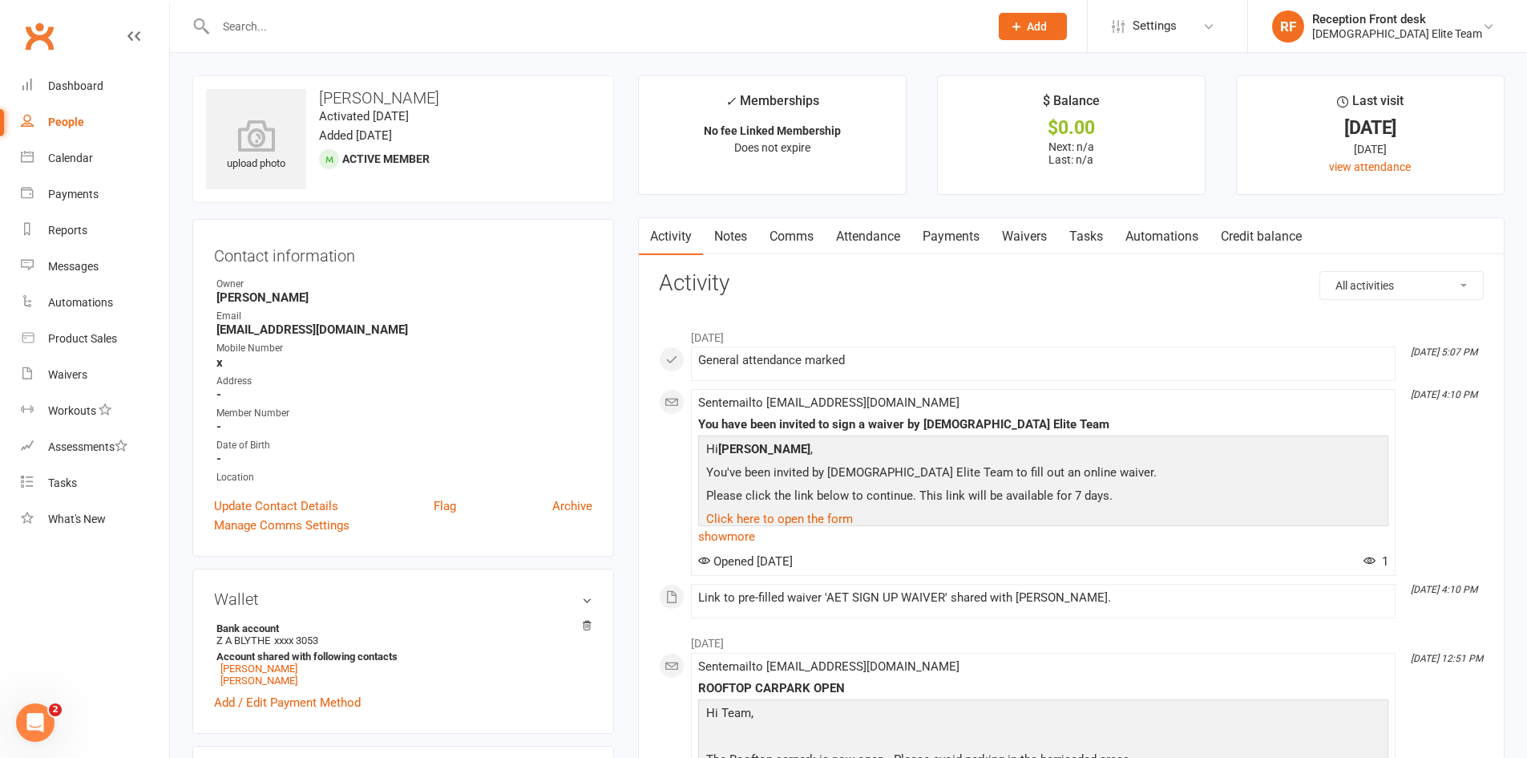
click at [942, 231] on link "Payments" at bounding box center [950, 236] width 79 height 37
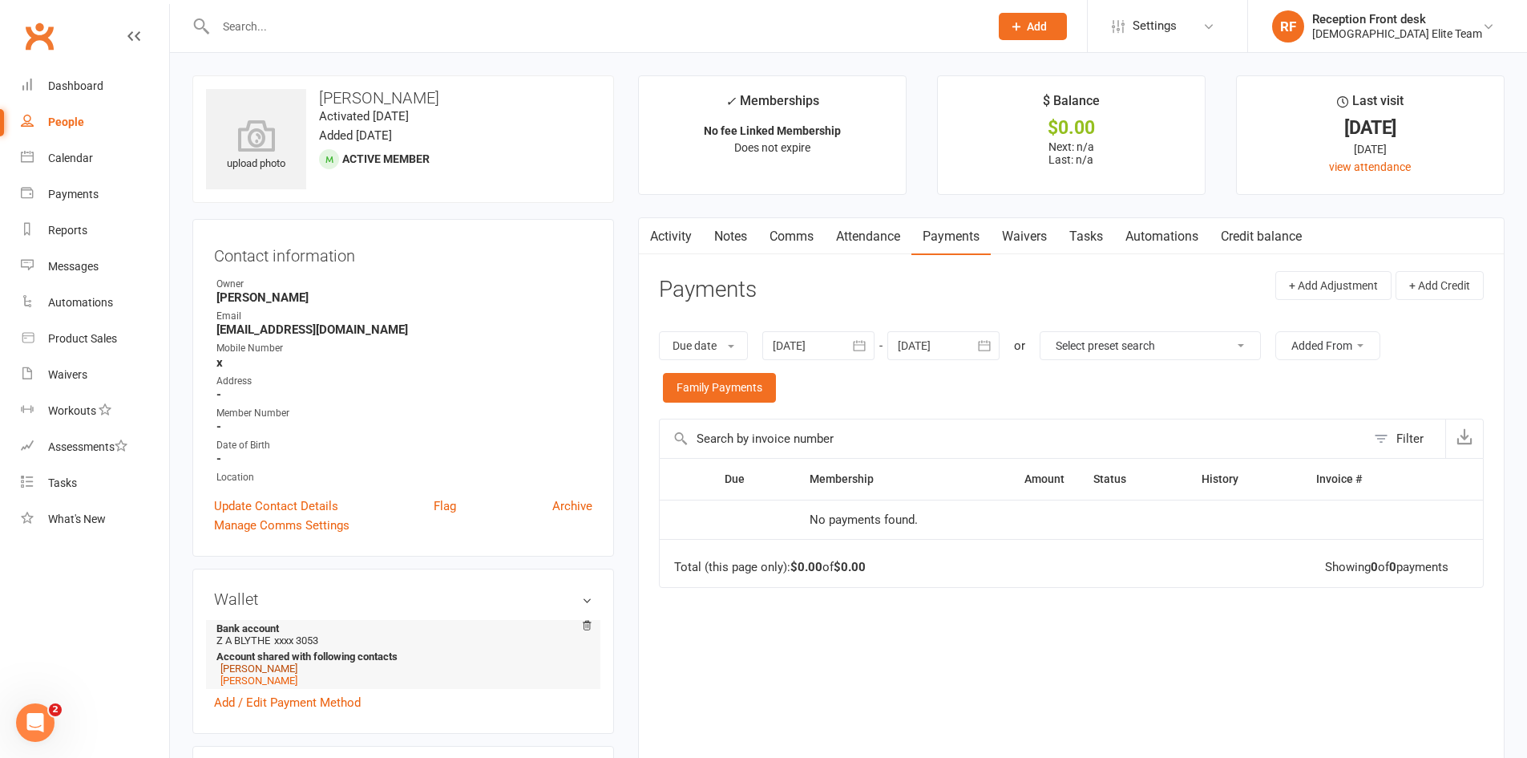
click at [252, 662] on link "[PERSON_NAME]" at bounding box center [258, 668] width 77 height 12
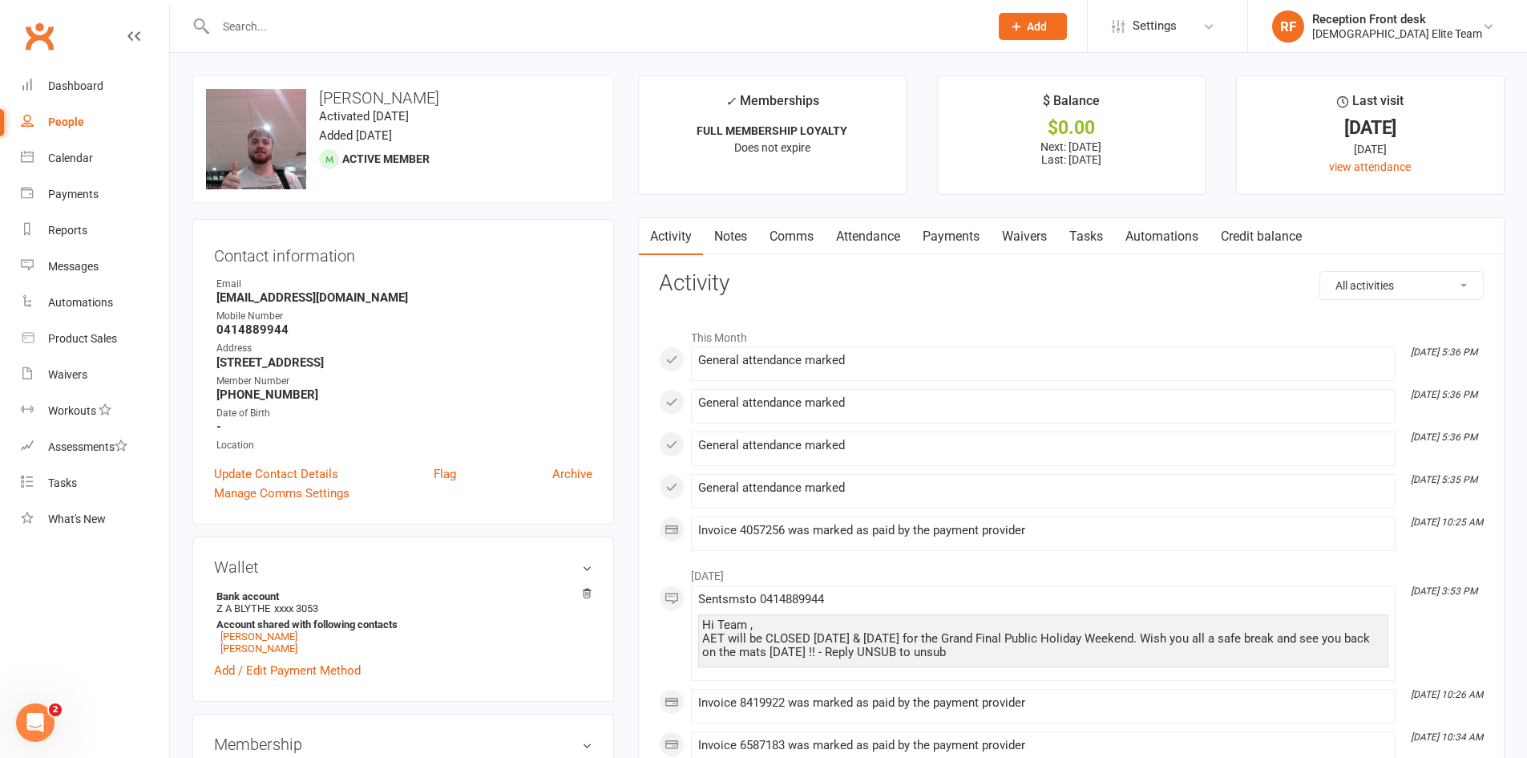
click at [341, 10] on div at bounding box center [585, 26] width 786 height 52
click at [265, 20] on input "text" at bounding box center [594, 26] width 767 height 22
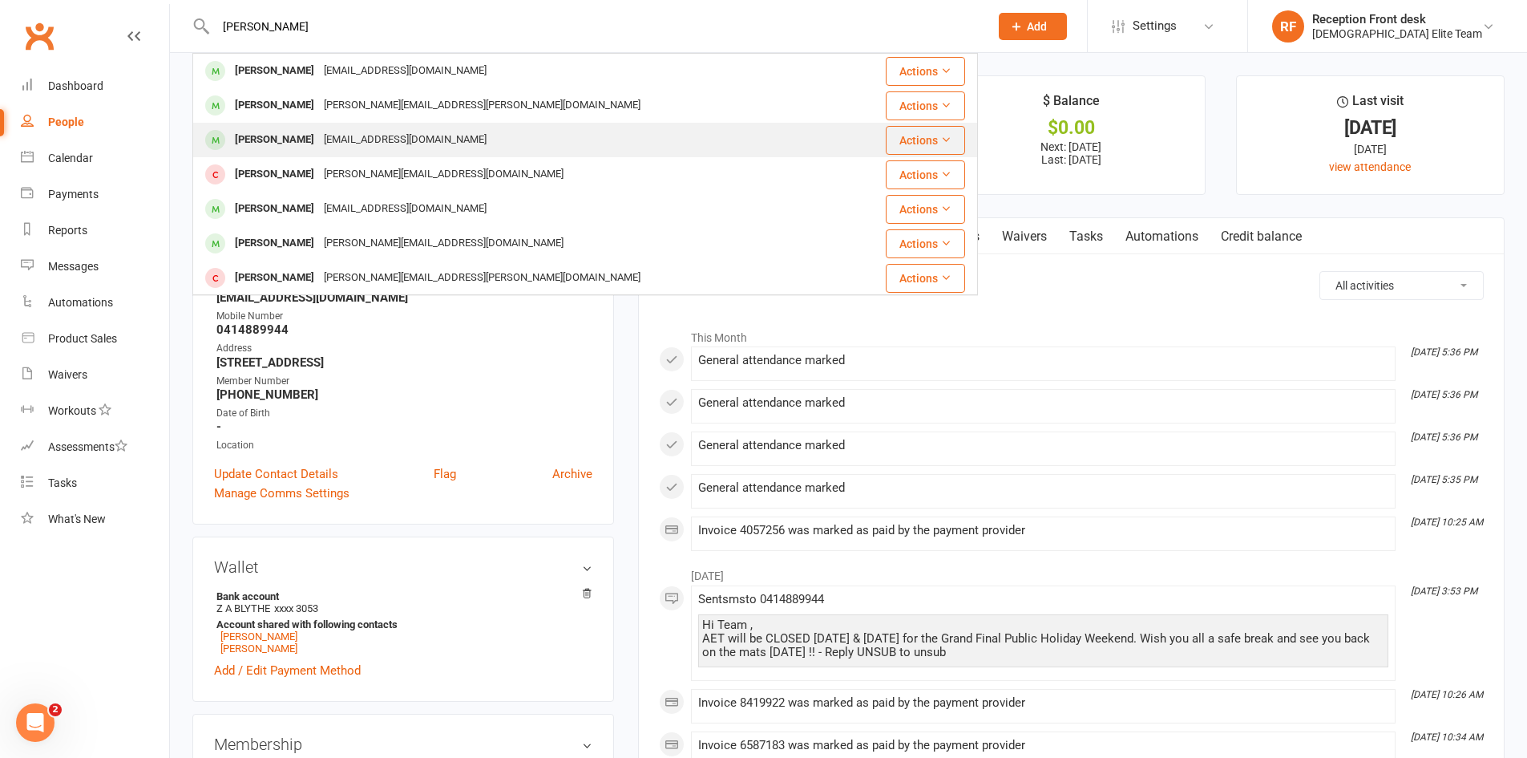
type input "[PERSON_NAME]"
click at [338, 133] on div "[EMAIL_ADDRESS][DOMAIN_NAME]" at bounding box center [405, 139] width 172 height 23
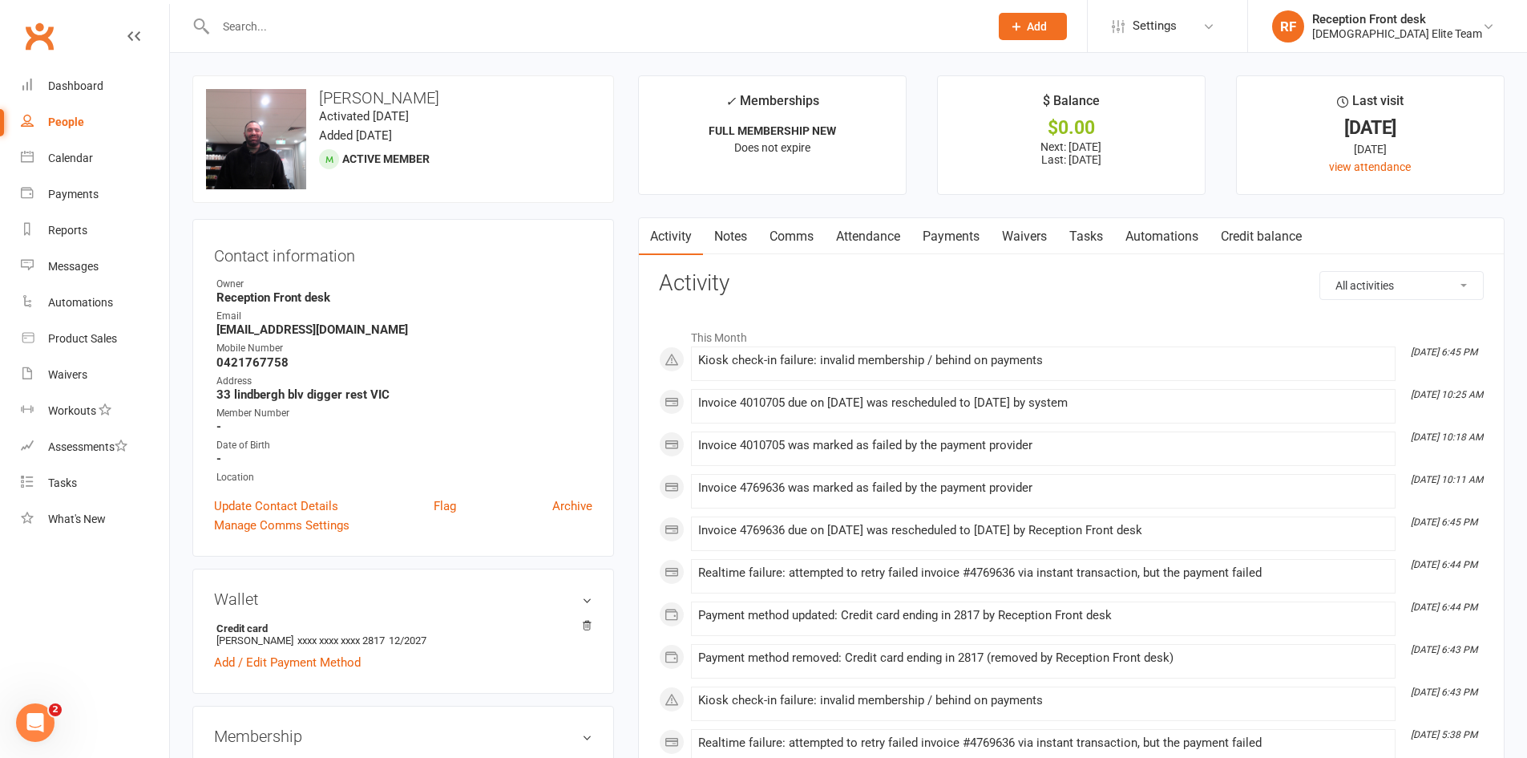
click at [937, 229] on link "Payments" at bounding box center [950, 236] width 79 height 37
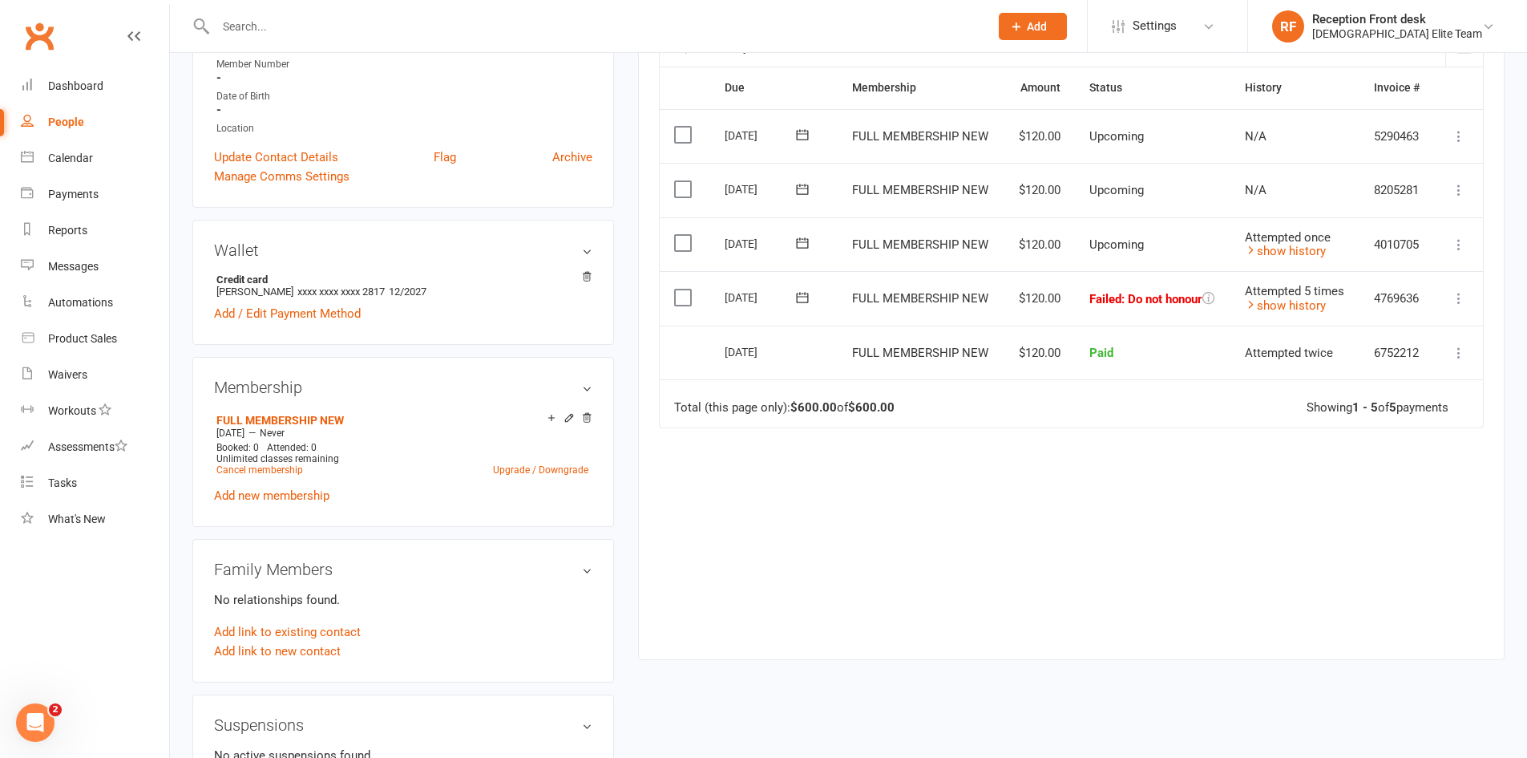
scroll to position [321, 0]
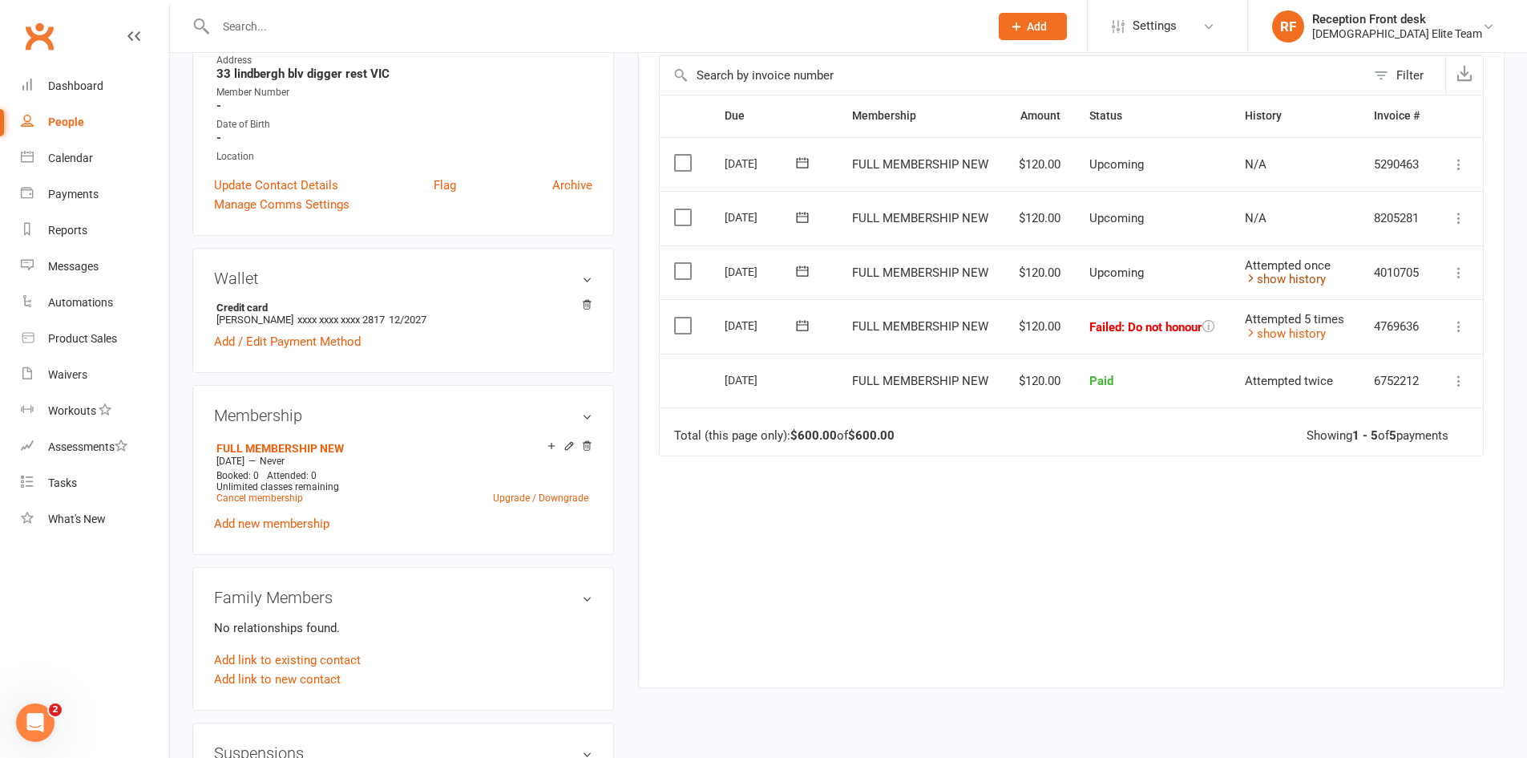
click at [1286, 280] on link "show history" at bounding box center [1285, 279] width 81 height 14
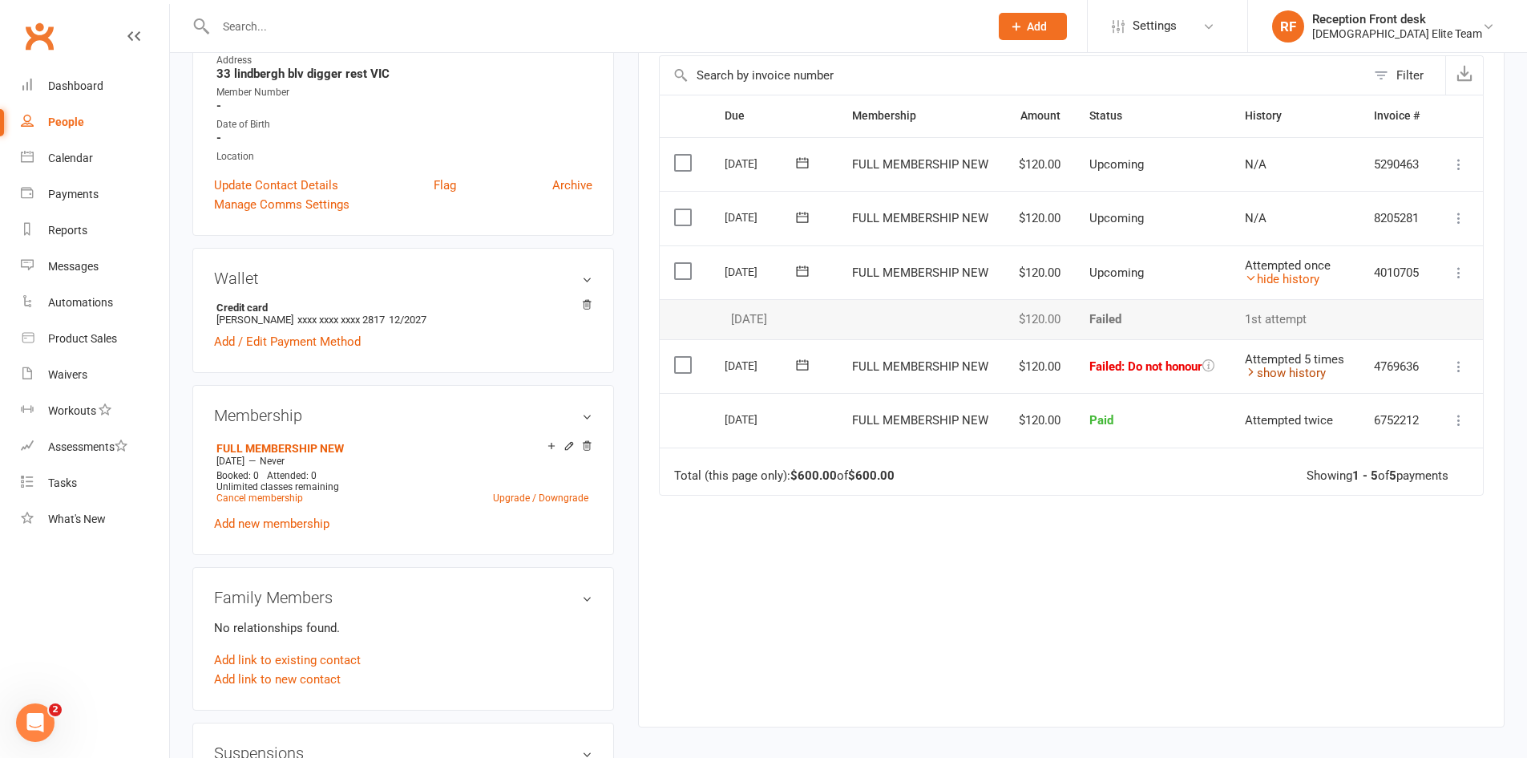
click at [1291, 380] on link "show history" at bounding box center [1285, 373] width 81 height 14
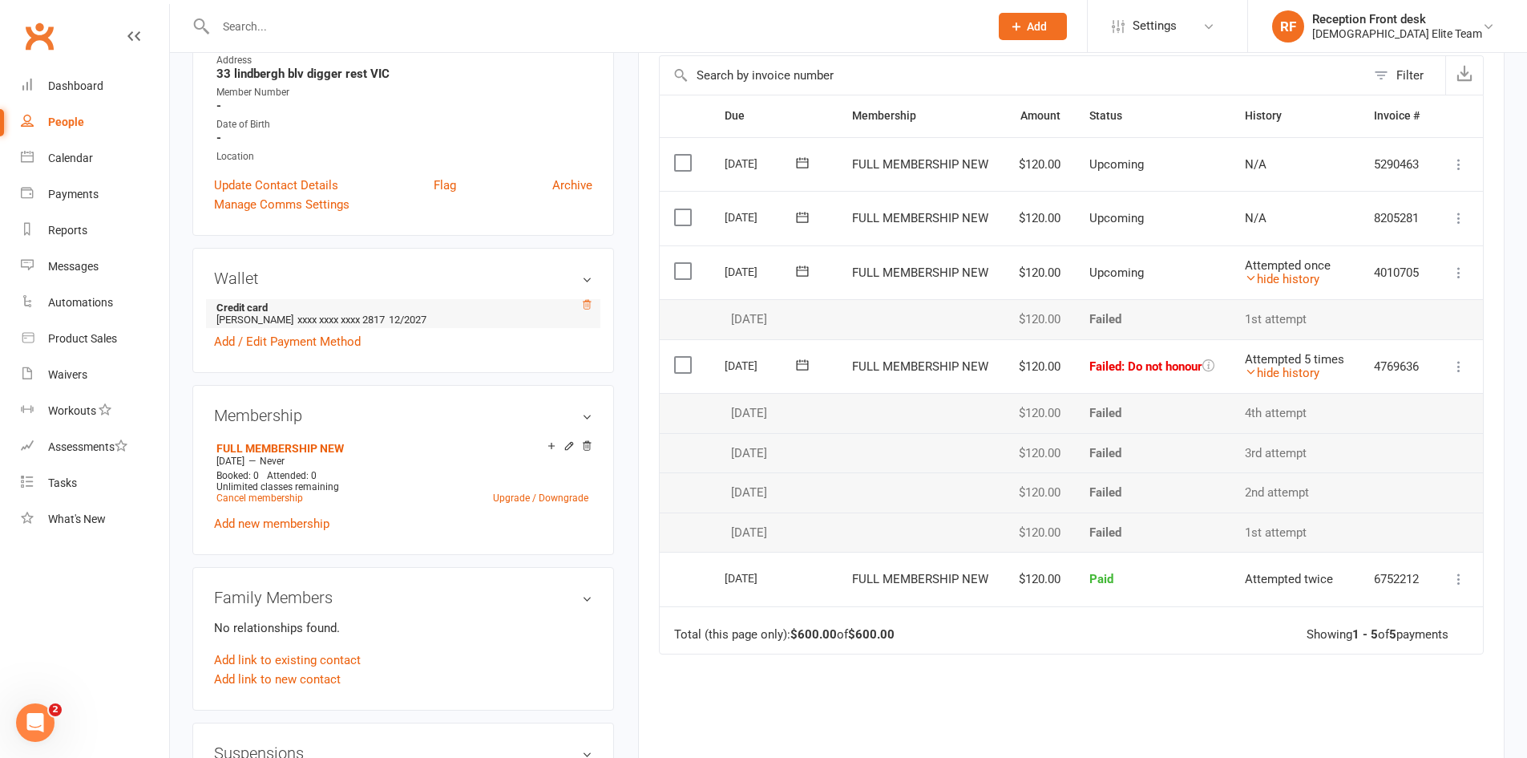
click at [586, 303] on icon at bounding box center [586, 304] width 11 height 11
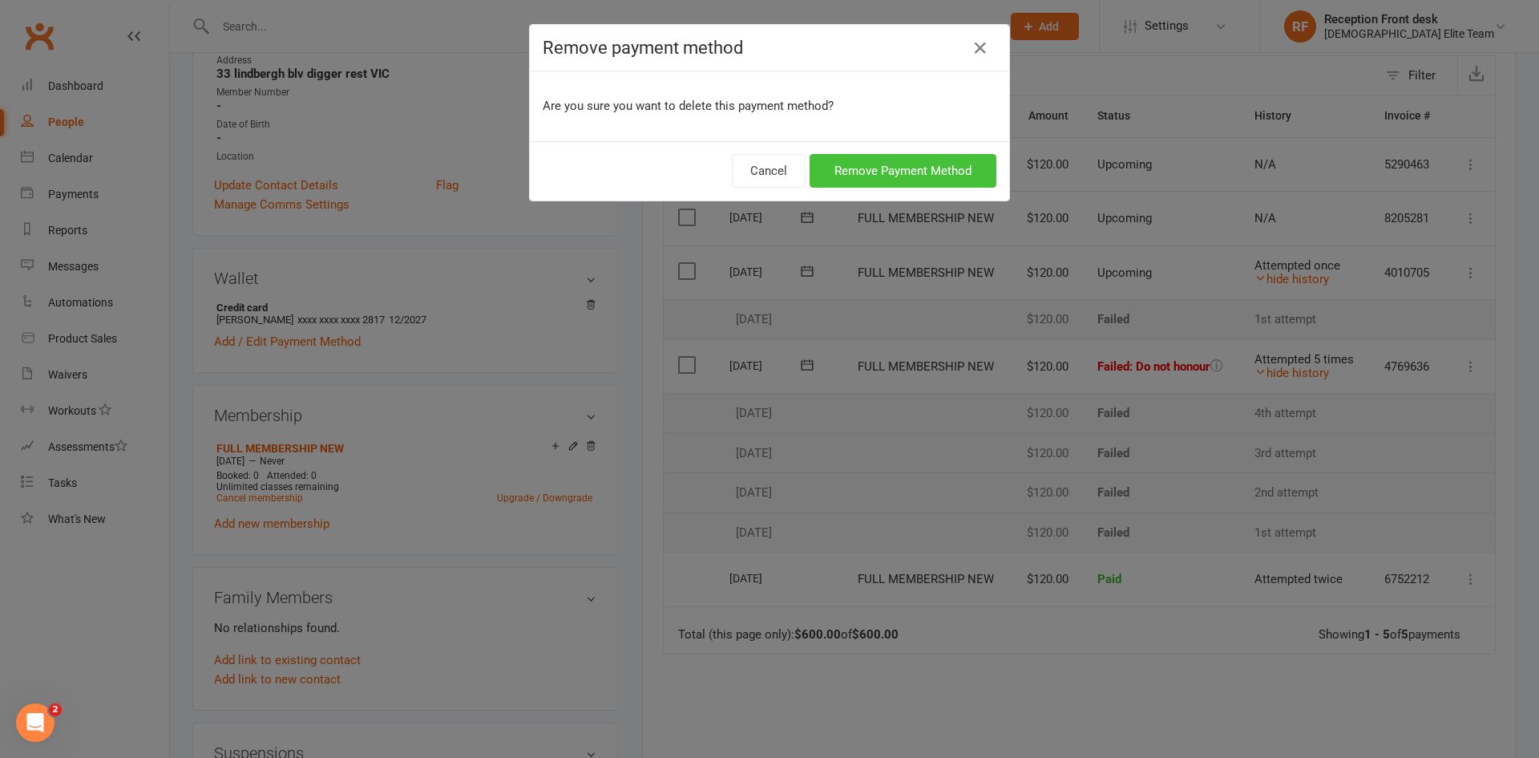
click at [892, 176] on button "Remove Payment Method" at bounding box center [903, 171] width 187 height 34
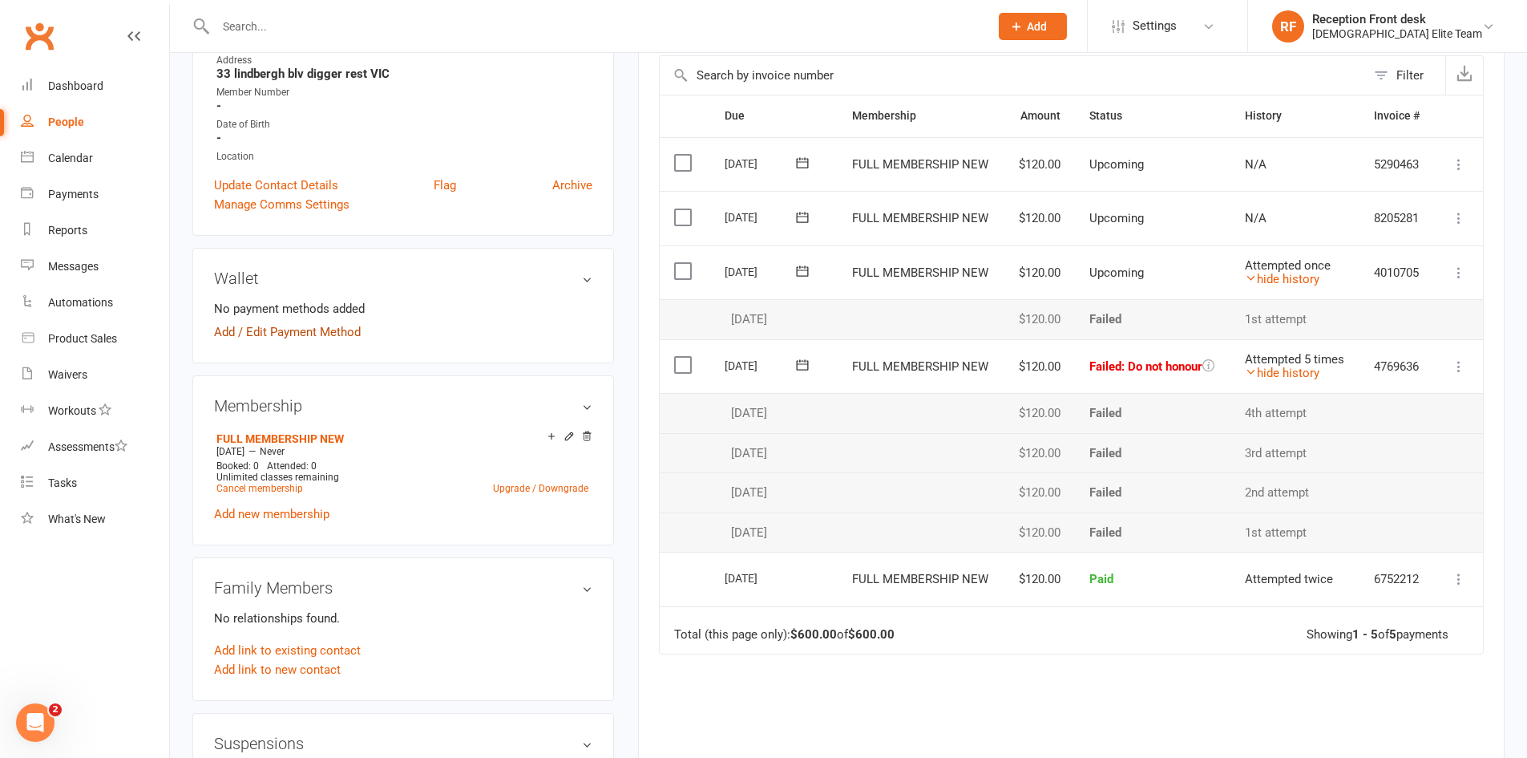
click at [350, 330] on link "Add / Edit Payment Method" at bounding box center [287, 331] width 147 height 19
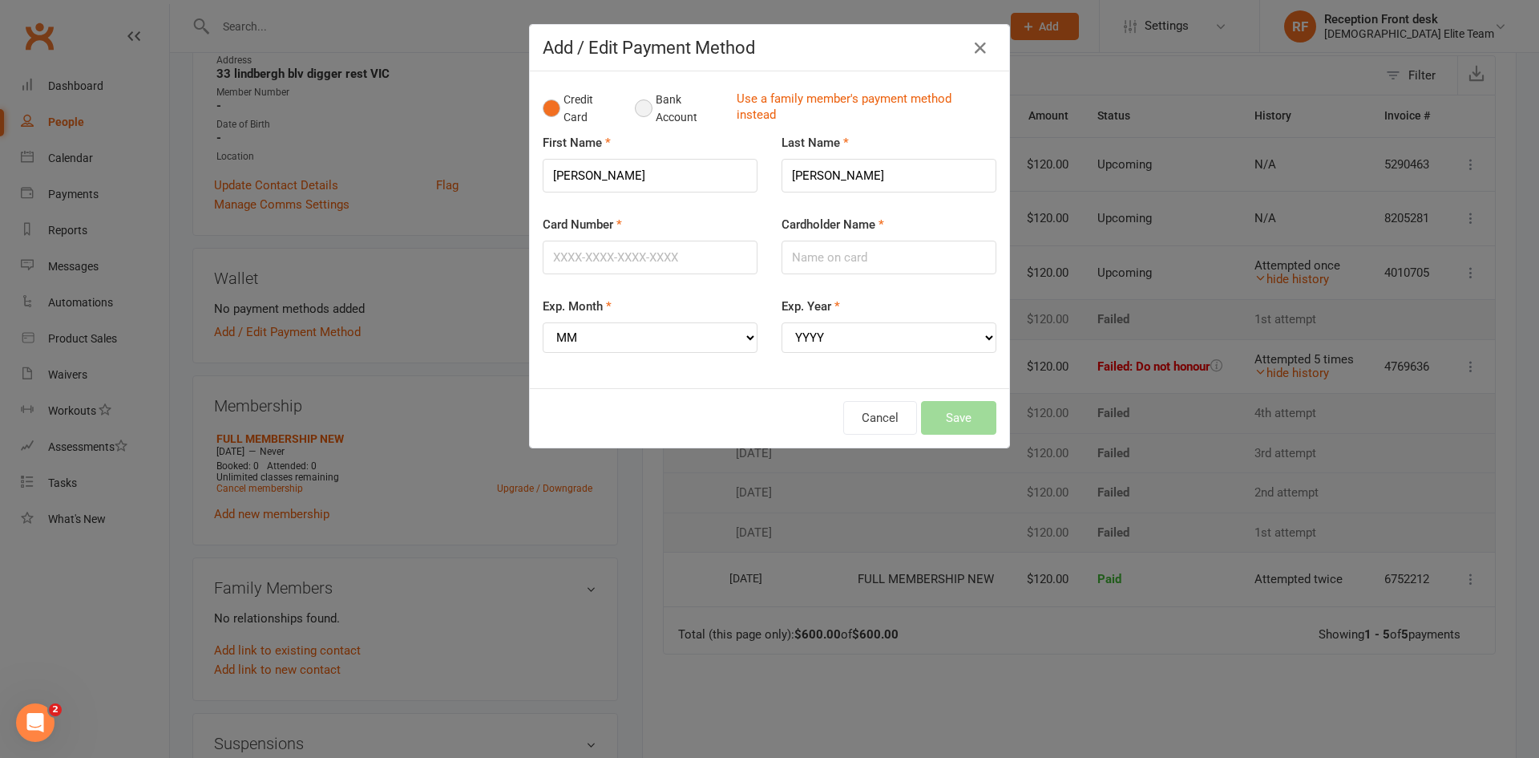
click at [647, 111] on button "Bank Account" at bounding box center [679, 108] width 89 height 49
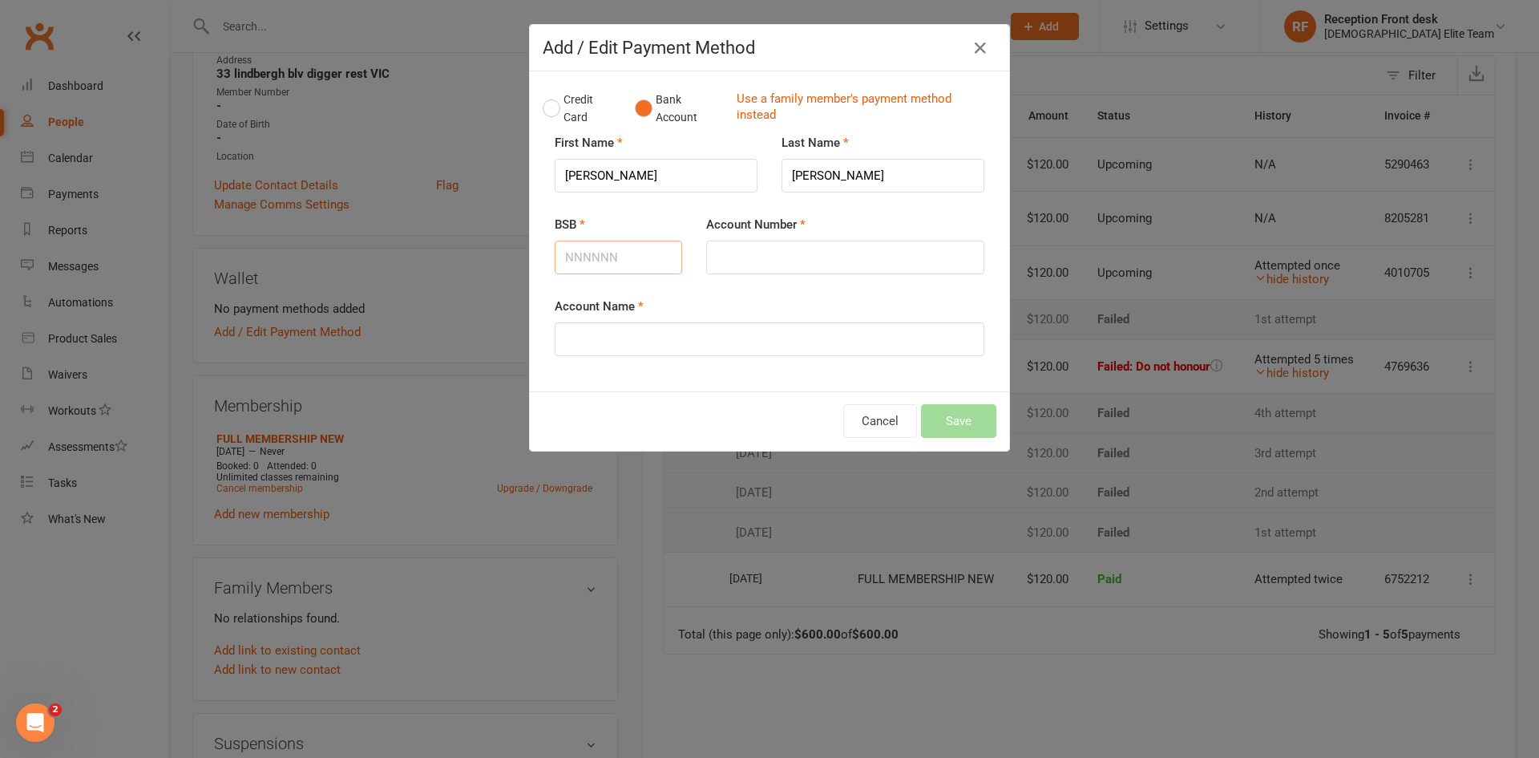
click at [594, 272] on input "BSB" at bounding box center [618, 257] width 127 height 34
type input "733037"
click at [778, 256] on input "Account Number" at bounding box center [845, 257] width 278 height 34
type input "570961"
click at [609, 333] on input "Account Name" at bounding box center [770, 339] width 430 height 34
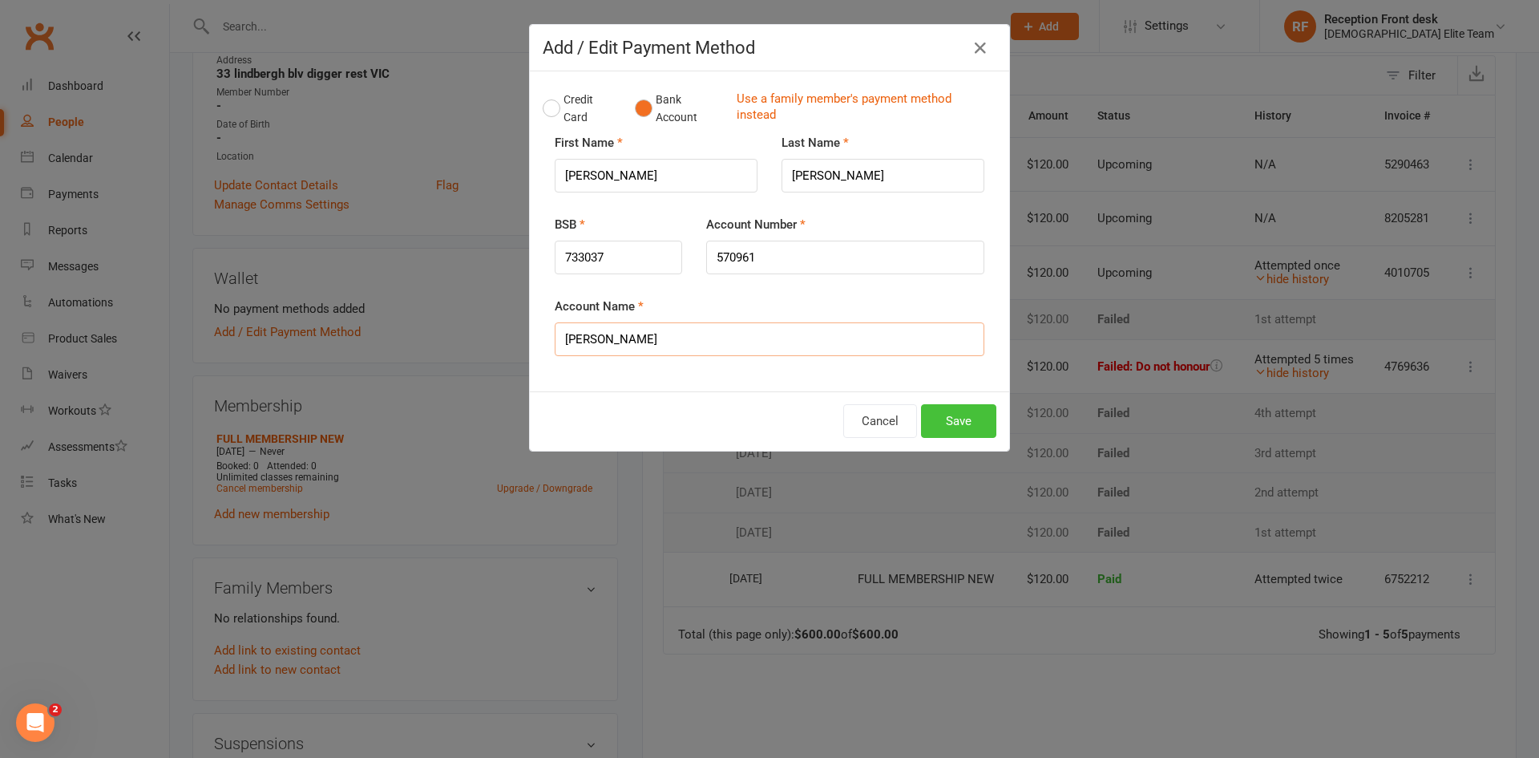
type input "[PERSON_NAME]"
click at [968, 412] on button "Save" at bounding box center [958, 421] width 75 height 34
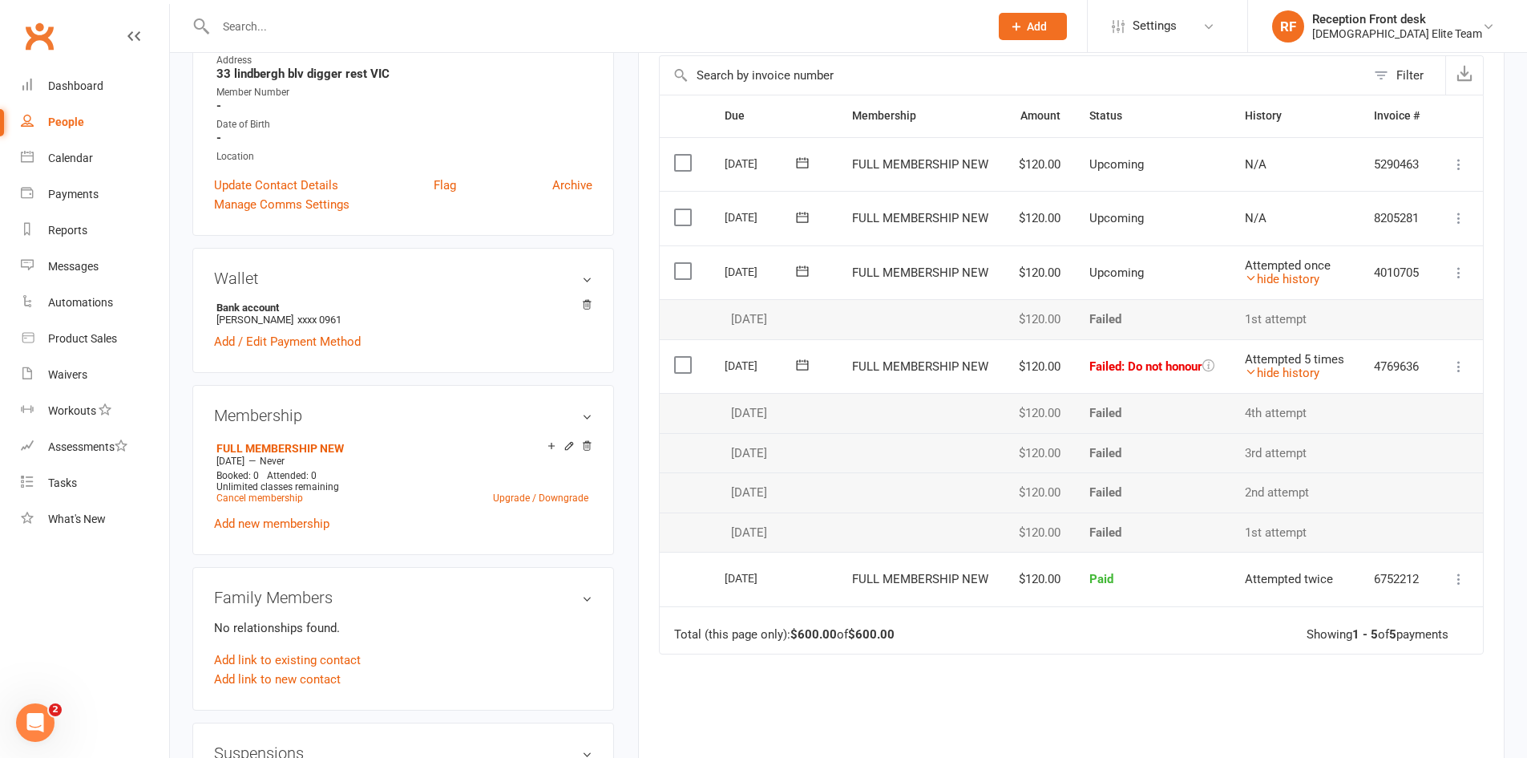
click at [1457, 374] on icon at bounding box center [1459, 366] width 16 height 16
click at [1385, 533] on link "Retry now" at bounding box center [1388, 526] width 159 height 32
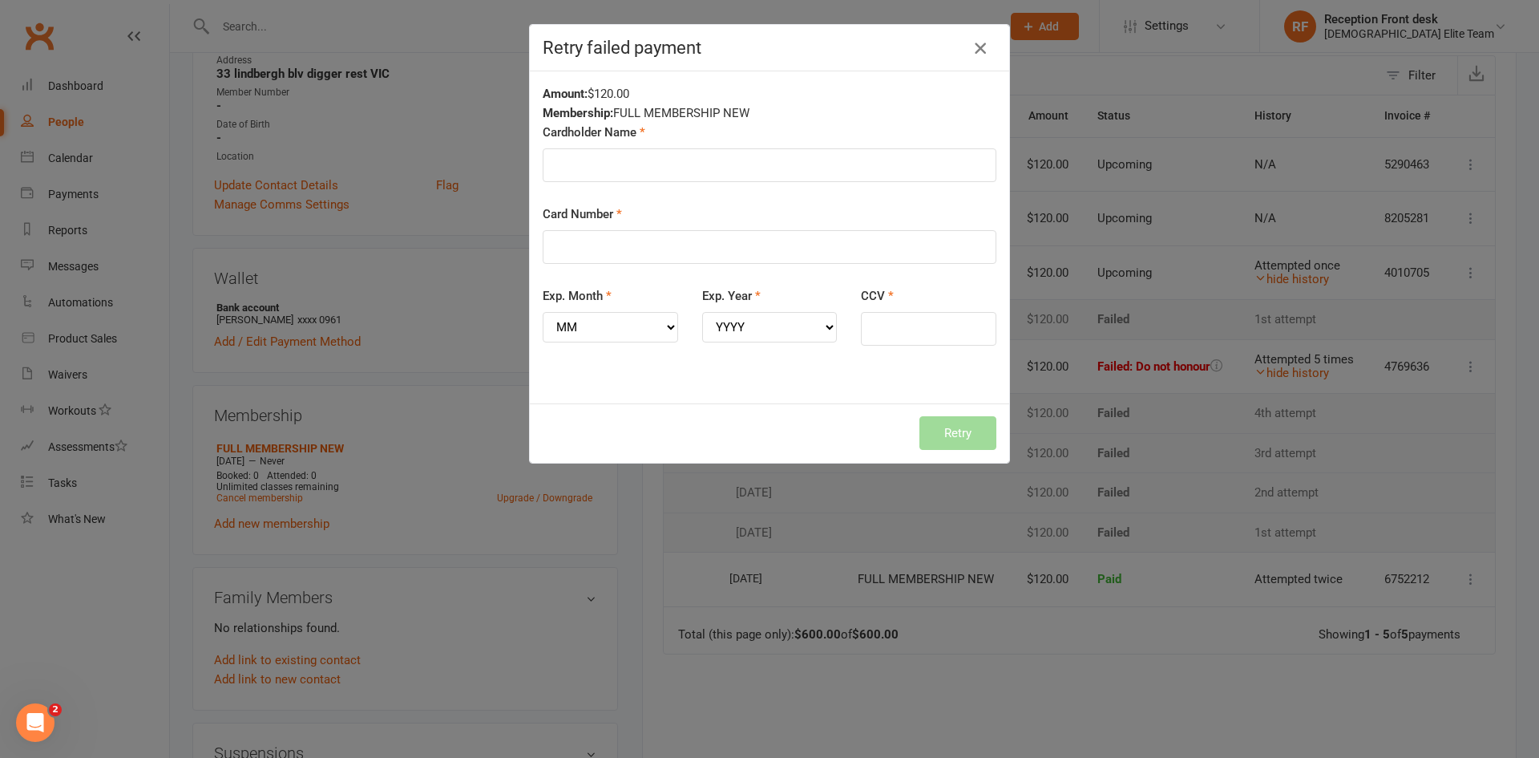
click at [975, 46] on icon "button" at bounding box center [980, 47] width 19 height 19
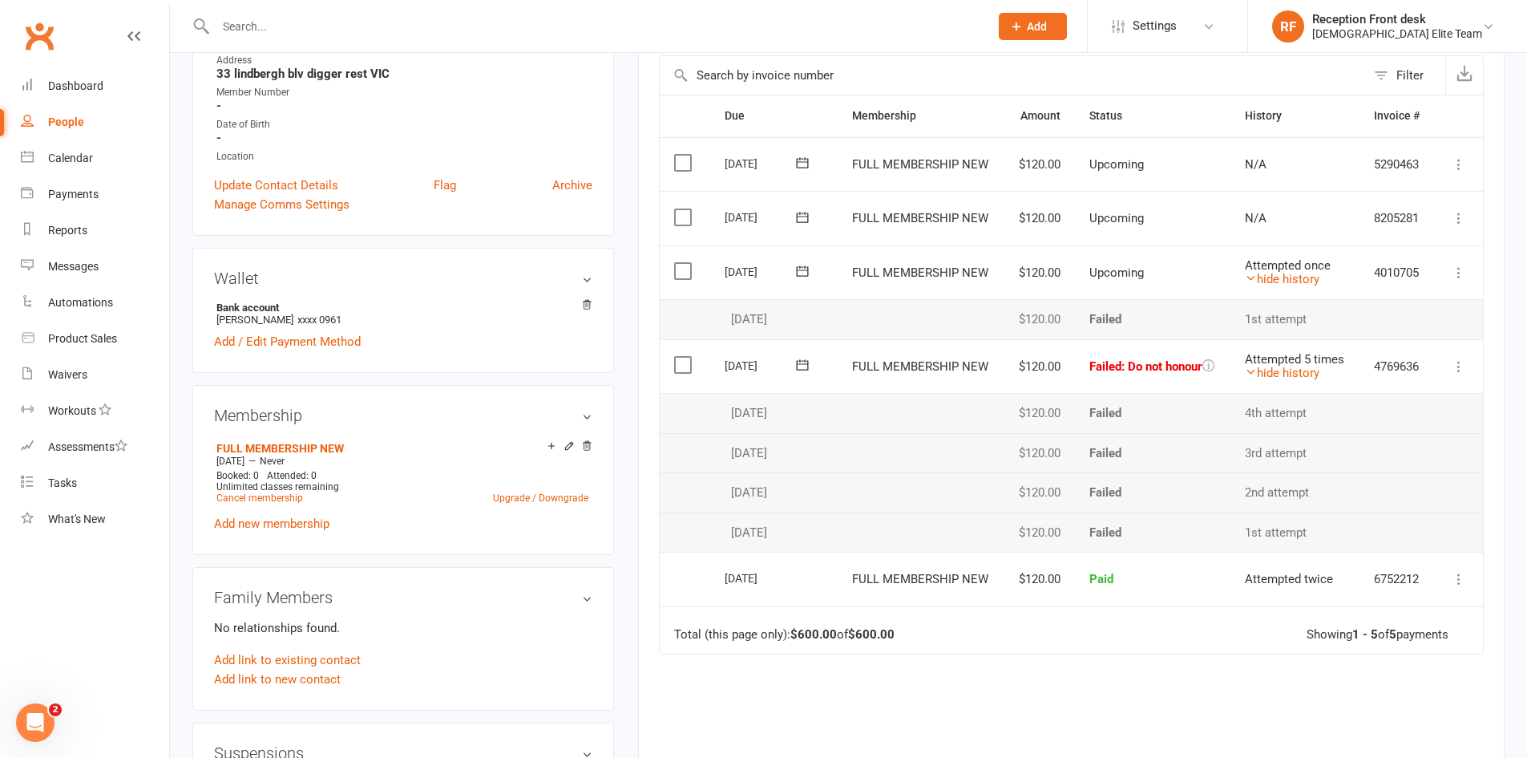
click at [795, 366] on icon at bounding box center [802, 365] width 16 height 16
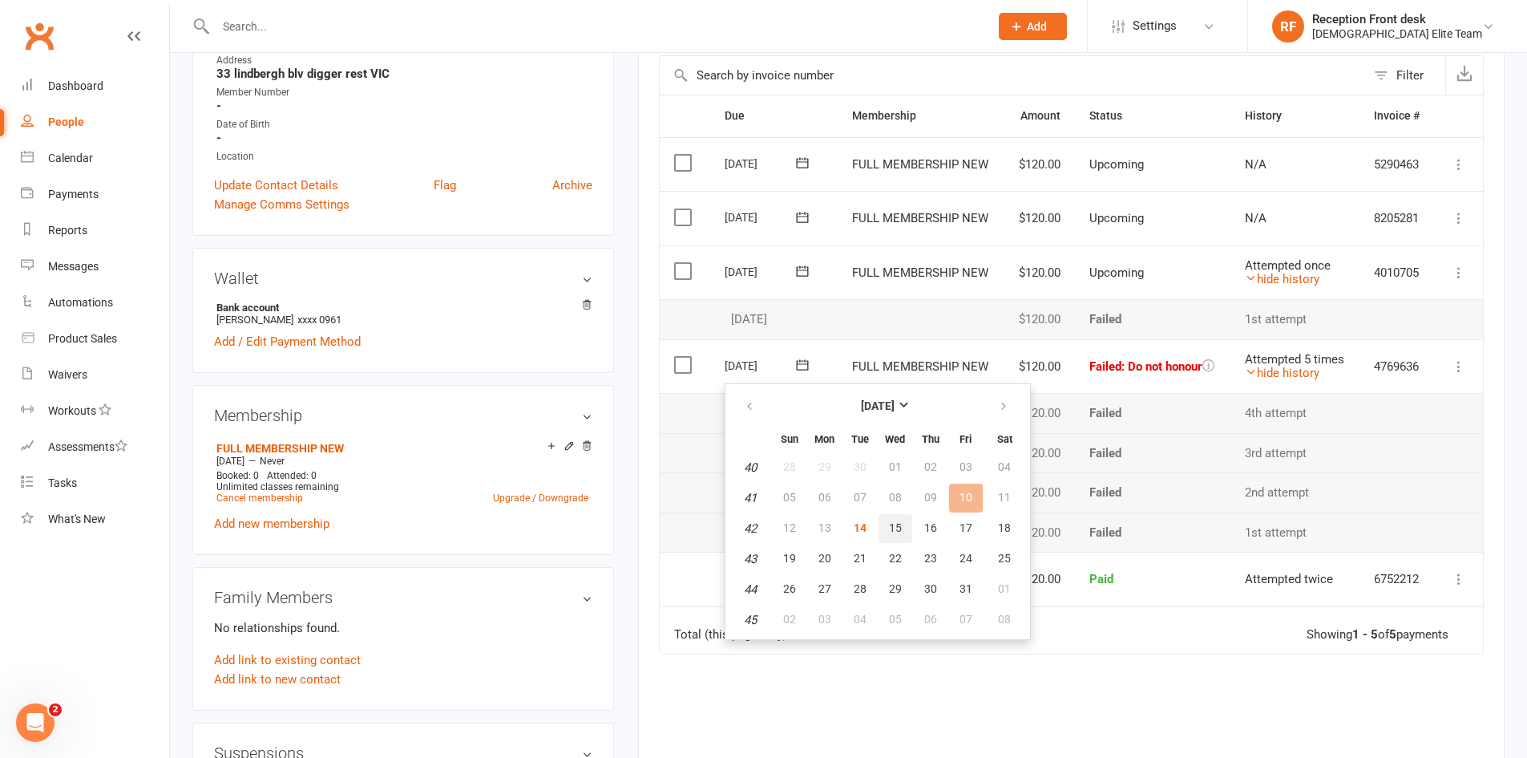
click at [891, 530] on span "15" at bounding box center [895, 527] width 13 height 13
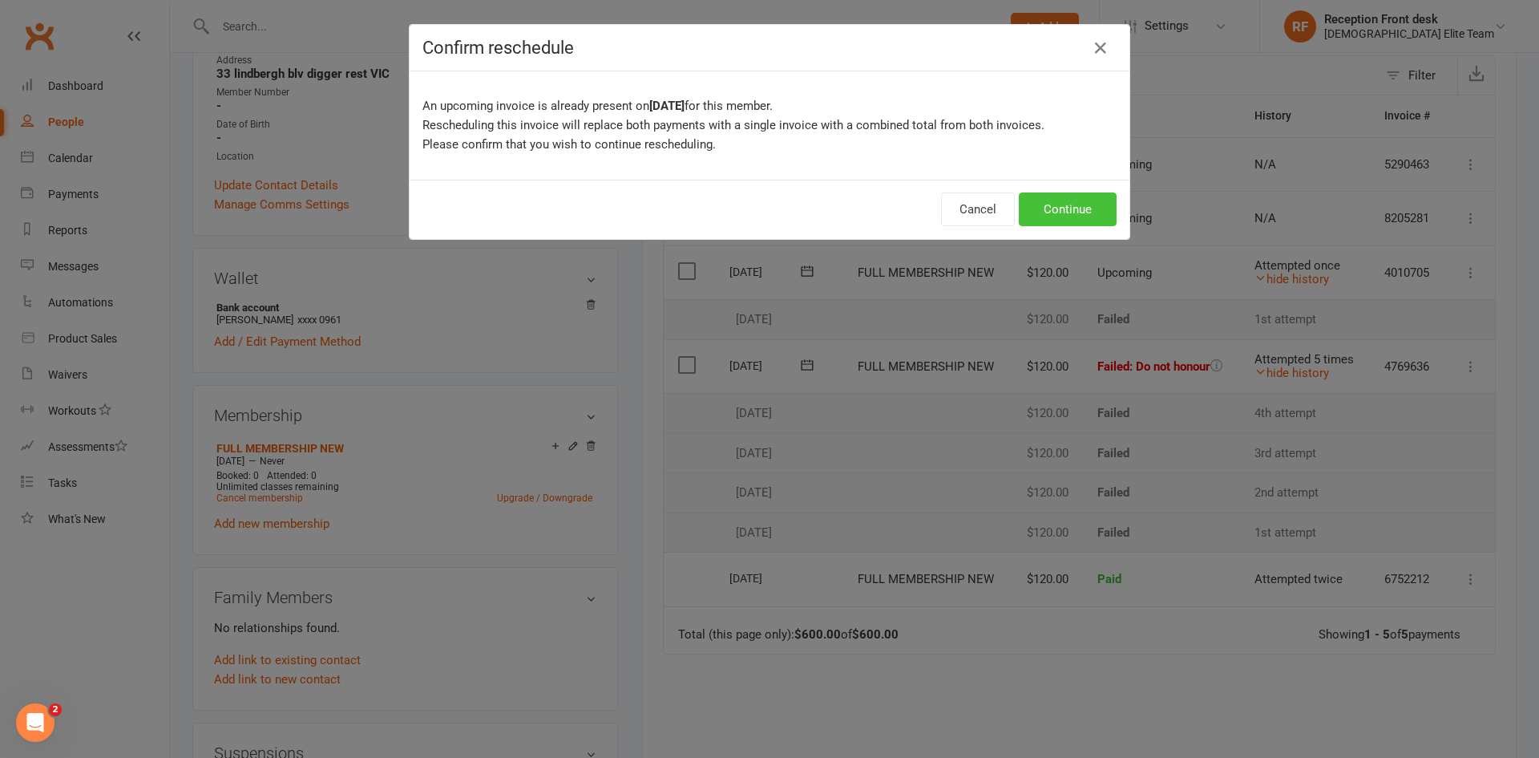
click at [1069, 204] on button "Continue" at bounding box center [1068, 209] width 98 height 34
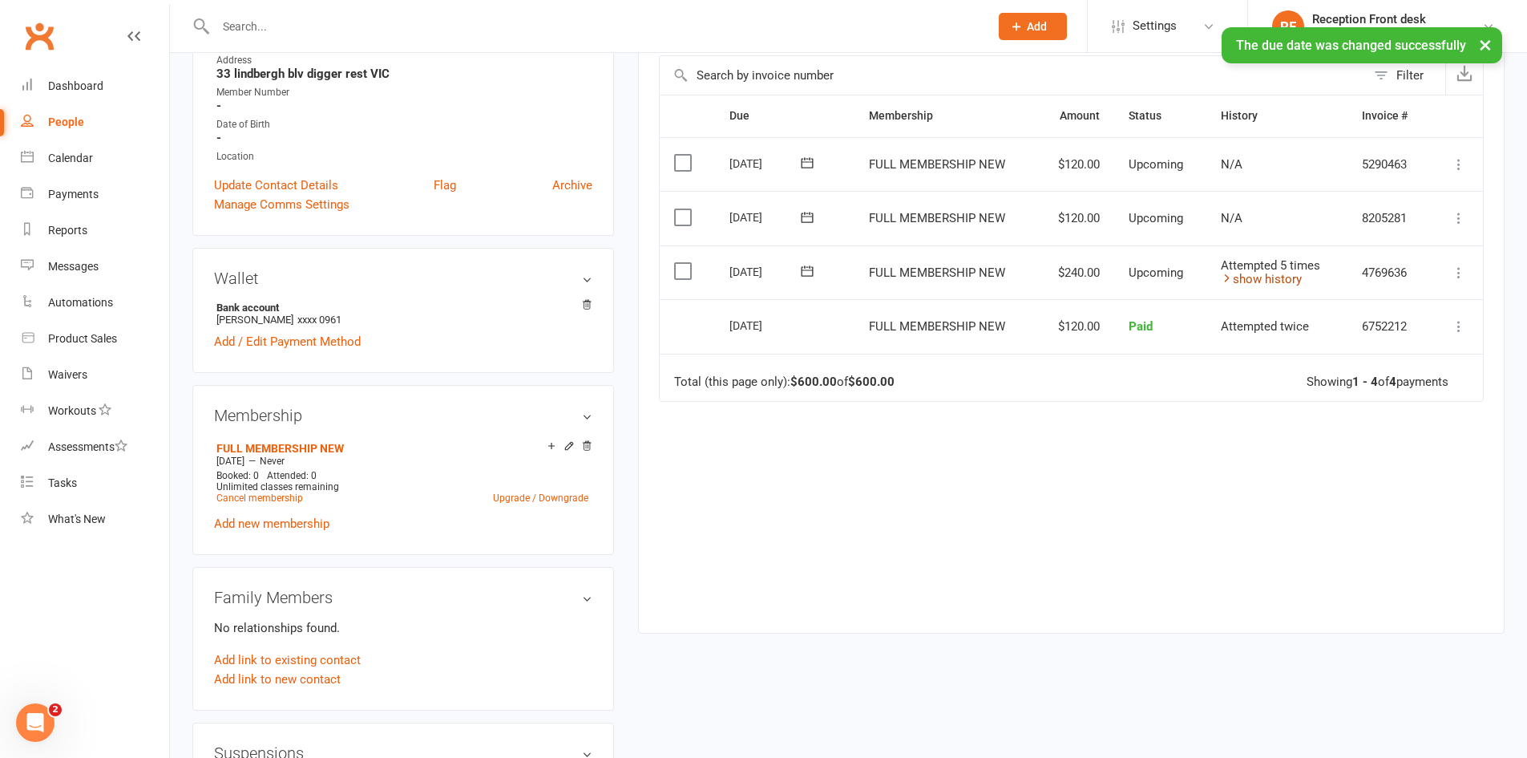
click at [1278, 277] on link "show history" at bounding box center [1261, 279] width 81 height 14
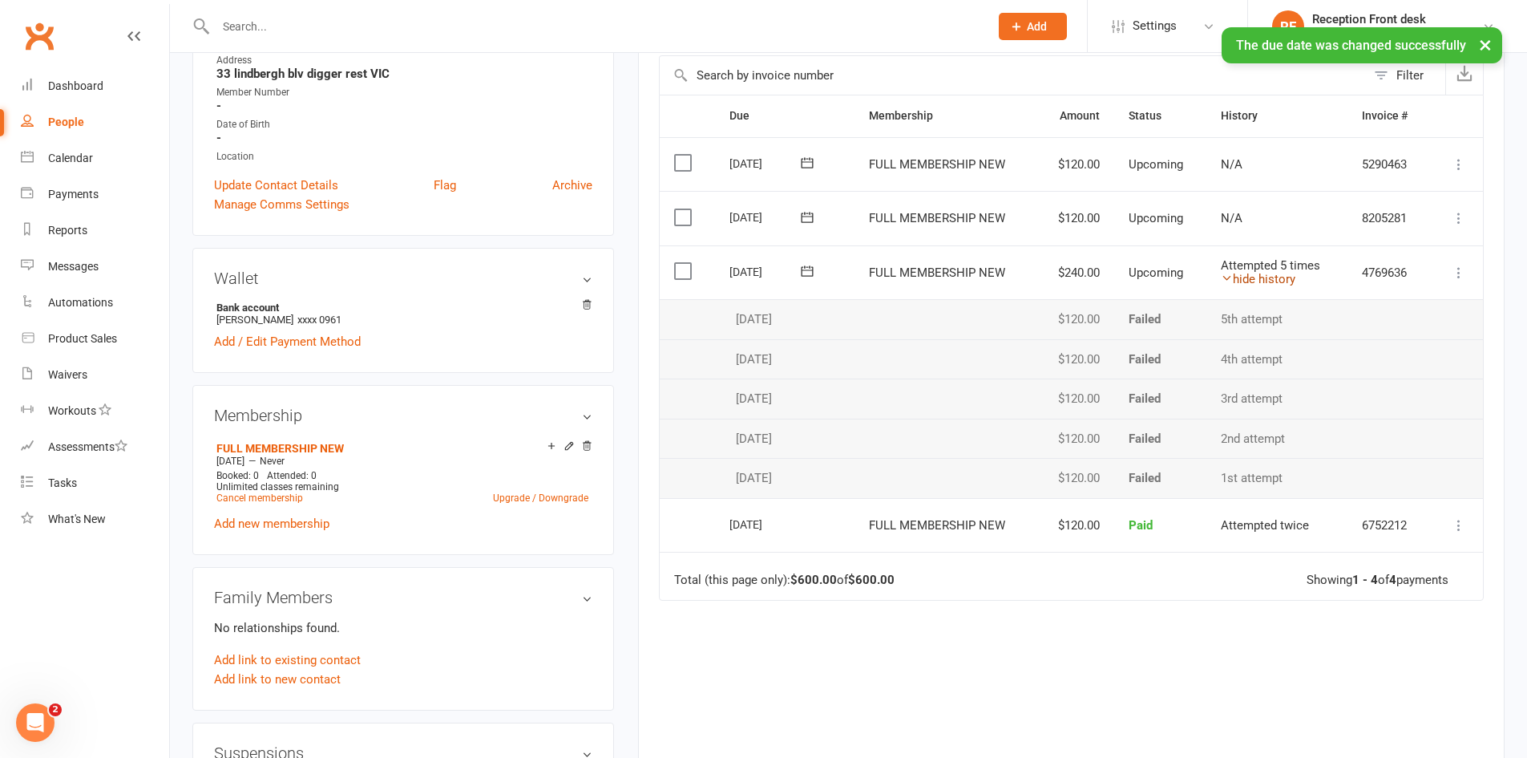
click at [1278, 277] on link "hide history" at bounding box center [1258, 279] width 75 height 14
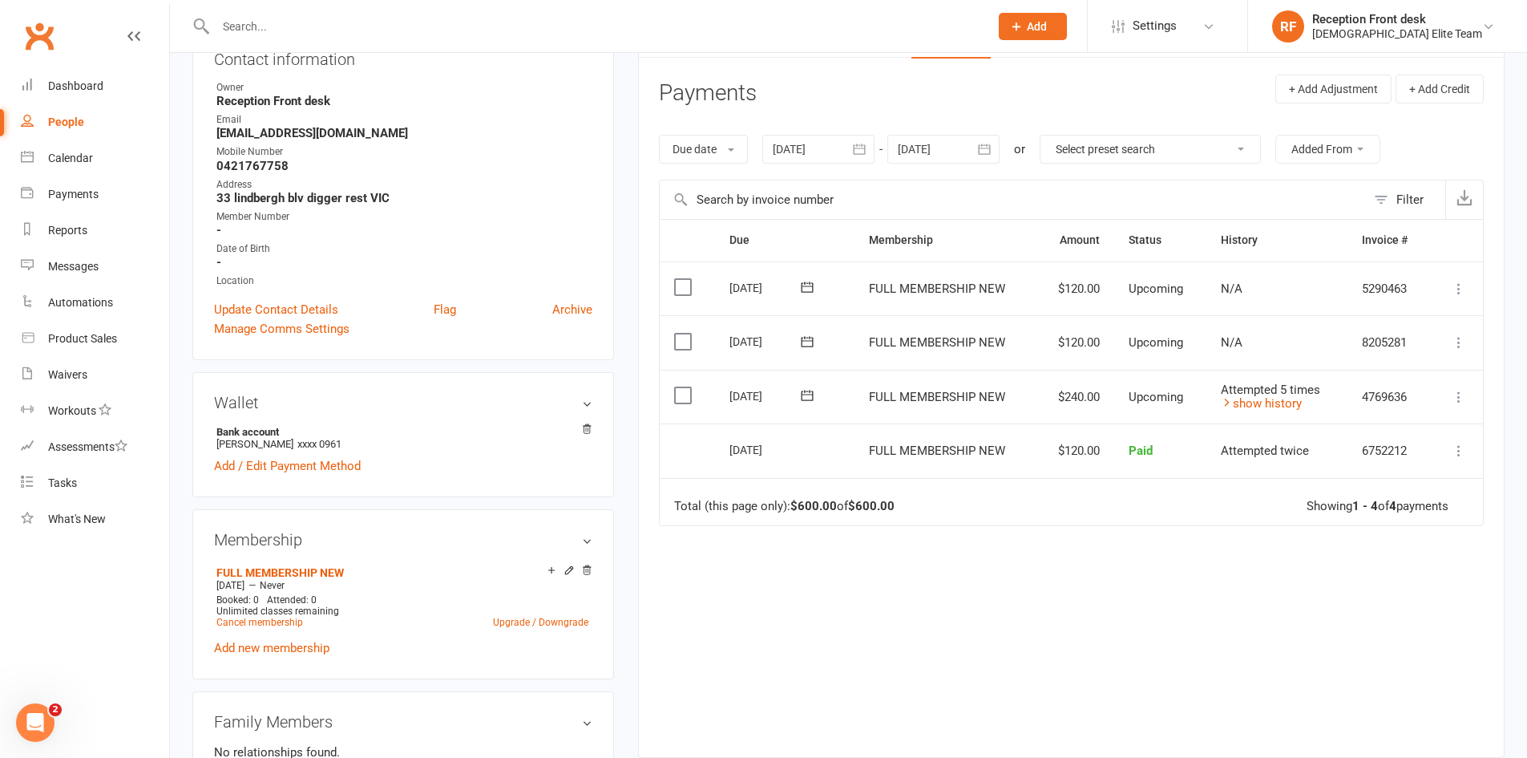
scroll to position [0, 0]
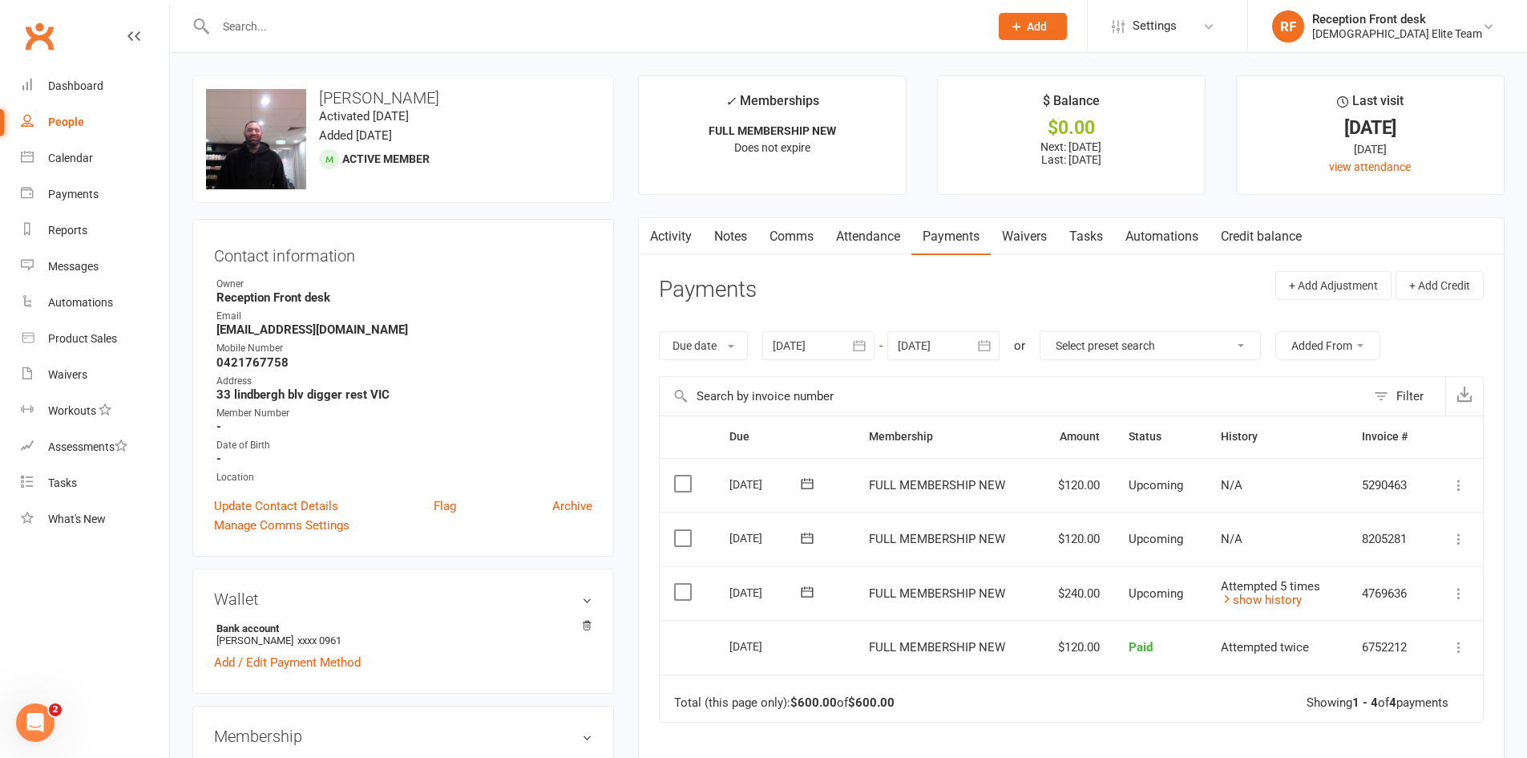
click at [266, 31] on input "text" at bounding box center [594, 26] width 767 height 22
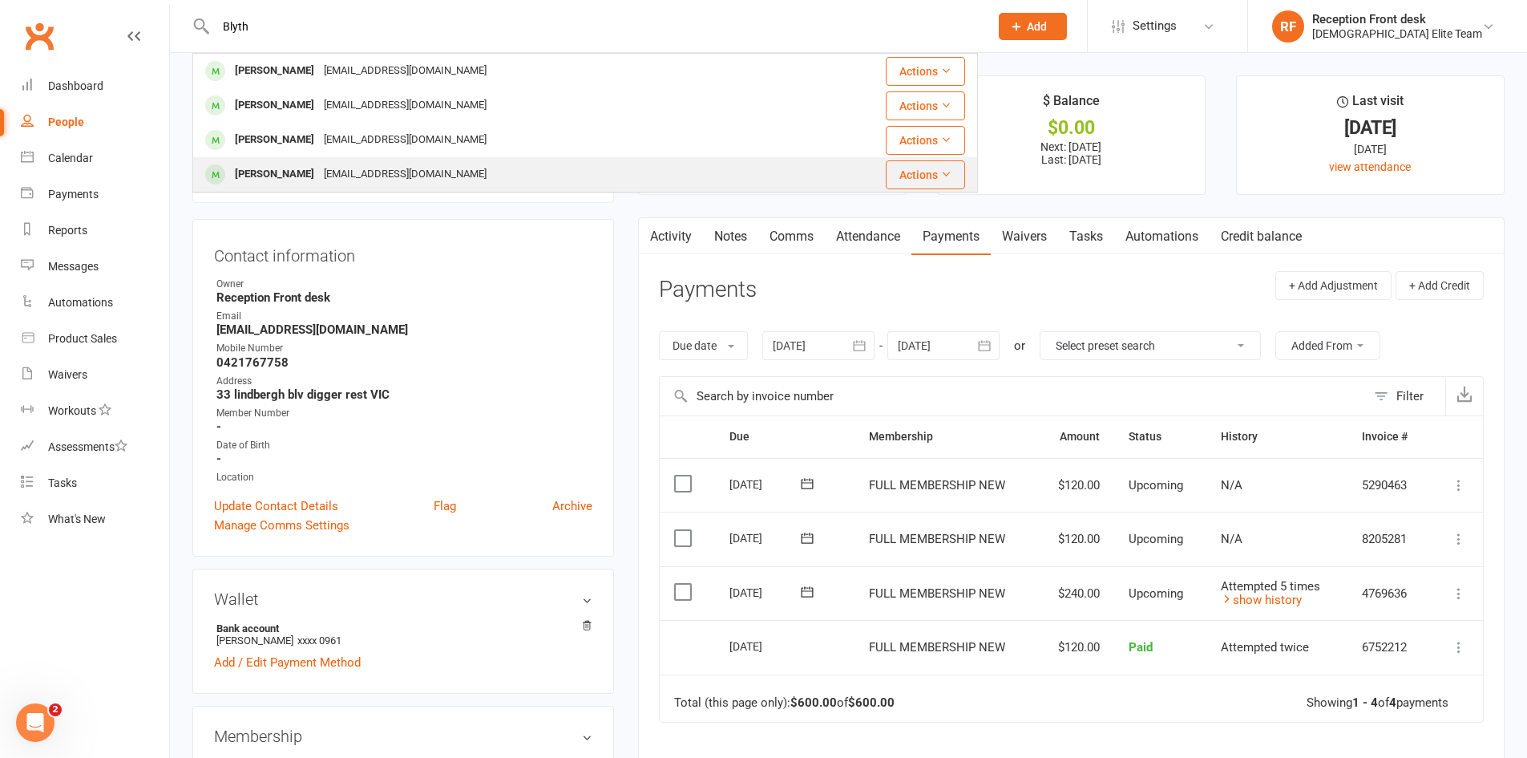
type input "Blyth"
click at [329, 176] on div "[EMAIL_ADDRESS][DOMAIN_NAME]" at bounding box center [405, 174] width 172 height 23
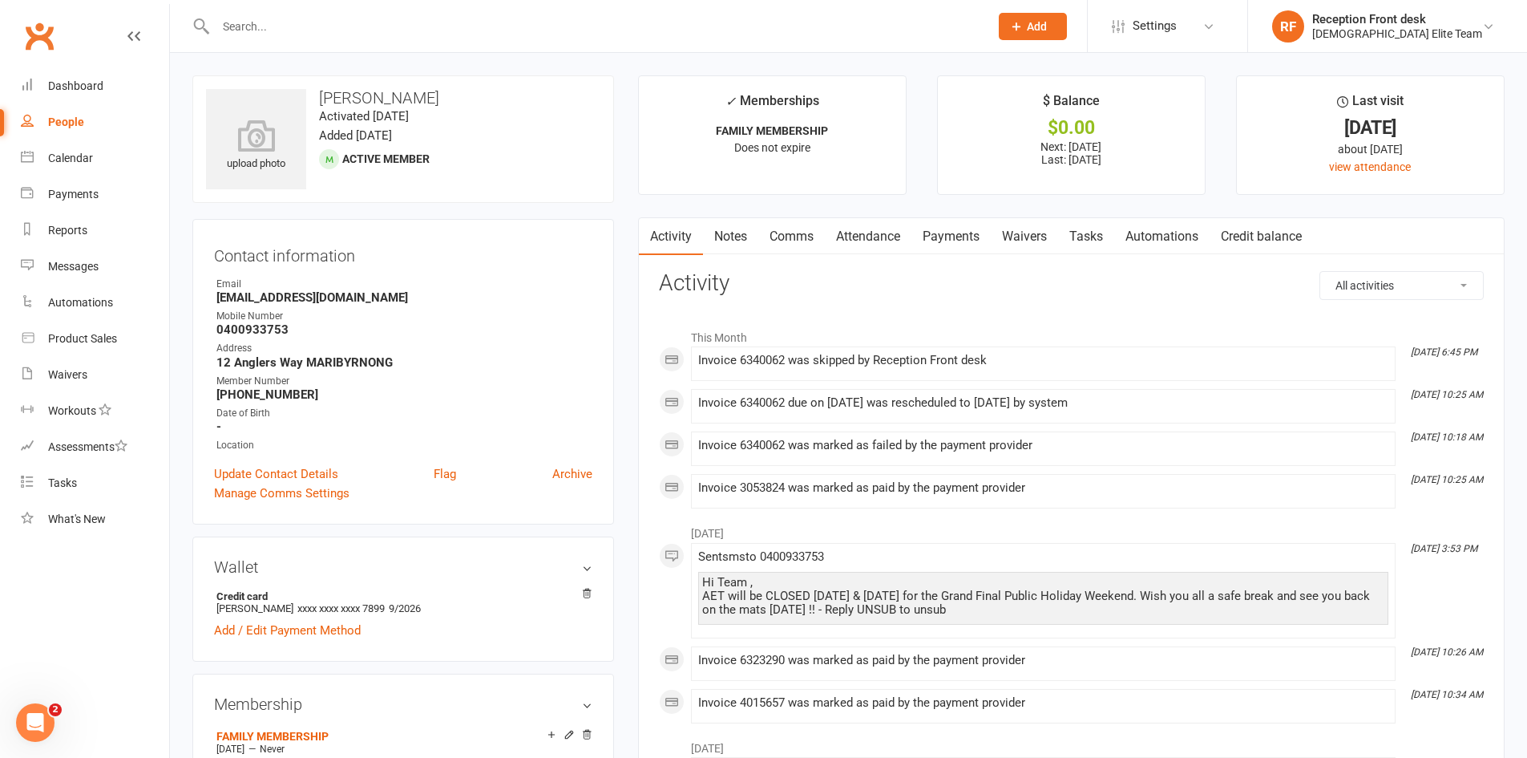
click at [952, 232] on link "Payments" at bounding box center [950, 236] width 79 height 37
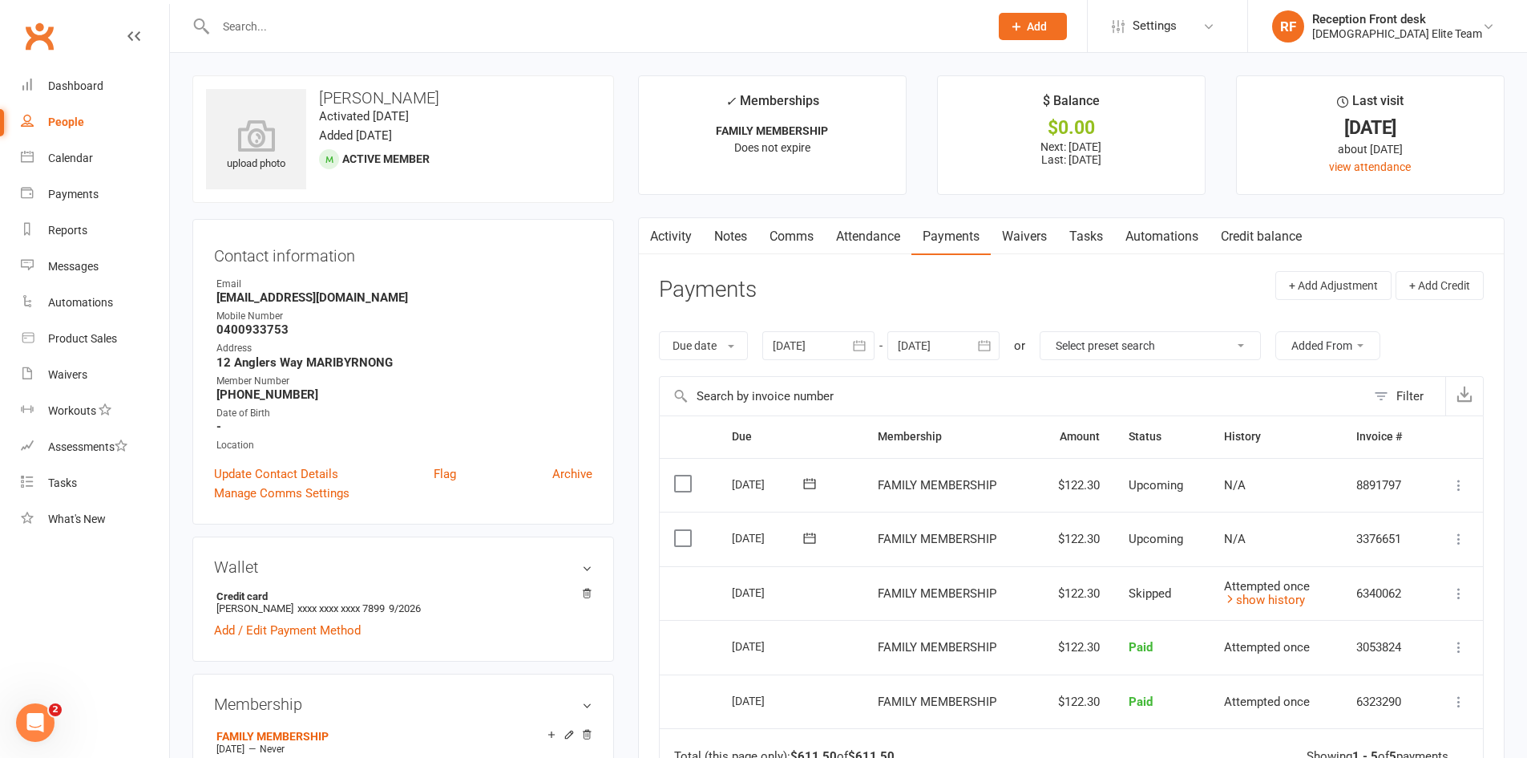
click at [354, 18] on input "text" at bounding box center [594, 26] width 767 height 22
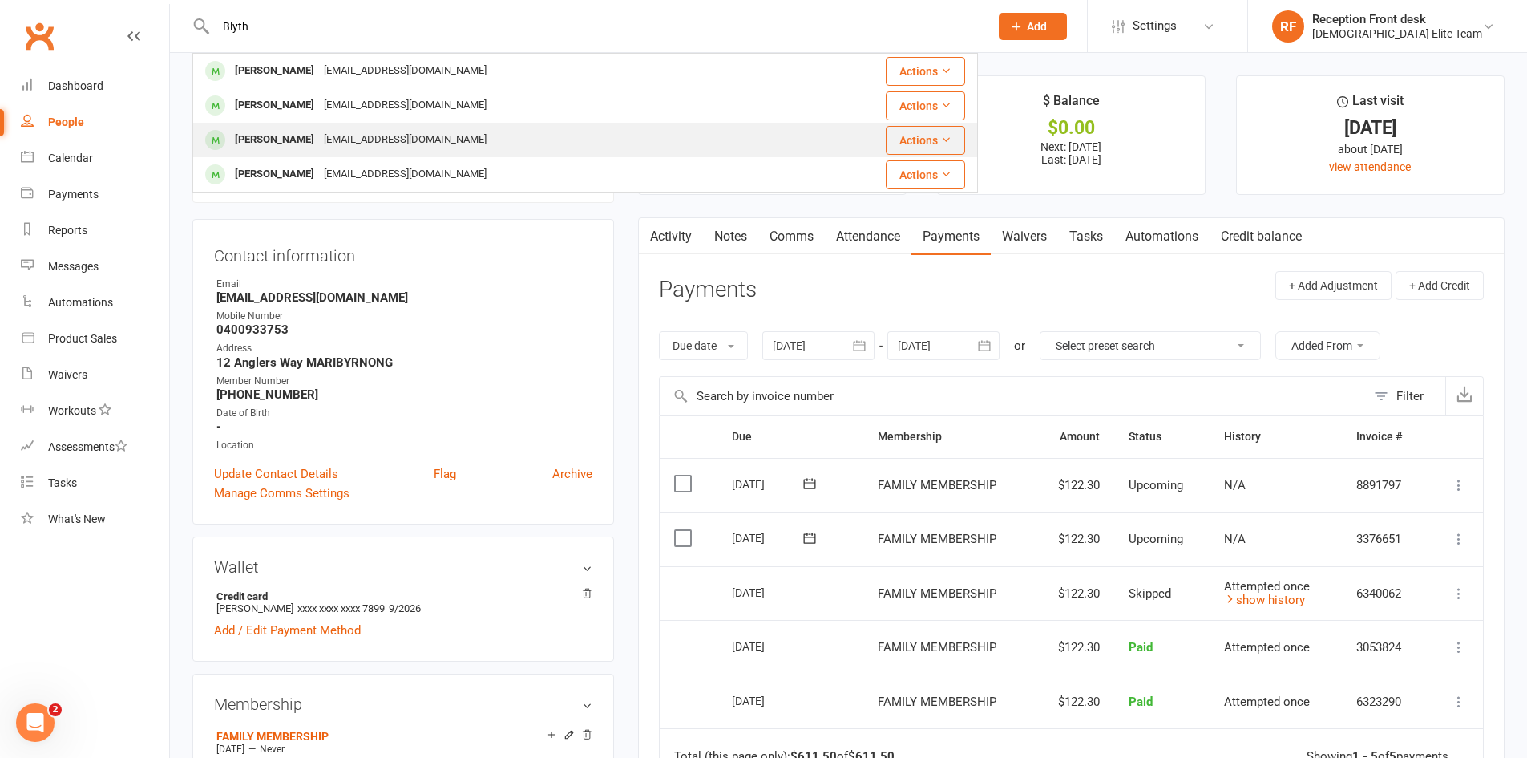
type input "Blyth"
click at [333, 139] on div "[EMAIL_ADDRESS][DOMAIN_NAME]" at bounding box center [405, 139] width 172 height 23
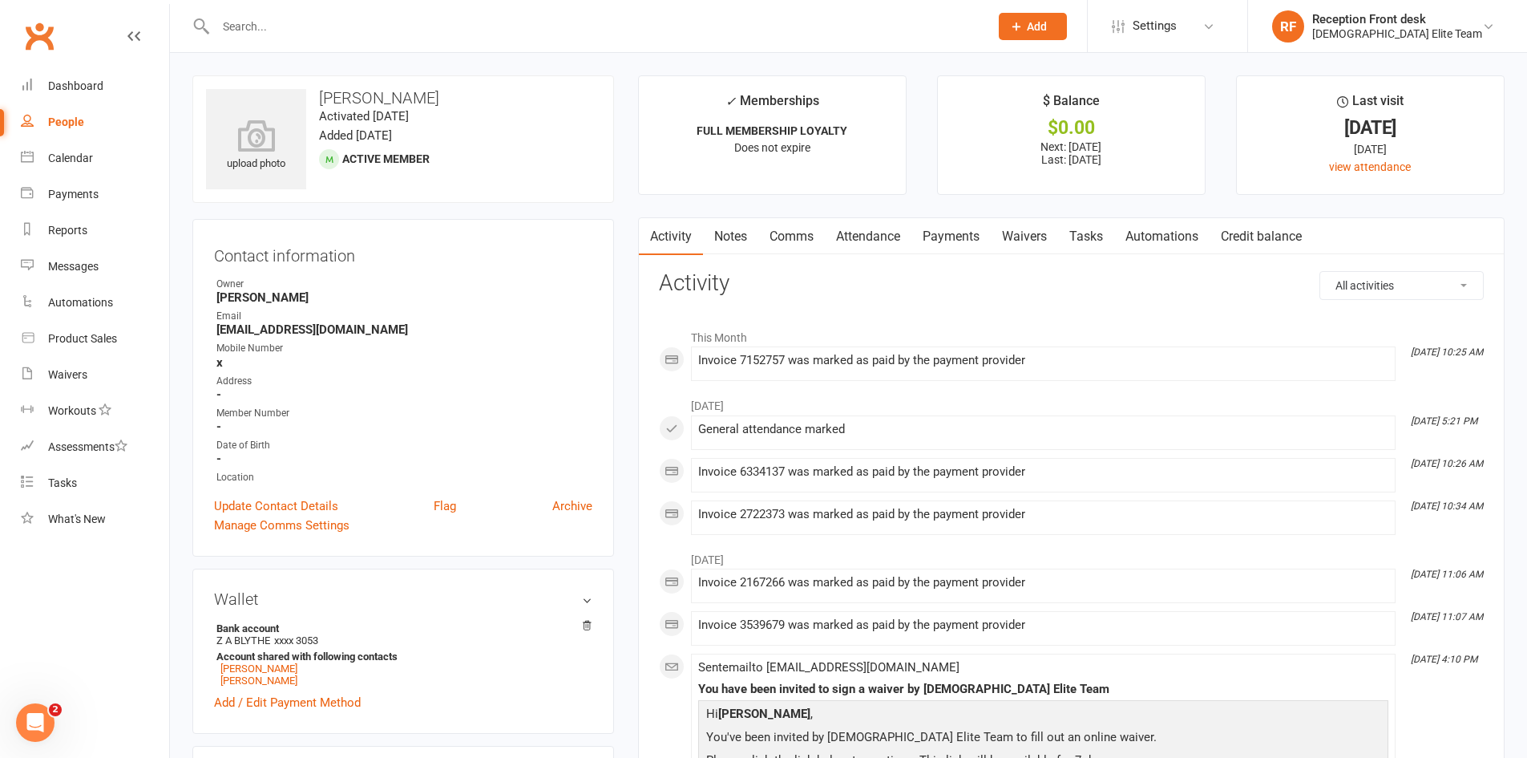
click at [976, 232] on link "Payments" at bounding box center [950, 236] width 79 height 37
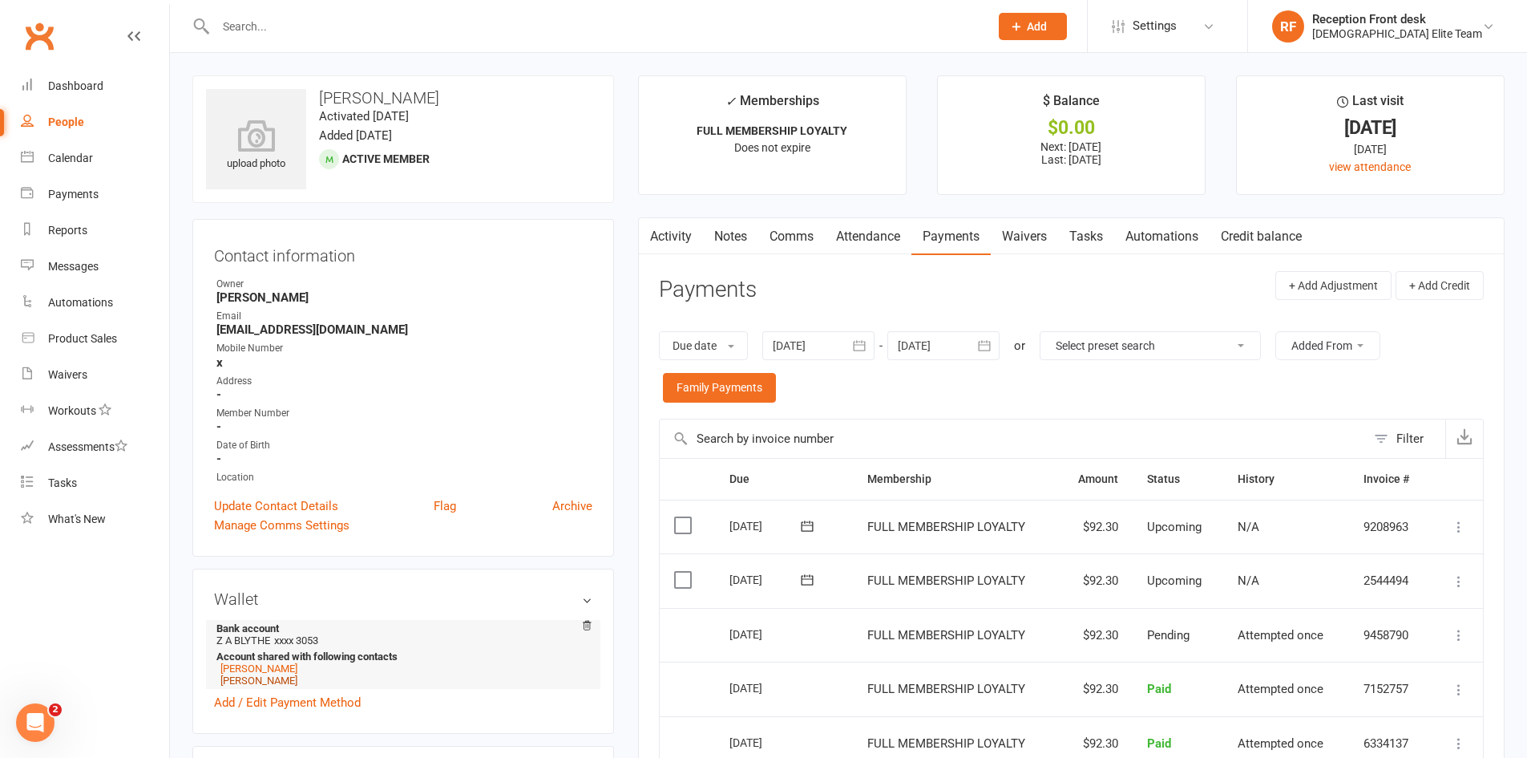
click at [250, 681] on link "[PERSON_NAME]" at bounding box center [258, 680] width 77 height 12
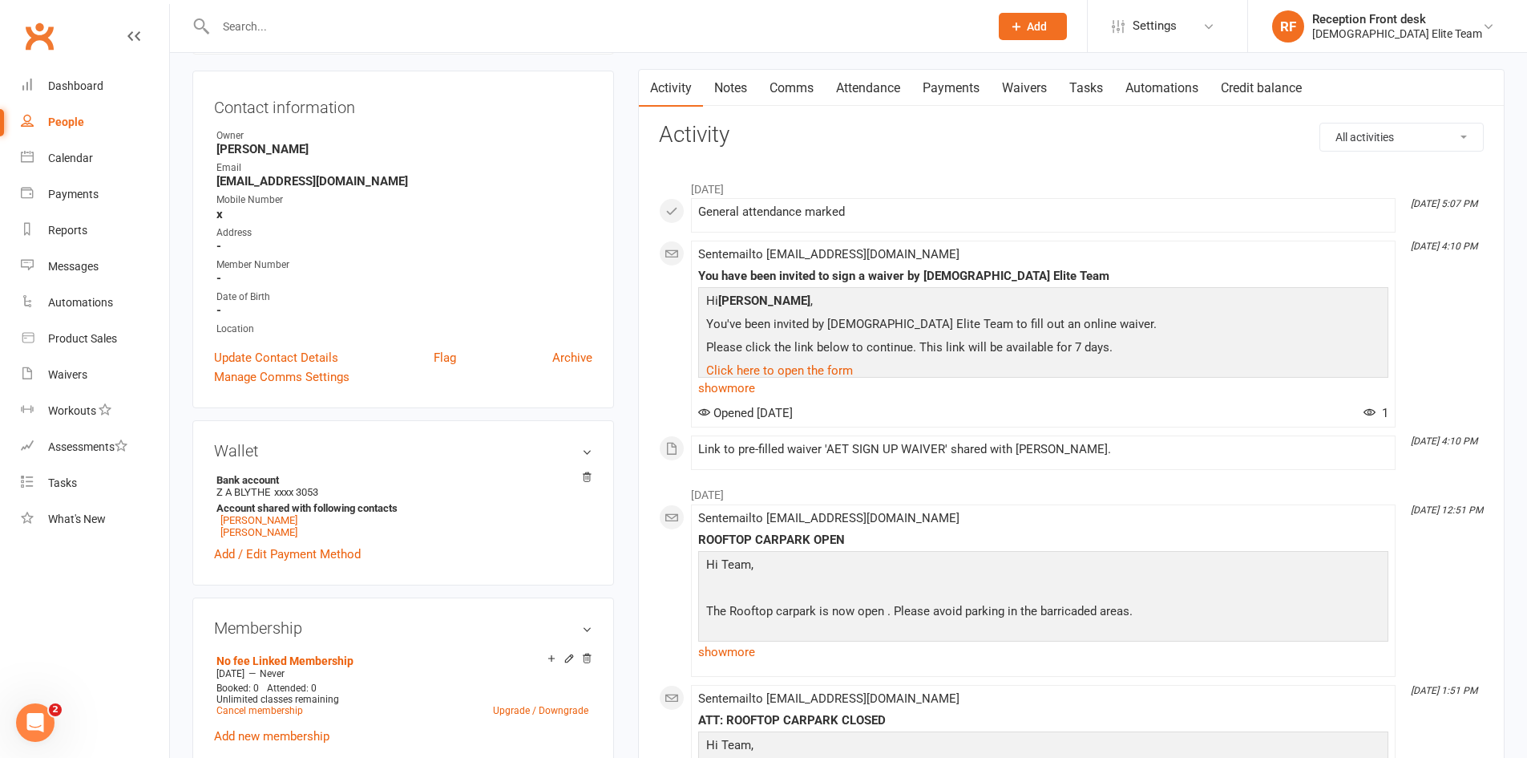
scroll to position [160, 0]
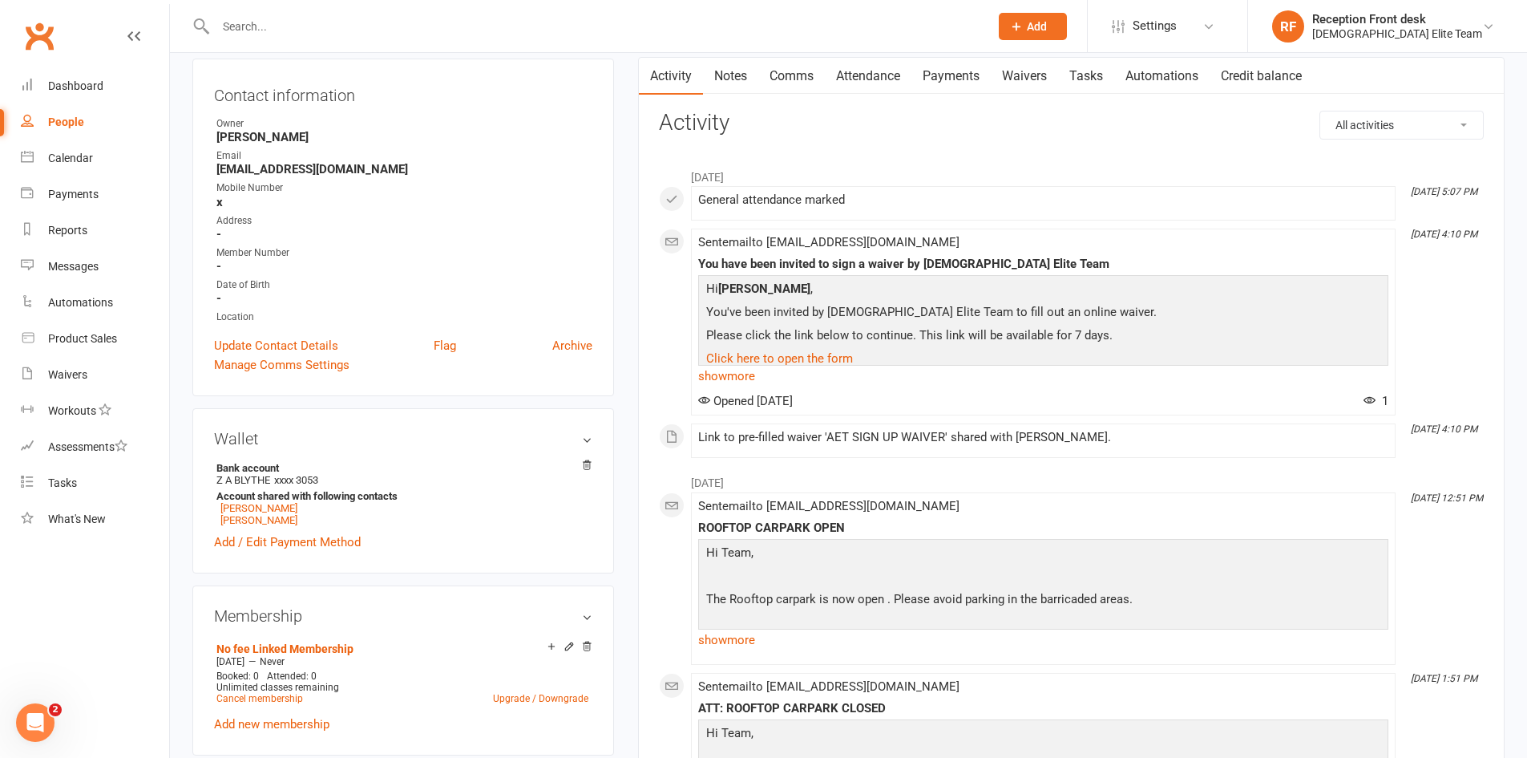
click at [949, 68] on link "Payments" at bounding box center [950, 76] width 79 height 37
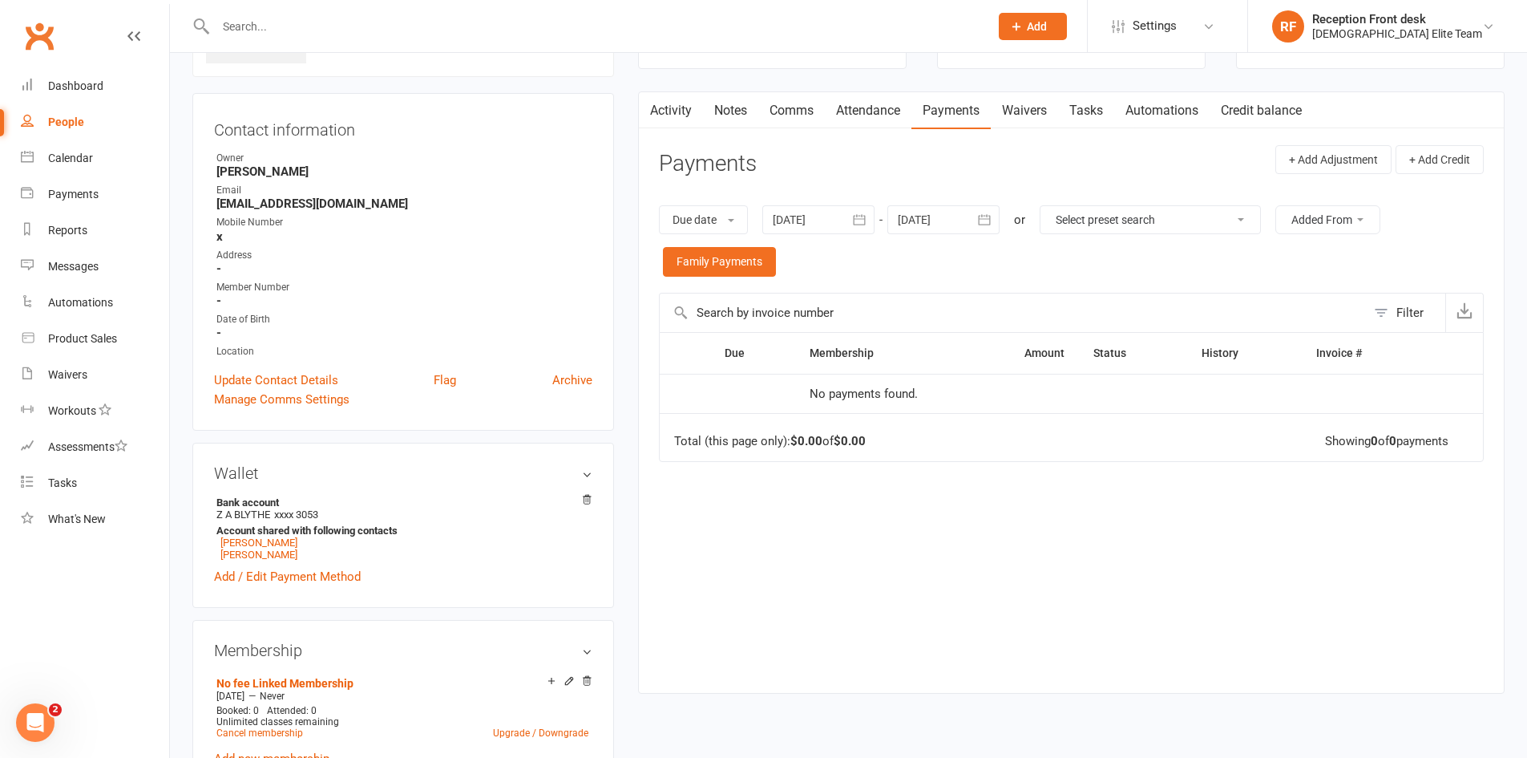
scroll to position [240, 0]
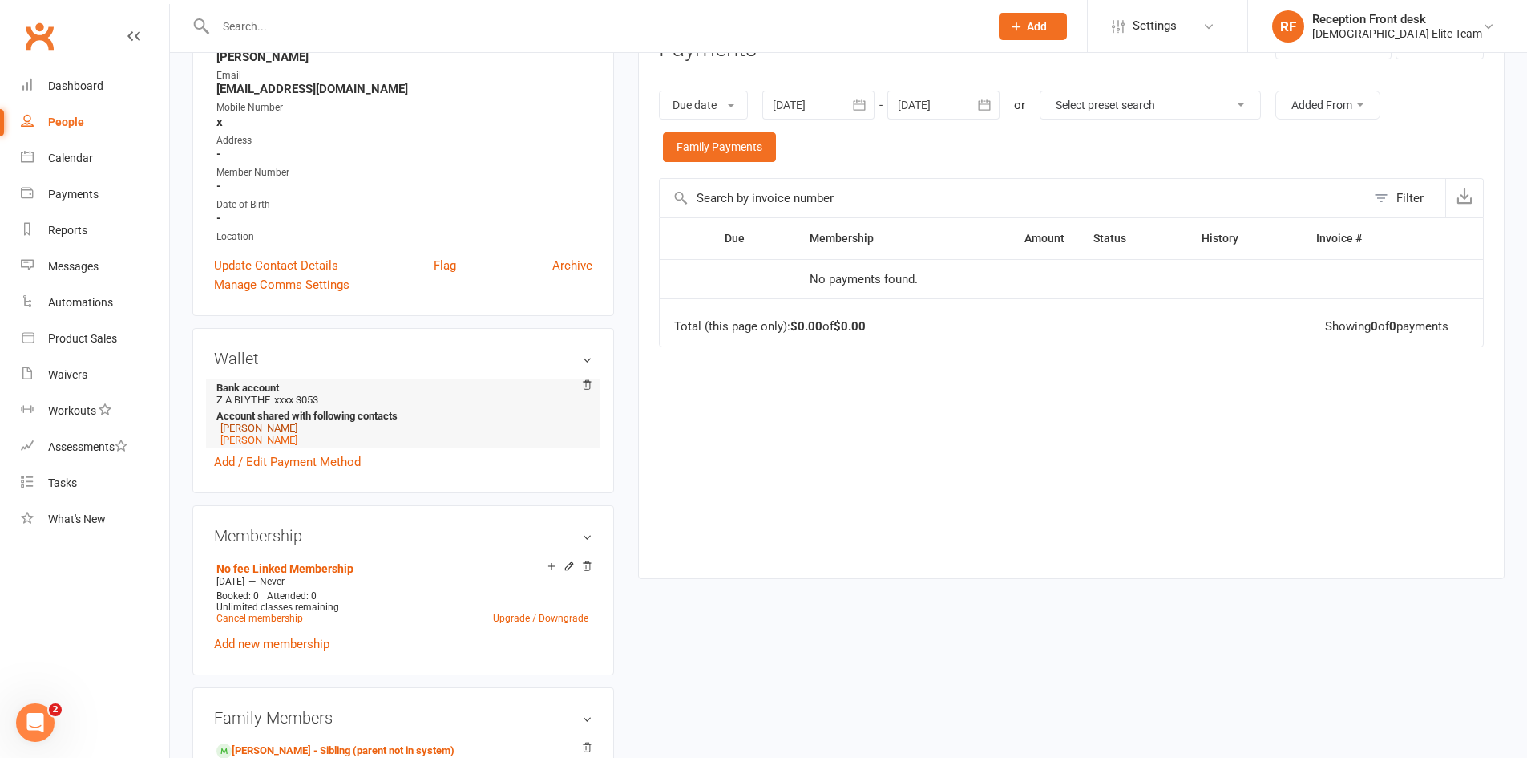
click at [266, 426] on link "[PERSON_NAME]" at bounding box center [258, 428] width 77 height 12
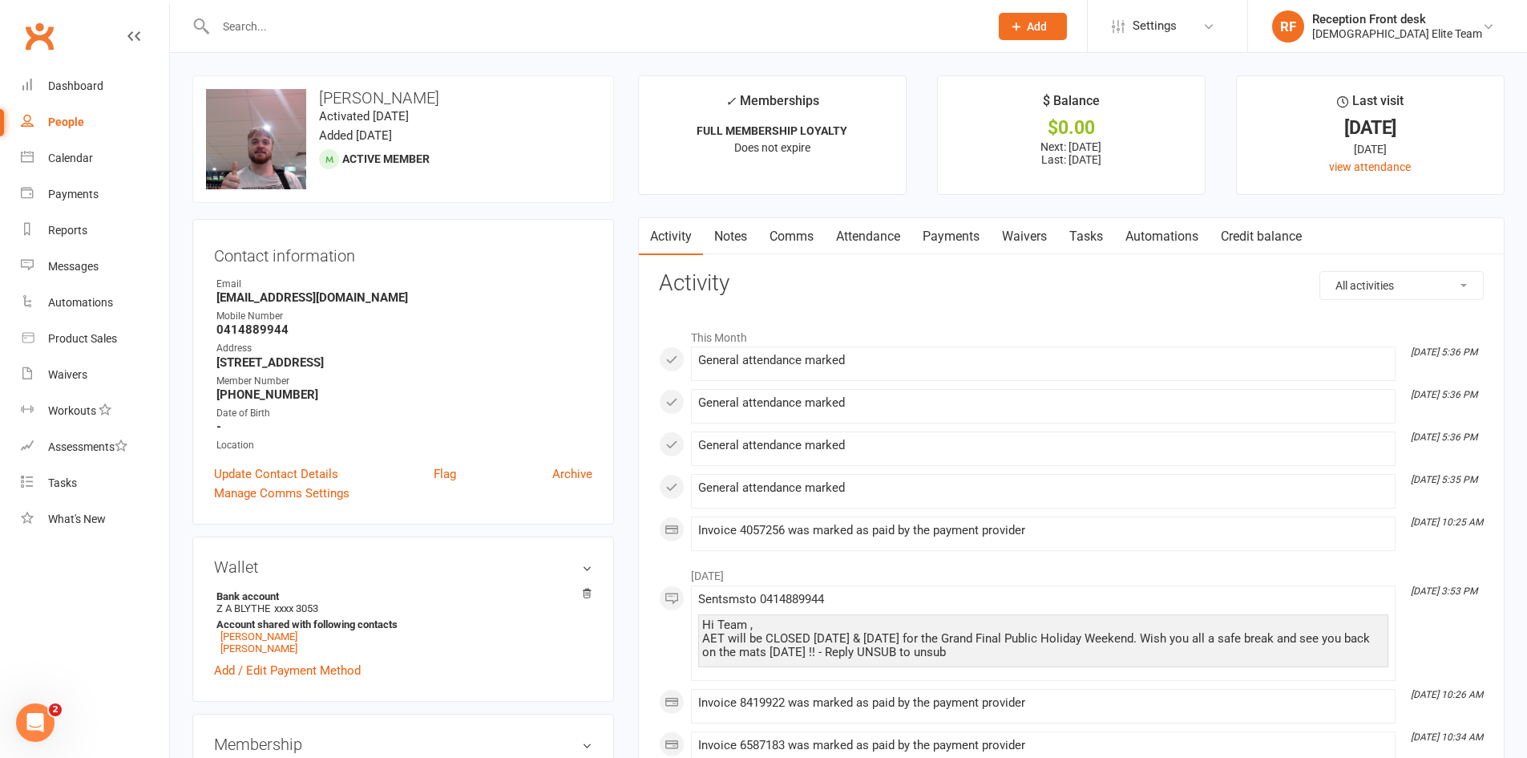
click at [959, 232] on link "Payments" at bounding box center [950, 236] width 79 height 37
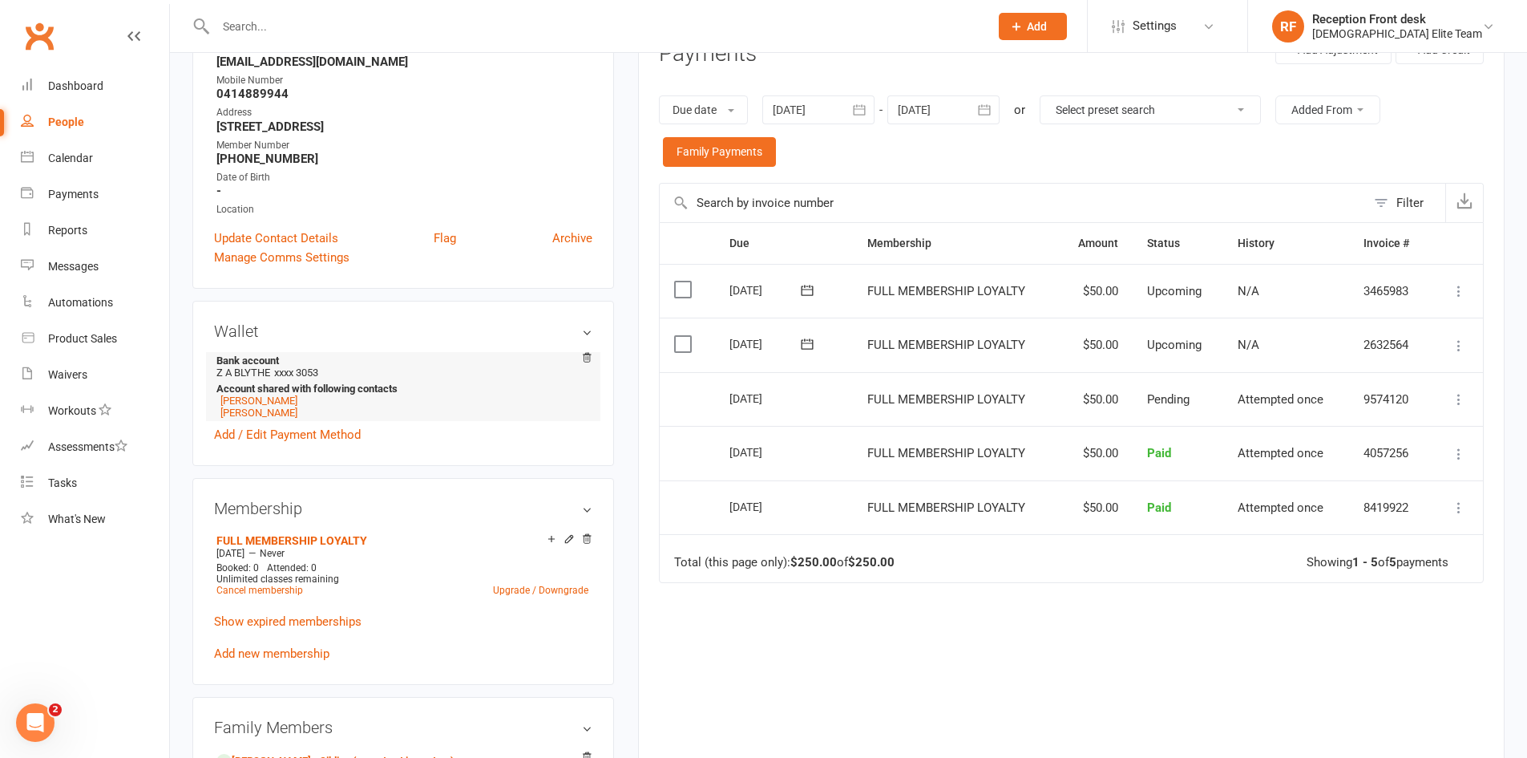
scroll to position [240, 0]
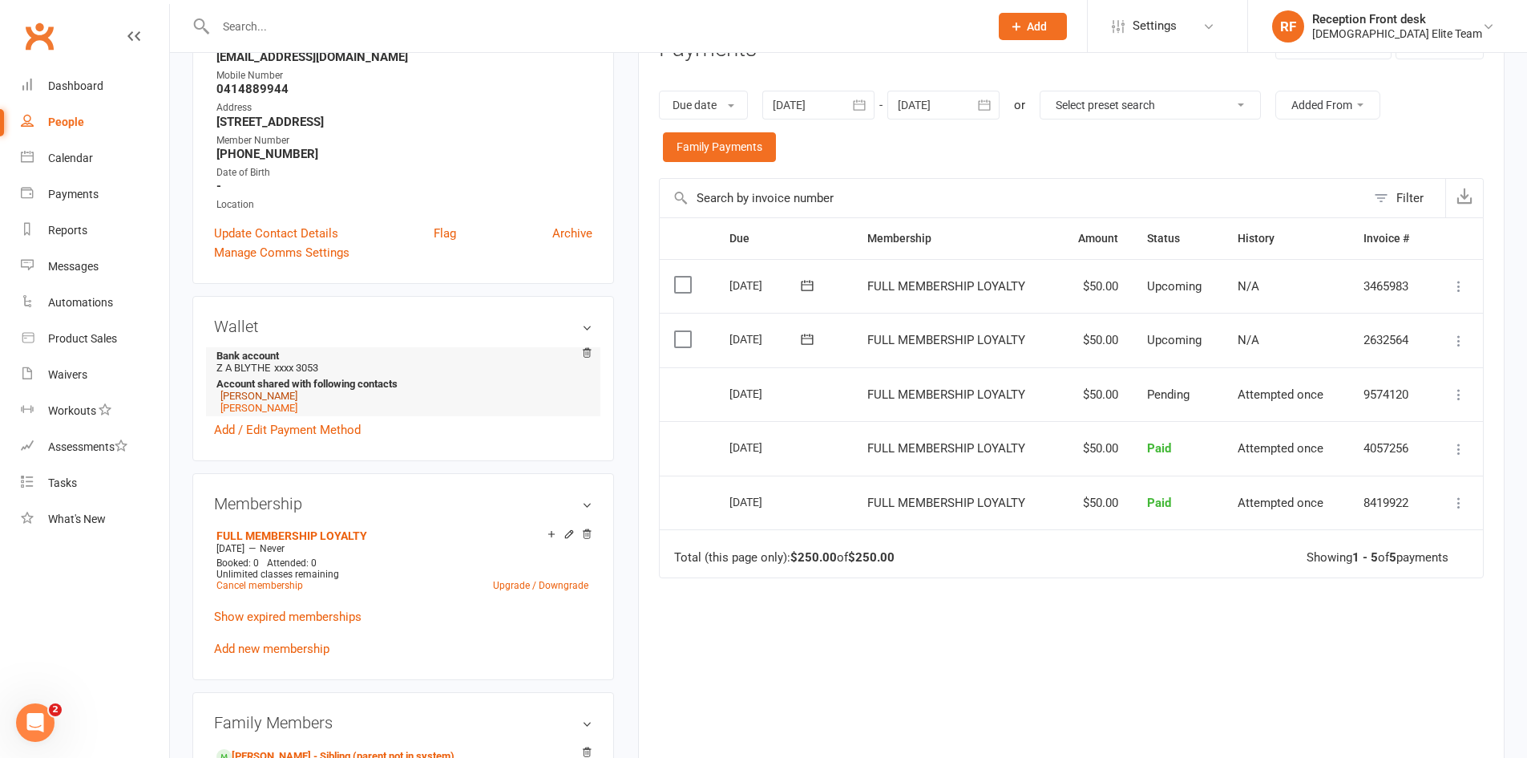
click at [253, 395] on link "[PERSON_NAME]" at bounding box center [258, 396] width 77 height 12
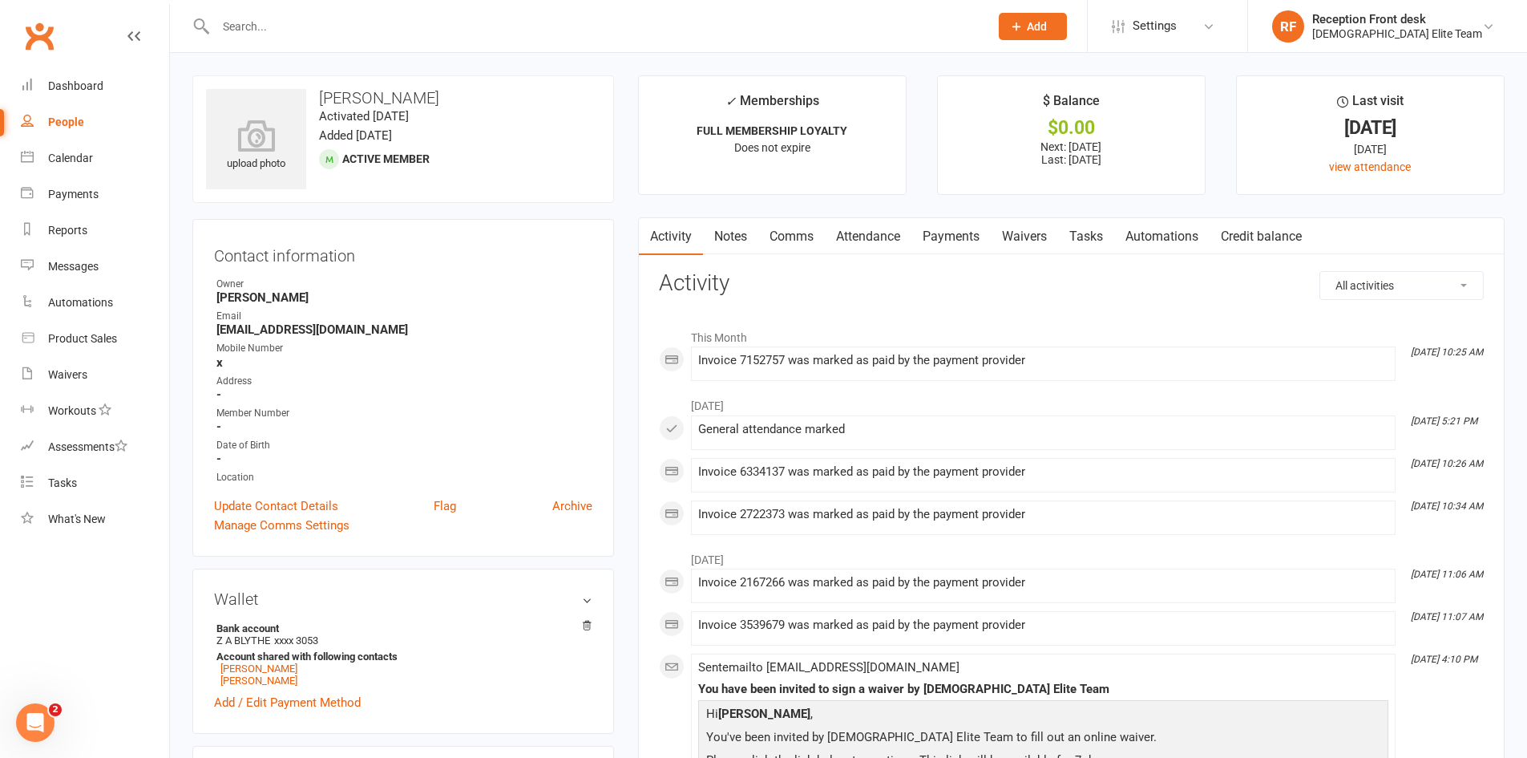
click at [969, 230] on link "Payments" at bounding box center [950, 236] width 79 height 37
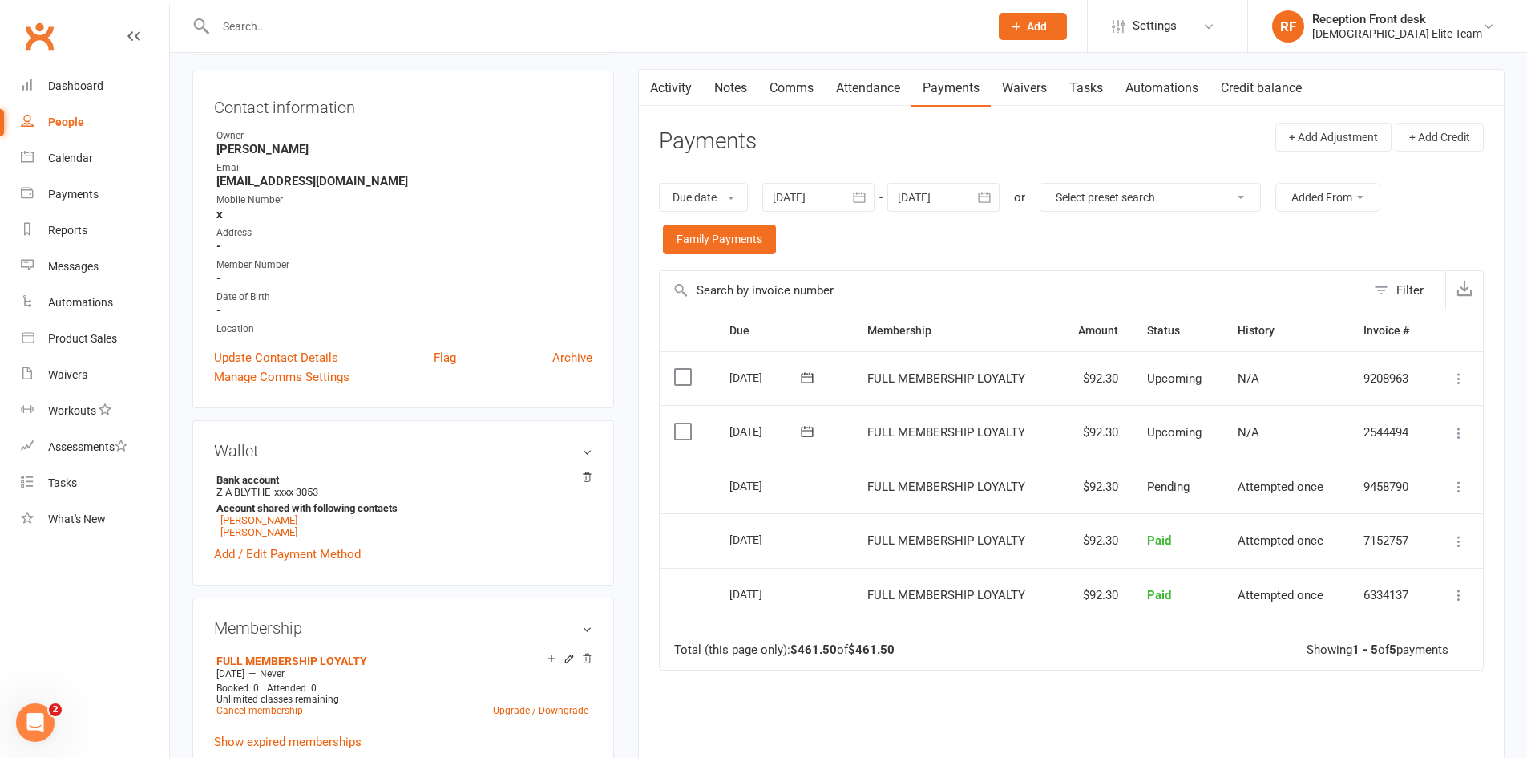
scroll to position [160, 0]
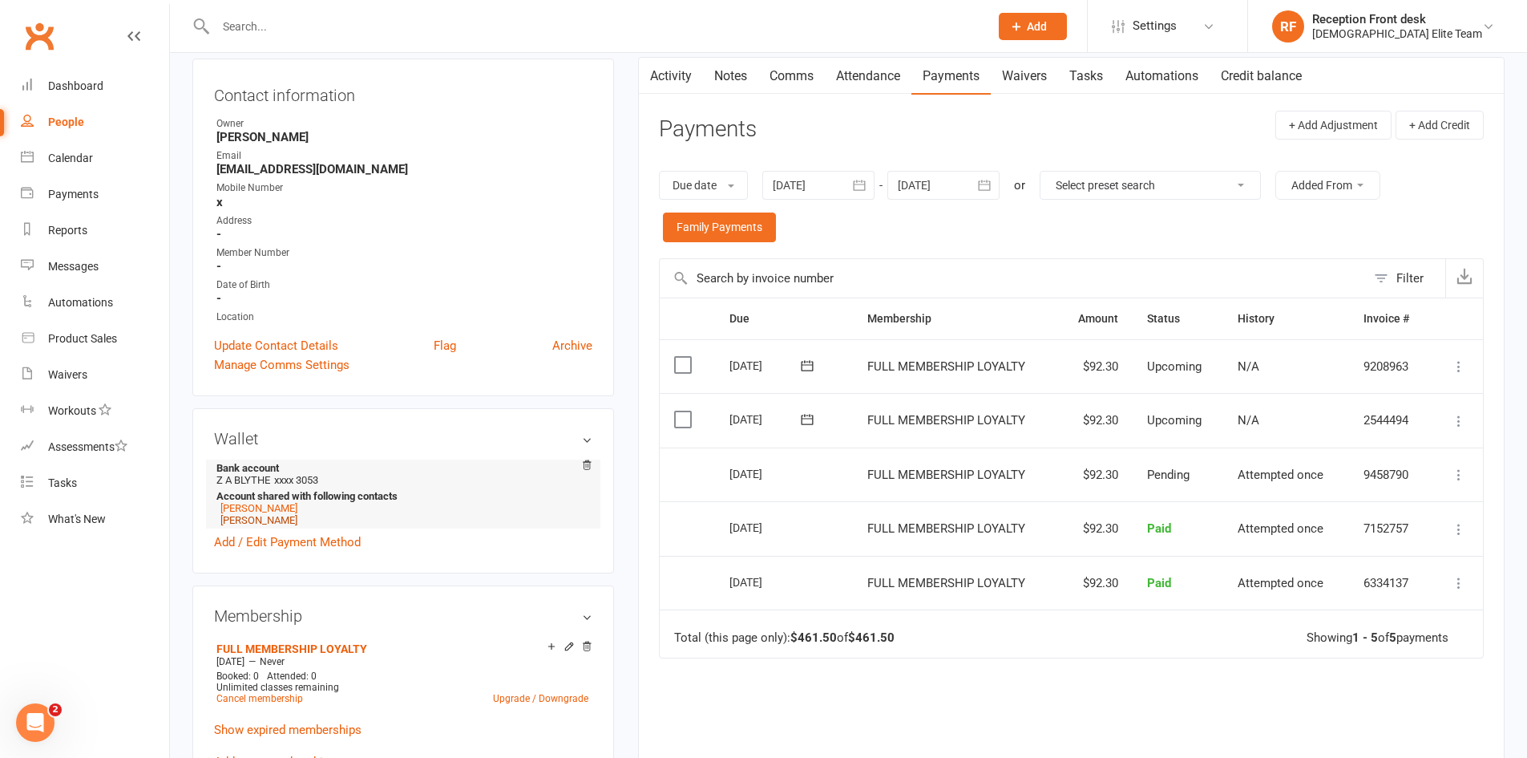
click at [253, 519] on link "[PERSON_NAME]" at bounding box center [258, 520] width 77 height 12
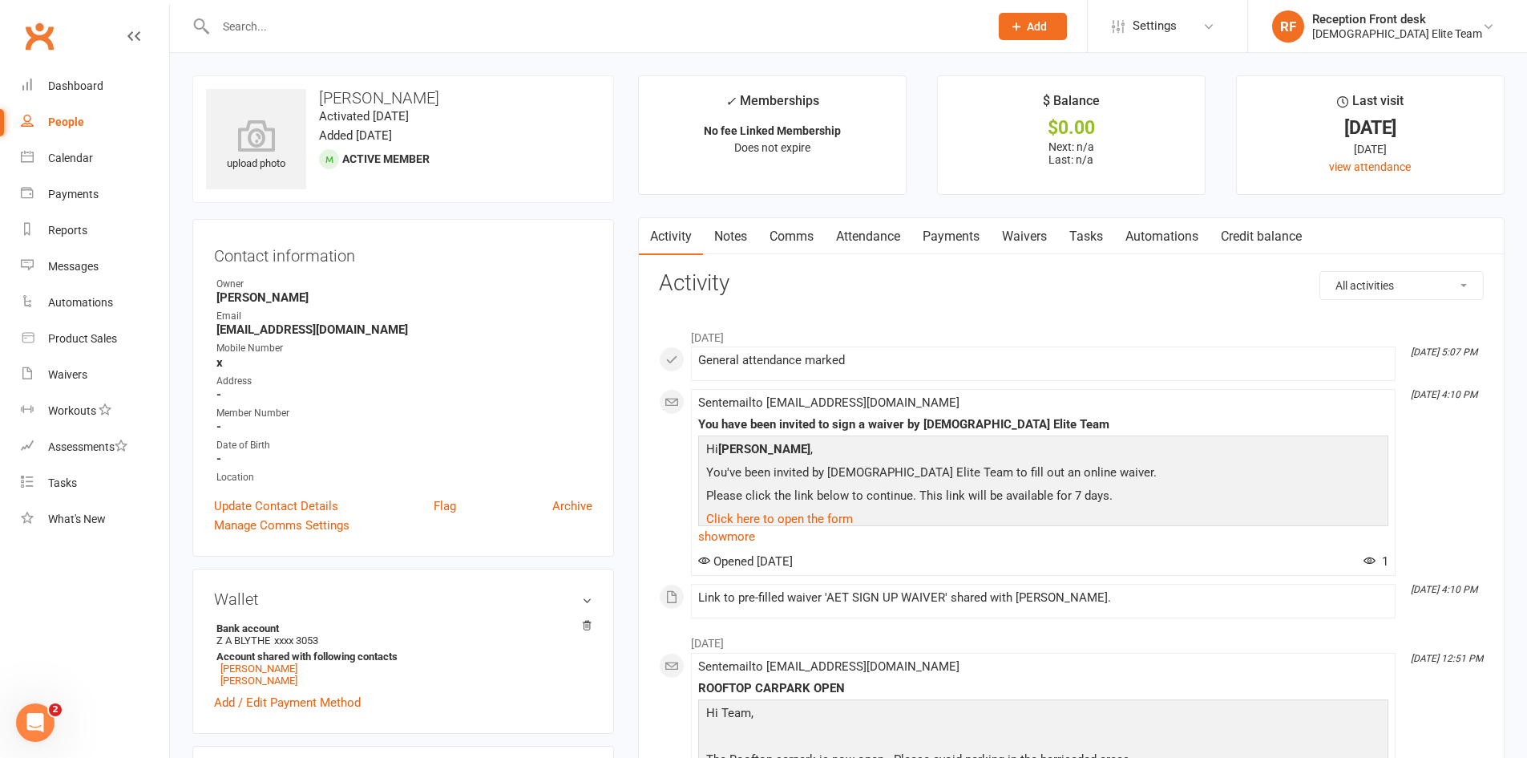
click at [964, 233] on link "Payments" at bounding box center [950, 236] width 79 height 37
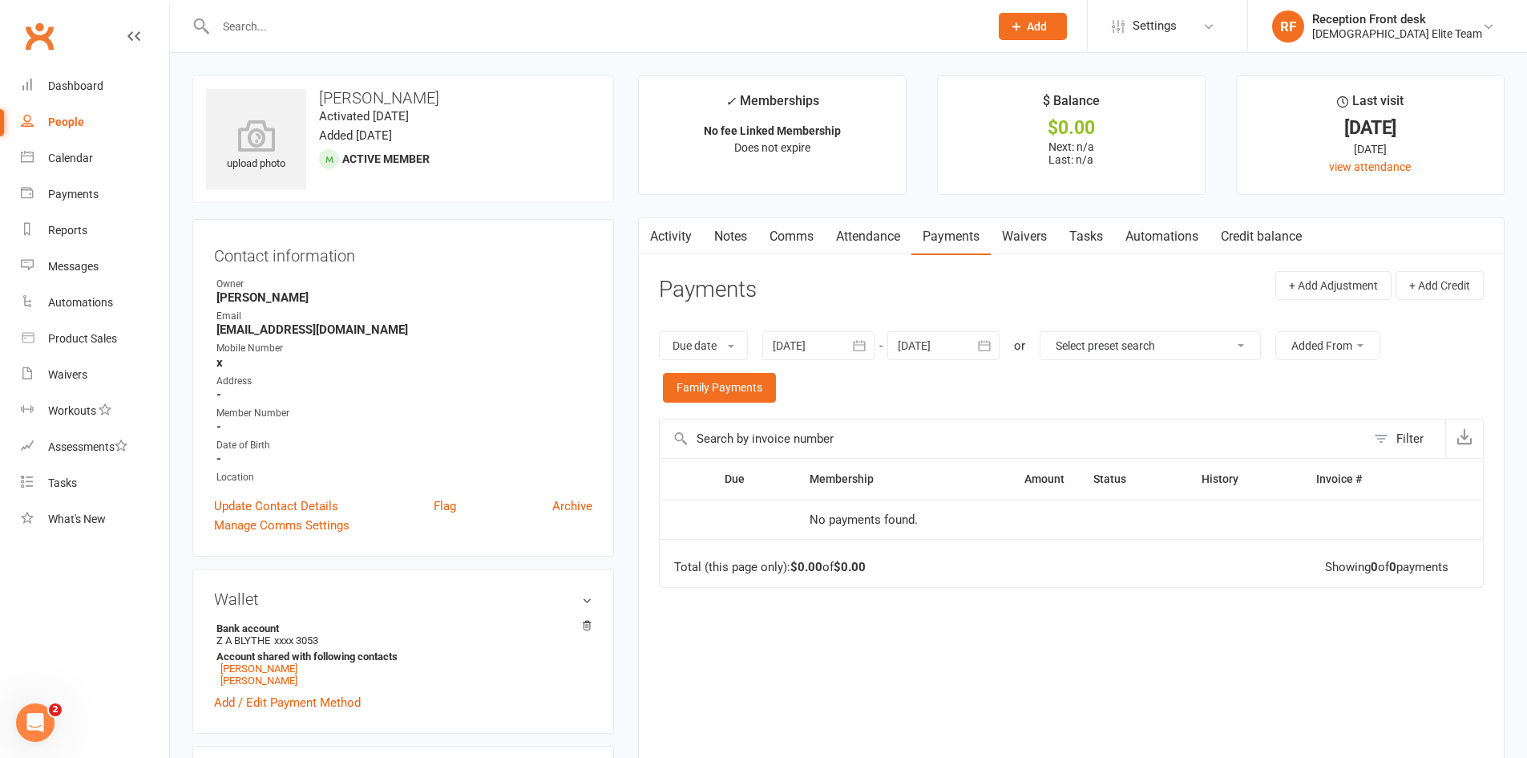
click at [263, 22] on input "text" at bounding box center [594, 26] width 767 height 22
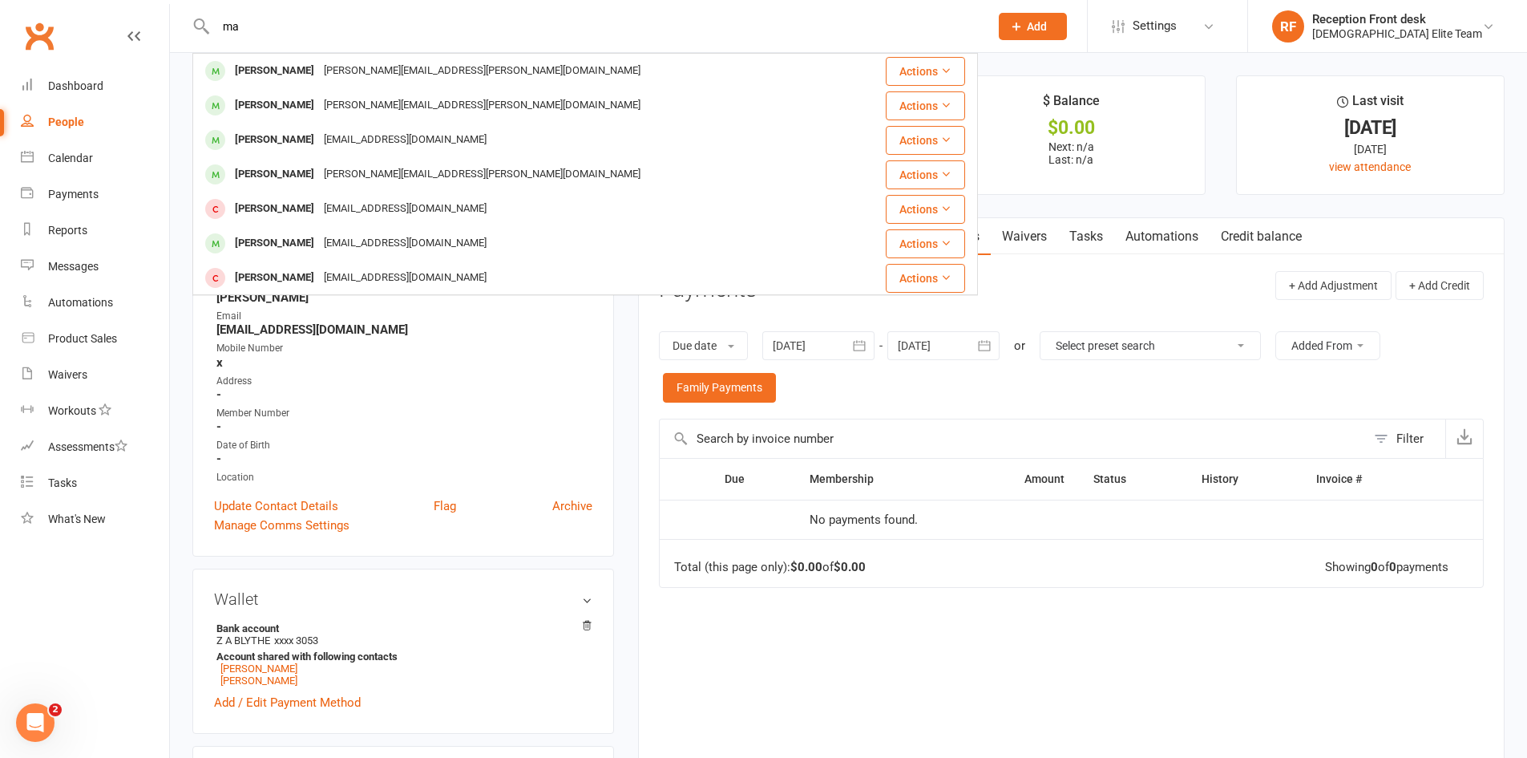
type input "m"
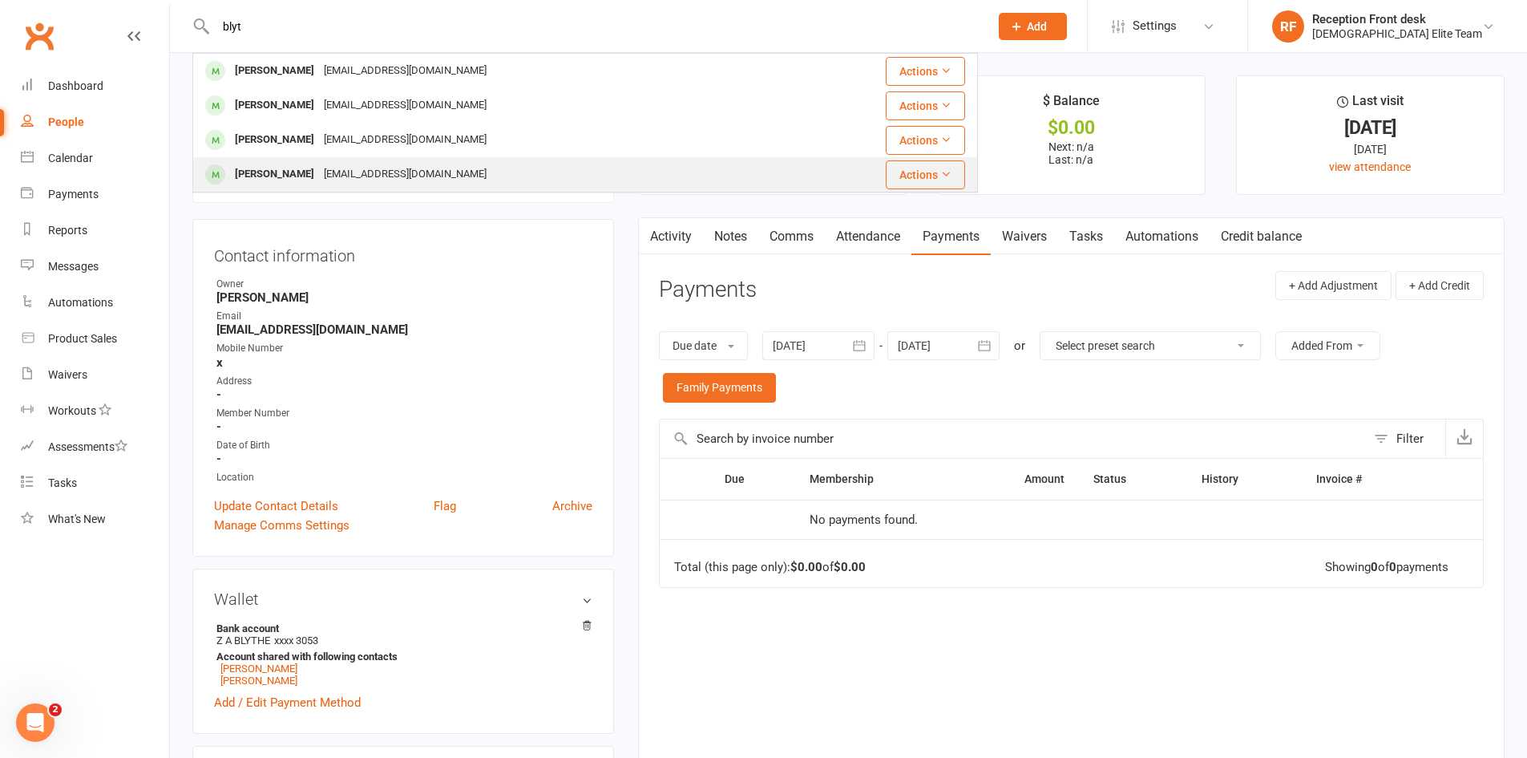
type input "blyt"
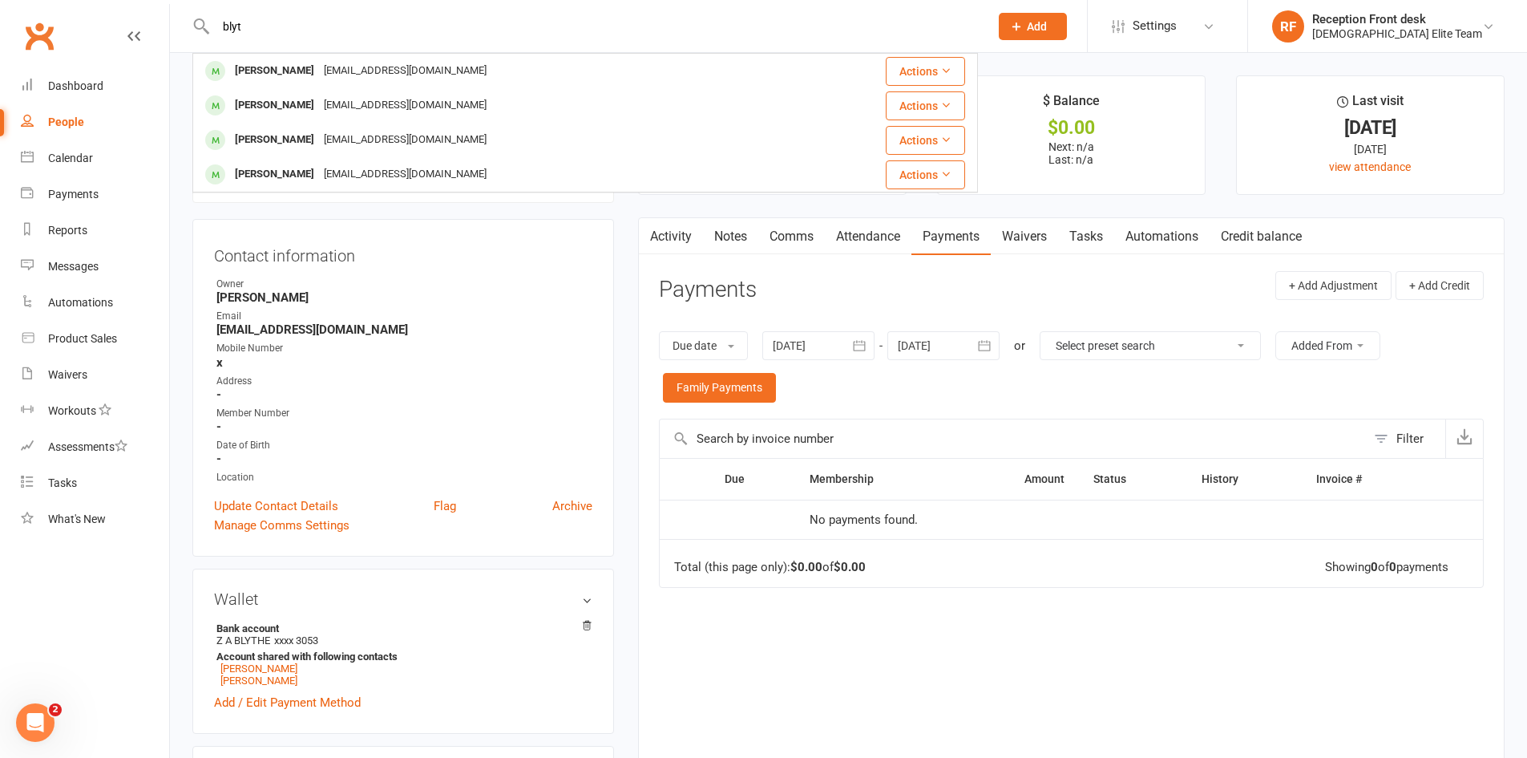
click at [470, 162] on div "[PERSON_NAME] [EMAIL_ADDRESS][DOMAIN_NAME]" at bounding box center [494, 174] width 600 height 33
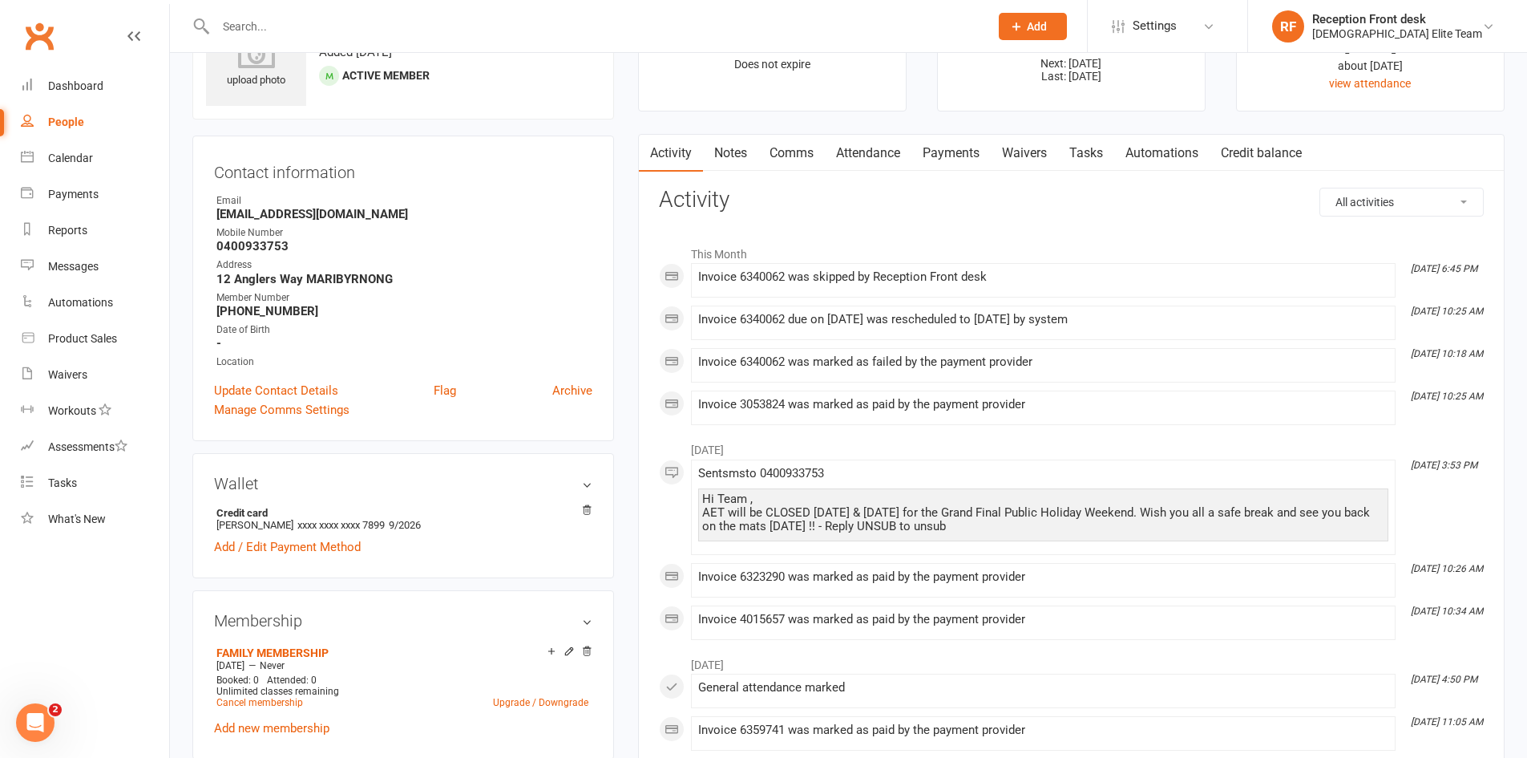
scroll to position [160, 0]
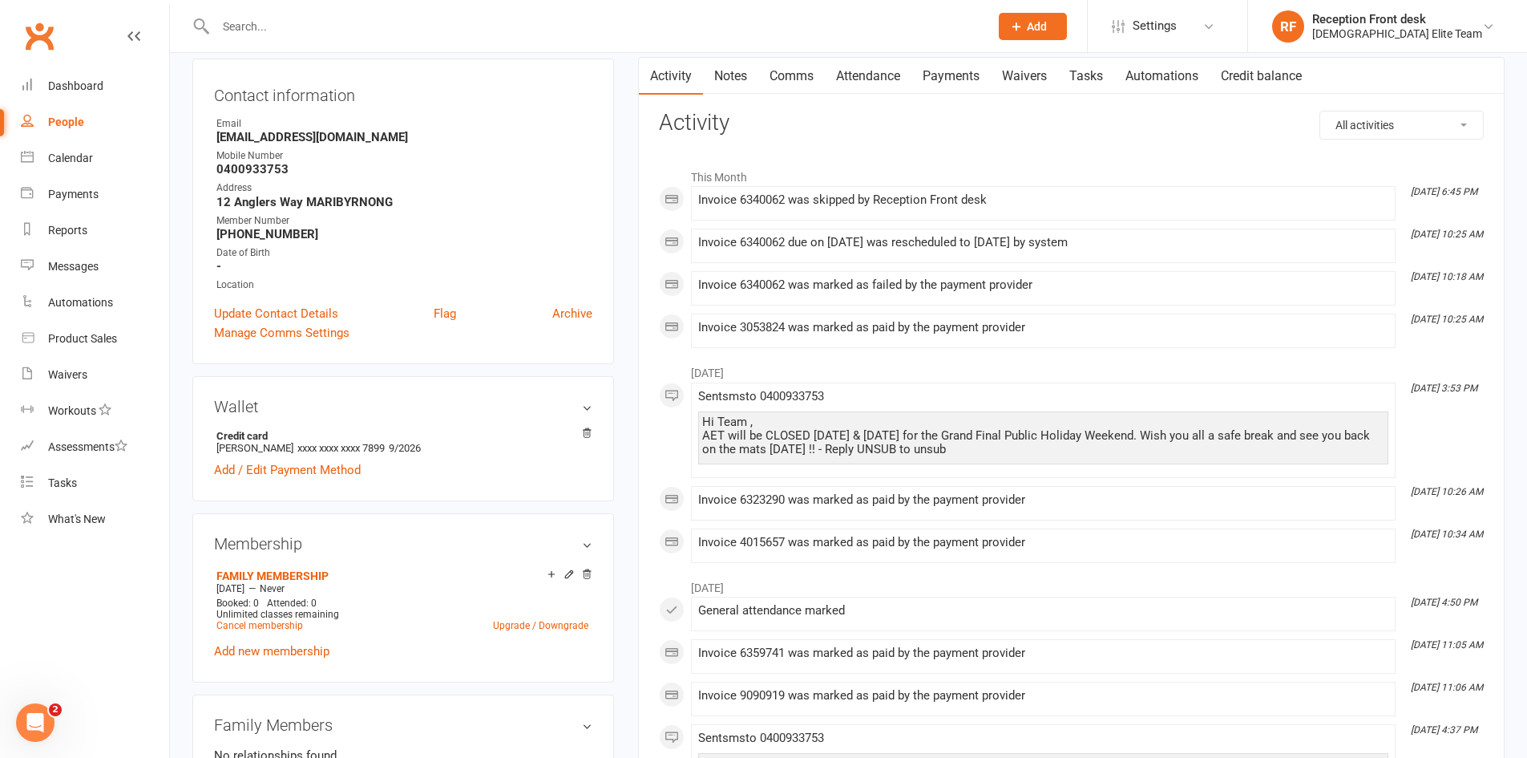
click at [958, 75] on link "Payments" at bounding box center [950, 76] width 79 height 37
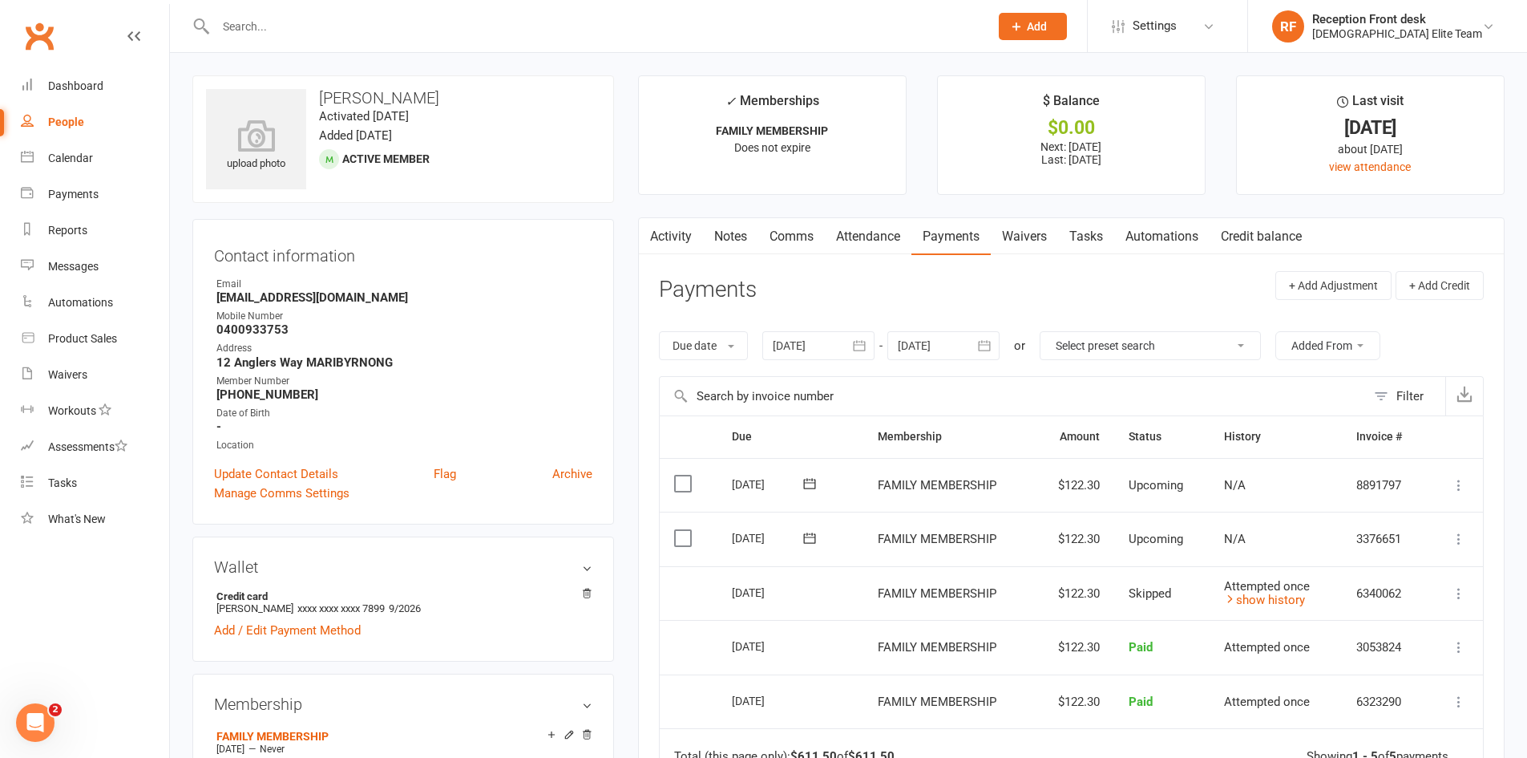
click at [308, 23] on input "text" at bounding box center [594, 26] width 767 height 22
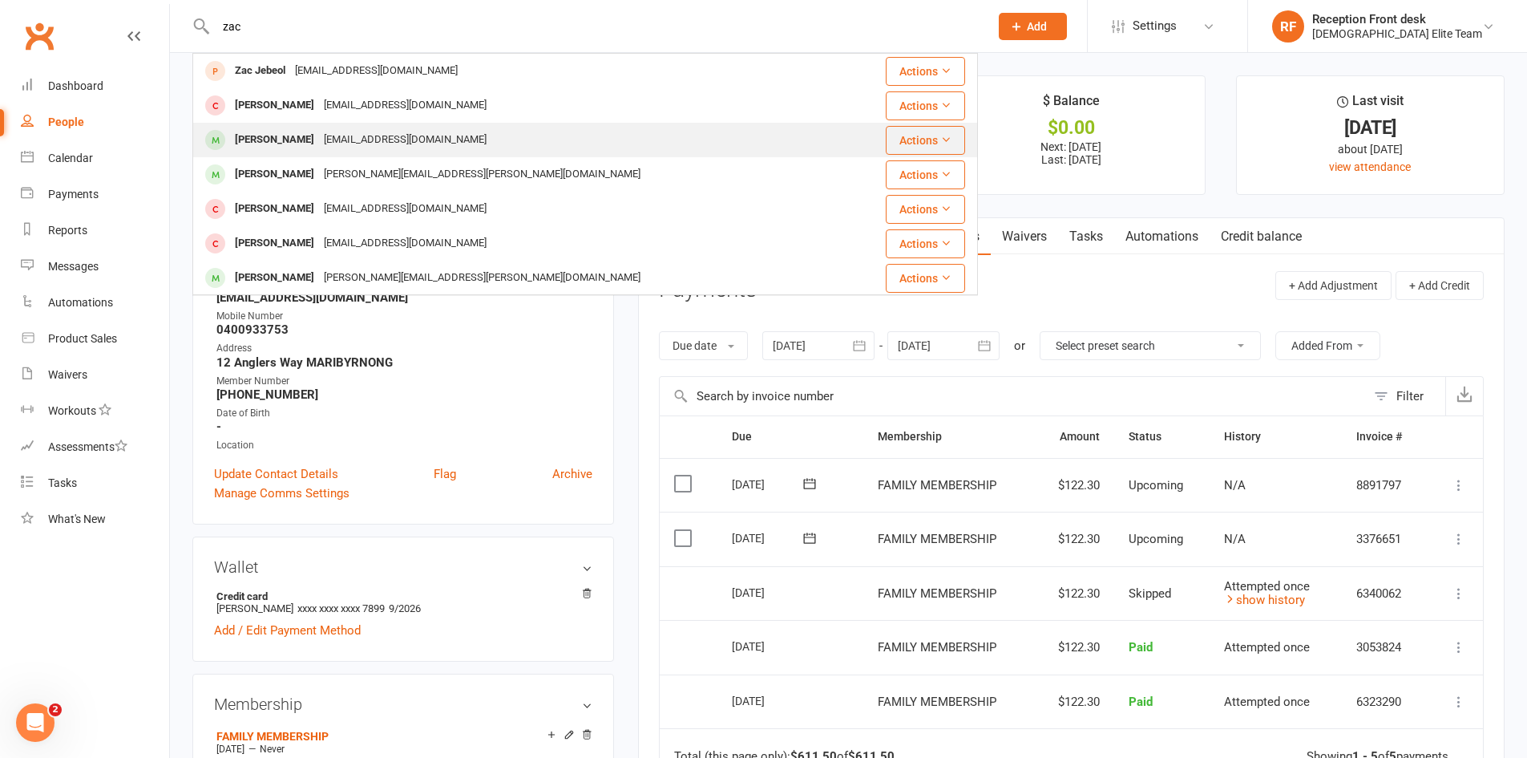
type input "zac"
click at [379, 135] on div "[EMAIL_ADDRESS][DOMAIN_NAME]" at bounding box center [405, 139] width 172 height 23
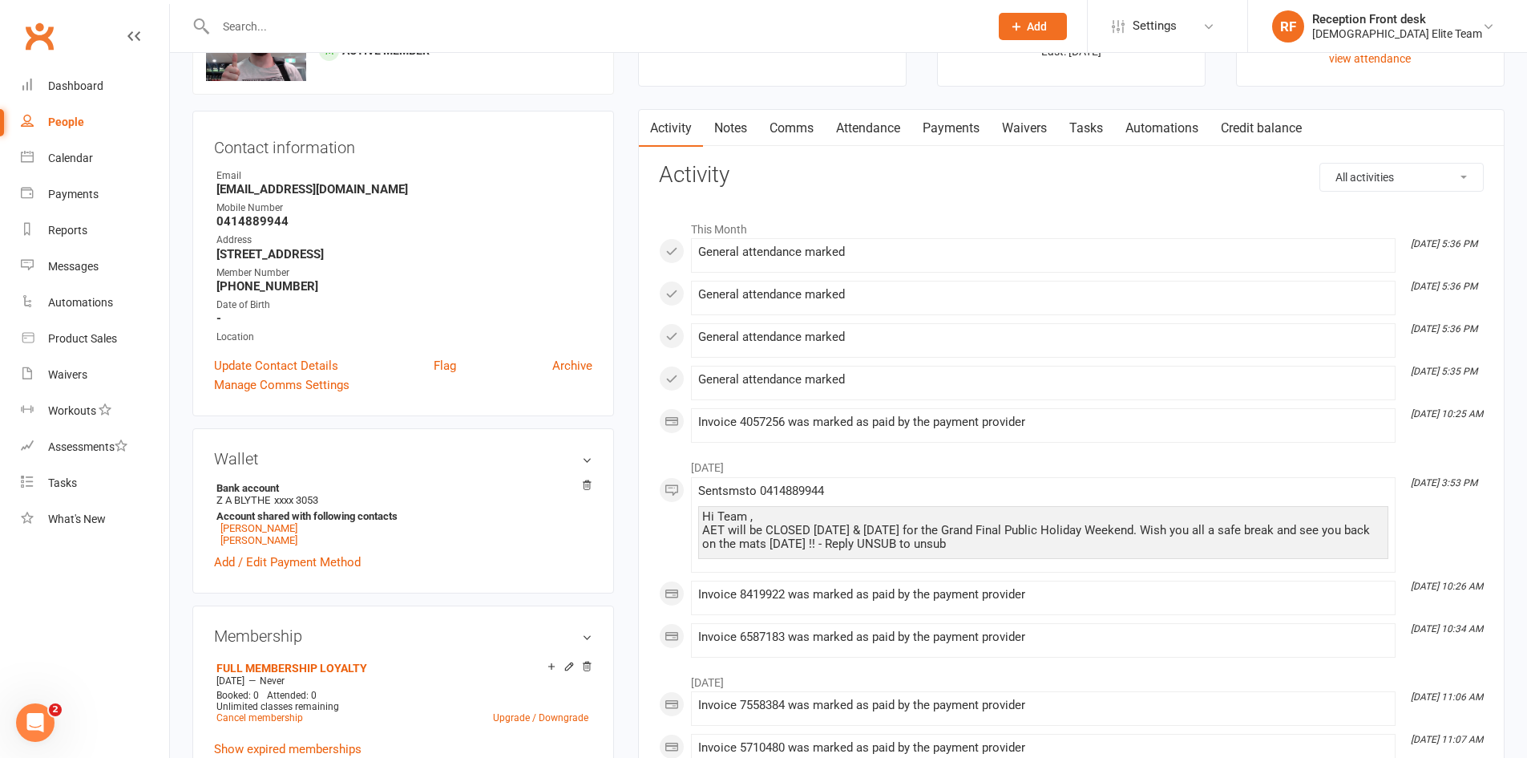
scroll to position [80, 0]
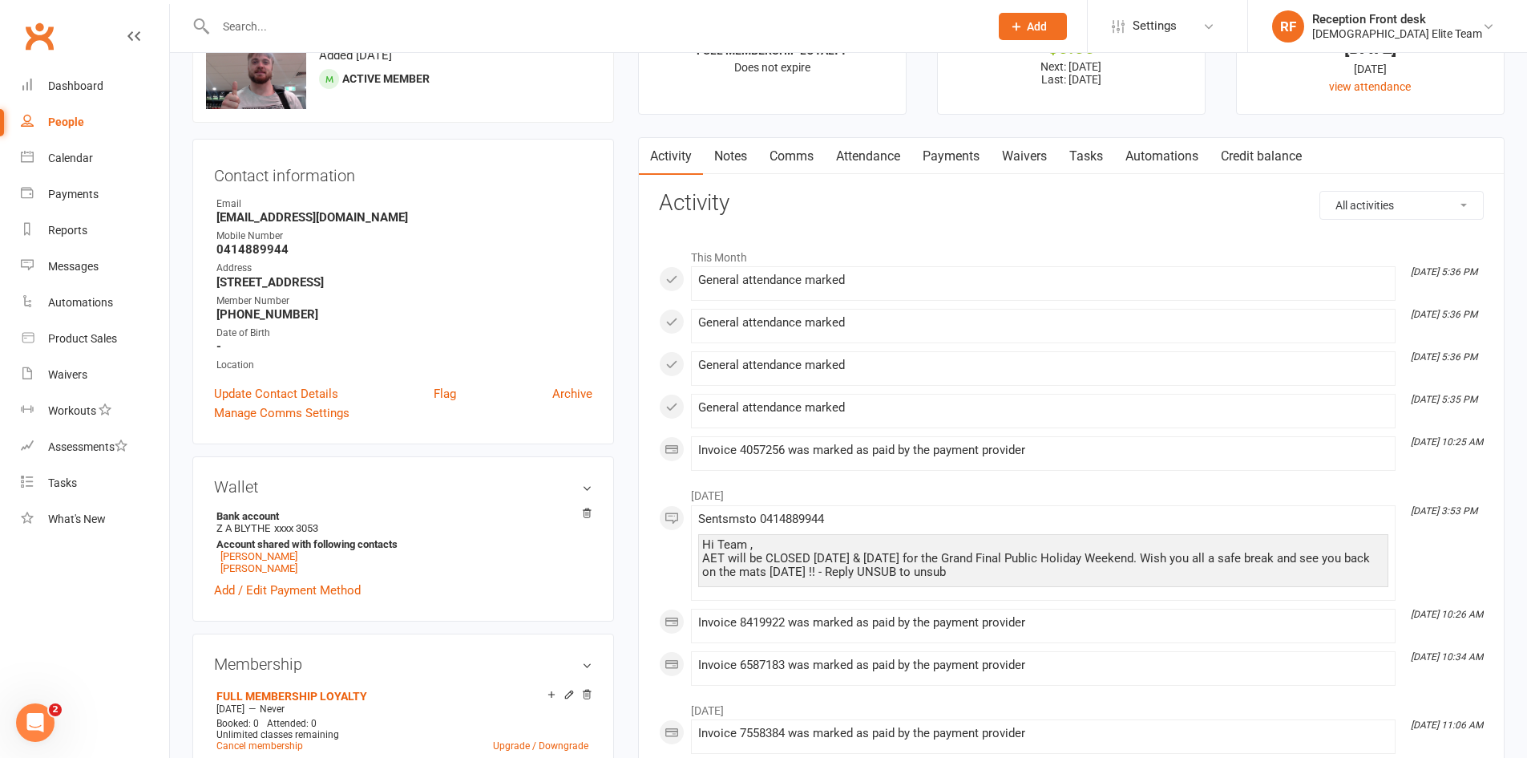
click at [964, 161] on link "Payments" at bounding box center [950, 156] width 79 height 37
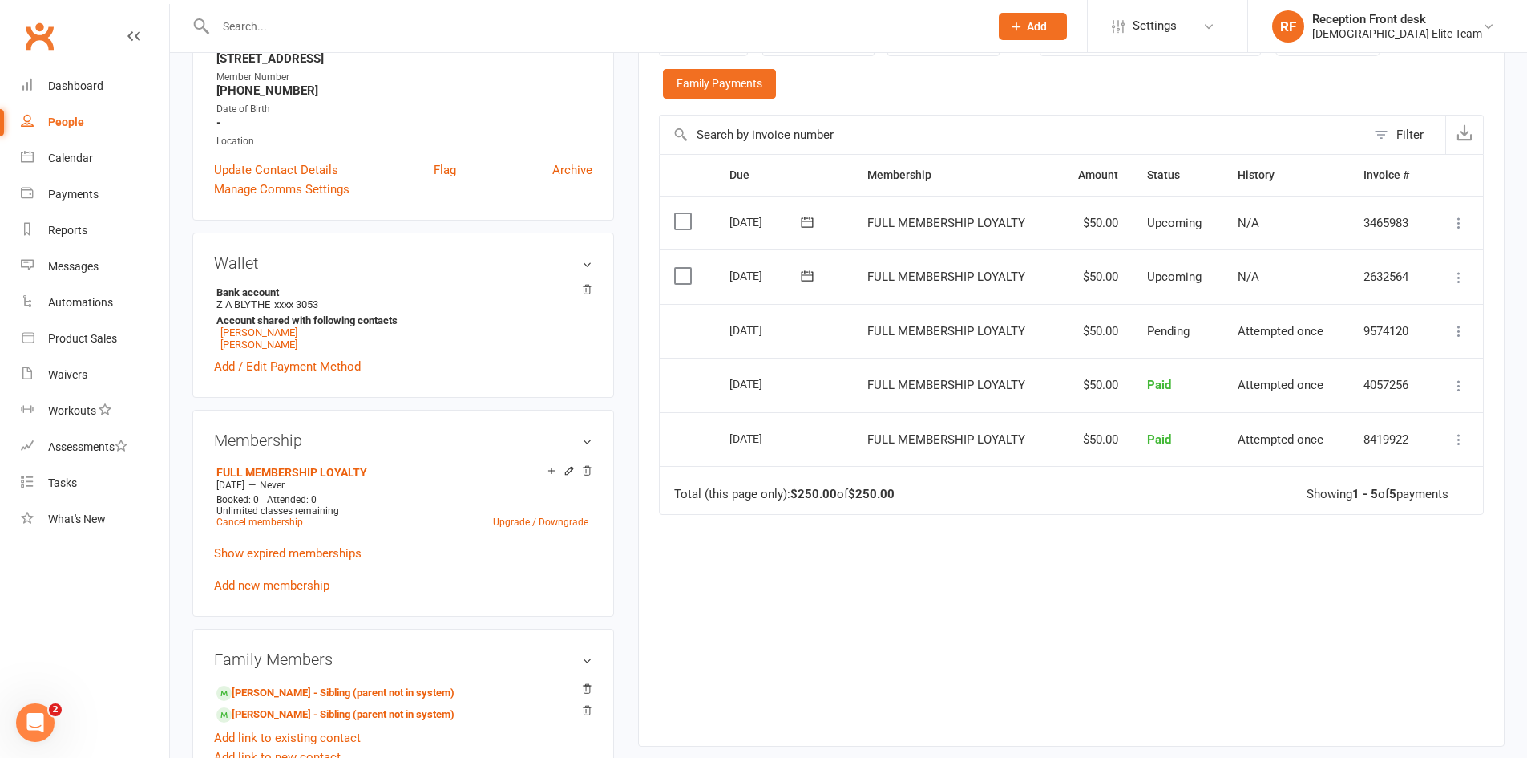
scroll to position [321, 0]
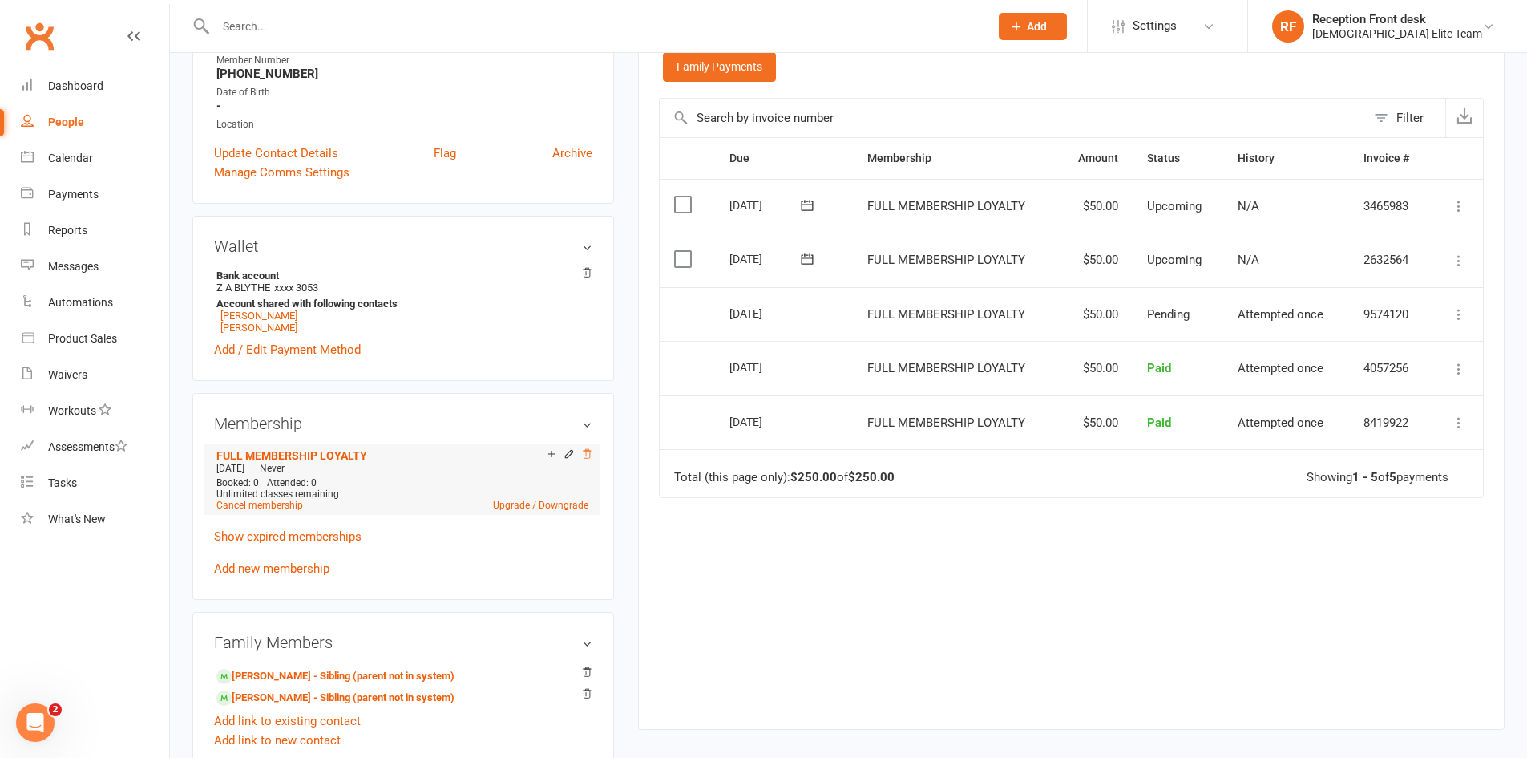
click at [589, 449] on icon at bounding box center [586, 453] width 11 height 11
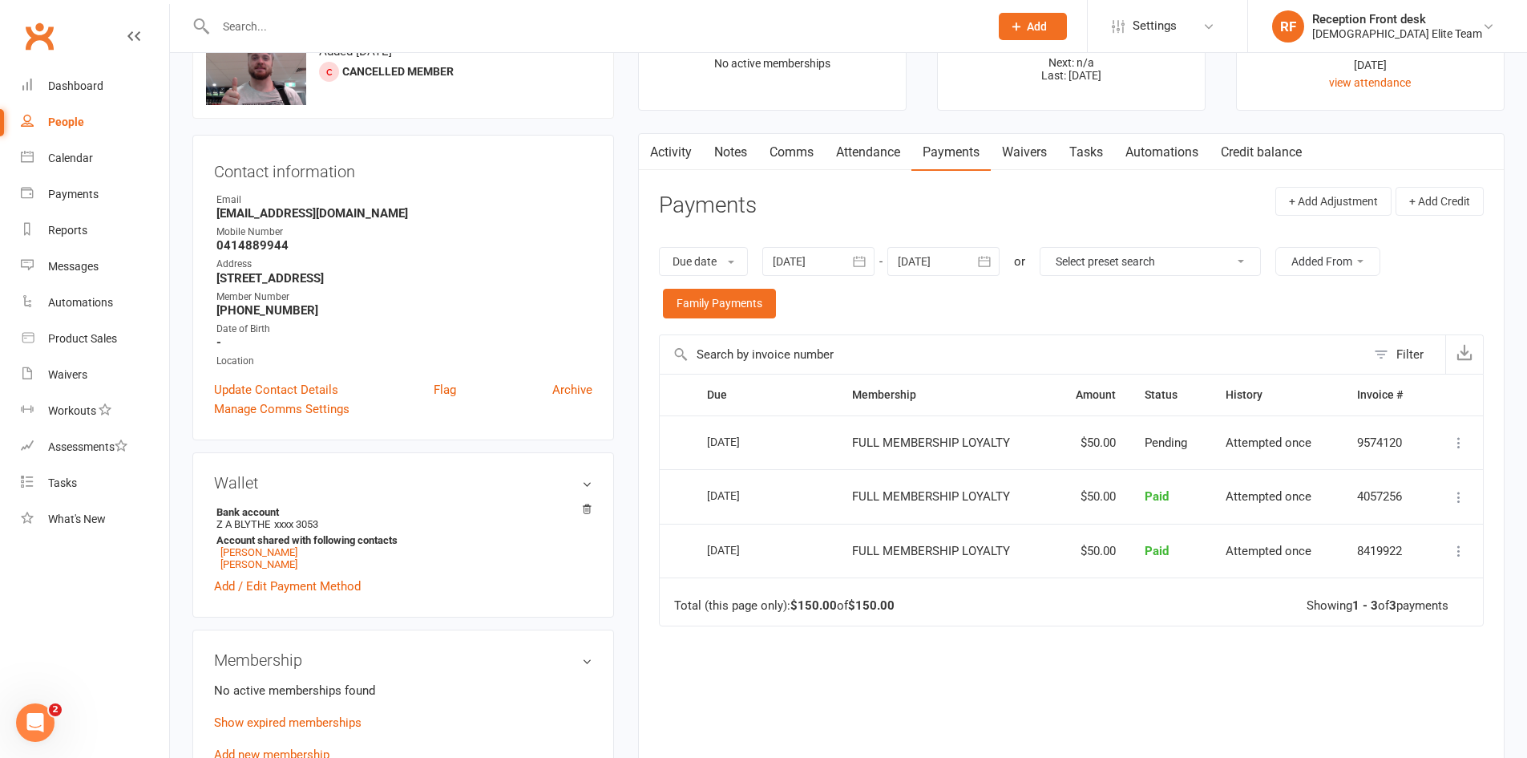
scroll to position [240, 0]
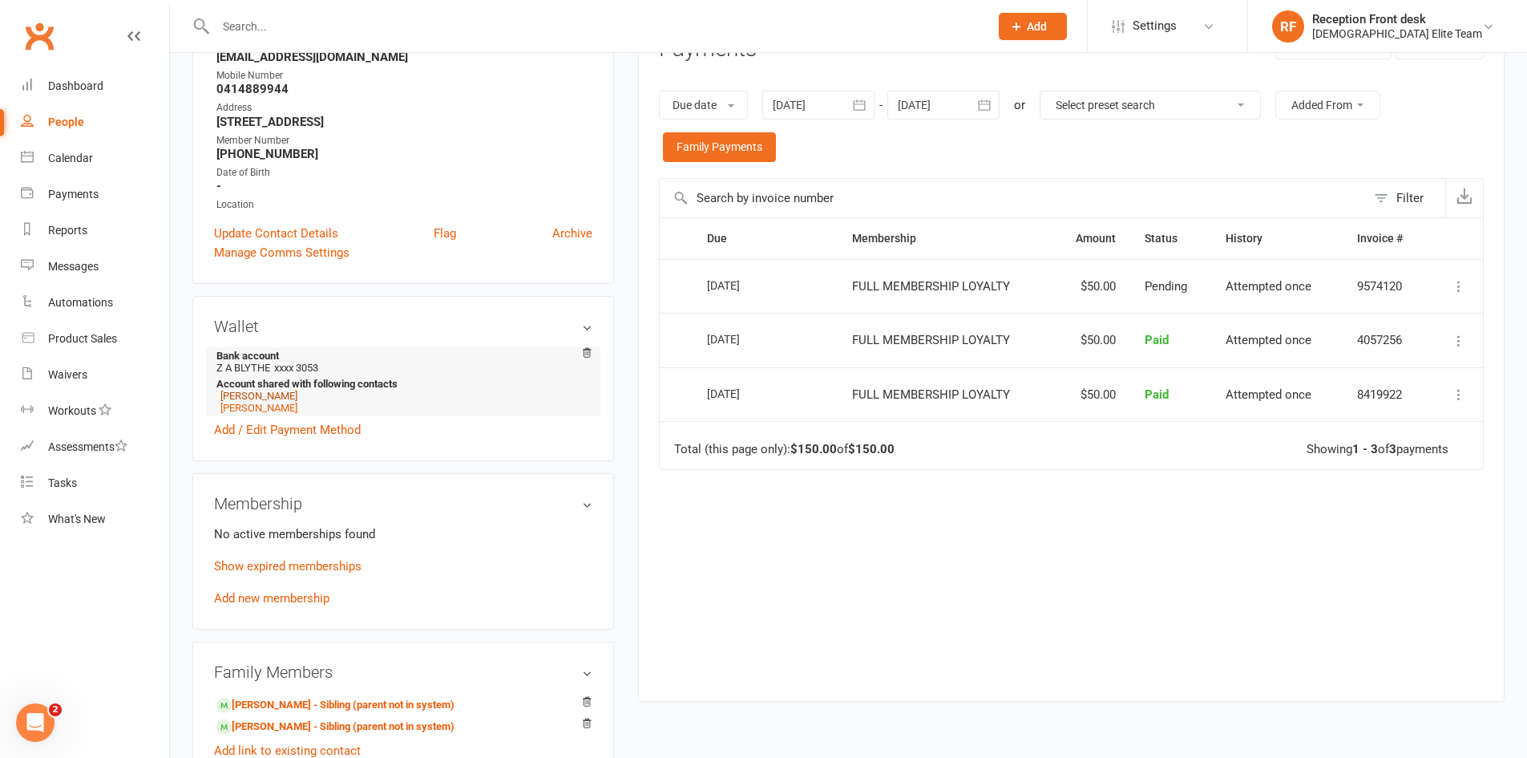
click at [270, 398] on link "[PERSON_NAME]" at bounding box center [258, 396] width 77 height 12
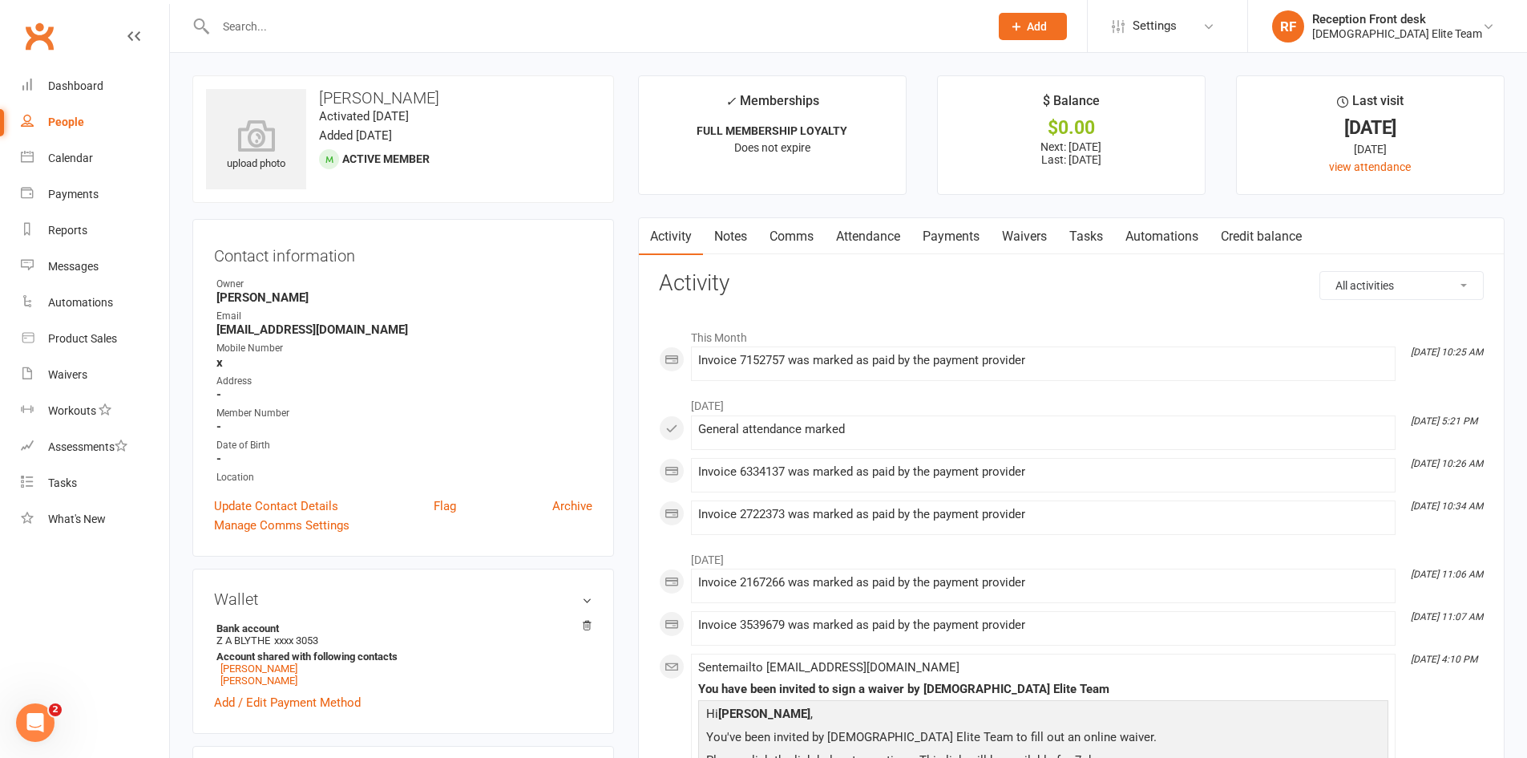
click at [964, 230] on link "Payments" at bounding box center [950, 236] width 79 height 37
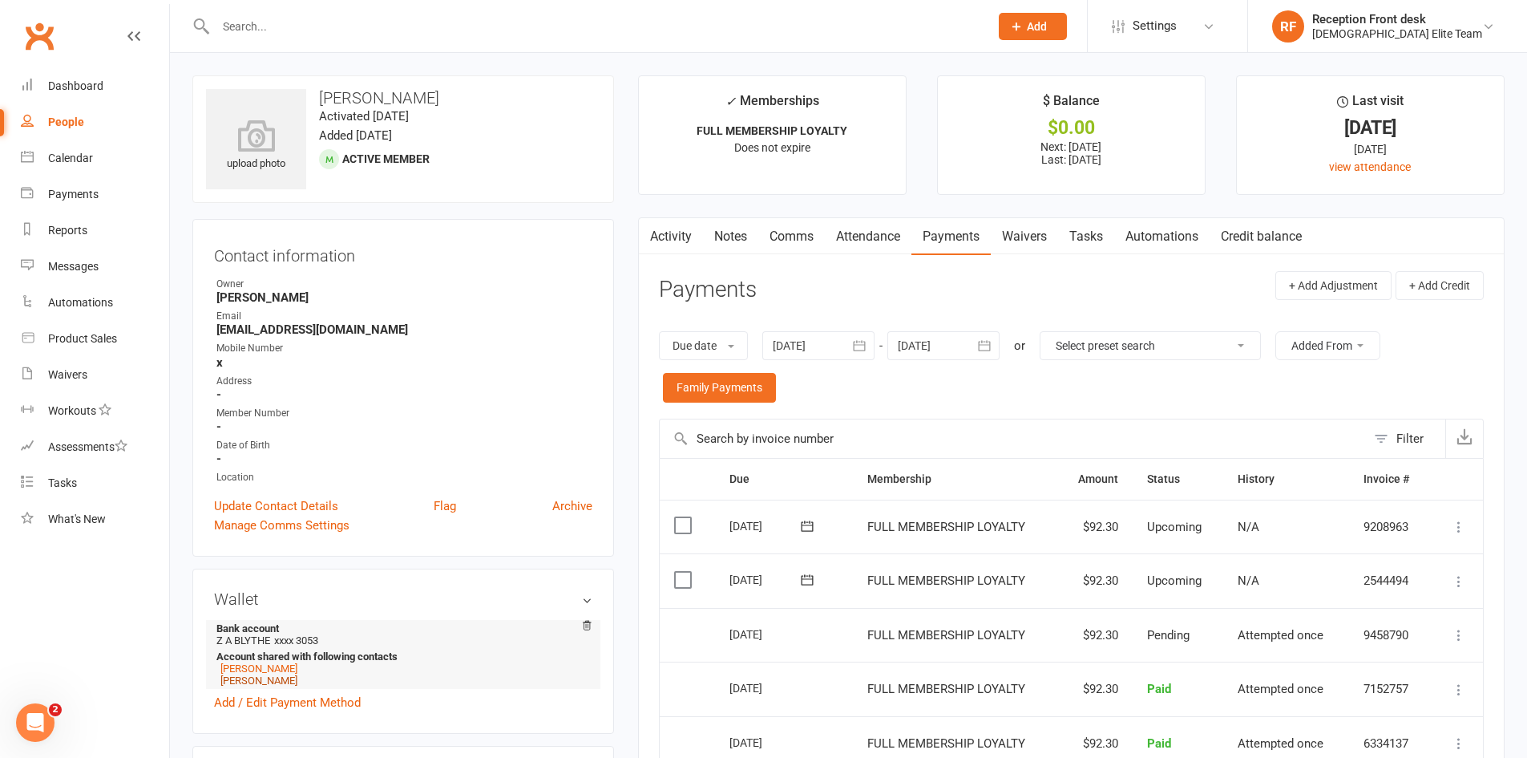
click at [246, 677] on link "[PERSON_NAME]" at bounding box center [258, 680] width 77 height 12
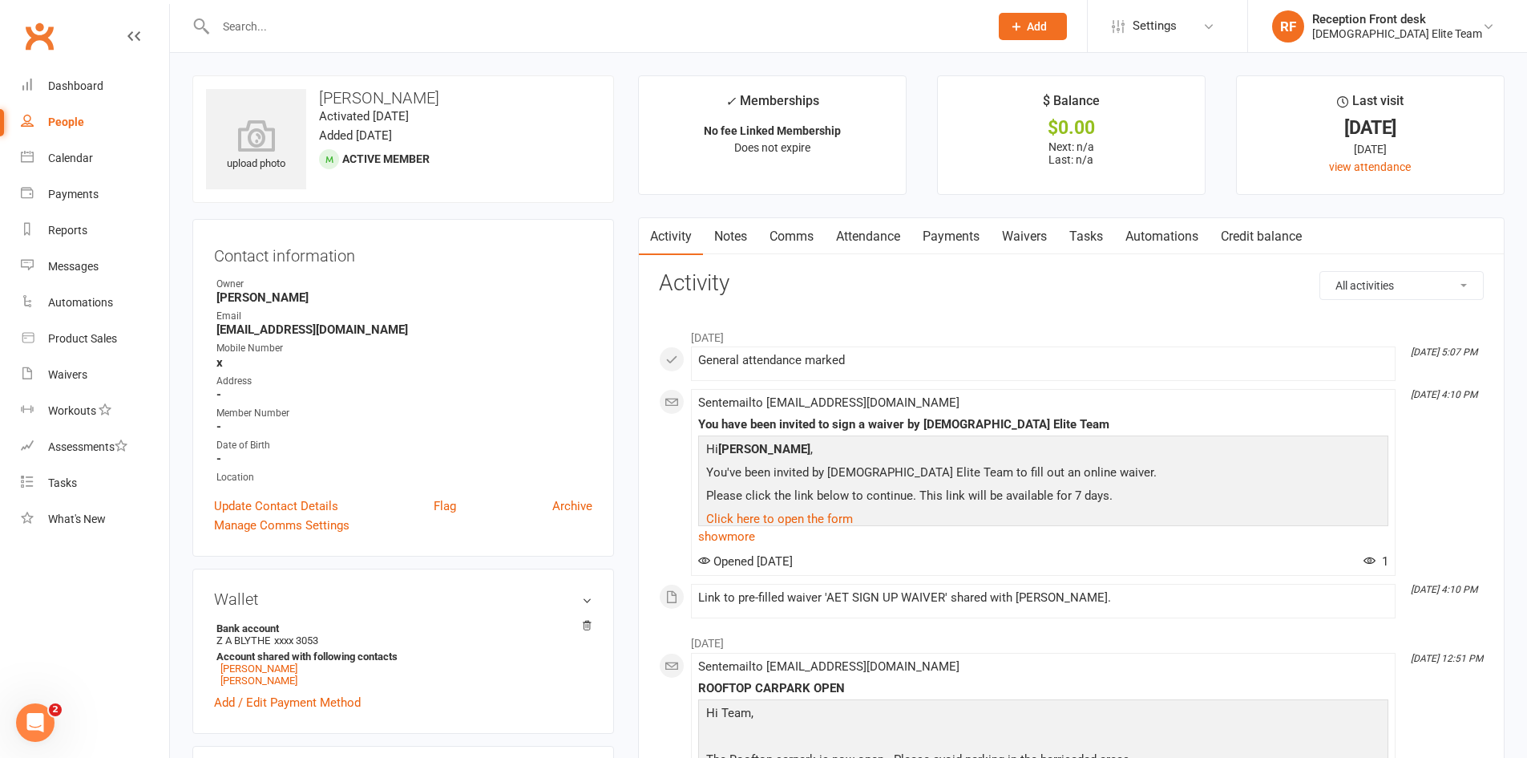
click at [943, 228] on link "Payments" at bounding box center [950, 236] width 79 height 37
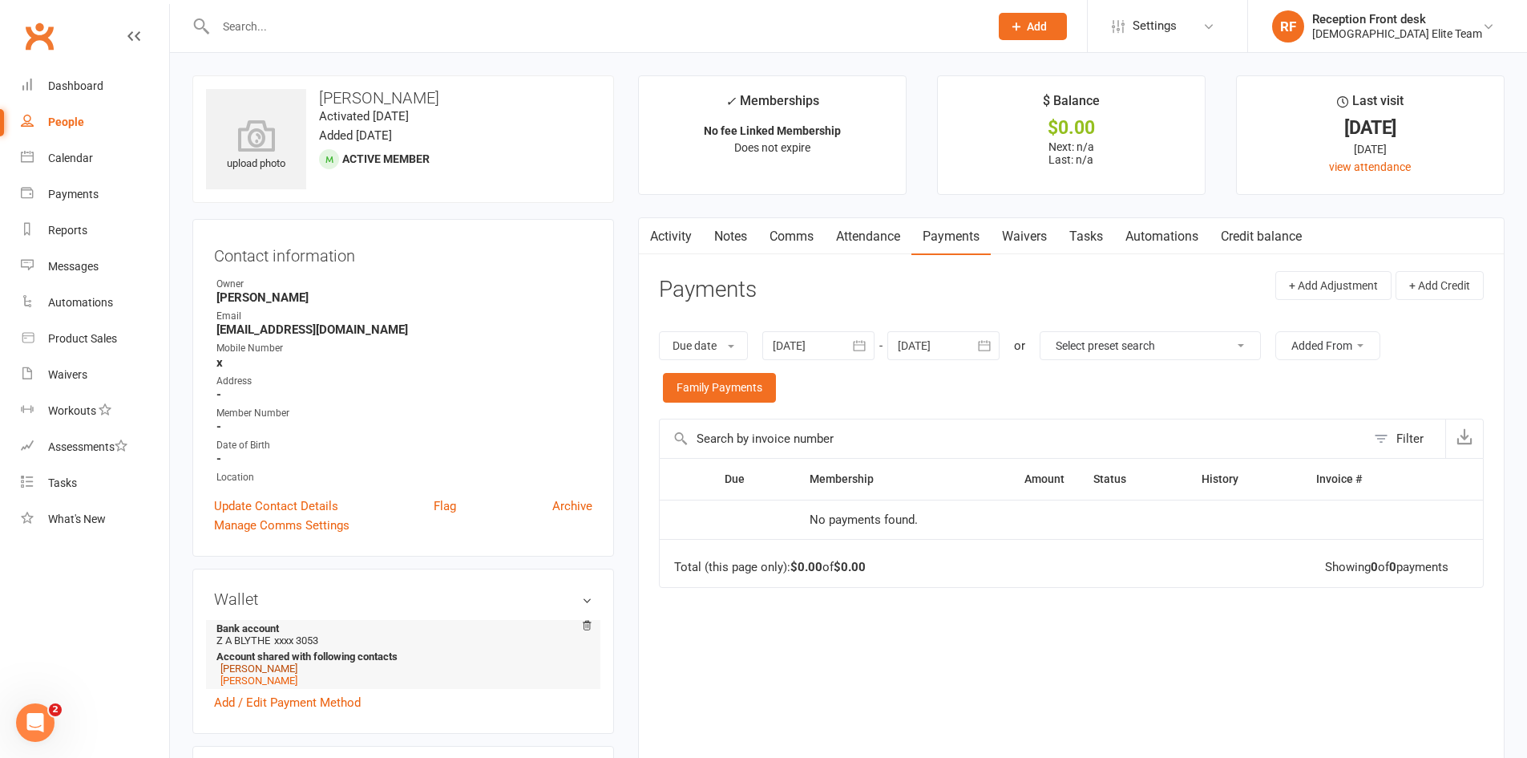
click at [258, 667] on link "[PERSON_NAME]" at bounding box center [258, 668] width 77 height 12
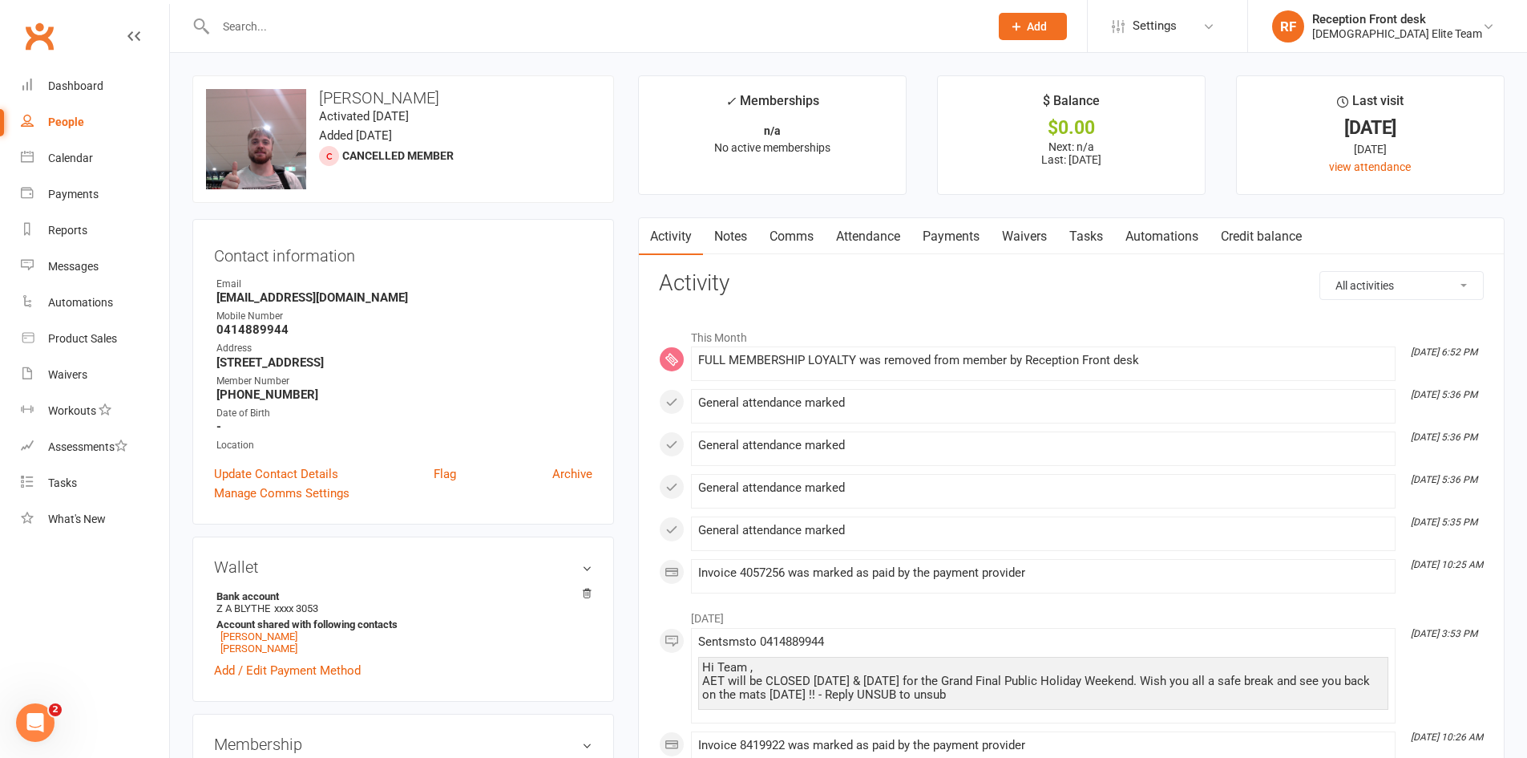
scroll to position [321, 0]
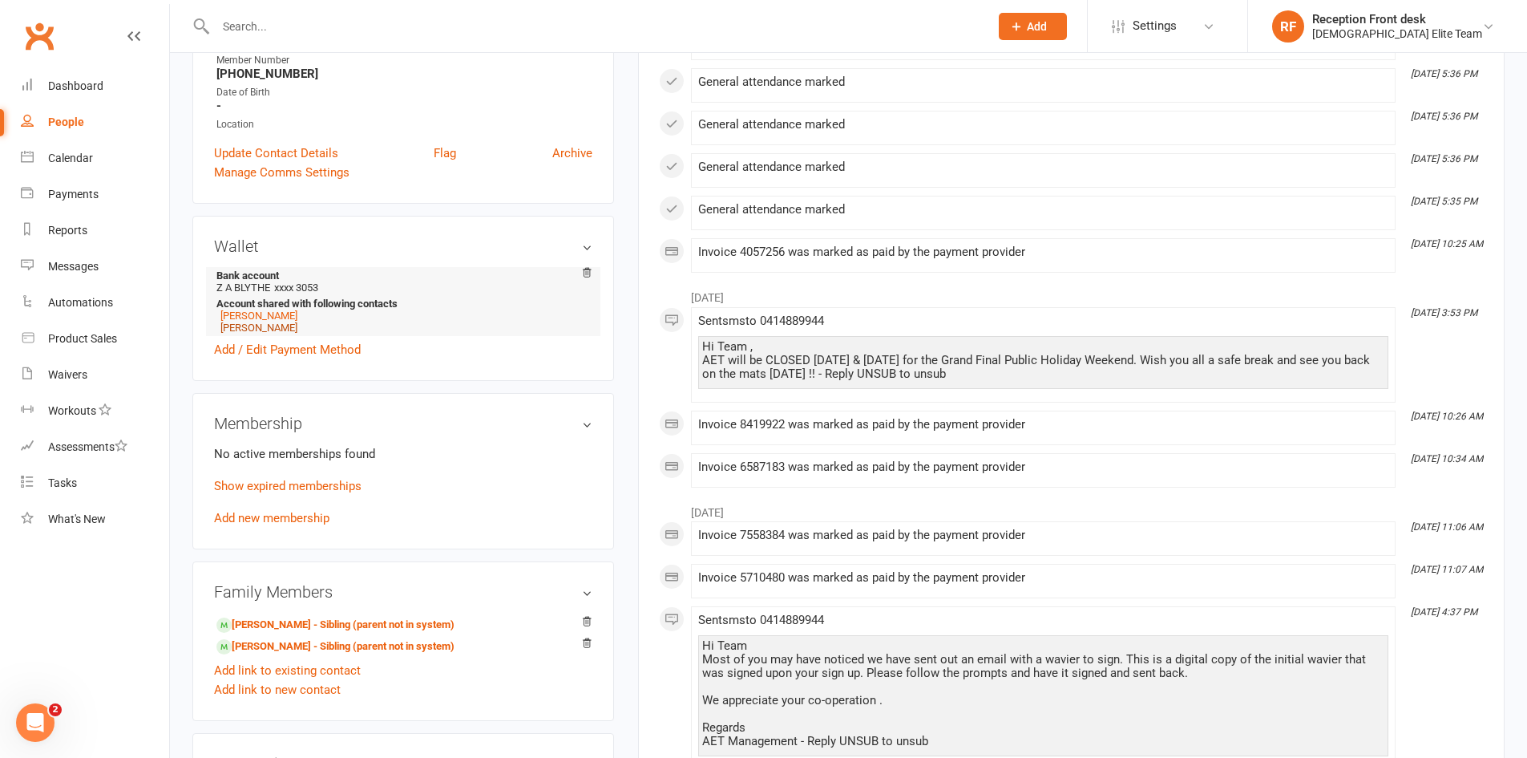
click at [258, 328] on link "[PERSON_NAME]" at bounding box center [258, 327] width 77 height 12
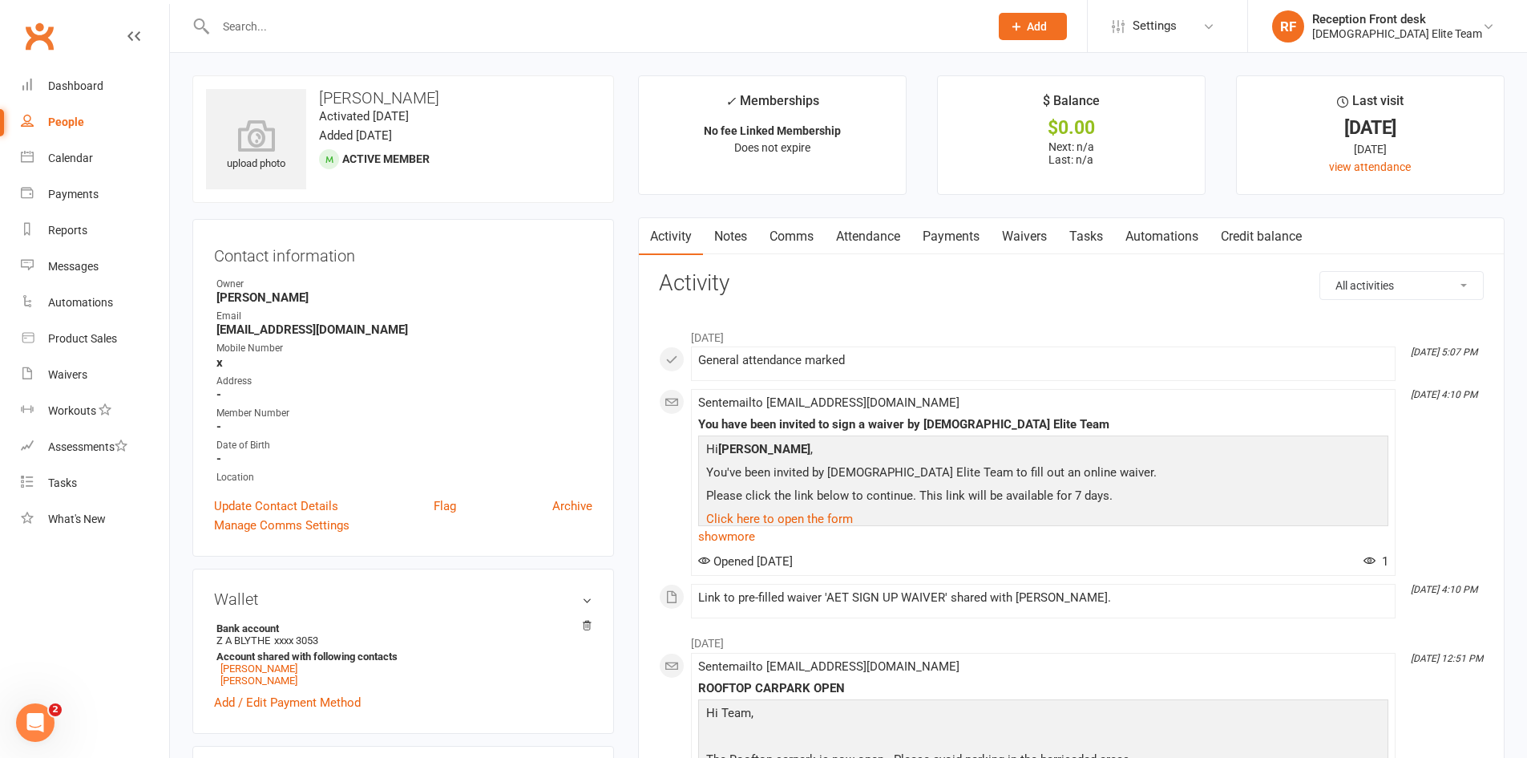
click at [947, 230] on link "Payments" at bounding box center [950, 236] width 79 height 37
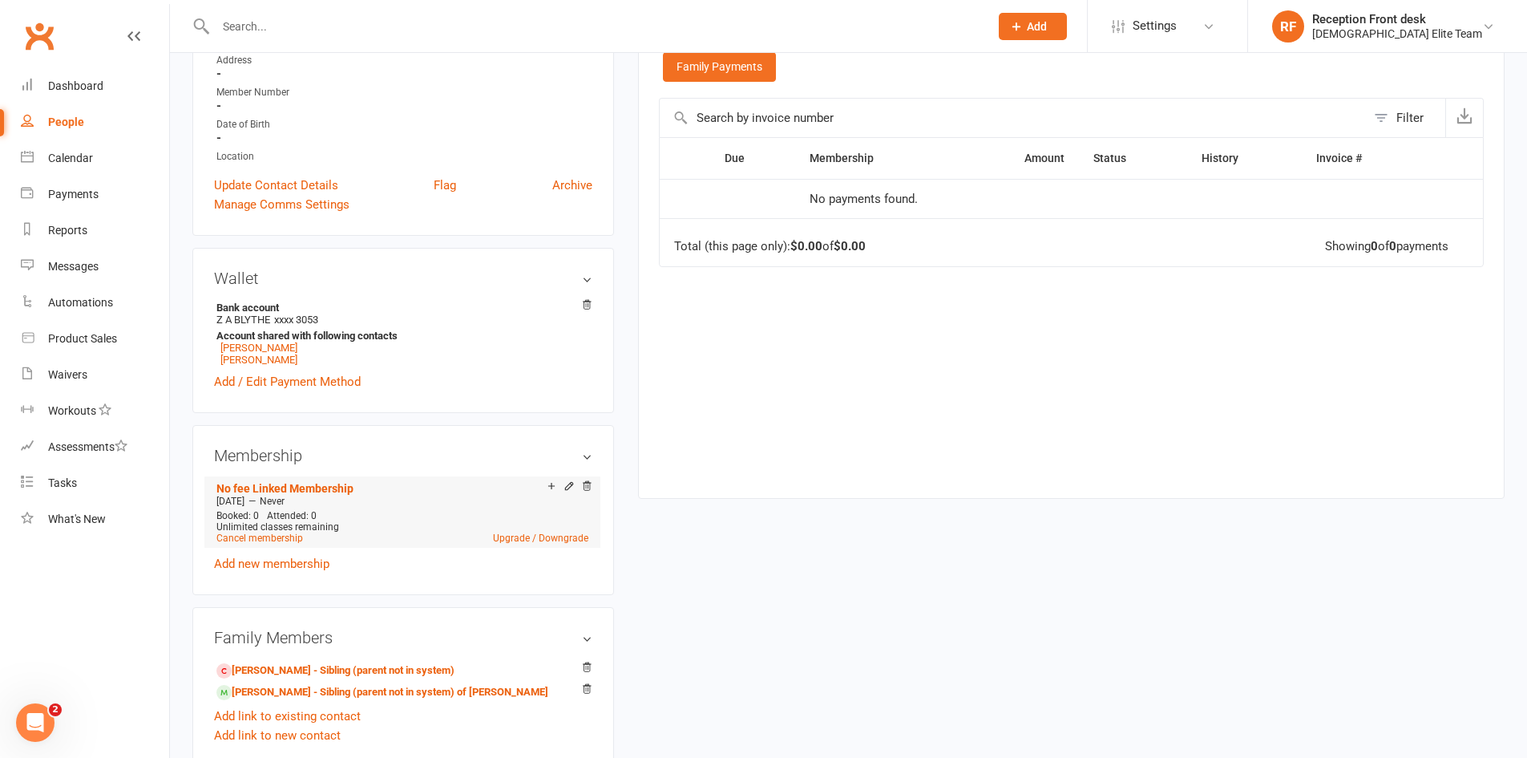
scroll to position [240, 0]
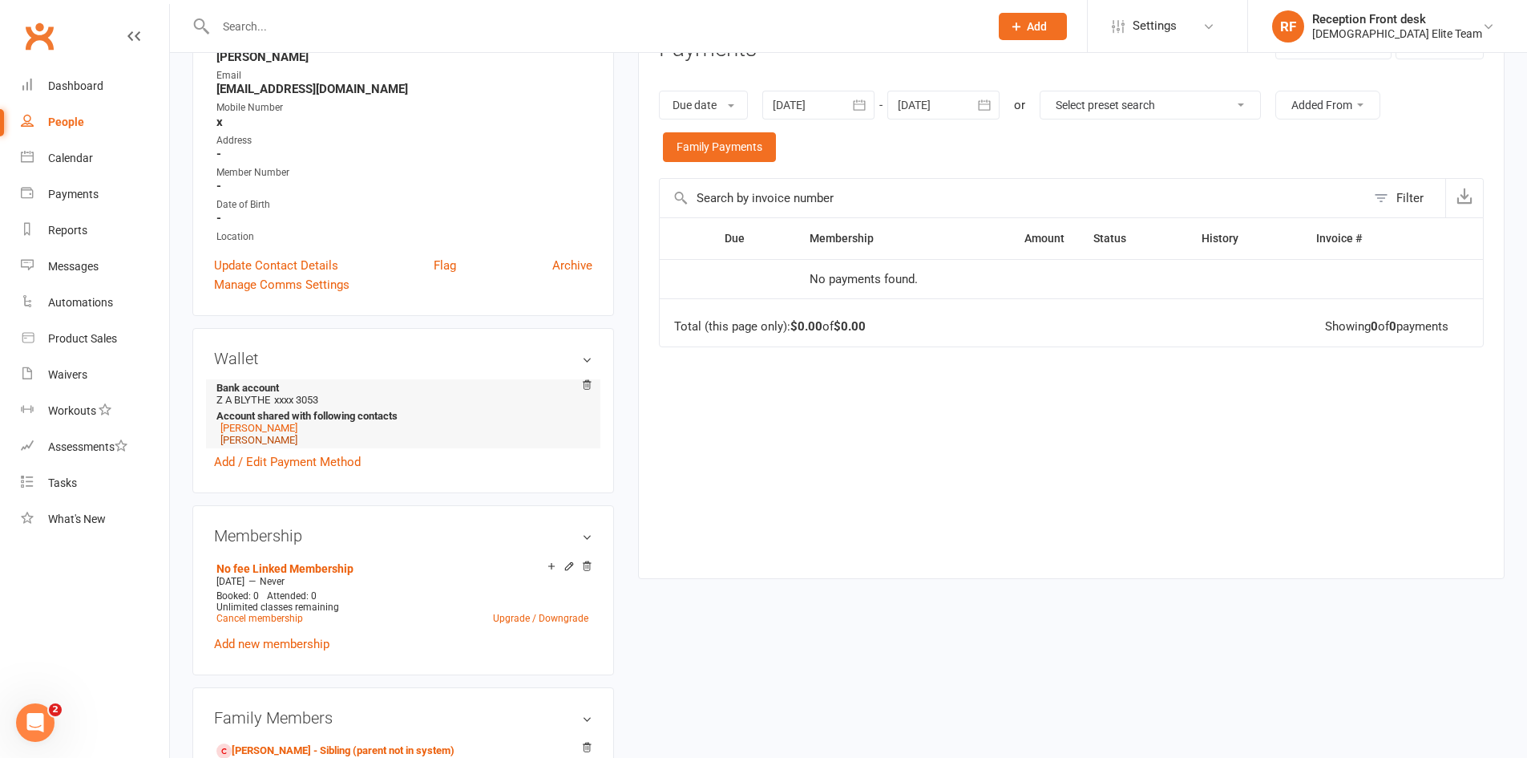
click at [269, 443] on link "[PERSON_NAME]" at bounding box center [258, 440] width 77 height 12
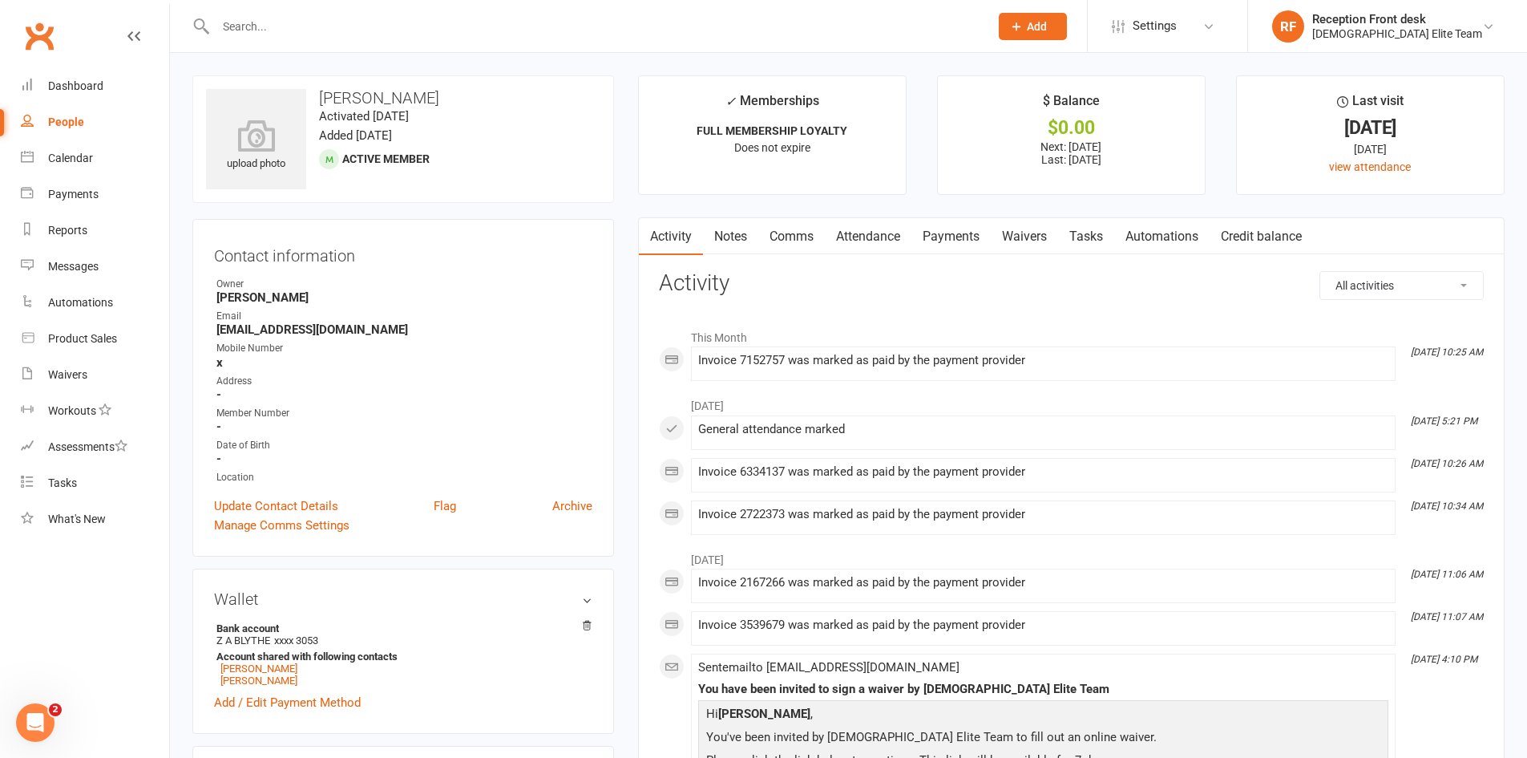
click at [953, 239] on link "Payments" at bounding box center [950, 236] width 79 height 37
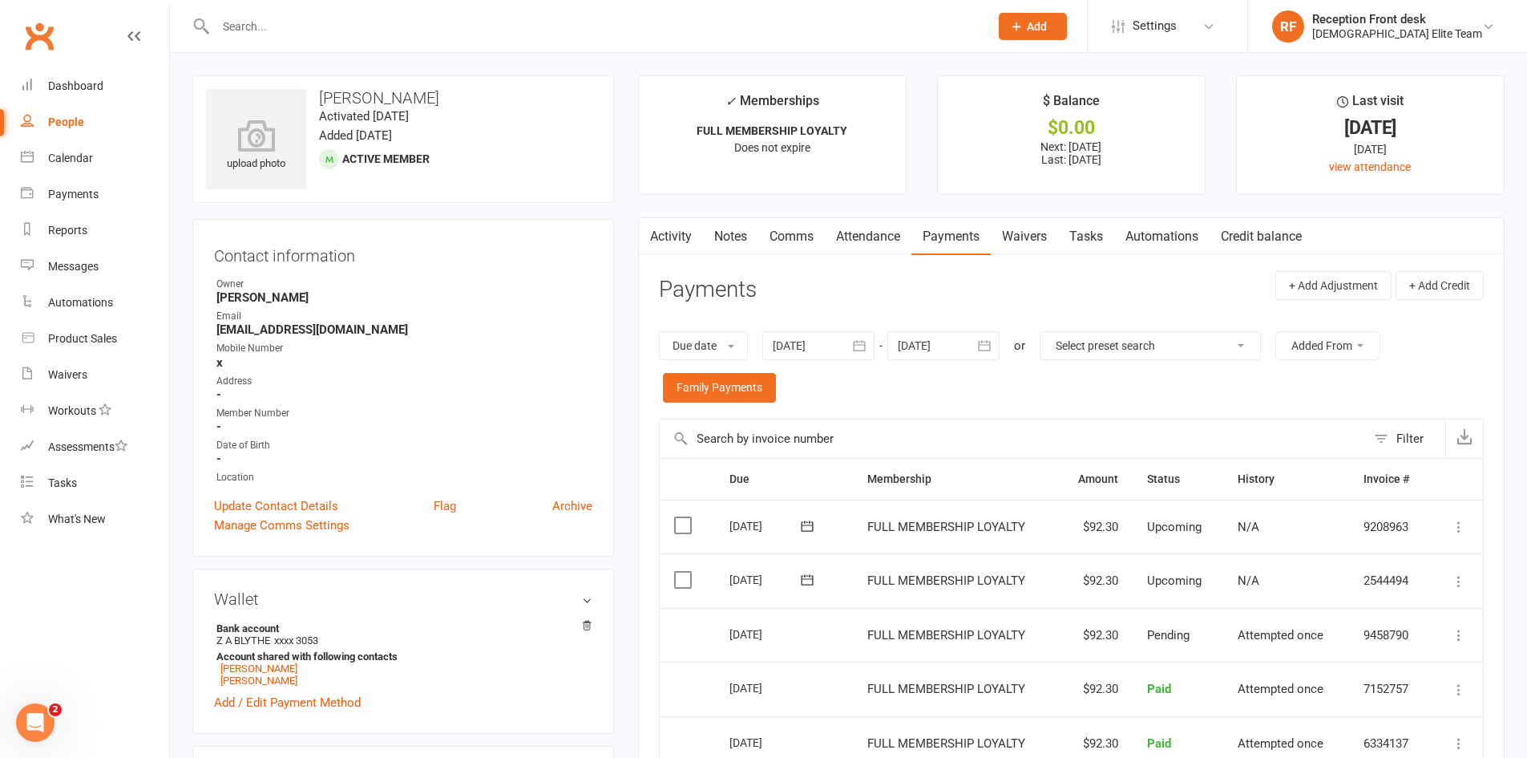
click at [216, 22] on input "text" at bounding box center [594, 26] width 767 height 22
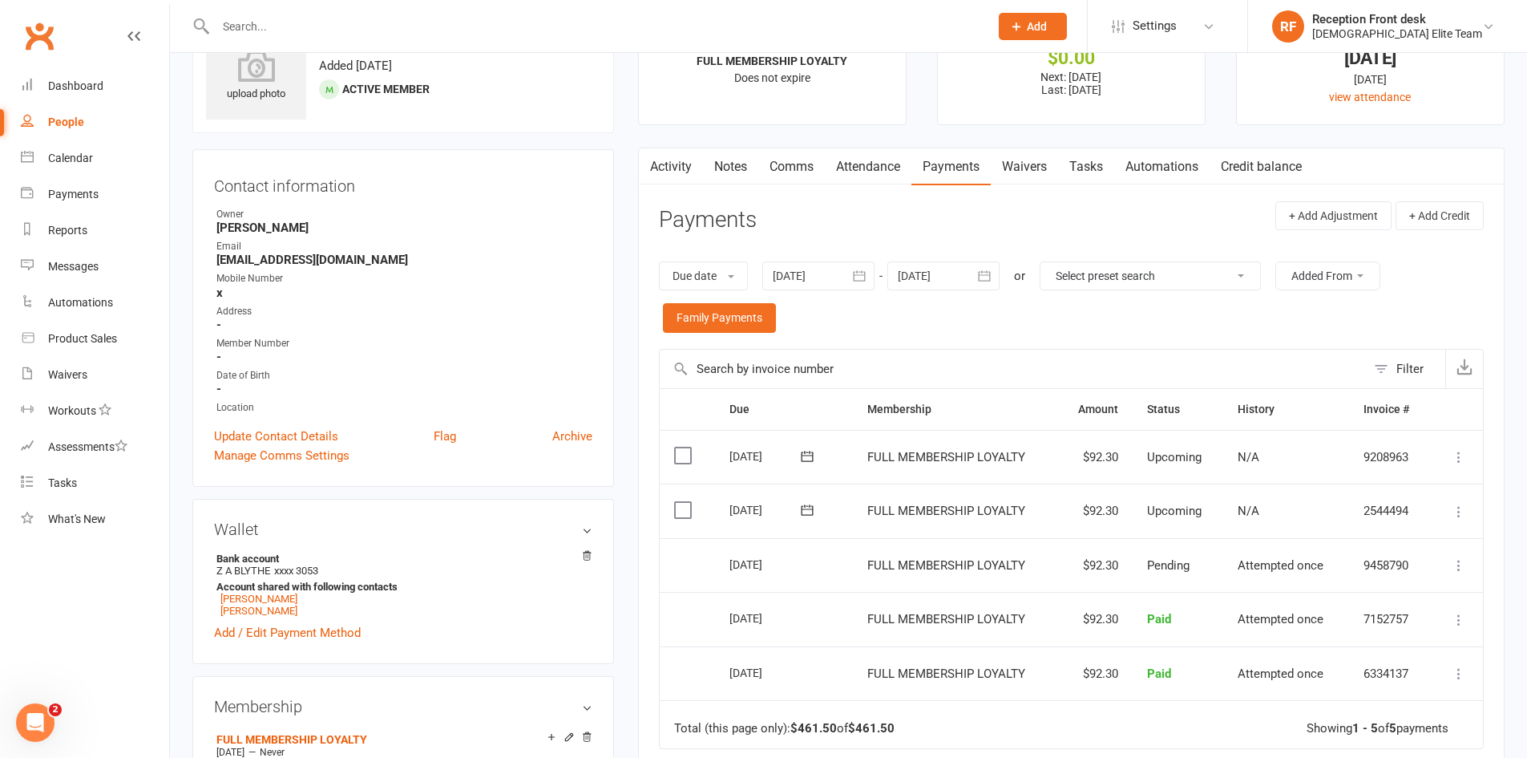
scroll to position [160, 0]
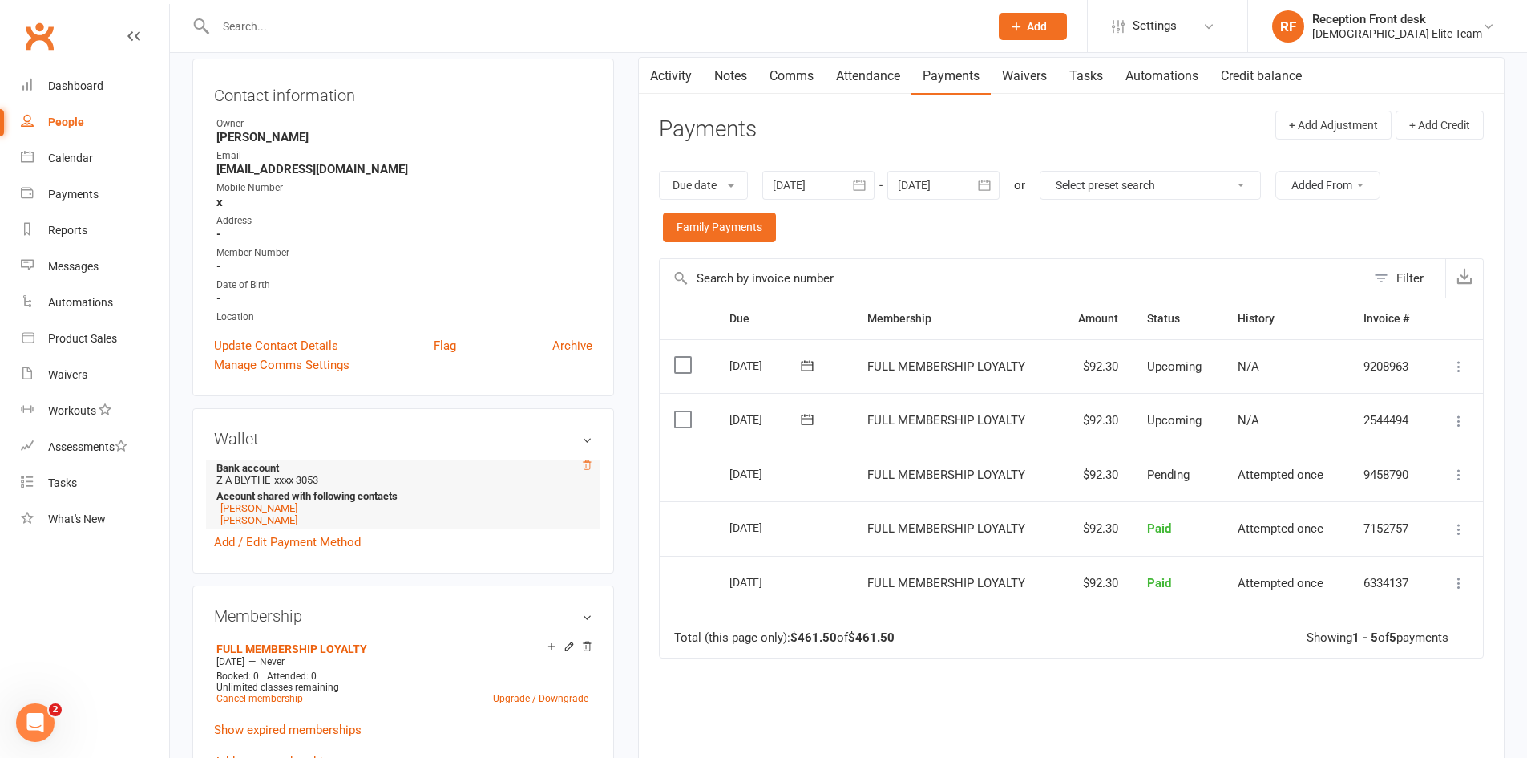
click at [586, 467] on icon at bounding box center [587, 464] width 8 height 9
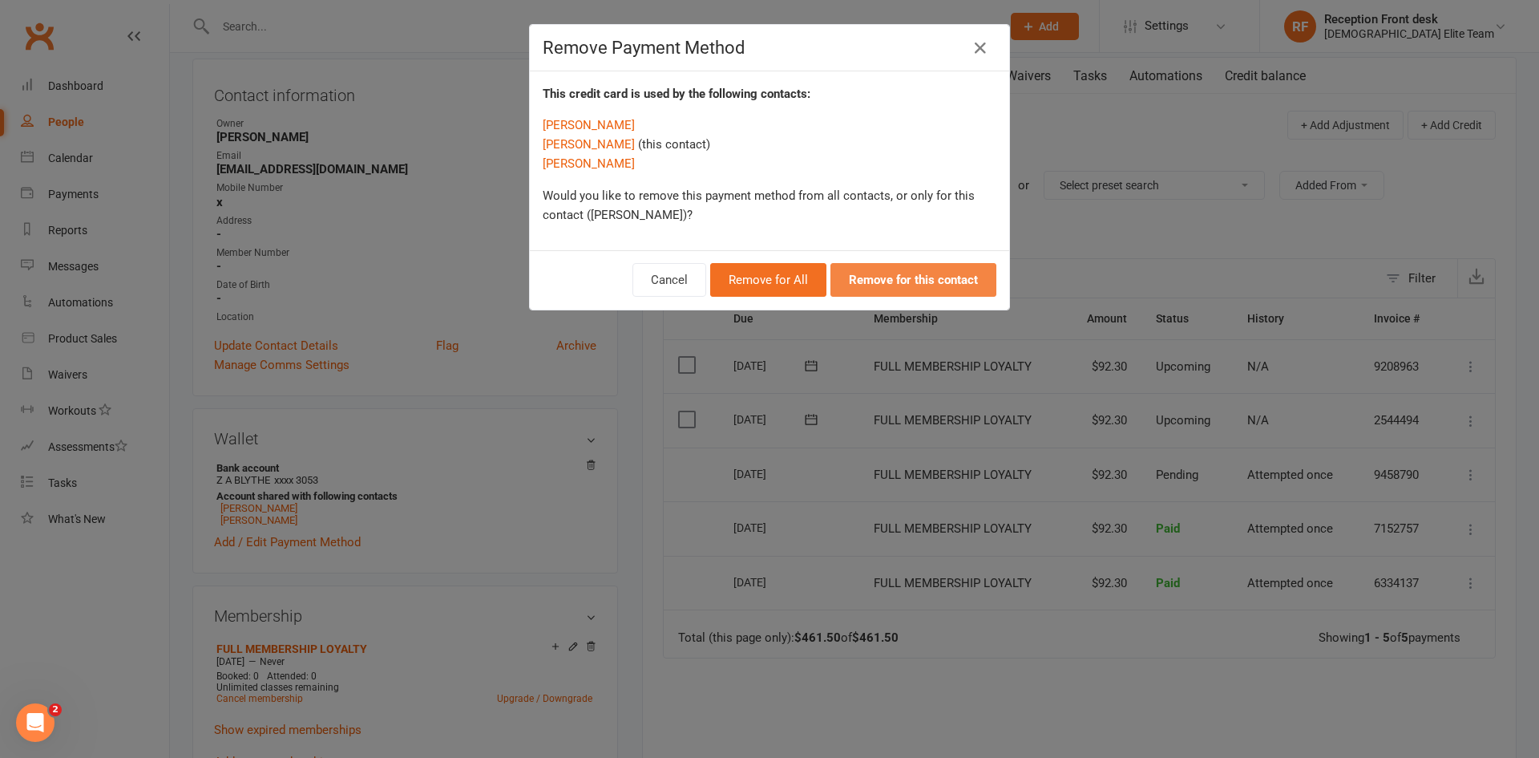
click at [895, 286] on strong "Remove for this contact" at bounding box center [913, 280] width 129 height 14
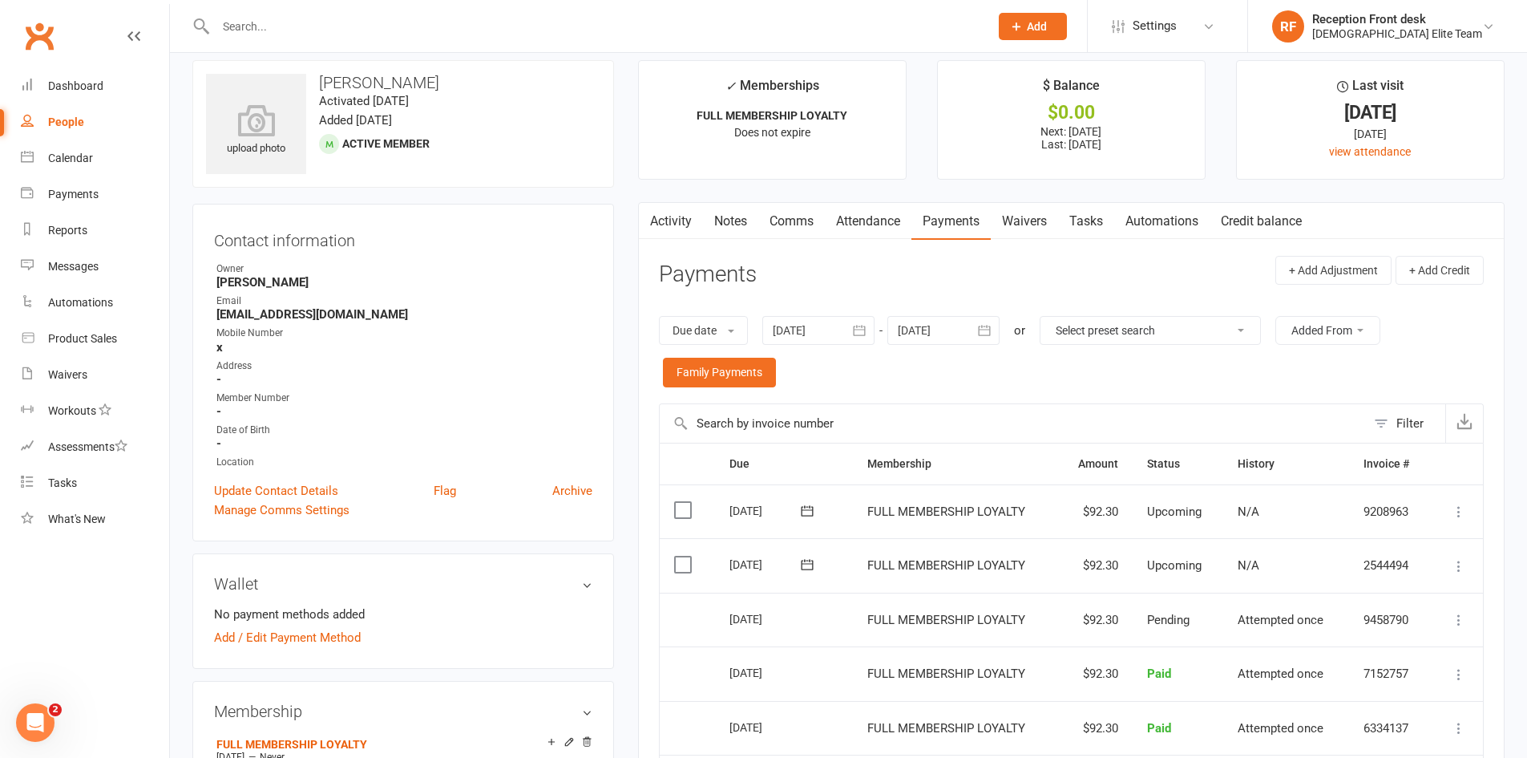
scroll to position [0, 0]
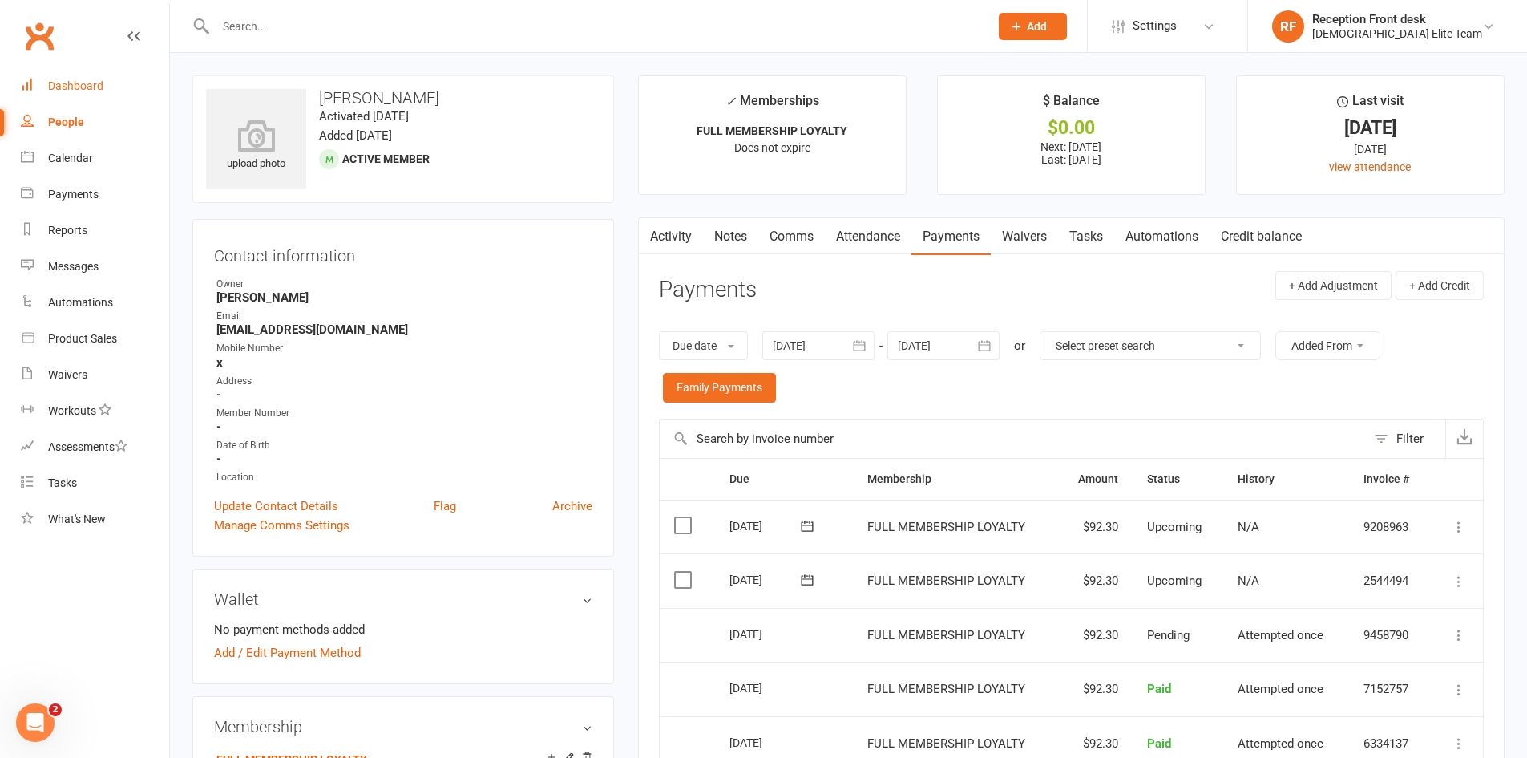
click at [91, 79] on div "Dashboard" at bounding box center [75, 85] width 55 height 13
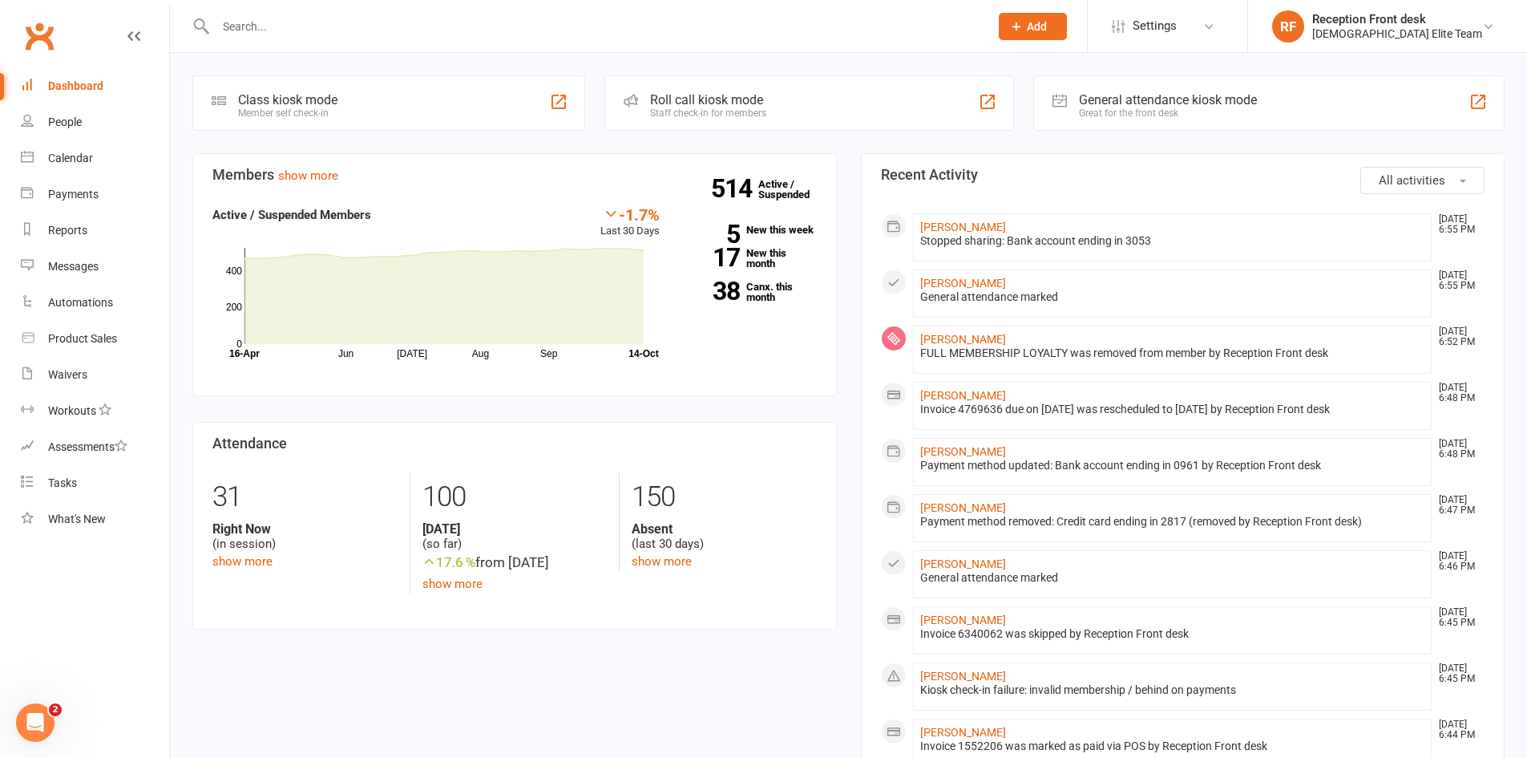
click at [279, 32] on input "text" at bounding box center [594, 26] width 767 height 22
drag, startPoint x: 940, startPoint y: 131, endPoint x: 203, endPoint y: 22, distance: 745.6
click at [214, 13] on div at bounding box center [585, 26] width 786 height 52
click at [240, 29] on input "text" at bounding box center [594, 26] width 767 height 22
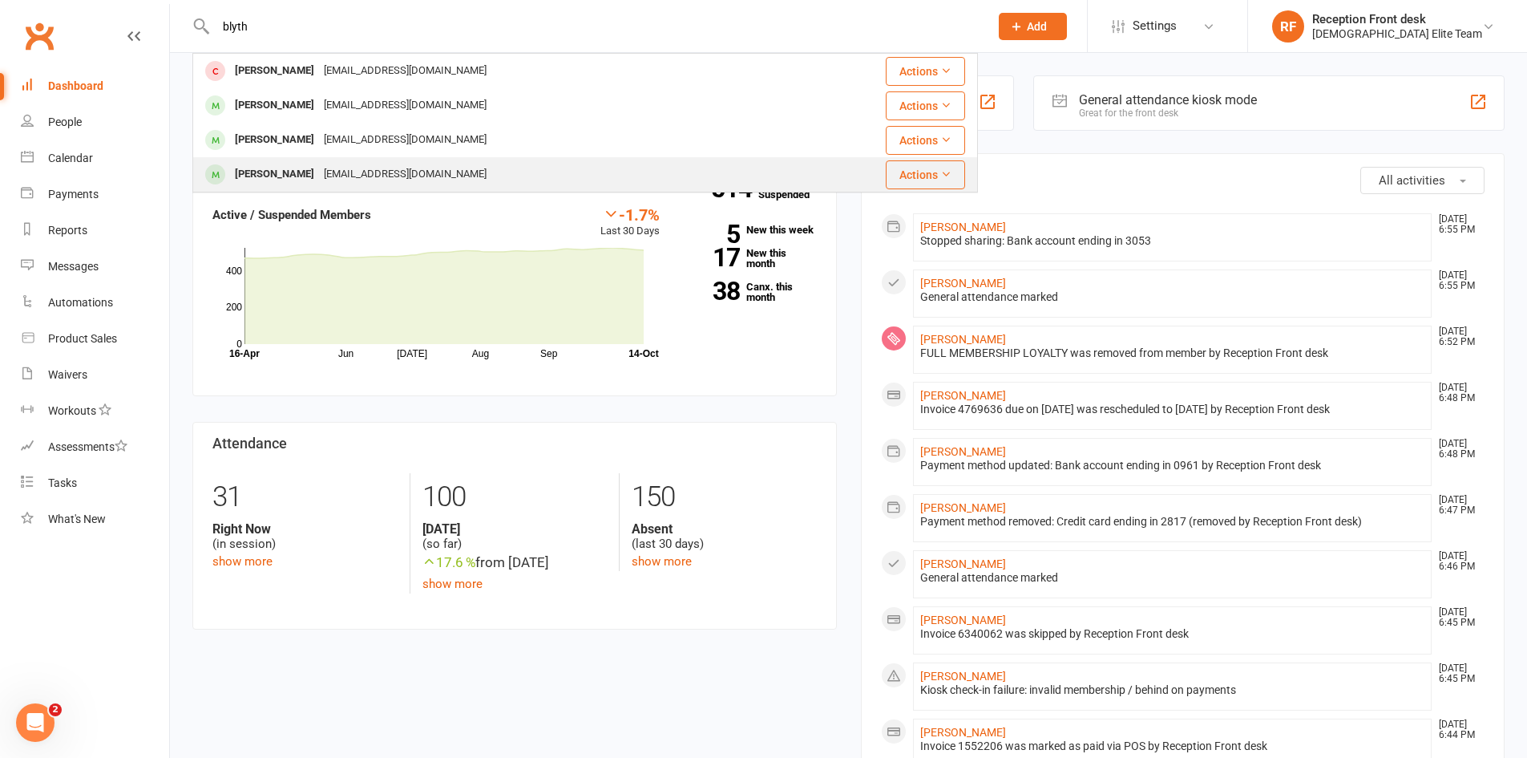
type input "blyth"
click at [396, 174] on div "[EMAIL_ADDRESS][DOMAIN_NAME]" at bounding box center [405, 174] width 172 height 23
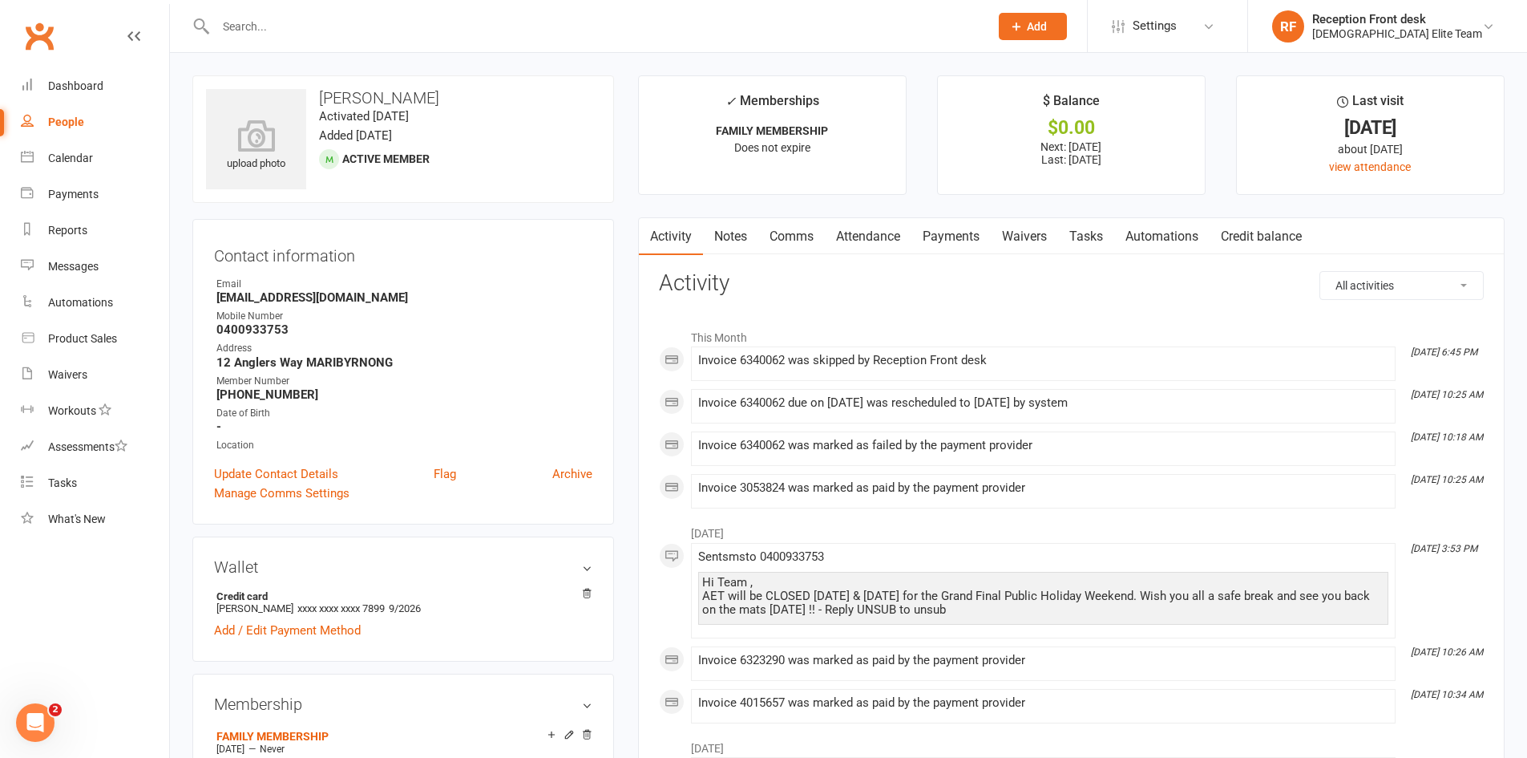
click at [970, 226] on link "Payments" at bounding box center [950, 236] width 79 height 37
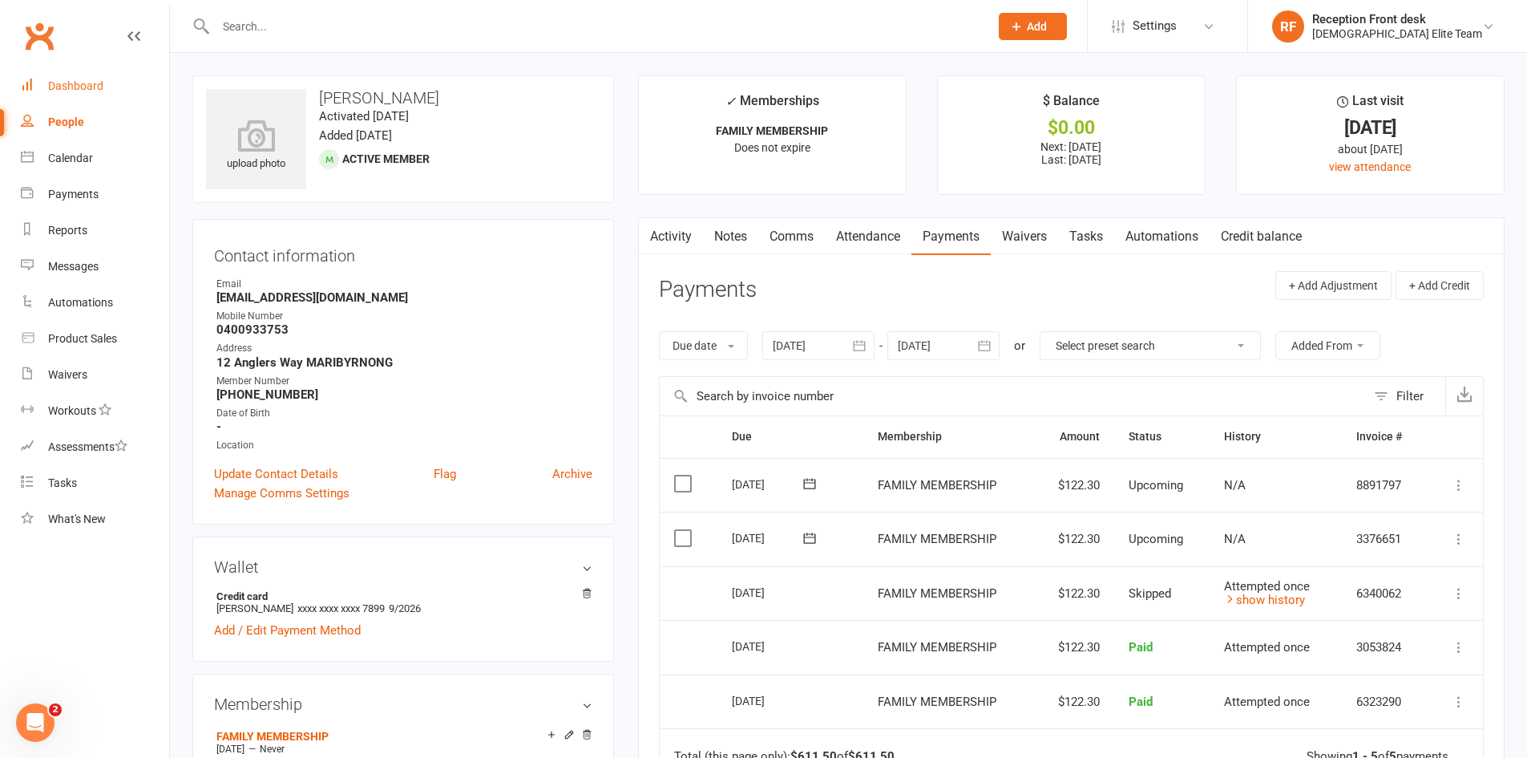
click at [69, 78] on link "Dashboard" at bounding box center [95, 86] width 148 height 36
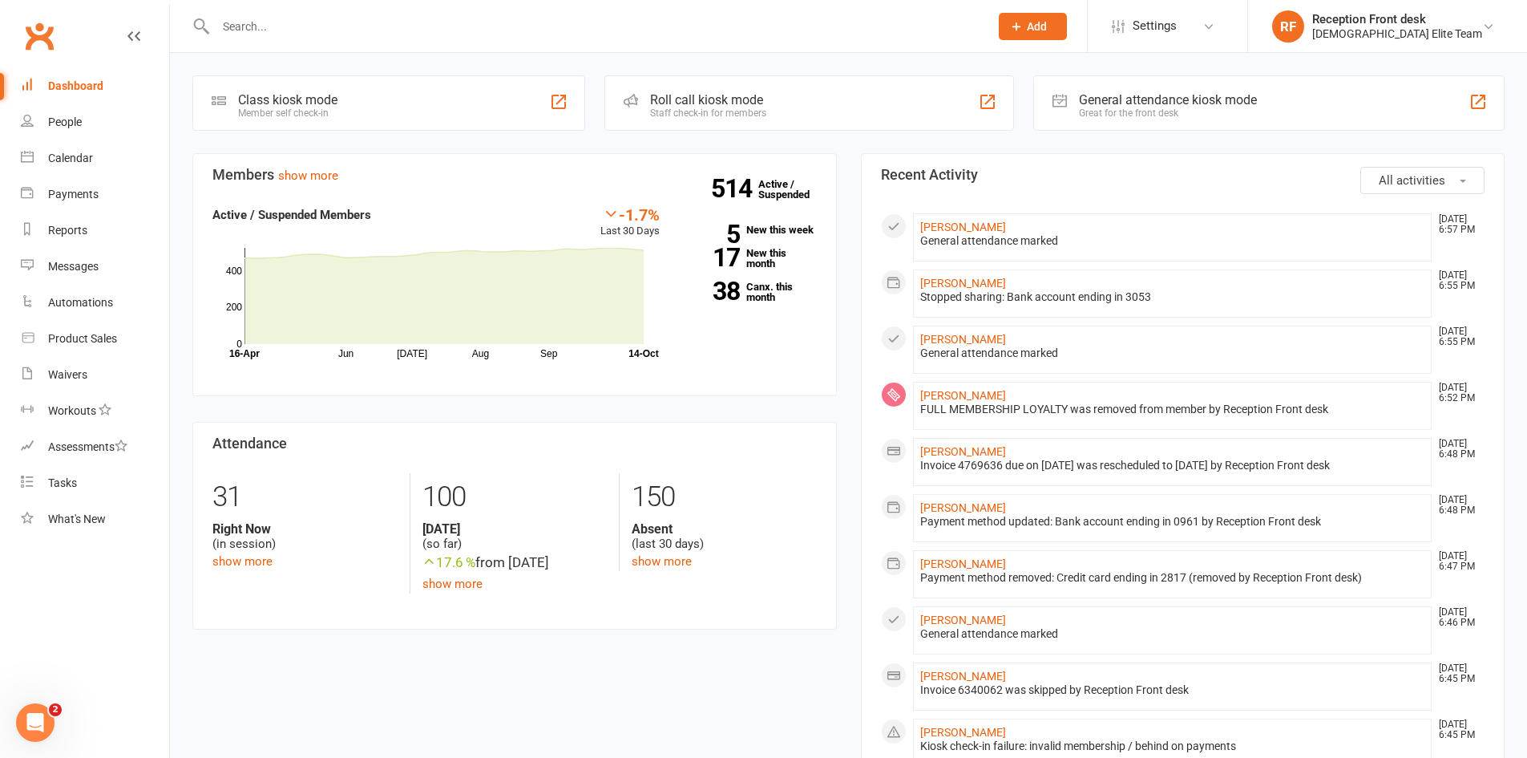
click at [227, 21] on input "text" at bounding box center [594, 26] width 767 height 22
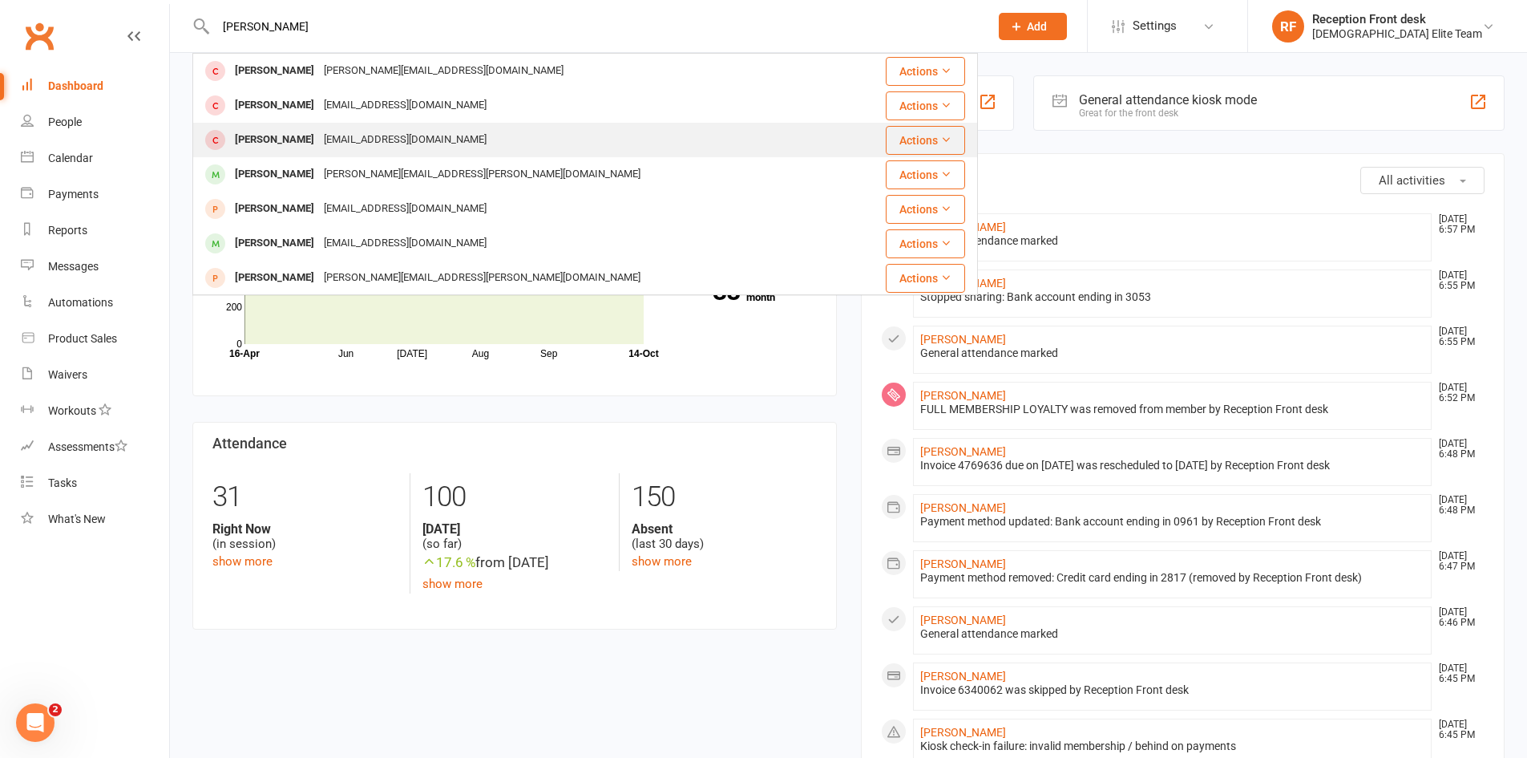
type input "[PERSON_NAME]"
click at [580, 137] on div "[PERSON_NAME] [EMAIL_ADDRESS][DOMAIN_NAME]" at bounding box center [520, 139] width 652 height 33
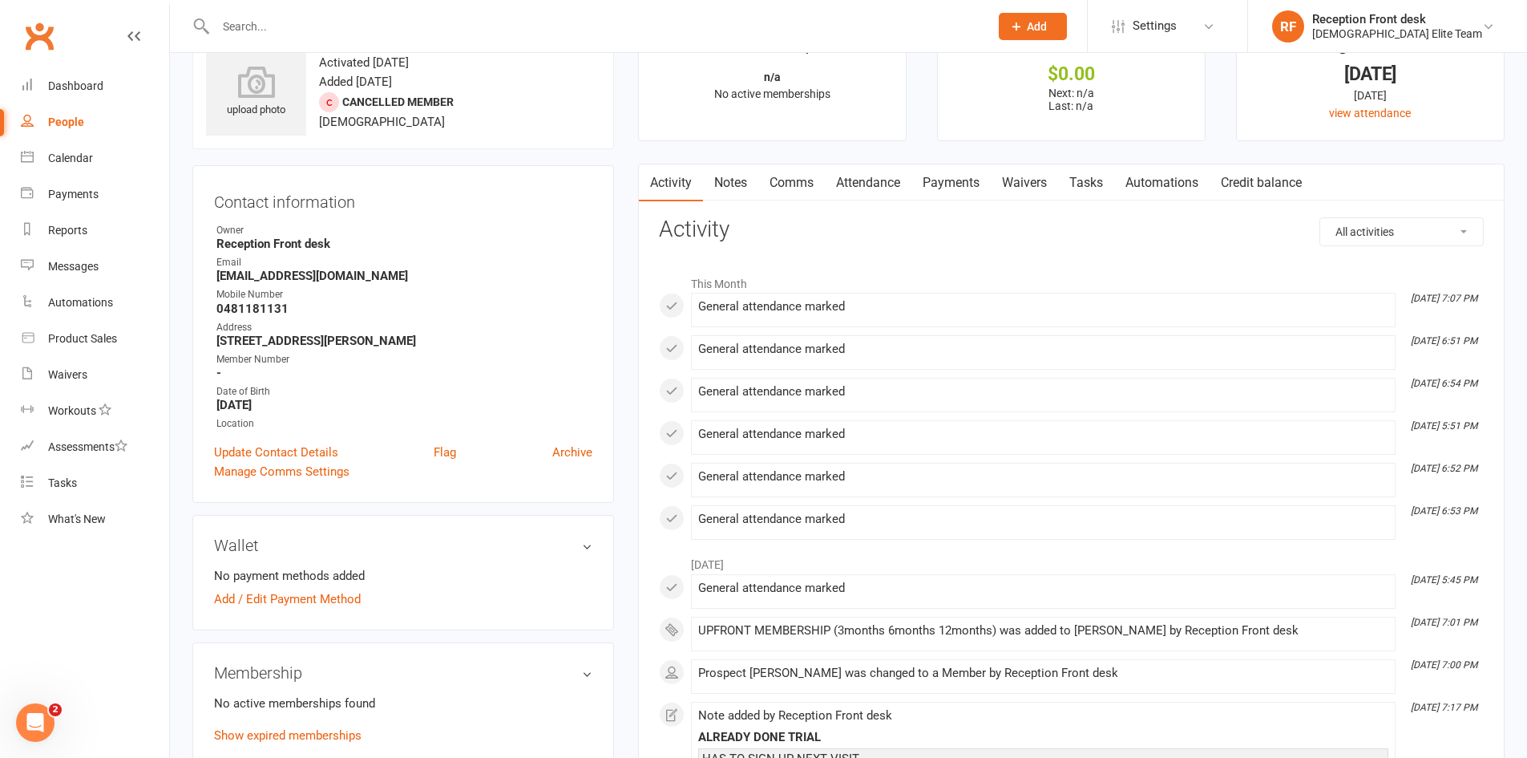
scroll to position [80, 0]
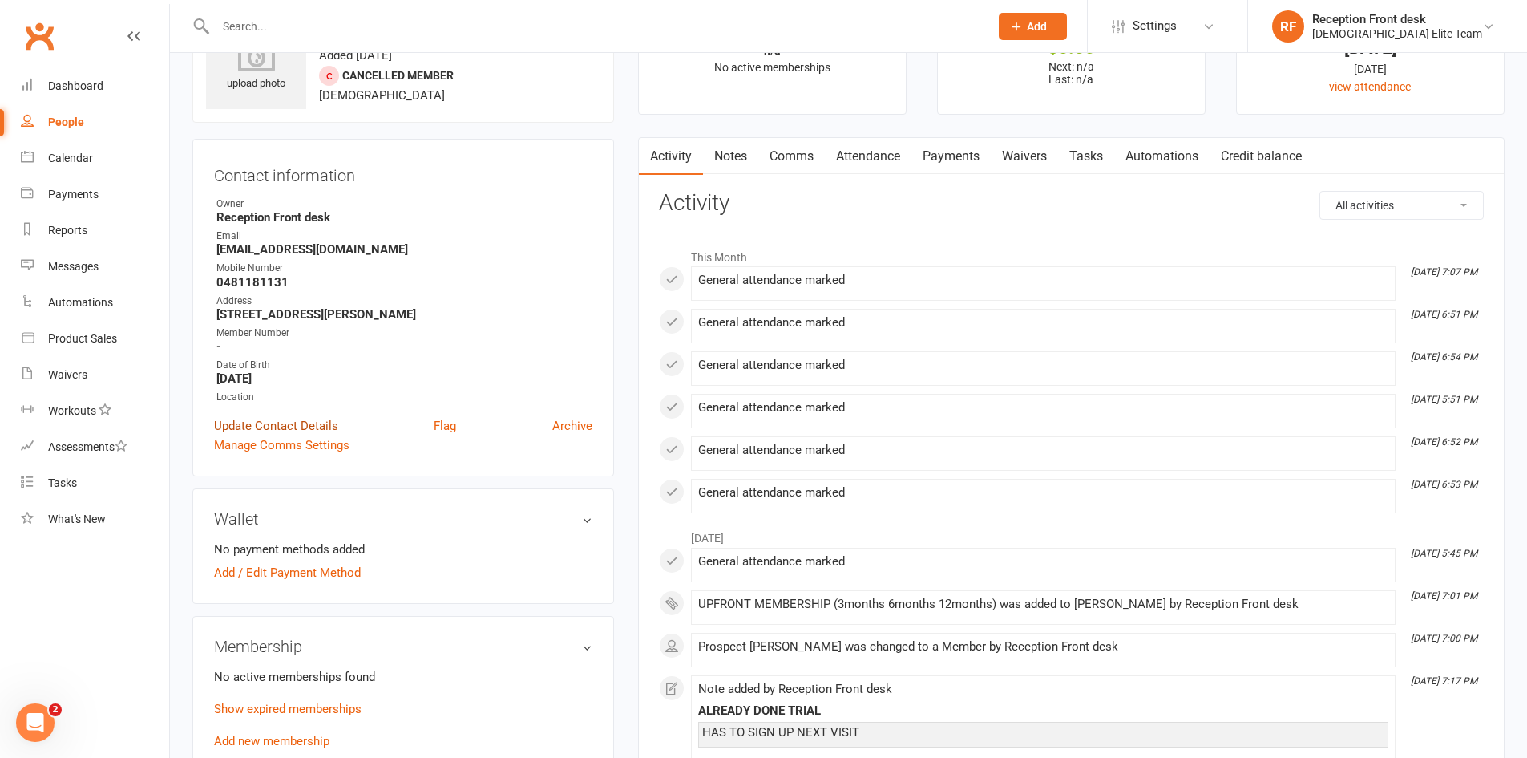
click at [309, 424] on link "Update Contact Details" at bounding box center [276, 425] width 124 height 19
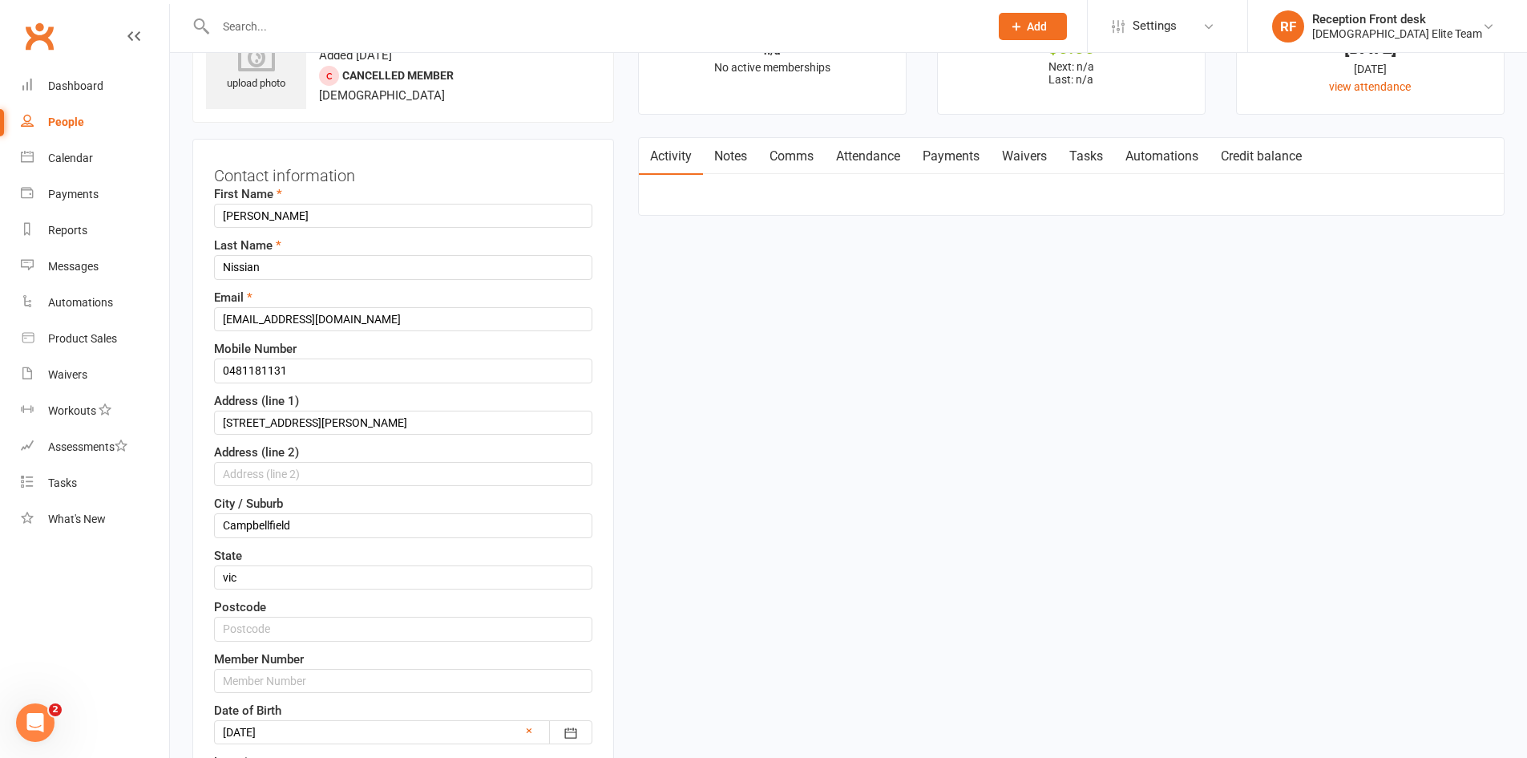
scroll to position [75, 0]
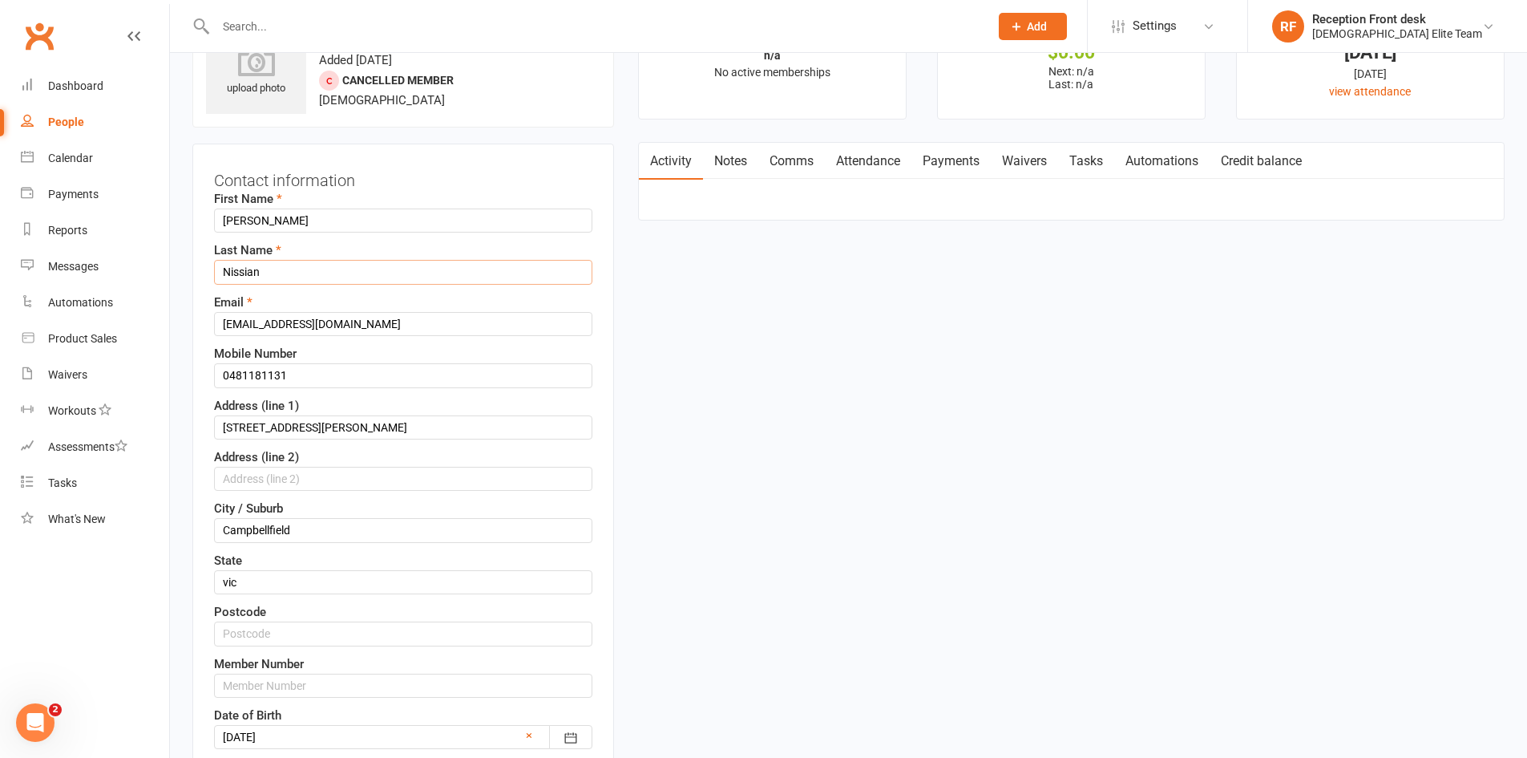
click at [294, 272] on input "Nissian" at bounding box center [403, 272] width 378 height 24
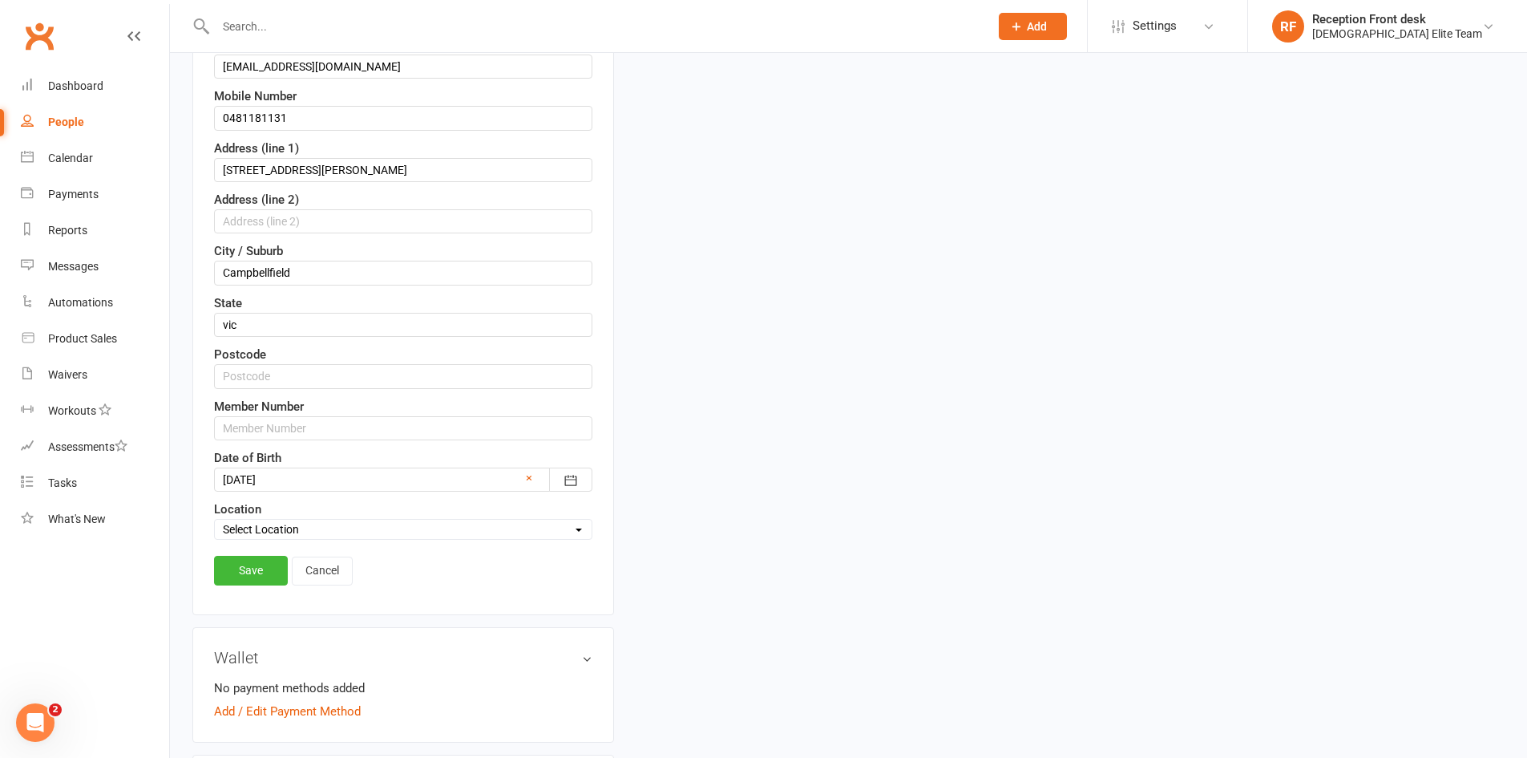
scroll to position [396, 0]
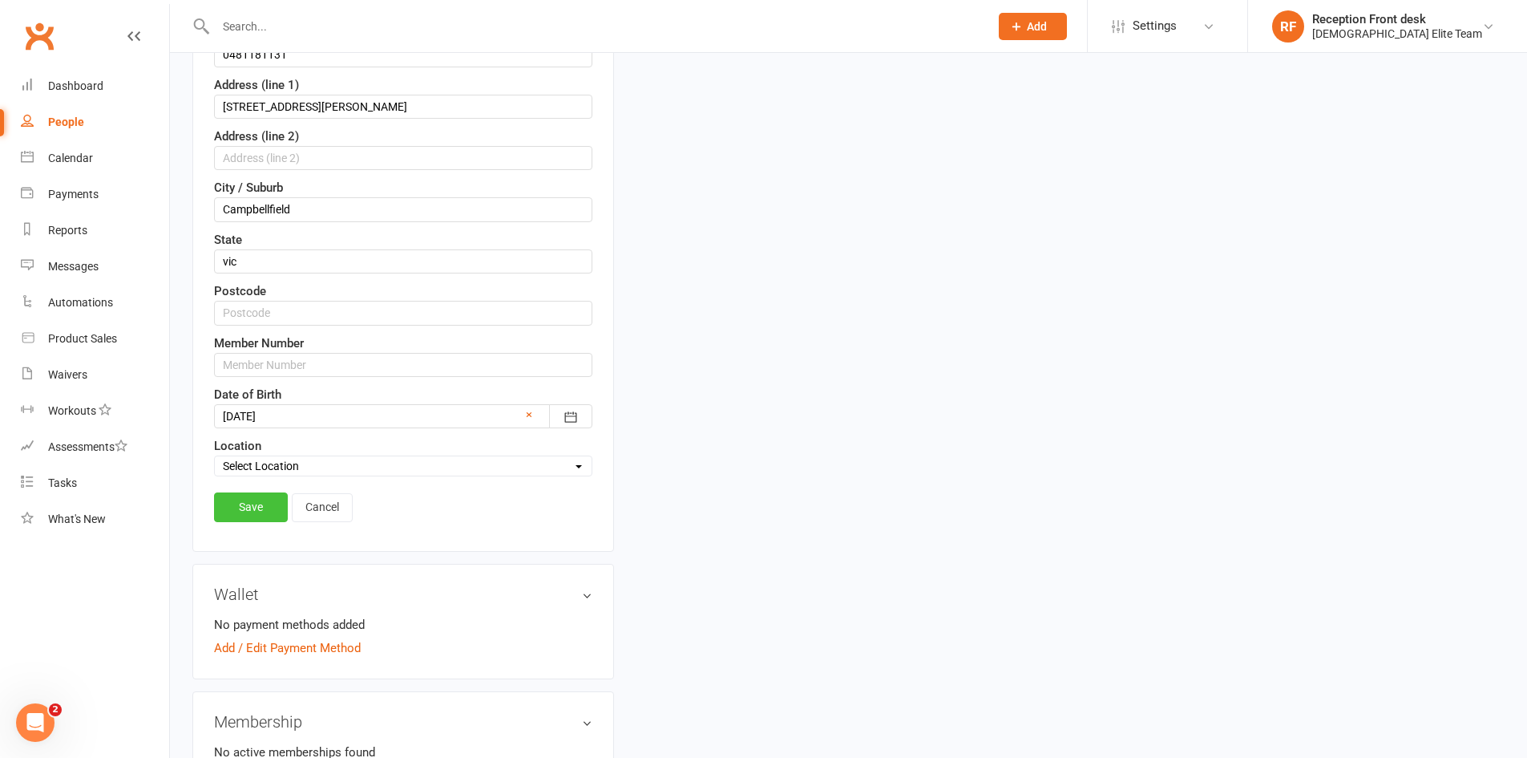
type input "Nissan"
click at [240, 494] on link "Save" at bounding box center [251, 506] width 74 height 29
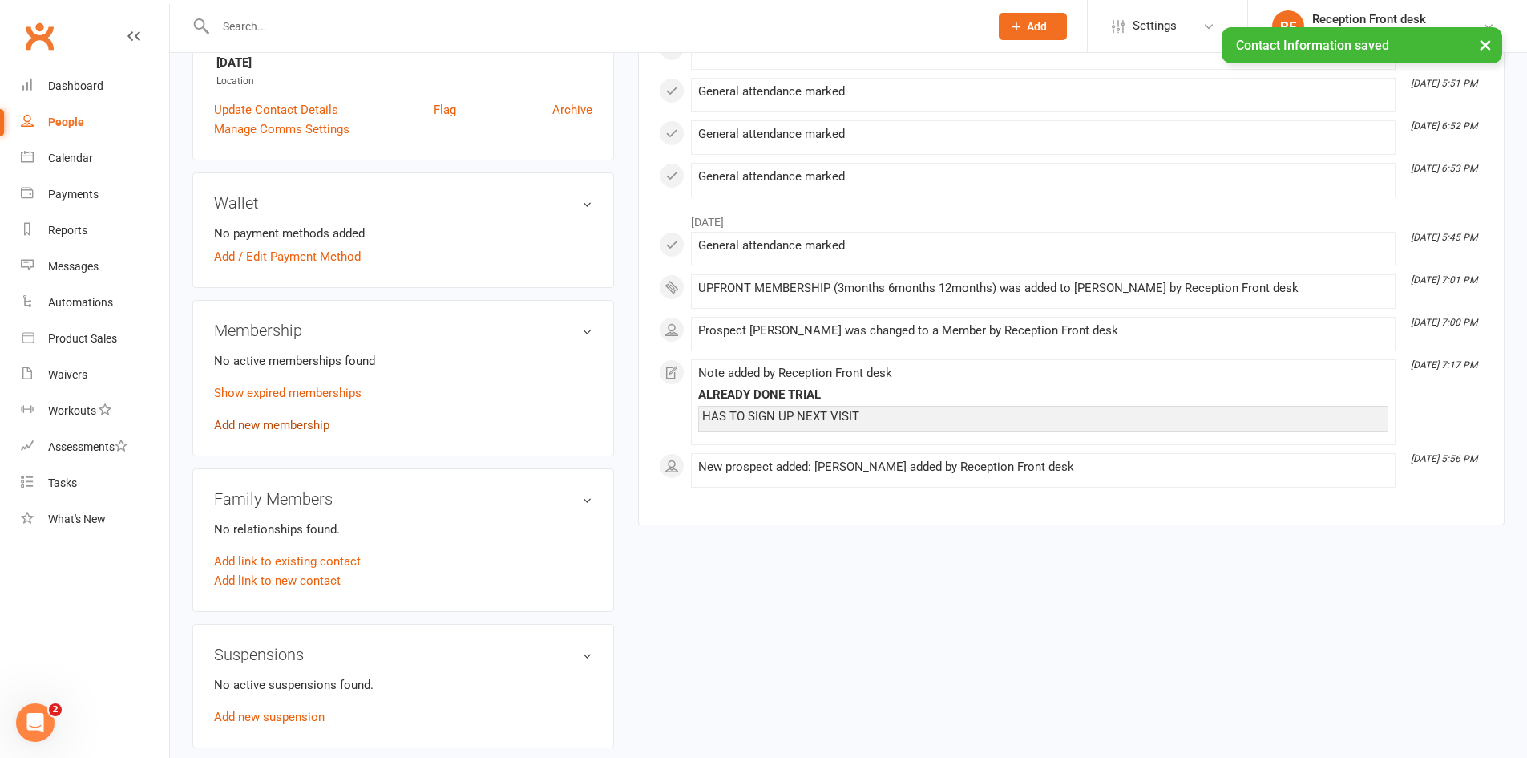
click at [305, 423] on link "Add new membership" at bounding box center [271, 425] width 115 height 14
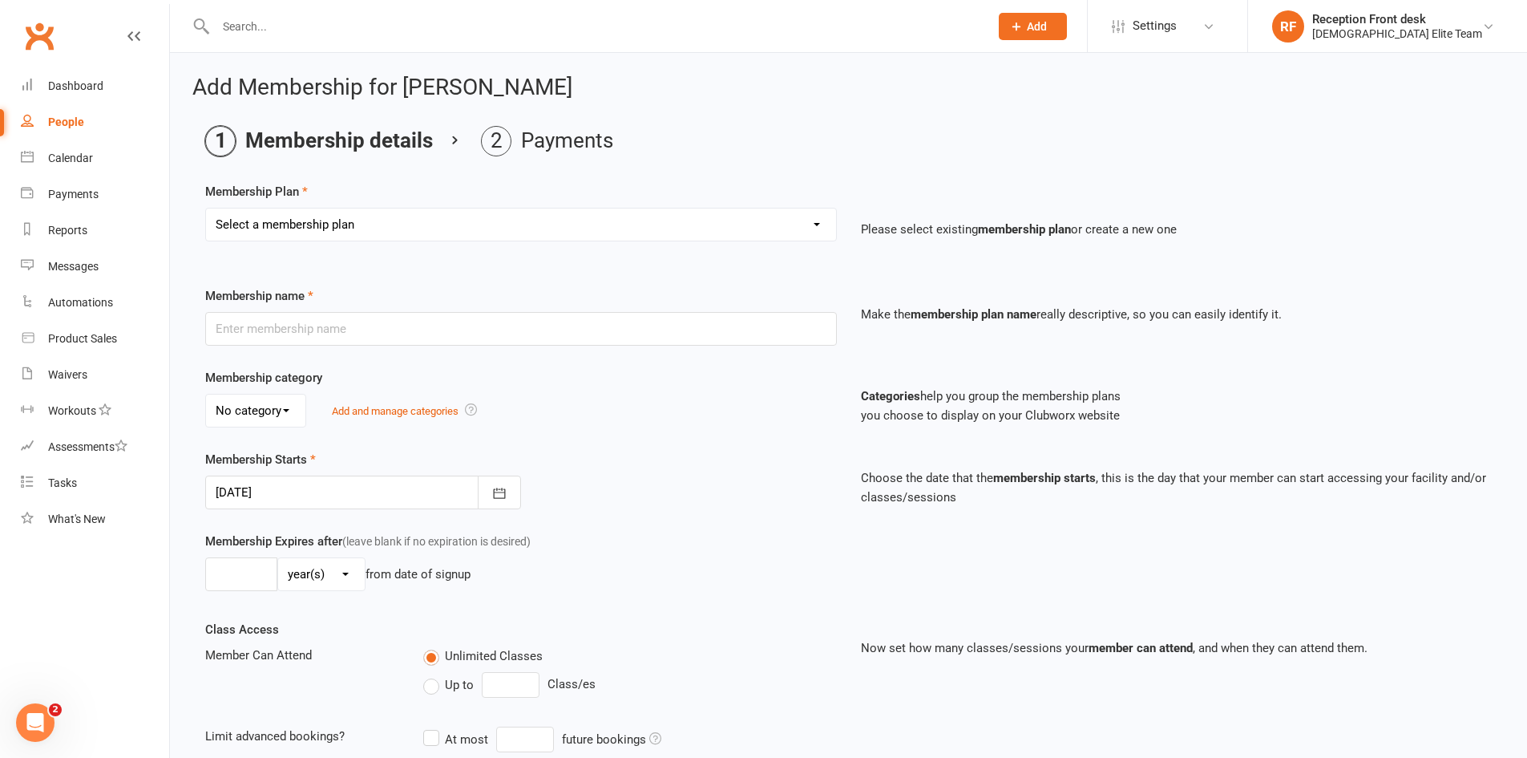
click at [635, 229] on select "Select a membership plan Create new Membership Plan FULL MEMBERSHIP LOYALTY FUL…" at bounding box center [521, 224] width 630 height 32
select select "9"
click at [206, 208] on select "Select a membership plan Create new Membership Plan FULL MEMBERSHIP LOYALTY FUL…" at bounding box center [521, 224] width 630 height 32
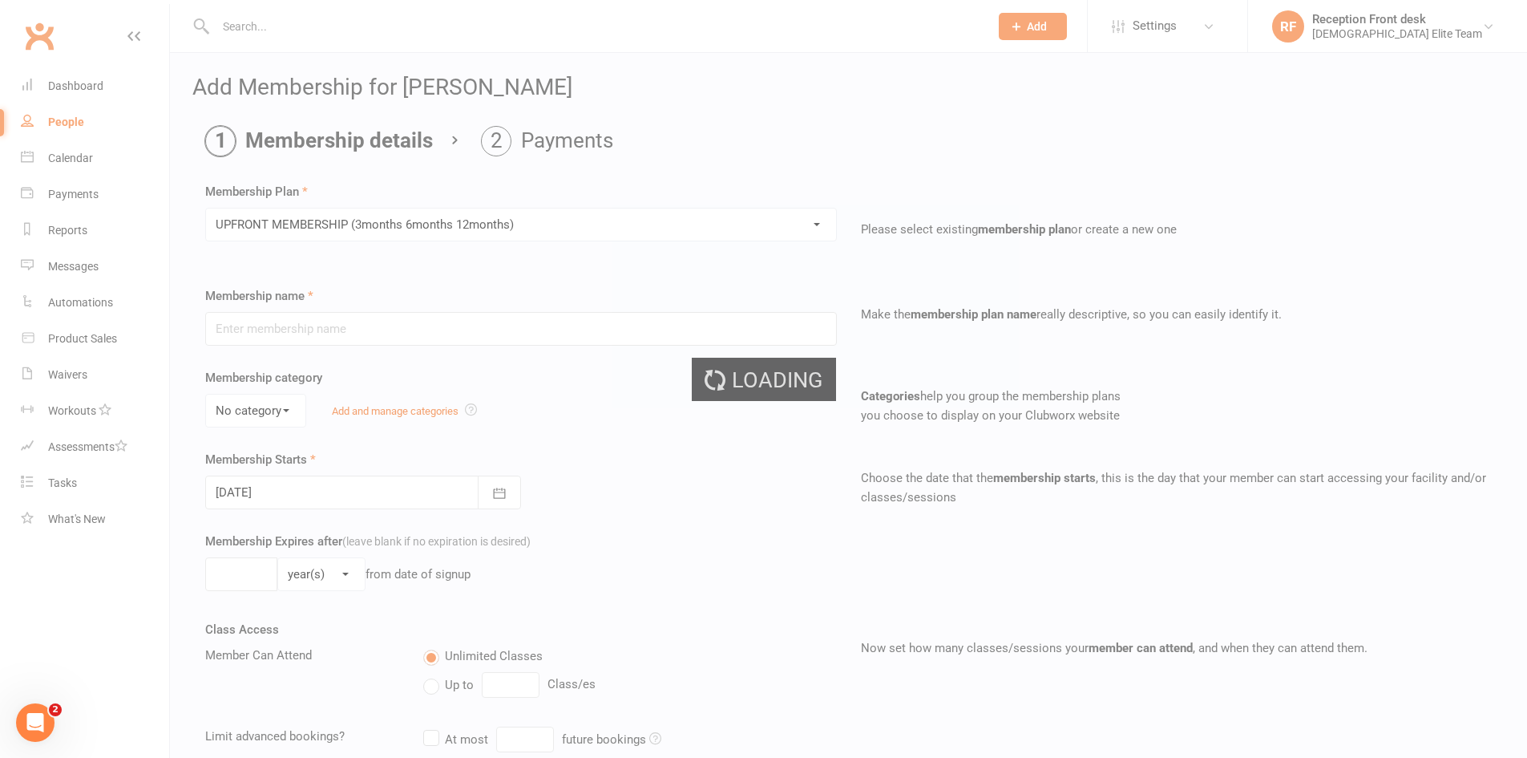
type input "UPFRONT MEMBERSHIP (3months 6months 12months)"
type input "1"
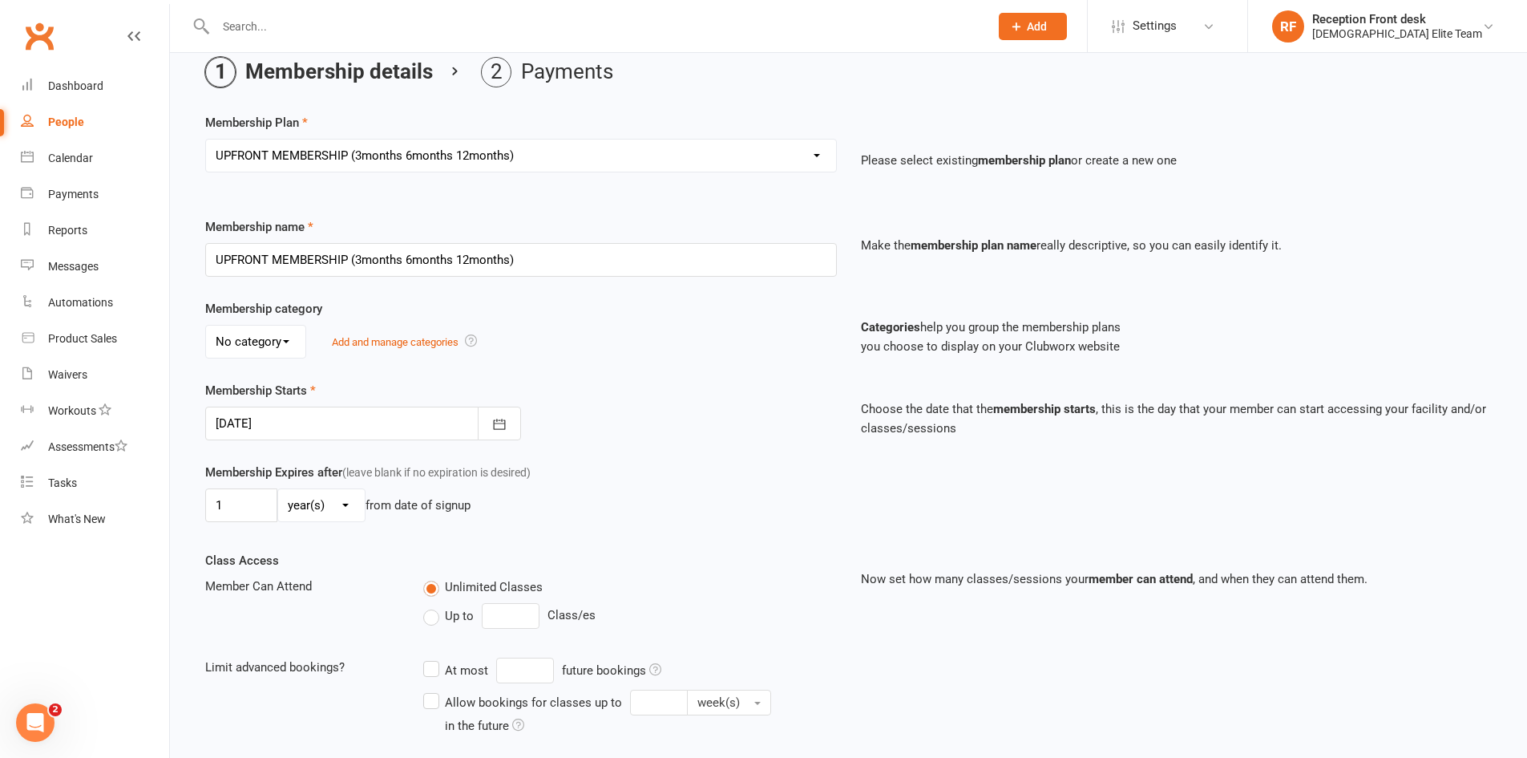
scroll to position [160, 0]
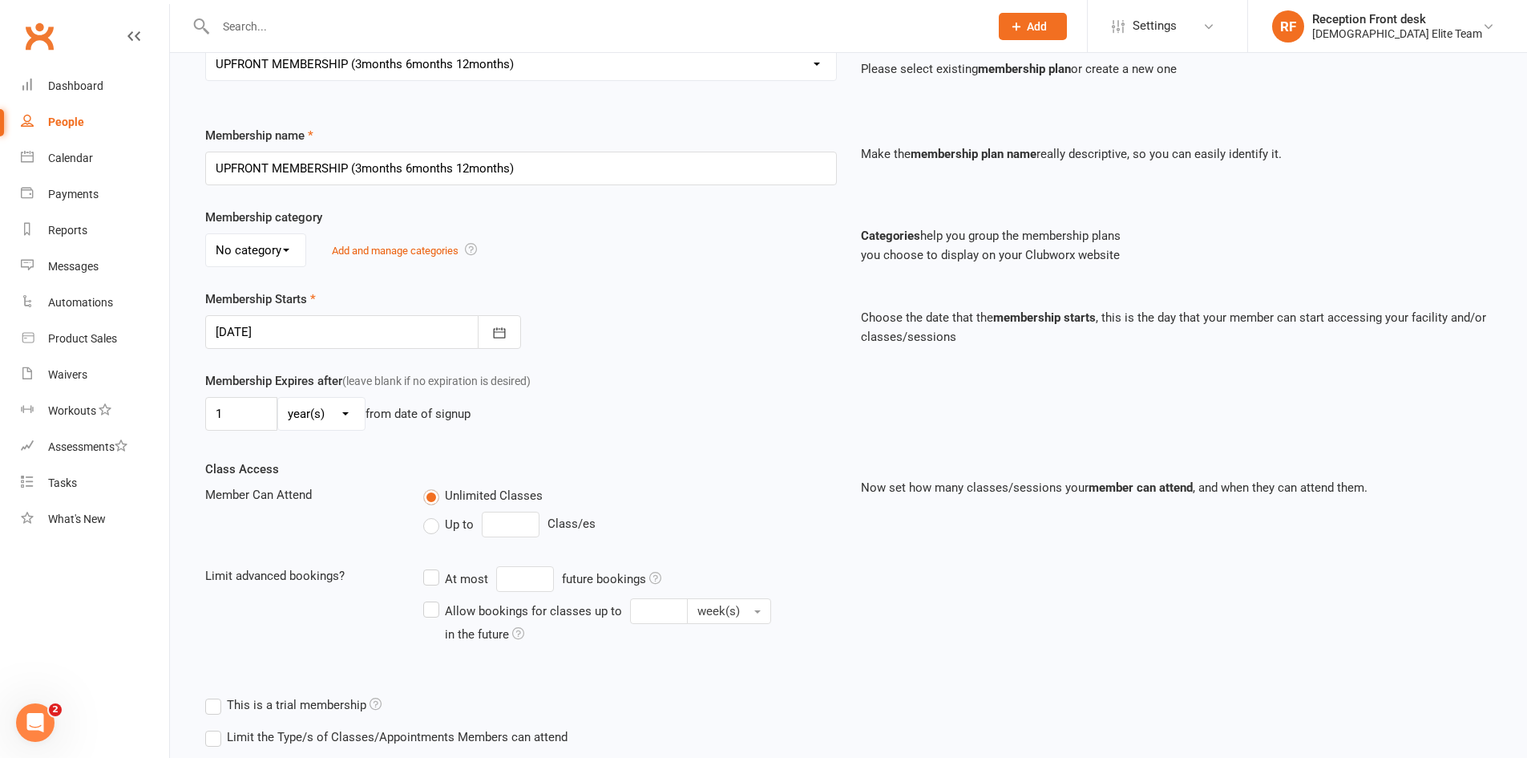
click at [347, 406] on select "day(s) week(s) month(s) year(s)" at bounding box center [321, 414] width 87 height 32
select select "1"
click at [278, 398] on select "day(s) week(s) month(s) year(s)" at bounding box center [321, 414] width 87 height 32
click at [236, 413] on input "1" at bounding box center [241, 414] width 72 height 34
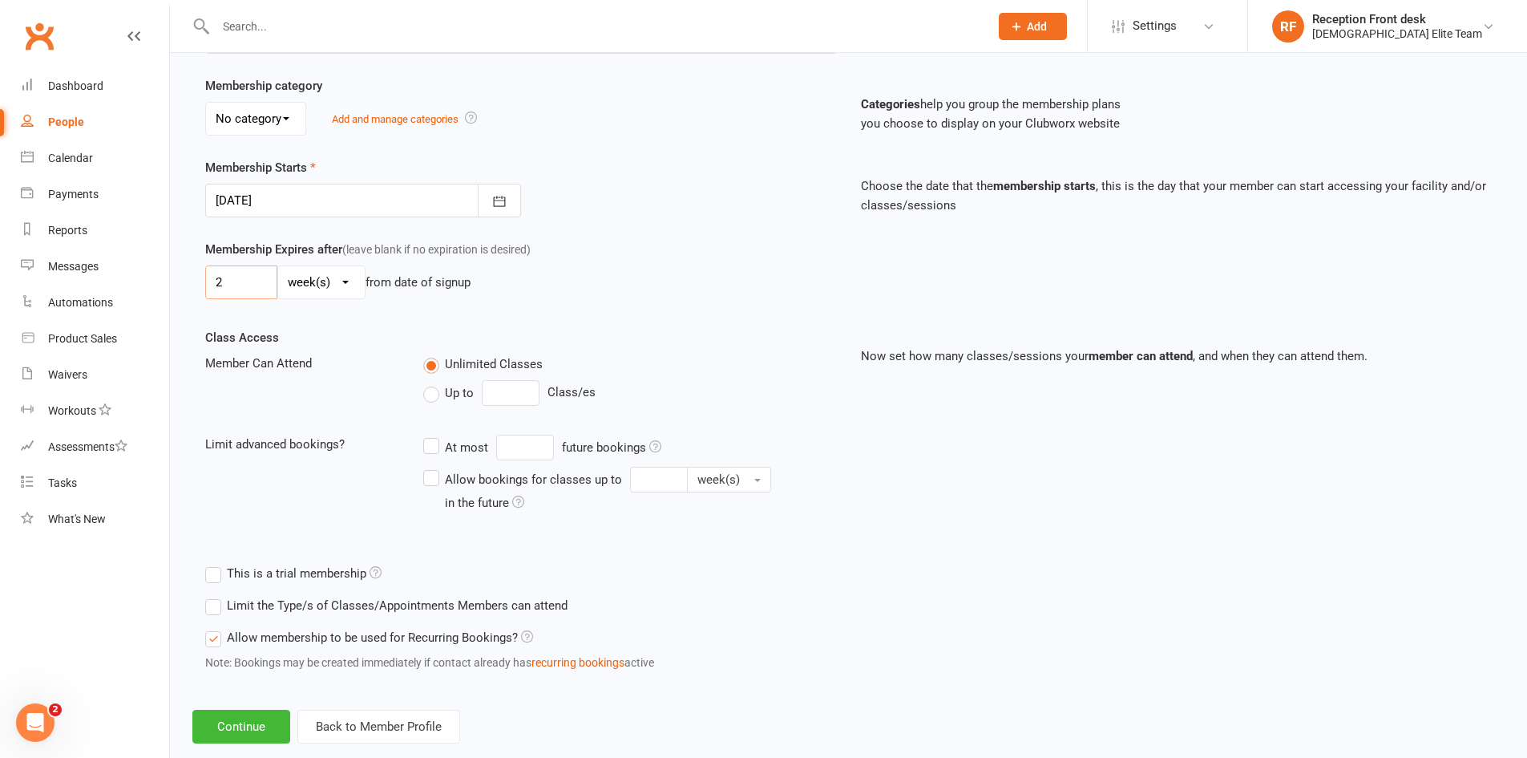
scroll to position [324, 0]
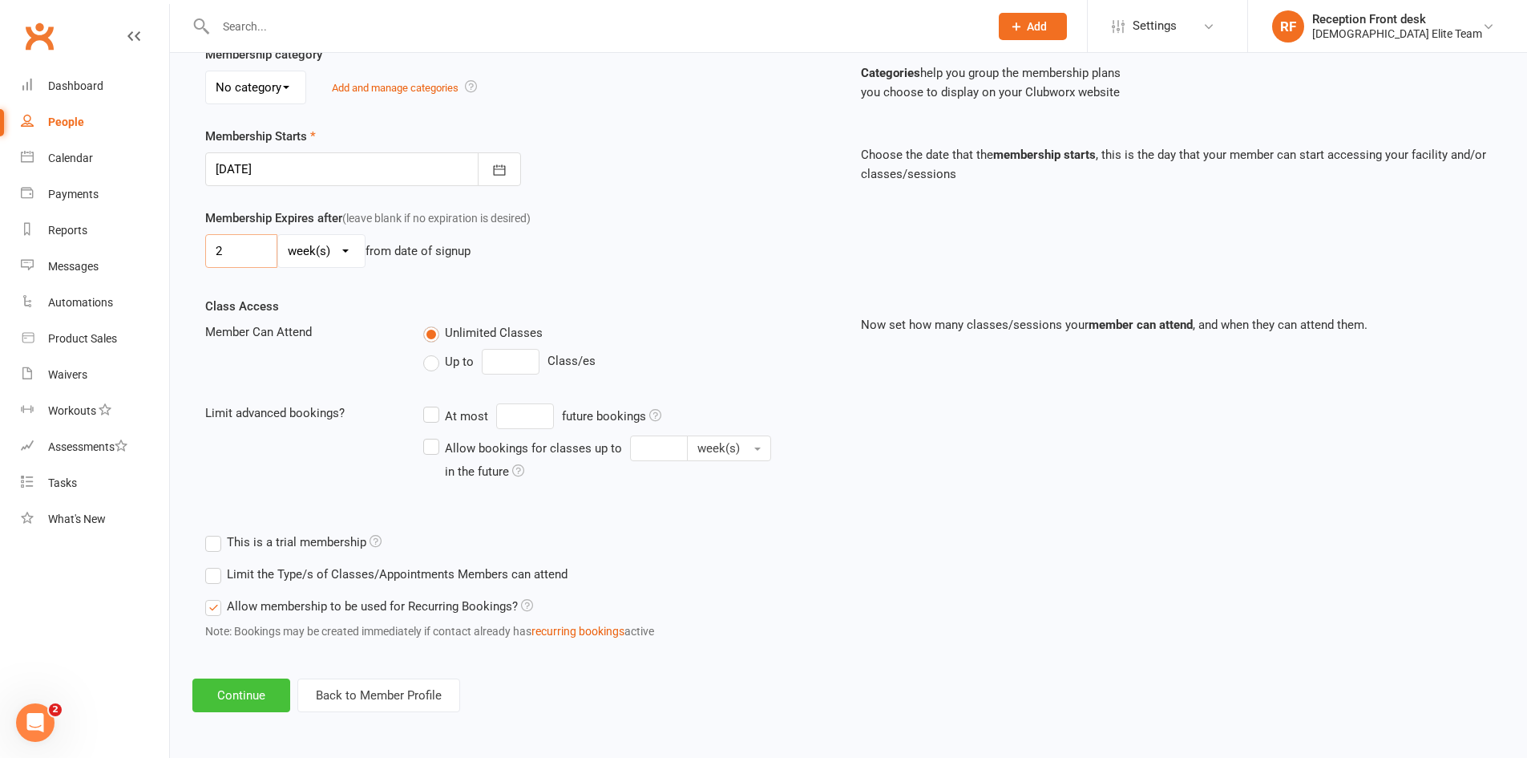
type input "2"
click at [242, 685] on button "Continue" at bounding box center [241, 695] width 98 height 34
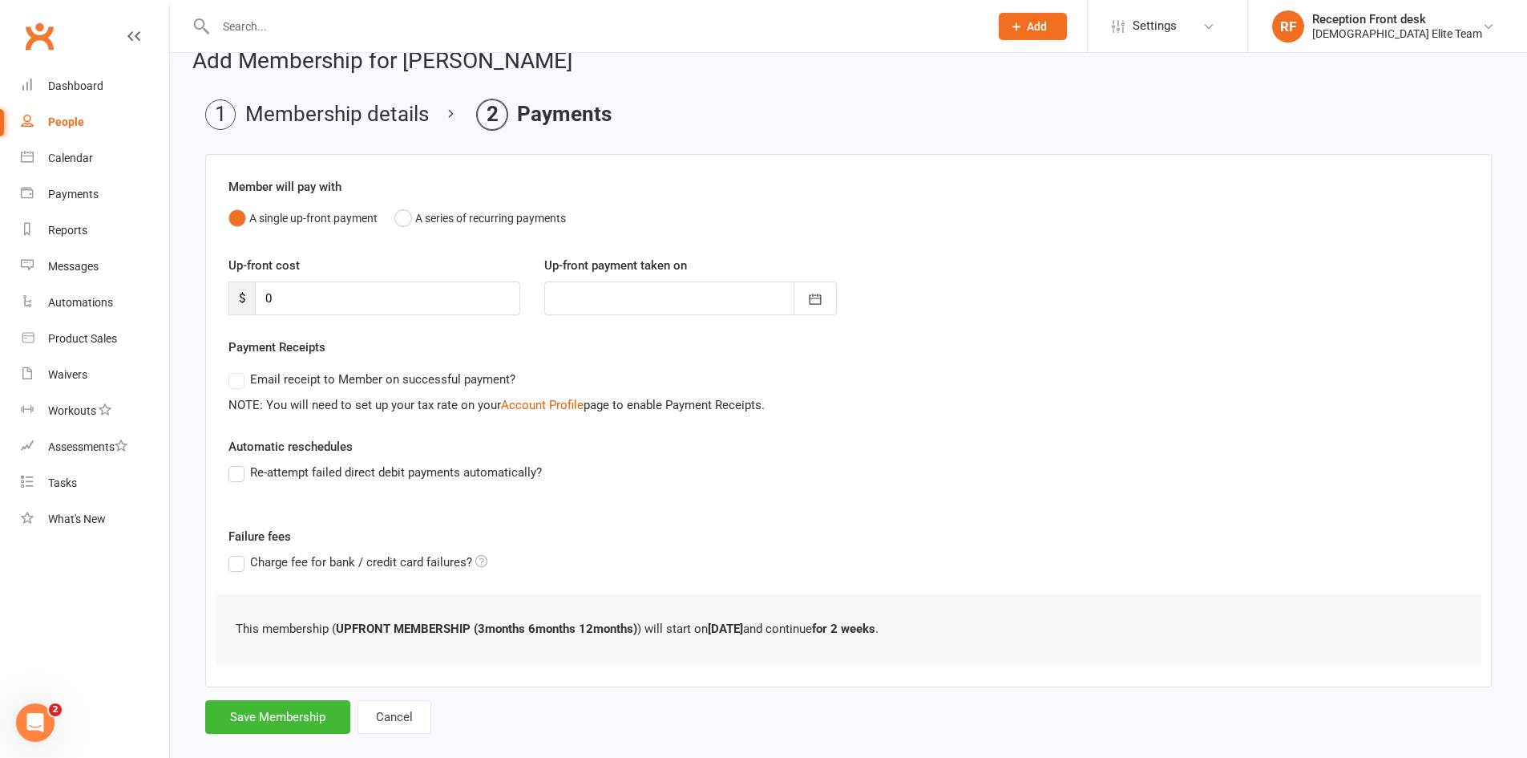
scroll to position [51, 0]
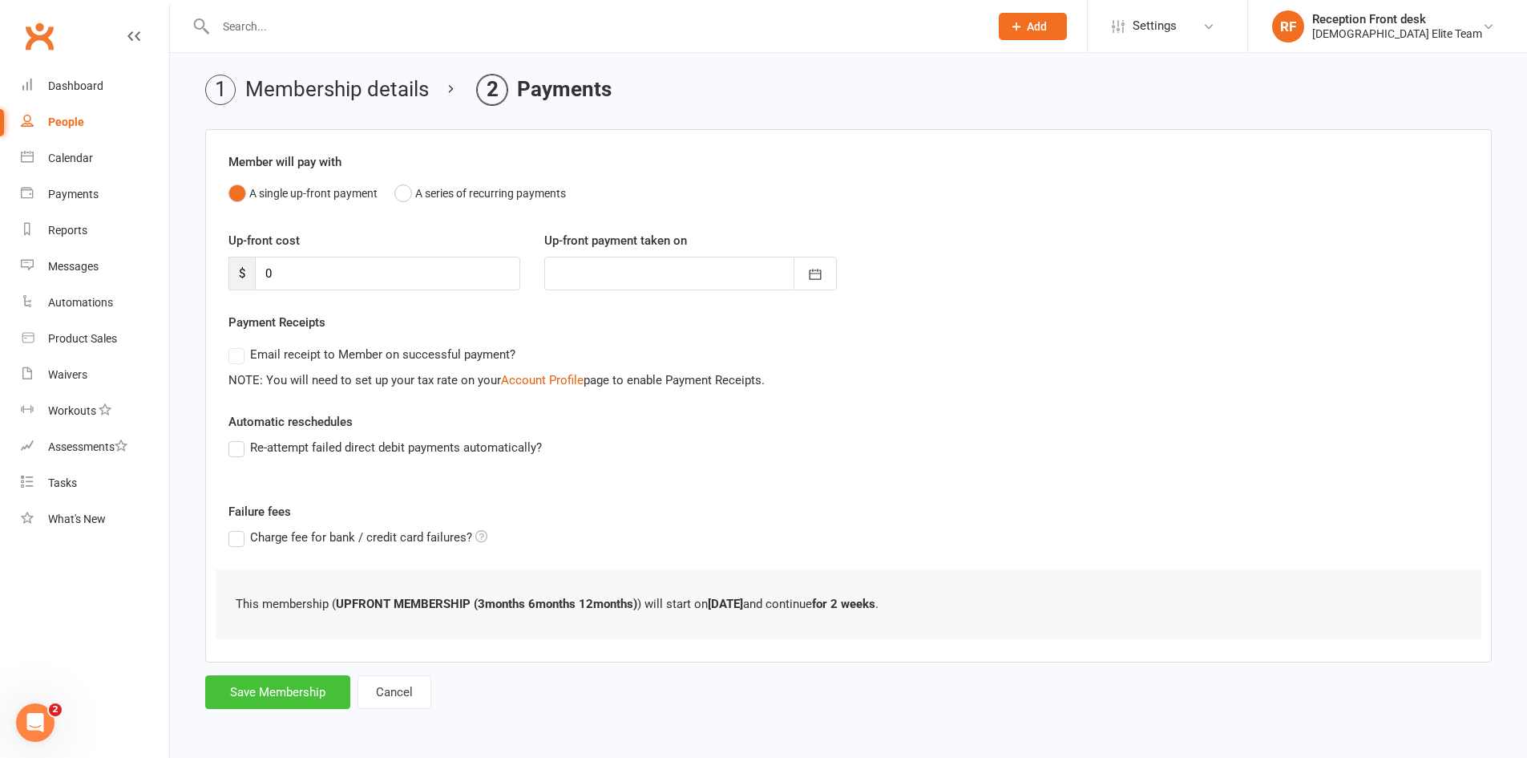
click at [265, 689] on button "Save Membership" at bounding box center [277, 692] width 145 height 34
